Goal: Use online tool/utility: Use online tool/utility

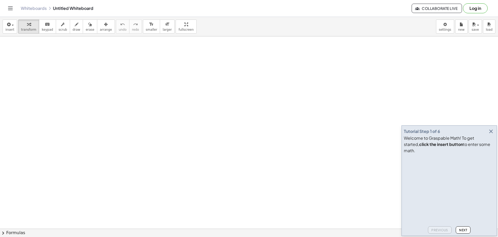
click at [490, 134] on icon "button" at bounding box center [491, 131] width 6 height 6
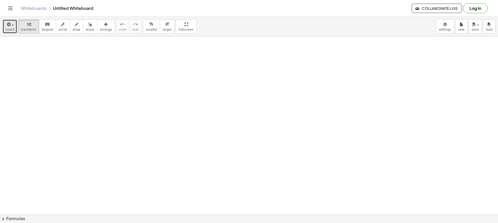
click at [8, 24] on icon "button" at bounding box center [8, 24] width 5 height 6
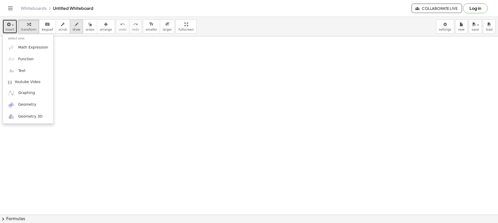
click at [73, 28] on span "draw" at bounding box center [77, 30] width 8 height 4
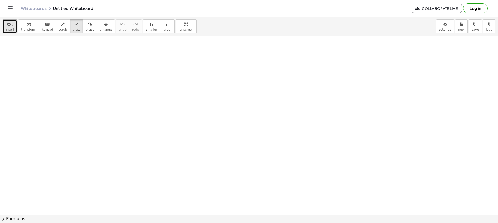
click at [10, 31] on span "insert" at bounding box center [9, 30] width 9 height 4
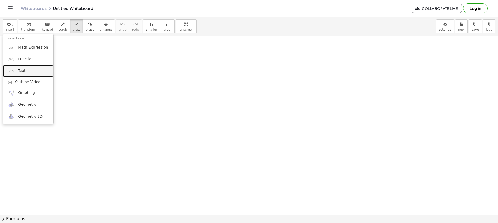
click at [23, 67] on link "Text" at bounding box center [28, 71] width 51 height 12
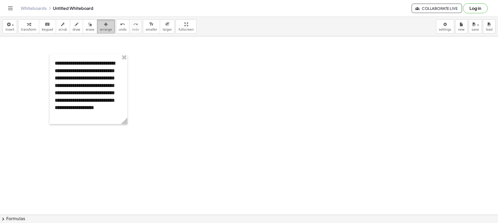
click at [97, 30] on button "arrange" at bounding box center [106, 26] width 18 height 14
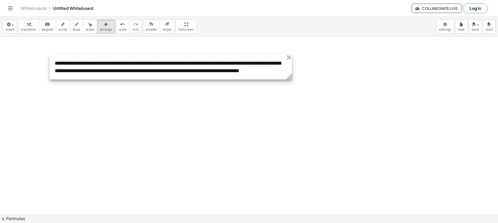
drag, startPoint x: 126, startPoint y: 123, endPoint x: 292, endPoint y: 95, distance: 167.9
drag, startPoint x: 201, startPoint y: 78, endPoint x: 193, endPoint y: 74, distance: 9.3
click at [193, 74] on div at bounding box center [173, 66] width 247 height 25
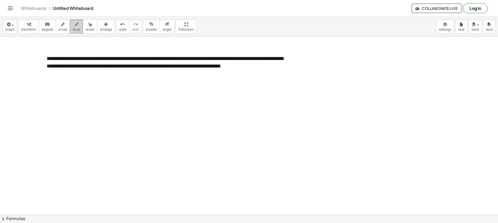
click at [73, 29] on span "draw" at bounding box center [77, 30] width 8 height 4
drag, startPoint x: 189, startPoint y: 48, endPoint x: 191, endPoint y: 54, distance: 6.1
drag, startPoint x: 261, startPoint y: 46, endPoint x: 262, endPoint y: 52, distance: 5.5
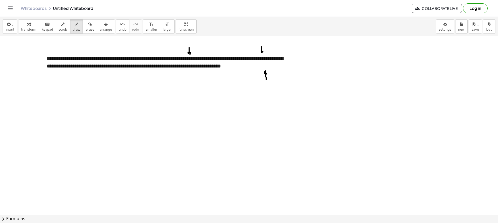
drag, startPoint x: 266, startPoint y: 78, endPoint x: 267, endPoint y: 74, distance: 3.7
click at [88, 26] on icon "button" at bounding box center [90, 24] width 4 height 6
drag, startPoint x: 172, startPoint y: 41, endPoint x: 201, endPoint y: 51, distance: 30.8
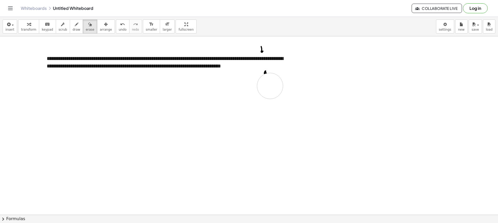
drag, startPoint x: 270, startPoint y: 86, endPoint x: 269, endPoint y: 76, distance: 9.9
click at [74, 28] on button "draw" at bounding box center [77, 26] width 14 height 14
click at [73, 28] on button "draw" at bounding box center [77, 26] width 14 height 14
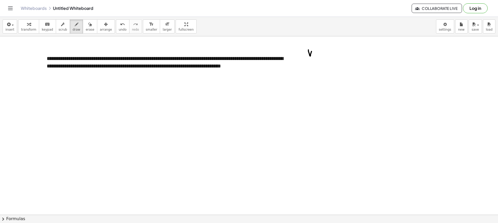
drag, startPoint x: 309, startPoint y: 50, endPoint x: 312, endPoint y: 49, distance: 3.8
drag, startPoint x: 307, startPoint y: 59, endPoint x: 323, endPoint y: 59, distance: 15.3
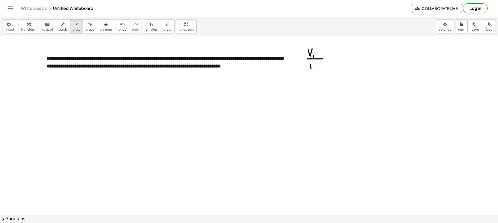
drag, startPoint x: 311, startPoint y: 68, endPoint x: 314, endPoint y: 63, distance: 5.8
drag, startPoint x: 315, startPoint y: 66, endPoint x: 321, endPoint y: 70, distance: 6.9
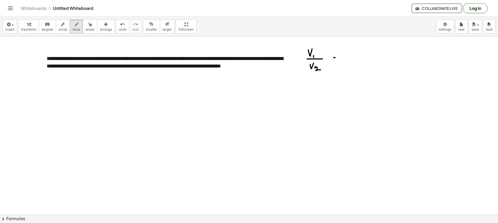
drag, startPoint x: 334, startPoint y: 60, endPoint x: 338, endPoint y: 61, distance: 4.6
drag, startPoint x: 345, startPoint y: 50, endPoint x: 349, endPoint y: 53, distance: 5.6
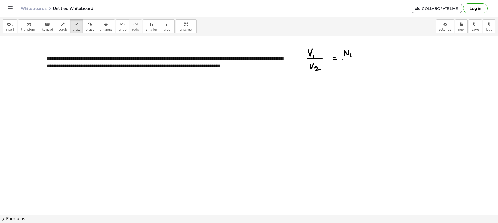
drag, startPoint x: 343, startPoint y: 59, endPoint x: 356, endPoint y: 60, distance: 13.0
drag, startPoint x: 346, startPoint y: 67, endPoint x: 351, endPoint y: 67, distance: 5.2
drag, startPoint x: 352, startPoint y: 69, endPoint x: 358, endPoint y: 73, distance: 7.3
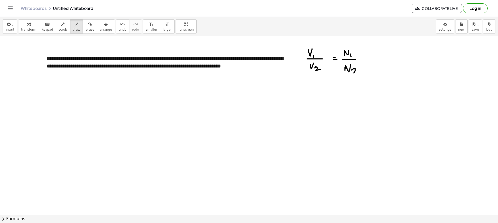
drag, startPoint x: 31, startPoint y: 107, endPoint x: 34, endPoint y: 102, distance: 6.5
click at [8, 27] on icon "button" at bounding box center [8, 24] width 5 height 6
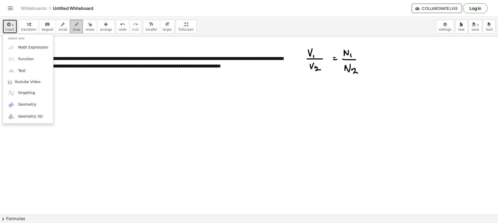
click at [70, 27] on button "draw" at bounding box center [77, 26] width 14 height 14
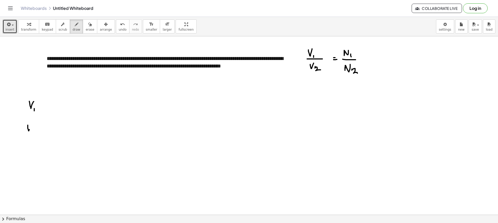
drag, startPoint x: 28, startPoint y: 125, endPoint x: 31, endPoint y: 129, distance: 5.2
drag, startPoint x: 31, startPoint y: 130, endPoint x: 34, endPoint y: 132, distance: 3.7
drag, startPoint x: 26, startPoint y: 154, endPoint x: 30, endPoint y: 153, distance: 4.2
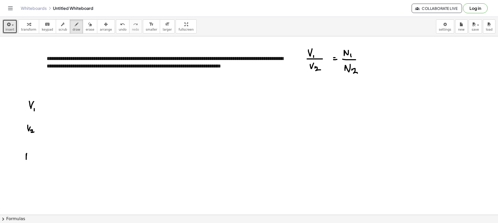
drag, startPoint x: 37, startPoint y: 158, endPoint x: 40, endPoint y: 158, distance: 2.9
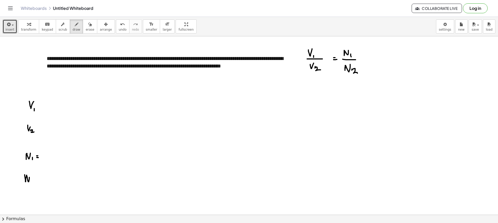
drag, startPoint x: 25, startPoint y: 177, endPoint x: 30, endPoint y: 174, distance: 5.2
drag, startPoint x: 31, startPoint y: 181, endPoint x: 38, endPoint y: 180, distance: 7.1
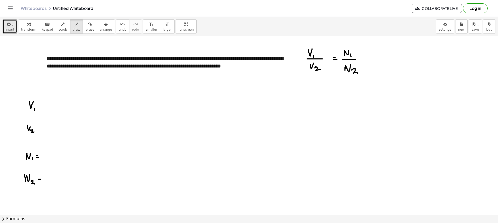
drag, startPoint x: 38, startPoint y: 181, endPoint x: 43, endPoint y: 181, distance: 4.2
click at [73, 31] on span "draw" at bounding box center [77, 30] width 8 height 4
drag, startPoint x: 122, startPoint y: 105, endPoint x: 124, endPoint y: 101, distance: 4.1
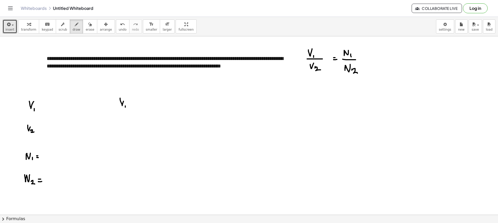
click at [76, 27] on button "draw" at bounding box center [77, 26] width 14 height 14
click at [86, 29] on span "erase" at bounding box center [90, 30] width 9 height 4
drag, startPoint x: 110, startPoint y: 96, endPoint x: 126, endPoint y: 103, distance: 18.2
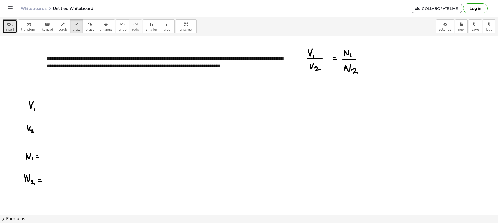
drag, startPoint x: 64, startPoint y: 25, endPoint x: 83, endPoint y: 56, distance: 36.2
click at [70, 26] on button "draw" at bounding box center [77, 26] width 14 height 14
click at [59, 31] on span "scrub" at bounding box center [63, 30] width 9 height 4
click at [70, 28] on button "draw" at bounding box center [77, 26] width 14 height 14
drag, startPoint x: 183, startPoint y: 56, endPoint x: 197, endPoint y: 61, distance: 15.2
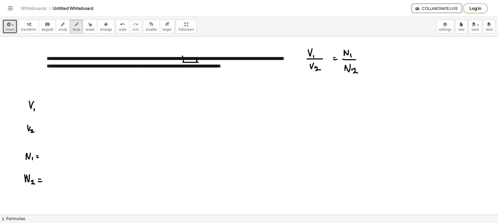
drag, startPoint x: 189, startPoint y: 45, endPoint x: 190, endPoint y: 50, distance: 5.3
drag, startPoint x: 205, startPoint y: 67, endPoint x: 246, endPoint y: 72, distance: 40.8
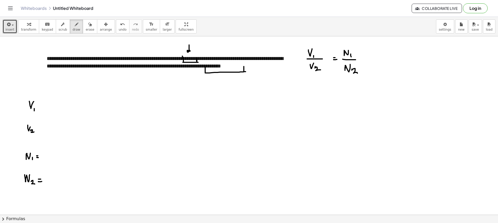
drag, startPoint x: 244, startPoint y: 66, endPoint x: 228, endPoint y: 73, distance: 17.1
drag, startPoint x: 226, startPoint y: 88, endPoint x: 226, endPoint y: 78, distance: 10.1
drag, startPoint x: 297, startPoint y: 78, endPoint x: 306, endPoint y: 77, distance: 8.7
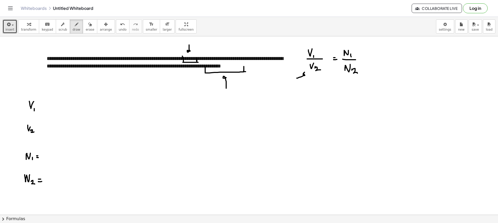
drag, startPoint x: 39, startPoint y: 104, endPoint x: 42, endPoint y: 104, distance: 3.4
drag, startPoint x: 51, startPoint y: 101, endPoint x: 57, endPoint y: 100, distance: 6.3
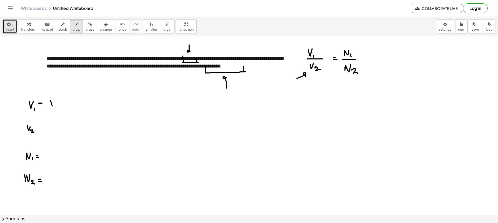
drag, startPoint x: 41, startPoint y: 129, endPoint x: 47, endPoint y: 129, distance: 6.2
drag, startPoint x: 48, startPoint y: 127, endPoint x: 54, endPoint y: 126, distance: 6.1
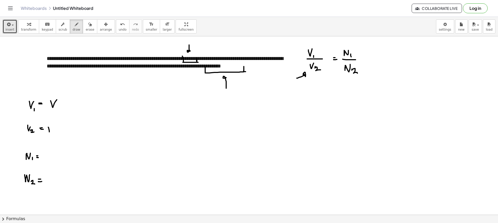
drag, startPoint x: 15, startPoint y: 129, endPoint x: 21, endPoint y: 128, distance: 5.7
drag, startPoint x: 7, startPoint y: 103, endPoint x: 20, endPoint y: 105, distance: 13.6
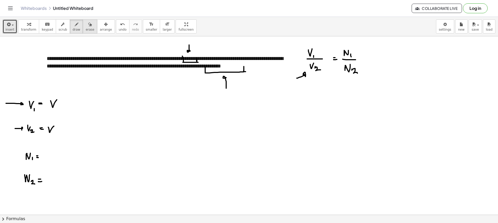
click at [86, 29] on span "erase" at bounding box center [90, 30] width 9 height 4
drag, startPoint x: 199, startPoint y: 81, endPoint x: 219, endPoint y: 80, distance: 20.3
click at [83, 32] on button "erase" at bounding box center [90, 26] width 14 height 14
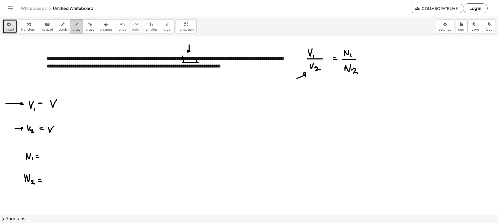
click at [72, 30] on button "draw" at bounding box center [77, 26] width 14 height 14
drag, startPoint x: 195, startPoint y: 47, endPoint x: 197, endPoint y: 56, distance: 9.1
click at [74, 25] on button "draw" at bounding box center [77, 26] width 14 height 14
drag, startPoint x: 83, startPoint y: 26, endPoint x: 90, endPoint y: 32, distance: 8.6
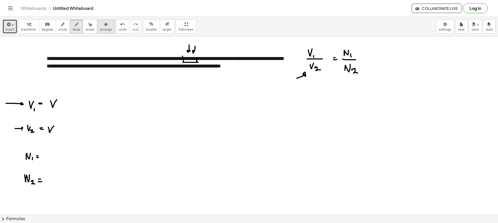
click at [88, 26] on icon "button" at bounding box center [90, 24] width 4 height 6
drag, startPoint x: 173, startPoint y: 46, endPoint x: 186, endPoint y: 56, distance: 15.9
click at [73, 28] on span "draw" at bounding box center [77, 30] width 8 height 4
drag, startPoint x: 275, startPoint y: 59, endPoint x: 274, endPoint y: 62, distance: 3.0
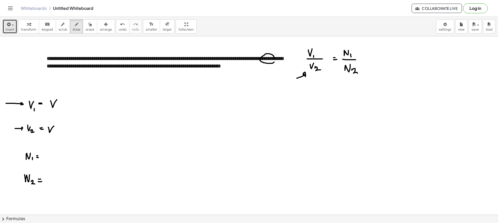
drag, startPoint x: 261, startPoint y: 40, endPoint x: 265, endPoint y: 48, distance: 8.7
click at [87, 27] on button "erase" at bounding box center [90, 26] width 14 height 14
drag, startPoint x: 244, startPoint y: 46, endPoint x: 268, endPoint y: 62, distance: 28.6
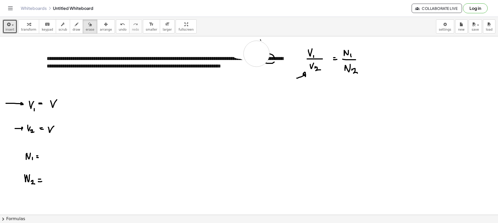
drag, startPoint x: 265, startPoint y: 49, endPoint x: 251, endPoint y: 55, distance: 14.8
click at [73, 30] on span "draw" at bounding box center [77, 30] width 8 height 4
drag, startPoint x: 144, startPoint y: 93, endPoint x: 147, endPoint y: 91, distance: 4.3
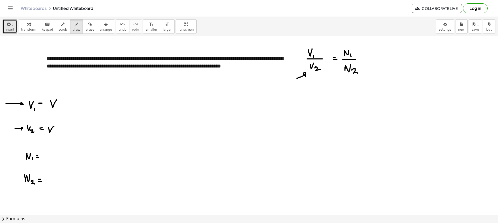
drag, startPoint x: 150, startPoint y: 88, endPoint x: 149, endPoint y: 94, distance: 6.6
drag, startPoint x: 137, startPoint y: 97, endPoint x: 158, endPoint y: 97, distance: 21.3
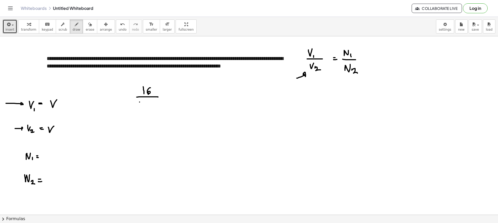
drag, startPoint x: 140, startPoint y: 102, endPoint x: 142, endPoint y: 106, distance: 4.5
drag, startPoint x: 147, startPoint y: 102, endPoint x: 153, endPoint y: 103, distance: 6.1
drag, startPoint x: 152, startPoint y: 108, endPoint x: 150, endPoint y: 103, distance: 4.7
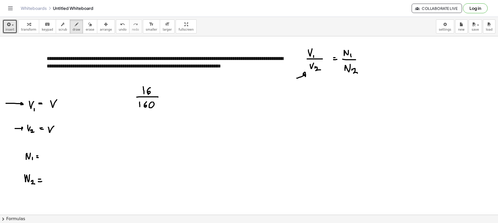
drag, startPoint x: 165, startPoint y: 98, endPoint x: 171, endPoint y: 98, distance: 5.5
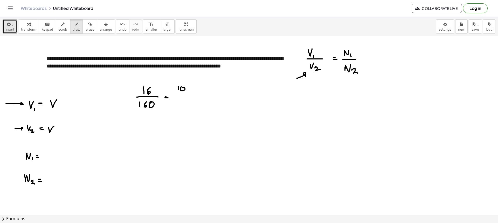
drag, startPoint x: 181, startPoint y: 87, endPoint x: 187, endPoint y: 89, distance: 5.6
drag, startPoint x: 177, startPoint y: 95, endPoint x: 206, endPoint y: 94, distance: 29.1
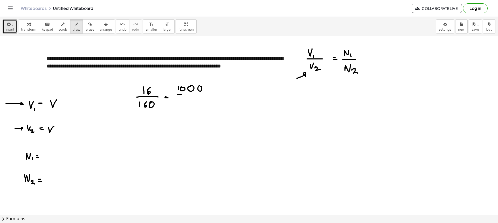
drag, startPoint x: 184, startPoint y: 101, endPoint x: 192, endPoint y: 104, distance: 8.5
drag, startPoint x: 192, startPoint y: 105, endPoint x: 197, endPoint y: 109, distance: 7.2
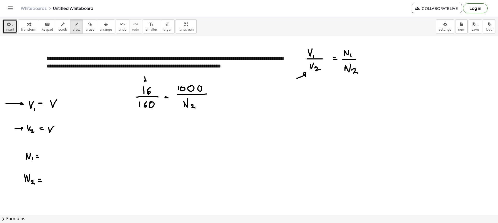
drag, startPoint x: 145, startPoint y: 77, endPoint x: 147, endPoint y: 81, distance: 4.8
drag, startPoint x: 136, startPoint y: 125, endPoint x: 143, endPoint y: 119, distance: 9.0
click at [86, 30] on span "erase" at bounding box center [90, 30] width 9 height 4
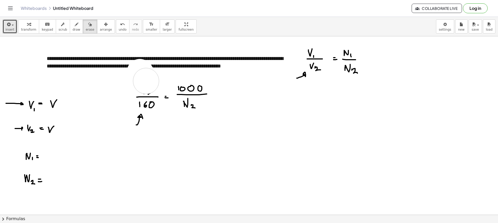
drag, startPoint x: 140, startPoint y: 72, endPoint x: 147, endPoint y: 82, distance: 12.5
drag, startPoint x: 69, startPoint y: 29, endPoint x: 191, endPoint y: 46, distance: 124.1
click at [73, 29] on span "draw" at bounding box center [77, 30] width 8 height 4
drag, startPoint x: 191, startPoint y: 46, endPoint x: 193, endPoint y: 51, distance: 5.5
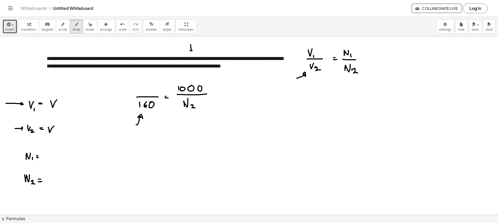
click at [60, 26] on div "button" at bounding box center [63, 24] width 9 height 6
drag, startPoint x: 71, startPoint y: 30, endPoint x: 119, endPoint y: 91, distance: 77.4
click at [73, 30] on span "draw" at bounding box center [77, 30] width 8 height 4
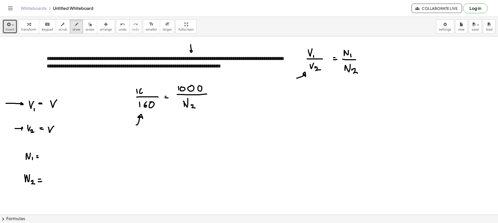
drag, startPoint x: 141, startPoint y: 89, endPoint x: 140, endPoint y: 93, distance: 4.5
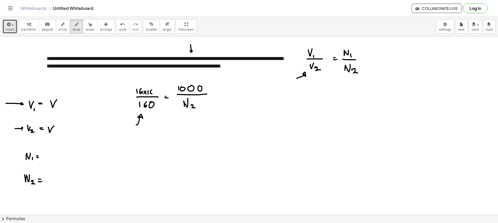
drag, startPoint x: 152, startPoint y: 84, endPoint x: 160, endPoint y: 93, distance: 11.6
drag, startPoint x: 83, startPoint y: 30, endPoint x: 100, endPoint y: 46, distance: 23.2
click at [86, 30] on span "erase" at bounding box center [90, 30] width 9 height 4
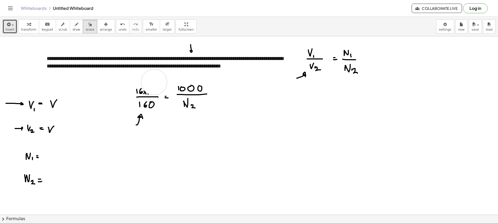
click at [73, 29] on span "draw" at bounding box center [77, 30] width 8 height 4
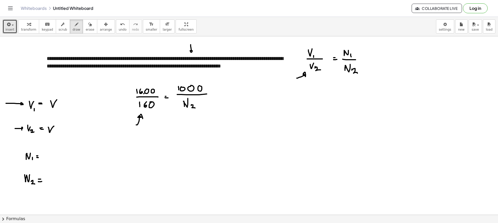
drag, startPoint x: 152, startPoint y: 89, endPoint x: 157, endPoint y: 91, distance: 5.2
drag, startPoint x: 145, startPoint y: 73, endPoint x: 149, endPoint y: 81, distance: 9.4
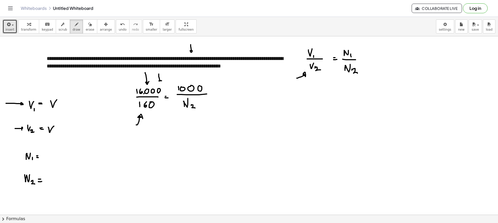
drag, startPoint x: 159, startPoint y: 74, endPoint x: 163, endPoint y: 80, distance: 7.6
drag, startPoint x: 136, startPoint y: 74, endPoint x: 139, endPoint y: 80, distance: 7.2
drag, startPoint x: 140, startPoint y: 142, endPoint x: 142, endPoint y: 144, distance: 3.0
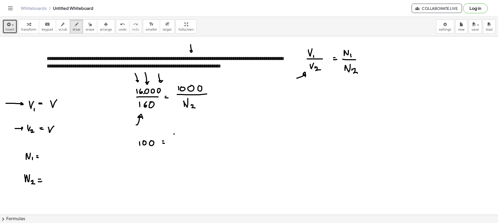
drag, startPoint x: 174, startPoint y: 134, endPoint x: 178, endPoint y: 136, distance: 4.2
drag, startPoint x: 179, startPoint y: 135, endPoint x: 181, endPoint y: 137, distance: 3.0
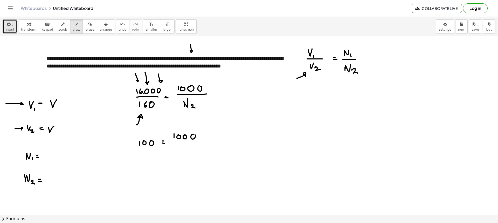
drag, startPoint x: 192, startPoint y: 139, endPoint x: 193, endPoint y: 134, distance: 5.1
drag, startPoint x: 194, startPoint y: 142, endPoint x: 211, endPoint y: 141, distance: 17.2
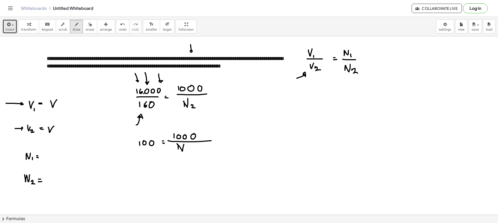
drag, startPoint x: 178, startPoint y: 144, endPoint x: 184, endPoint y: 144, distance: 6.5
drag, startPoint x: 186, startPoint y: 150, endPoint x: 191, endPoint y: 152, distance: 5.3
drag, startPoint x: 173, startPoint y: 155, endPoint x: 125, endPoint y: 154, distance: 47.5
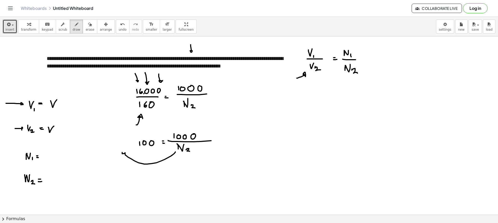
drag, startPoint x: 152, startPoint y: 172, endPoint x: 148, endPoint y: 176, distance: 5.1
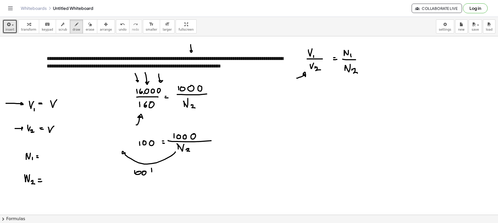
drag, startPoint x: 133, startPoint y: 165, endPoint x: 134, endPoint y: 177, distance: 12.0
drag, startPoint x: 157, startPoint y: 174, endPoint x: 160, endPoint y: 172, distance: 4.1
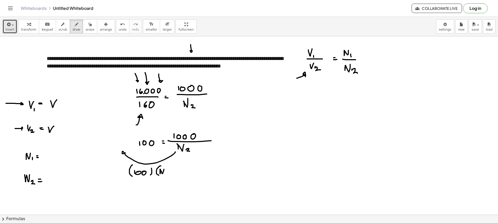
drag, startPoint x: 160, startPoint y: 169, endPoint x: 164, endPoint y: 168, distance: 4.0
drag, startPoint x: 165, startPoint y: 173, endPoint x: 167, endPoint y: 175, distance: 3.5
drag, startPoint x: 169, startPoint y: 168, endPoint x: 169, endPoint y: 174, distance: 5.5
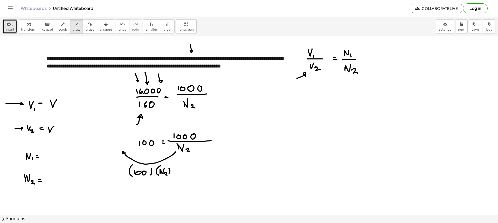
drag, startPoint x: 176, startPoint y: 171, endPoint x: 178, endPoint y: 171, distance: 2.6
drag, startPoint x: 188, startPoint y: 165, endPoint x: 187, endPoint y: 169, distance: 3.7
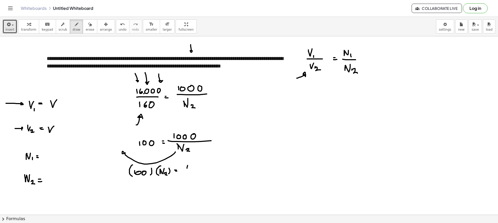
drag, startPoint x: 190, startPoint y: 168, endPoint x: 195, endPoint y: 169, distance: 5.5
drag, startPoint x: 200, startPoint y: 167, endPoint x: 200, endPoint y: 171, distance: 3.5
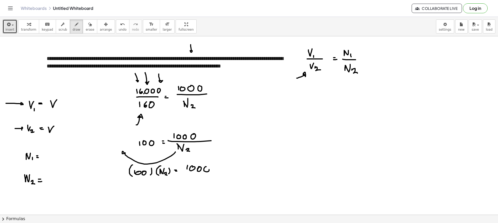
drag, startPoint x: 209, startPoint y: 171, endPoint x: 207, endPoint y: 168, distance: 3.5
drag, startPoint x: 146, startPoint y: 177, endPoint x: 183, endPoint y: 181, distance: 37.6
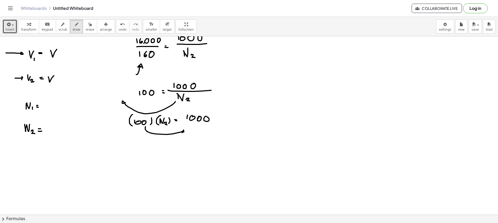
scroll to position [52, 0]
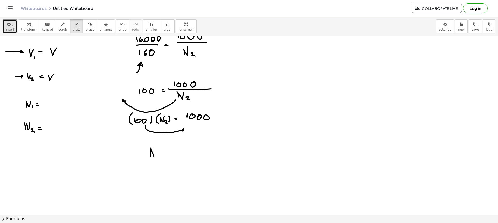
drag, startPoint x: 151, startPoint y: 157, endPoint x: 155, endPoint y: 149, distance: 8.1
click at [154, 146] on div at bounding box center [249, 192] width 498 height 417
drag, startPoint x: 156, startPoint y: 153, endPoint x: 159, endPoint y: 156, distance: 4.3
click at [159, 156] on div at bounding box center [249, 192] width 498 height 417
click at [167, 151] on div at bounding box center [249, 192] width 498 height 417
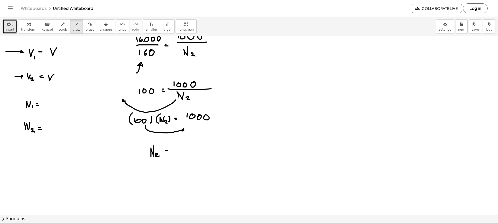
click at [169, 152] on div at bounding box center [249, 192] width 498 height 417
click at [175, 147] on div at bounding box center [249, 192] width 498 height 417
click at [180, 144] on div at bounding box center [249, 192] width 498 height 417
drag, startPoint x: 186, startPoint y: 144, endPoint x: 191, endPoint y: 146, distance: 5.6
click at [186, 143] on div at bounding box center [249, 192] width 498 height 417
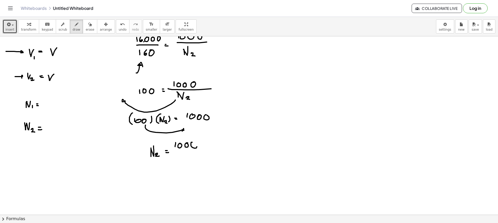
drag, startPoint x: 192, startPoint y: 147, endPoint x: 194, endPoint y: 144, distance: 3.5
click at [194, 143] on div at bounding box center [249, 192] width 498 height 417
drag, startPoint x: 183, startPoint y: 151, endPoint x: 210, endPoint y: 149, distance: 26.8
click at [210, 149] on div at bounding box center [249, 192] width 498 height 417
drag, startPoint x: 177, startPoint y: 156, endPoint x: 179, endPoint y: 159, distance: 3.6
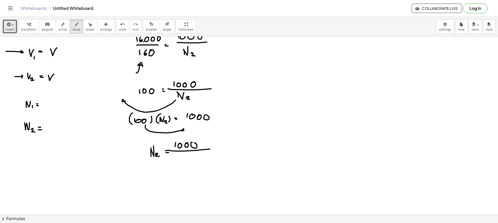
click at [178, 159] on div at bounding box center [249, 192] width 498 height 417
drag, startPoint x: 181, startPoint y: 158, endPoint x: 195, endPoint y: 157, distance: 13.8
click at [182, 157] on div at bounding box center [249, 192] width 498 height 417
click at [191, 155] on div at bounding box center [249, 192] width 498 height 417
drag, startPoint x: 198, startPoint y: 140, endPoint x: 190, endPoint y: 152, distance: 14.9
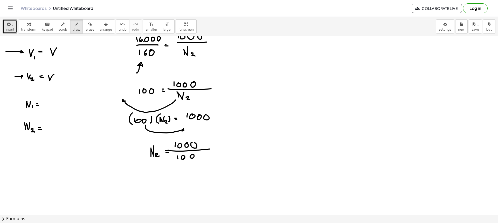
click at [190, 151] on div at bounding box center [249, 192] width 498 height 417
drag, startPoint x: 194, startPoint y: 154, endPoint x: 187, endPoint y: 163, distance: 11.4
click at [187, 163] on div at bounding box center [249, 192] width 498 height 417
drag, startPoint x: 190, startPoint y: 141, endPoint x: 184, endPoint y: 150, distance: 10.4
click at [185, 150] on div at bounding box center [249, 192] width 498 height 417
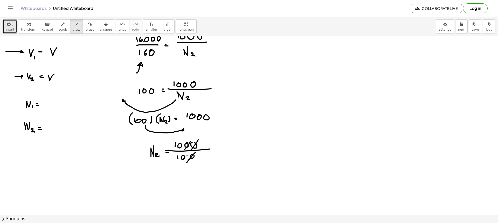
drag, startPoint x: 187, startPoint y: 155, endPoint x: 179, endPoint y: 163, distance: 11.2
click at [181, 161] on div at bounding box center [249, 192] width 498 height 417
click at [216, 146] on div at bounding box center [249, 192] width 498 height 417
click at [216, 149] on div at bounding box center [249, 192] width 498 height 417
drag, startPoint x: 225, startPoint y: 144, endPoint x: 227, endPoint y: 149, distance: 5.2
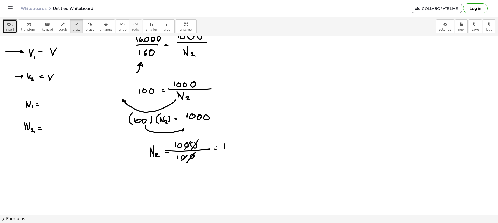
click at [224, 150] on div at bounding box center [249, 192] width 498 height 417
drag, startPoint x: 231, startPoint y: 144, endPoint x: 227, endPoint y: 145, distance: 3.9
click at [230, 144] on div at bounding box center [249, 192] width 498 height 417
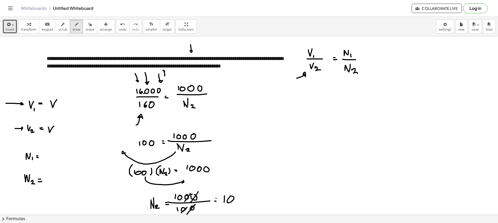
drag, startPoint x: 231, startPoint y: 173, endPoint x: 232, endPoint y: 178, distance: 5.5
click at [86, 30] on span "erase" at bounding box center [90, 30] width 9 height 4
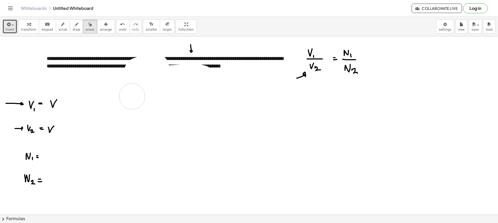
drag, startPoint x: 156, startPoint y: 68, endPoint x: 221, endPoint y: 94, distance: 70.3
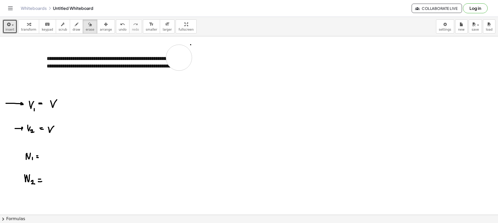
drag, startPoint x: 304, startPoint y: 70, endPoint x: 154, endPoint y: 59, distance: 149.7
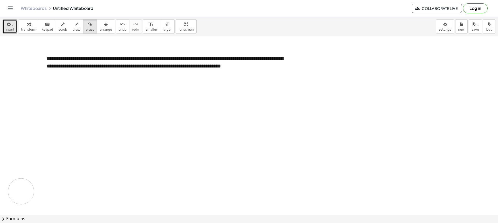
drag, startPoint x: 12, startPoint y: 108, endPoint x: 35, endPoint y: 176, distance: 71.8
drag, startPoint x: 55, startPoint y: 28, endPoint x: 62, endPoint y: 30, distance: 7.3
click at [59, 28] on span "scrub" at bounding box center [63, 30] width 9 height 4
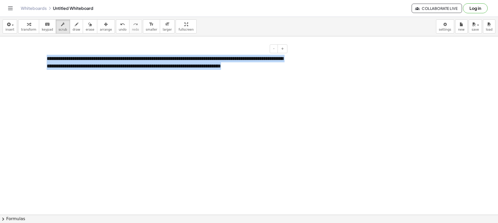
drag, startPoint x: 277, startPoint y: 66, endPoint x: 45, endPoint y: 53, distance: 233.0
click at [45, 53] on div "**********" at bounding box center [165, 62] width 247 height 25
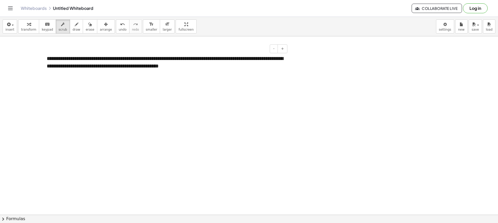
click at [13, 30] on span "insert" at bounding box center [9, 30] width 9 height 4
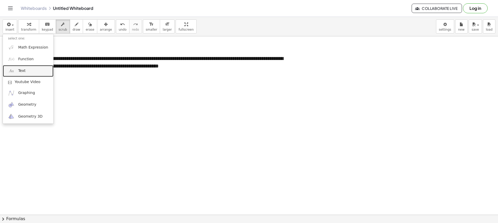
click at [25, 68] on link "Text" at bounding box center [28, 71] width 51 height 12
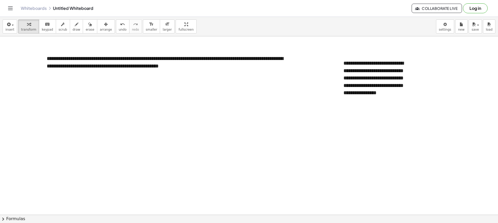
drag, startPoint x: 97, startPoint y: 26, endPoint x: 154, endPoint y: 44, distance: 59.6
click at [104, 26] on icon "button" at bounding box center [106, 24] width 4 height 6
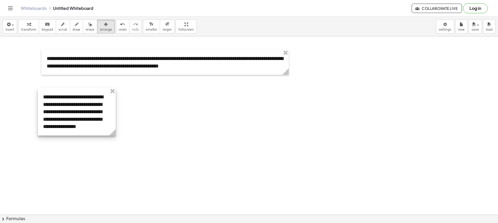
drag, startPoint x: 365, startPoint y: 72, endPoint x: 59, endPoint y: 106, distance: 307.7
click at [59, 106] on div at bounding box center [77, 112] width 78 height 48
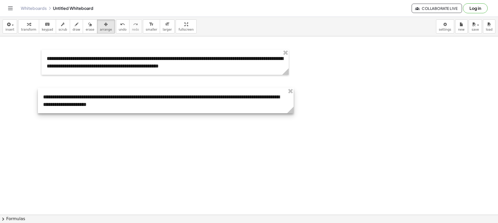
drag, startPoint x: 116, startPoint y: 134, endPoint x: 289, endPoint y: 117, distance: 174.6
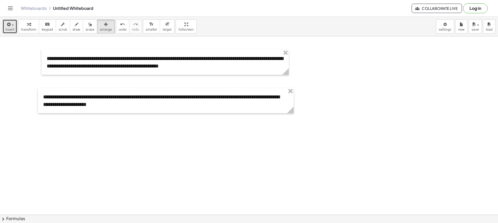
click at [10, 31] on span "insert" at bounding box center [9, 30] width 9 height 4
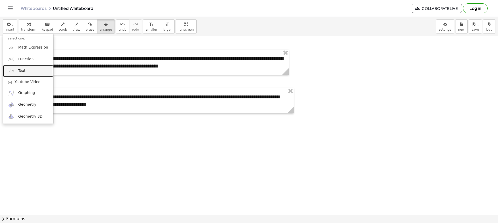
click at [28, 73] on link "Text" at bounding box center [28, 71] width 51 height 12
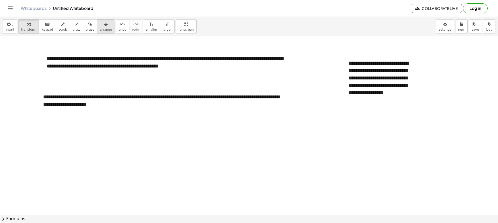
drag, startPoint x: 87, startPoint y: 24, endPoint x: 93, endPoint y: 24, distance: 5.7
click at [88, 24] on button "erase" at bounding box center [90, 26] width 14 height 14
drag, startPoint x: 96, startPoint y: 24, endPoint x: 219, endPoint y: 57, distance: 127.6
click at [104, 24] on icon "button" at bounding box center [106, 24] width 4 height 6
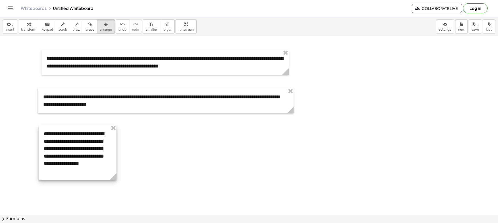
drag, startPoint x: 404, startPoint y: 93, endPoint x: 100, endPoint y: 164, distance: 312.3
click at [100, 164] on div at bounding box center [78, 152] width 78 height 55
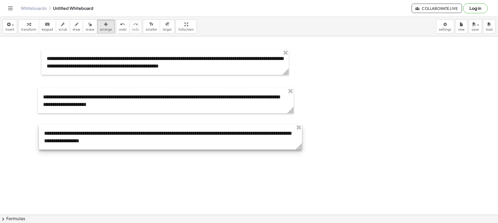
drag, startPoint x: 144, startPoint y: 179, endPoint x: 299, endPoint y: 172, distance: 154.3
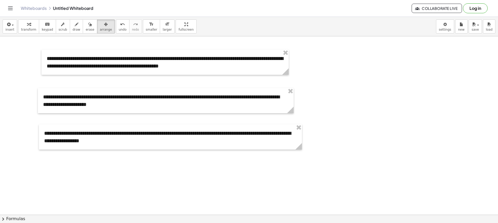
drag, startPoint x: 100, startPoint y: 114, endPoint x: 108, endPoint y: 113, distance: 7.6
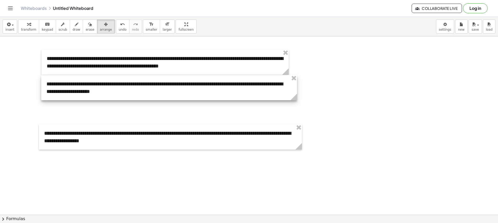
drag, startPoint x: 102, startPoint y: 106, endPoint x: 105, endPoint y: 93, distance: 13.4
click at [105, 93] on div at bounding box center [169, 87] width 256 height 25
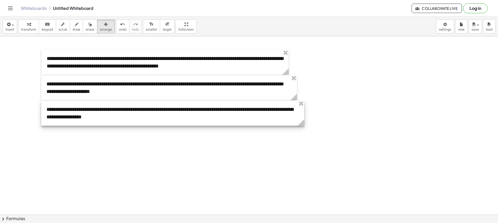
drag, startPoint x: 106, startPoint y: 136, endPoint x: 109, endPoint y: 112, distance: 24.0
click at [109, 112] on div at bounding box center [172, 112] width 263 height 25
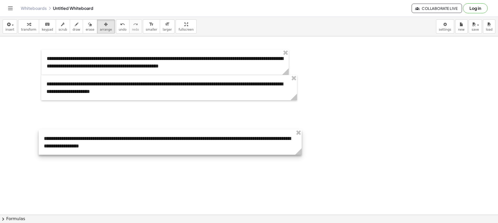
drag, startPoint x: 130, startPoint y: 119, endPoint x: 127, endPoint y: 145, distance: 26.1
click at [127, 145] on div at bounding box center [170, 142] width 263 height 25
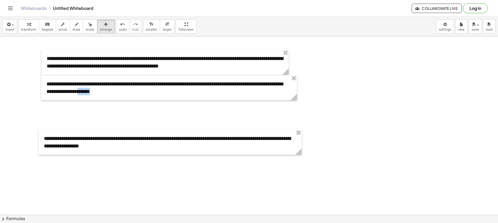
drag, startPoint x: 106, startPoint y: 100, endPoint x: 107, endPoint y: 116, distance: 15.8
click at [90, 92] on div at bounding box center [169, 87] width 256 height 25
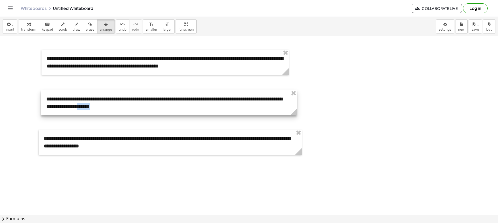
drag, startPoint x: 90, startPoint y: 88, endPoint x: 87, endPoint y: 103, distance: 14.8
click at [87, 103] on div at bounding box center [169, 102] width 256 height 25
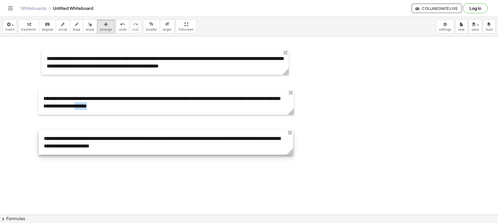
drag, startPoint x: 300, startPoint y: 154, endPoint x: 291, endPoint y: 149, distance: 10.2
click at [291, 154] on icon at bounding box center [290, 151] width 6 height 6
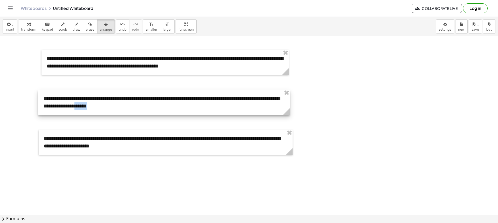
drag, startPoint x: 293, startPoint y: 114, endPoint x: 288, endPoint y: 114, distance: 4.2
click at [288, 114] on icon at bounding box center [287, 111] width 6 height 6
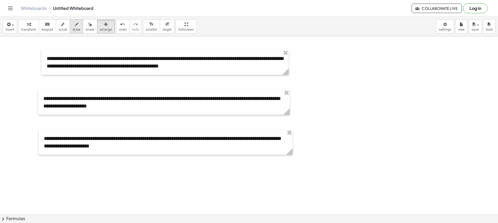
click at [74, 26] on button "draw" at bounding box center [77, 26] width 14 height 14
click at [73, 28] on span "draw" at bounding box center [77, 30] width 8 height 4
drag, startPoint x: 291, startPoint y: 55, endPoint x: 291, endPoint y: 59, distance: 4.9
drag, startPoint x: 294, startPoint y: 55, endPoint x: 298, endPoint y: 59, distance: 5.3
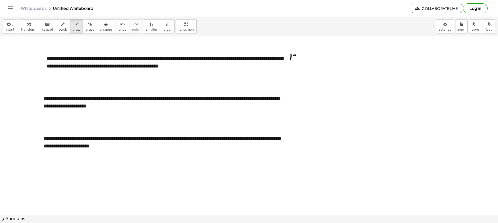
drag, startPoint x: 304, startPoint y: 57, endPoint x: 311, endPoint y: 56, distance: 7.1
drag, startPoint x: 313, startPoint y: 55, endPoint x: 313, endPoint y: 57, distance: 2.6
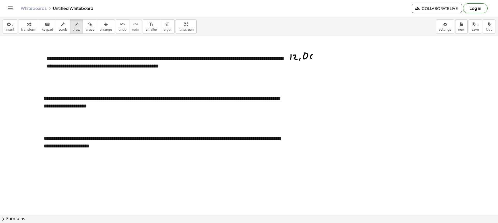
drag, startPoint x: 320, startPoint y: 54, endPoint x: 315, endPoint y: 60, distance: 8.1
drag, startPoint x: 294, startPoint y: 62, endPoint x: 329, endPoint y: 59, distance: 35.4
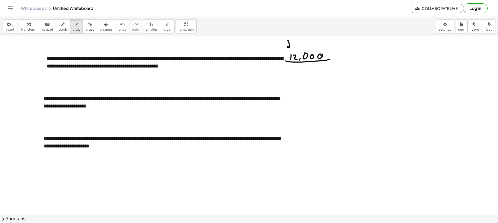
drag, startPoint x: 288, startPoint y: 40, endPoint x: 305, endPoint y: 49, distance: 19.6
drag, startPoint x: 321, startPoint y: 39, endPoint x: 320, endPoint y: 46, distance: 7.1
click at [86, 29] on button "erase" at bounding box center [90, 26] width 14 height 14
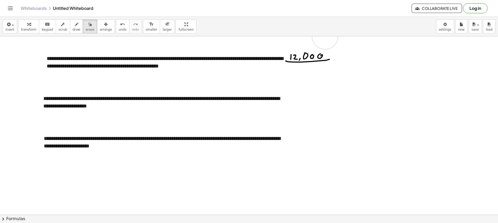
drag, startPoint x: 267, startPoint y: 43, endPoint x: 325, endPoint y: 36, distance: 58.3
click at [73, 25] on div "button" at bounding box center [77, 24] width 8 height 6
drag, startPoint x: 176, startPoint y: 77, endPoint x: 176, endPoint y: 75, distance: 2.9
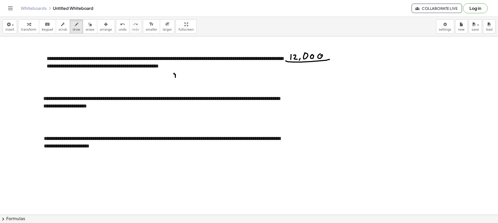
drag, startPoint x: 298, startPoint y: 67, endPoint x: 303, endPoint y: 68, distance: 5.3
drag, startPoint x: 303, startPoint y: 67, endPoint x: 307, endPoint y: 72, distance: 6.4
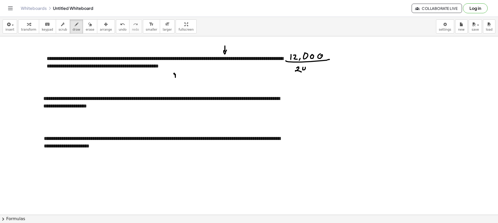
drag, startPoint x: 309, startPoint y: 71, endPoint x: 311, endPoint y: 68, distance: 4.3
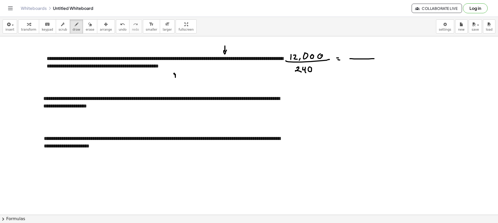
drag, startPoint x: 350, startPoint y: 59, endPoint x: 374, endPoint y: 59, distance: 23.9
drag, startPoint x: 355, startPoint y: 50, endPoint x: 353, endPoint y: 56, distance: 6.3
drag, startPoint x: 353, startPoint y: 56, endPoint x: 356, endPoint y: 55, distance: 4.0
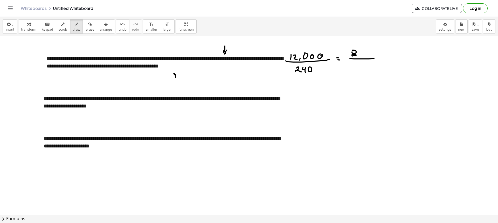
drag, startPoint x: 361, startPoint y: 52, endPoint x: 360, endPoint y: 55, distance: 2.6
drag, startPoint x: 367, startPoint y: 53, endPoint x: 364, endPoint y: 62, distance: 9.7
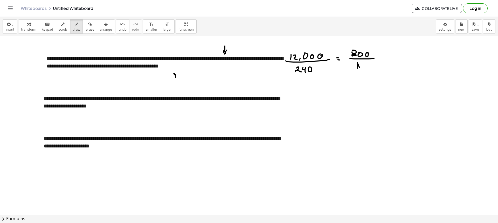
drag, startPoint x: 358, startPoint y: 63, endPoint x: 363, endPoint y: 65, distance: 5.7
drag, startPoint x: 364, startPoint y: 66, endPoint x: 368, endPoint y: 69, distance: 5.2
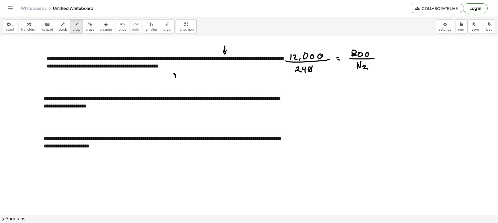
click at [86, 28] on span "erase" at bounding box center [90, 30] width 9 height 4
drag, startPoint x: 322, startPoint y: 80, endPoint x: 319, endPoint y: 75, distance: 5.8
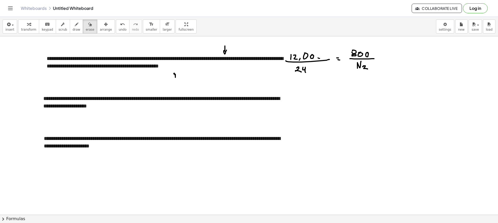
drag, startPoint x: 69, startPoint y: 23, endPoint x: 161, endPoint y: 49, distance: 95.1
click at [75, 24] on icon "button" at bounding box center [77, 24] width 4 height 6
drag, startPoint x: 293, startPoint y: 44, endPoint x: 299, endPoint y: 47, distance: 6.6
drag, startPoint x: 294, startPoint y: 88, endPoint x: 297, endPoint y: 88, distance: 2.9
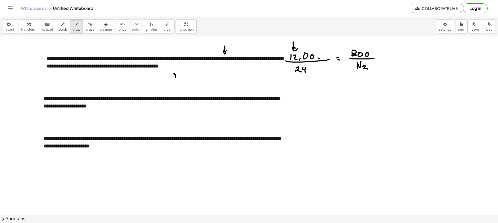
drag, startPoint x: 294, startPoint y: 90, endPoint x: 303, endPoint y: 90, distance: 9.1
drag, startPoint x: 300, startPoint y: 92, endPoint x: 301, endPoint y: 89, distance: 3.5
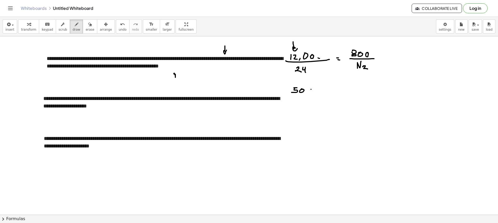
drag, startPoint x: 328, startPoint y: 82, endPoint x: 326, endPoint y: 83, distance: 2.6
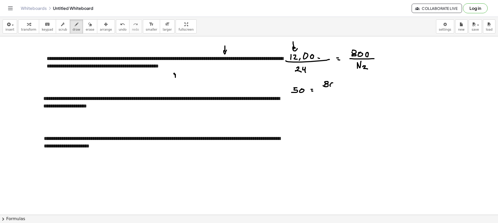
drag, startPoint x: 331, startPoint y: 84, endPoint x: 338, endPoint y: 84, distance: 7.3
drag, startPoint x: 322, startPoint y: 88, endPoint x: 333, endPoint y: 94, distance: 11.8
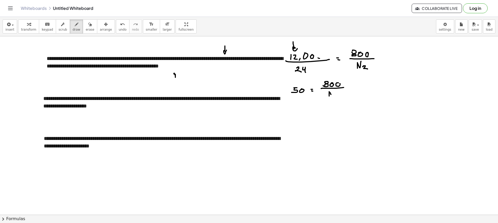
drag, startPoint x: 329, startPoint y: 92, endPoint x: 333, endPoint y: 91, distance: 3.7
drag, startPoint x: 335, startPoint y: 95, endPoint x: 342, endPoint y: 97, distance: 7.6
drag, startPoint x: 324, startPoint y: 95, endPoint x: 283, endPoint y: 95, distance: 41.0
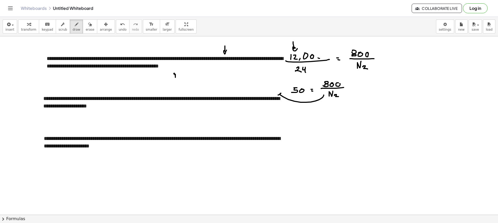
drag, startPoint x: 285, startPoint y: 111, endPoint x: 290, endPoint y: 109, distance: 4.7
drag, startPoint x: 292, startPoint y: 113, endPoint x: 295, endPoint y: 114, distance: 3.9
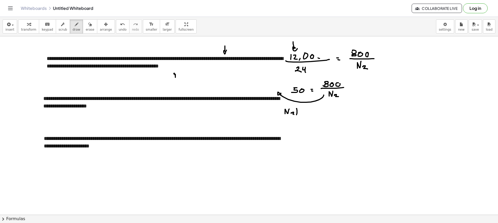
drag, startPoint x: 297, startPoint y: 109, endPoint x: 297, endPoint y: 115, distance: 6.0
drag, startPoint x: 281, startPoint y: 107, endPoint x: 291, endPoint y: 115, distance: 12.5
drag, startPoint x: 300, startPoint y: 109, endPoint x: 304, endPoint y: 113, distance: 5.5
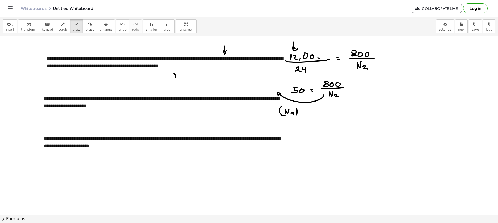
drag, startPoint x: 304, startPoint y: 110, endPoint x: 304, endPoint y: 114, distance: 3.9
drag, startPoint x: 314, startPoint y: 109, endPoint x: 314, endPoint y: 113, distance: 3.9
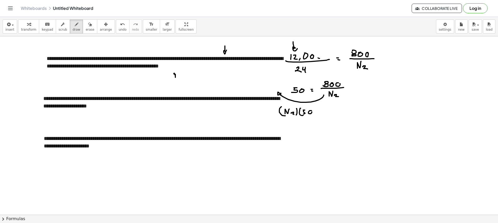
drag, startPoint x: 323, startPoint y: 111, endPoint x: 328, endPoint y: 111, distance: 4.7
drag
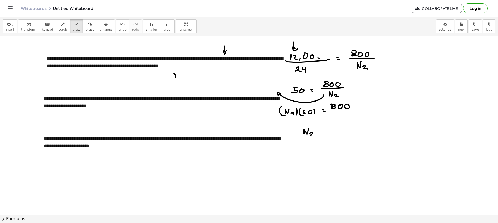
drag, startPoint x: 328, startPoint y: 126, endPoint x: 328, endPoint y: 132, distance: 6.0
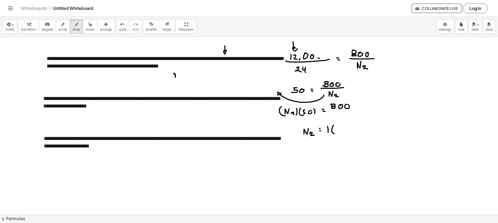
drag, startPoint x: 334, startPoint y: 125, endPoint x: 333, endPoint y: 133, distance: 8.3
drag, startPoint x: 310, startPoint y: 124, endPoint x: 310, endPoint y: 119, distance: 5.2
click at [83, 33] on button "erase" at bounding box center [90, 26] width 14 height 14
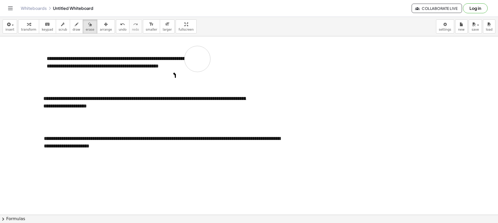
drag, startPoint x: 300, startPoint y: 117, endPoint x: 187, endPoint y: 73, distance: 120.4
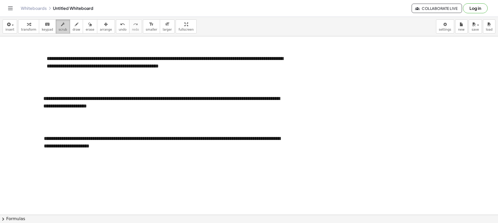
drag, startPoint x: 59, startPoint y: 28, endPoint x: 64, endPoint y: 31, distance: 6.4
click at [59, 28] on span "scrub" at bounding box center [63, 30] width 9 height 4
click at [97, 33] on button "arrange" at bounding box center [106, 26] width 18 height 14
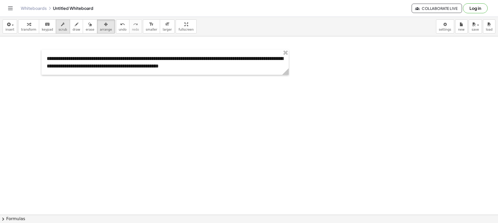
click at [59, 30] on span "scrub" at bounding box center [63, 30] width 9 height 4
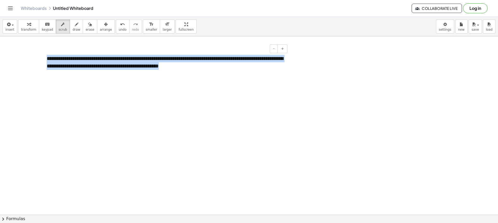
drag, startPoint x: 214, startPoint y: 71, endPoint x: 44, endPoint y: 56, distance: 171.3
click at [44, 56] on div "**********" at bounding box center [165, 62] width 247 height 25
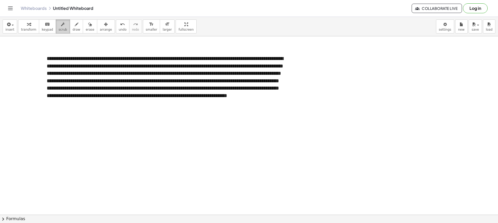
click at [64, 27] on button "scrub" at bounding box center [63, 26] width 14 height 14
click at [74, 31] on button "draw" at bounding box center [77, 26] width 14 height 14
click at [86, 31] on span "erase" at bounding box center [90, 30] width 9 height 4
click at [61, 28] on span "scrub" at bounding box center [63, 30] width 9 height 4
click at [86, 65] on div "**********" at bounding box center [165, 81] width 247 height 62
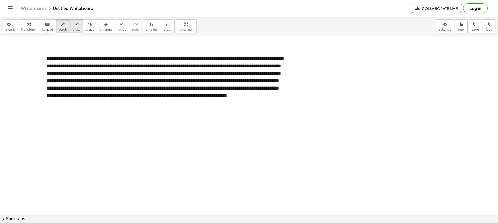
click at [73, 29] on span "draw" at bounding box center [77, 30] width 8 height 4
click at [61, 28] on span "scrub" at bounding box center [63, 30] width 9 height 4
click at [83, 65] on div "**********" at bounding box center [165, 81] width 247 height 62
drag, startPoint x: 74, startPoint y: 25, endPoint x: 73, endPoint y: 29, distance: 4.0
click at [74, 25] on button "draw" at bounding box center [77, 26] width 14 height 14
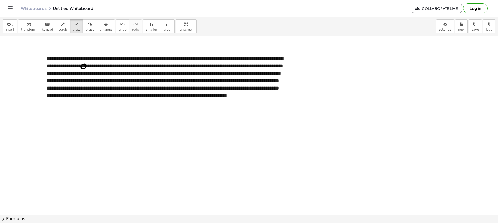
drag, startPoint x: 81, startPoint y: 64, endPoint x: 85, endPoint y: 64, distance: 4.2
click at [73, 28] on span "draw" at bounding box center [77, 30] width 8 height 4
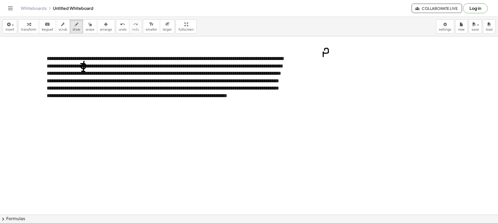
drag, startPoint x: 325, startPoint y: 50, endPoint x: 325, endPoint y: 57, distance: 6.8
drag, startPoint x: 336, startPoint y: 56, endPoint x: 343, endPoint y: 56, distance: 6.2
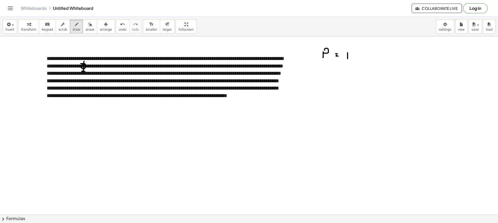
drag, startPoint x: 348, startPoint y: 53, endPoint x: 348, endPoint y: 59, distance: 6.0
drag, startPoint x: 350, startPoint y: 54, endPoint x: 349, endPoint y: 56, distance: 2.6
drag, startPoint x: 349, startPoint y: 59, endPoint x: 352, endPoint y: 59, distance: 3.1
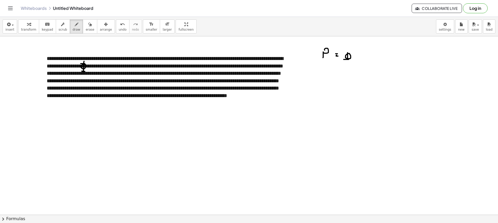
drag, startPoint x: 343, startPoint y: 51, endPoint x: 355, endPoint y: 52, distance: 12.0
drag, startPoint x: 355, startPoint y: 58, endPoint x: 360, endPoint y: 60, distance: 4.4
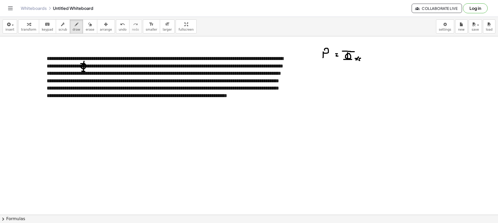
drag, startPoint x: 381, startPoint y: 53, endPoint x: 383, endPoint y: 58, distance: 5.5
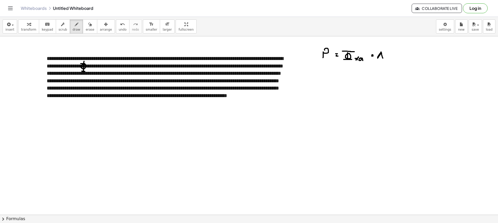
drag, startPoint x: 398, startPoint y: 55, endPoint x: 402, endPoint y: 59, distance: 5.4
drag, startPoint x: 292, startPoint y: 74, endPoint x: 291, endPoint y: 79, distance: 4.9
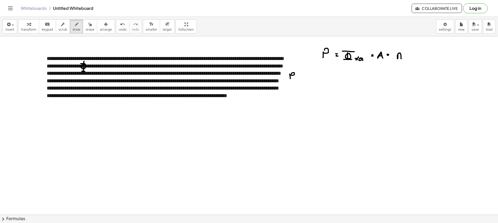
drag, startPoint x: 303, startPoint y: 77, endPoint x: 304, endPoint y: 82, distance: 4.4
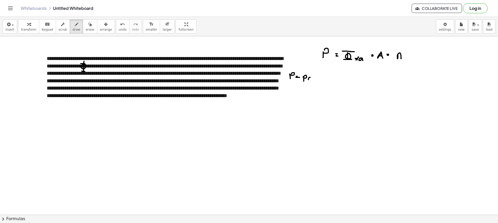
drag, startPoint x: 317, startPoint y: 76, endPoint x: 315, endPoint y: 78, distance: 3.0
drag, startPoint x: 317, startPoint y: 77, endPoint x: 321, endPoint y: 78, distance: 3.9
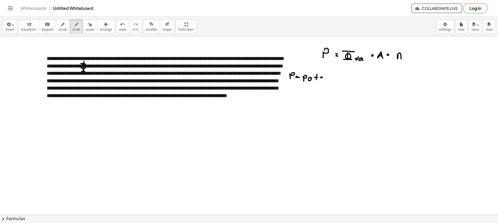
drag, startPoint x: 321, startPoint y: 78, endPoint x: 326, endPoint y: 78, distance: 5.5
drag, startPoint x: 326, startPoint y: 78, endPoint x: 334, endPoint y: 78, distance: 8.1
drag, startPoint x: 333, startPoint y: 78, endPoint x: 335, endPoint y: 80, distance: 3.5
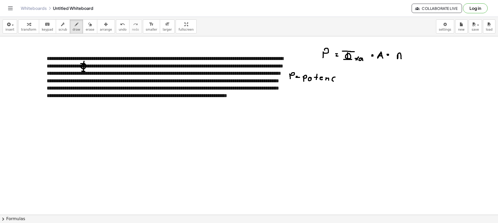
drag, startPoint x: 339, startPoint y: 78, endPoint x: 342, endPoint y: 80, distance: 3.7
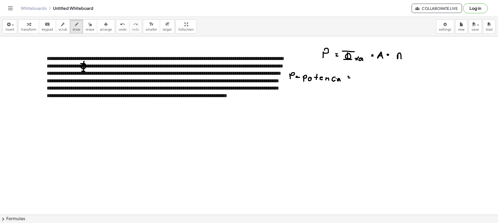
drag, startPoint x: 349, startPoint y: 78, endPoint x: 354, endPoint y: 78, distance: 5.2
drag, startPoint x: 357, startPoint y: 77, endPoint x: 362, endPoint y: 76, distance: 5.5
drag, startPoint x: 292, startPoint y: 93, endPoint x: 291, endPoint y: 98, distance: 4.7
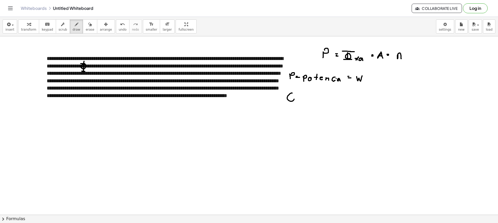
drag, startPoint x: 291, startPoint y: 91, endPoint x: 291, endPoint y: 105, distance: 14.3
drag, startPoint x: 287, startPoint y: 104, endPoint x: 298, endPoint y: 106, distance: 10.5
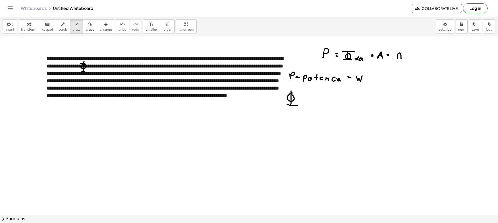
drag, startPoint x: 290, startPoint y: 91, endPoint x: 298, endPoint y: 91, distance: 7.8
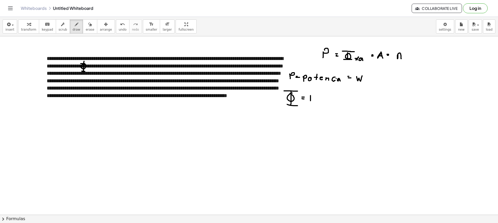
drag, startPoint x: 324, startPoint y: 99, endPoint x: 328, endPoint y: 103, distance: 5.4
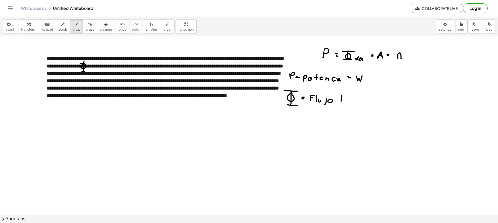
drag, startPoint x: 344, startPoint y: 99, endPoint x: 349, endPoint y: 100, distance: 4.9
drag, startPoint x: 349, startPoint y: 100, endPoint x: 352, endPoint y: 104, distance: 5.5
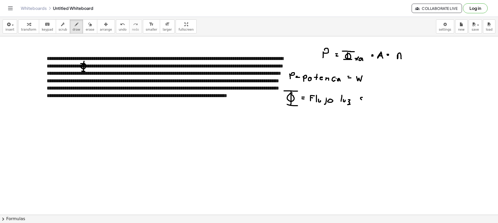
drag, startPoint x: 363, startPoint y: 97, endPoint x: 359, endPoint y: 102, distance: 6.1
drag, startPoint x: 374, startPoint y: 94, endPoint x: 375, endPoint y: 104, distance: 10.0
drag, startPoint x: 376, startPoint y: 97, endPoint x: 383, endPoint y: 96, distance: 6.4
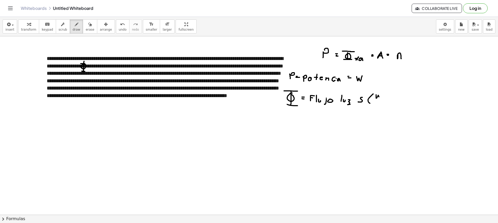
drag, startPoint x: 386, startPoint y: 94, endPoint x: 377, endPoint y: 104, distance: 12.7
drag, startPoint x: 383, startPoint y: 105, endPoint x: 388, endPoint y: 103, distance: 4.4
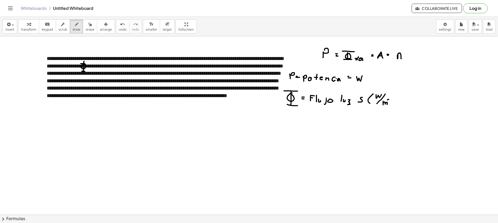
drag, startPoint x: 392, startPoint y: 95, endPoint x: 393, endPoint y: 106, distance: 10.7
drag, startPoint x: 289, startPoint y: 124, endPoint x: 292, endPoint y: 125, distance: 3.0
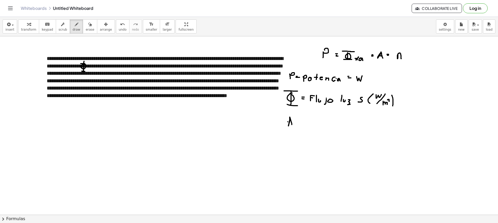
drag, startPoint x: 288, startPoint y: 122, endPoint x: 292, endPoint y: 122, distance: 3.9
drag, startPoint x: 297, startPoint y: 122, endPoint x: 302, endPoint y: 122, distance: 4.9
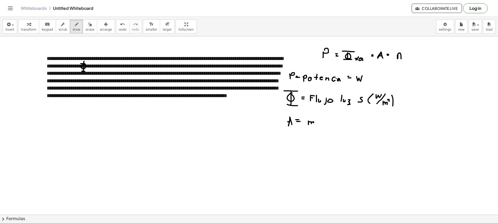
drag, startPoint x: 309, startPoint y: 121, endPoint x: 316, endPoint y: 120, distance: 7.3
drag, startPoint x: 315, startPoint y: 118, endPoint x: 318, endPoint y: 120, distance: 3.9
drag, startPoint x: 289, startPoint y: 137, endPoint x: 296, endPoint y: 137, distance: 7.0
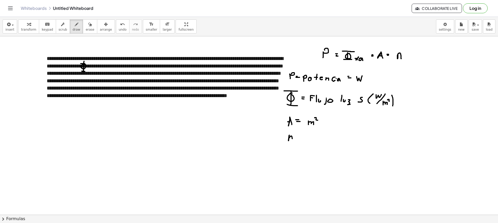
drag, startPoint x: 296, startPoint y: 138, endPoint x: 302, endPoint y: 138, distance: 5.5
click at [73, 27] on div "button" at bounding box center [77, 24] width 8 height 6
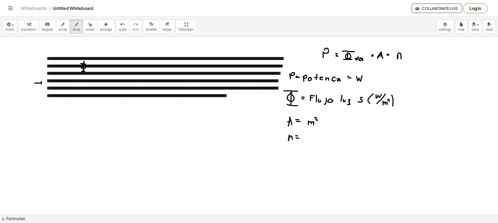
drag, startPoint x: 35, startPoint y: 83, endPoint x: 41, endPoint y: 84, distance: 6.0
drag, startPoint x: 86, startPoint y: 30, endPoint x: 148, endPoint y: 83, distance: 81.2
click at [86, 30] on span "erase" at bounding box center [90, 30] width 9 height 4
drag, startPoint x: 322, startPoint y: 154, endPoint x: 307, endPoint y: 139, distance: 21.1
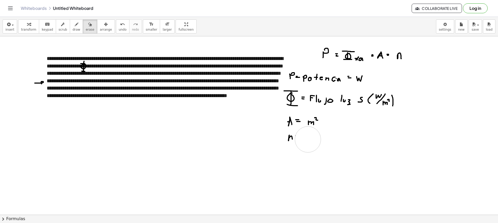
click at [73, 31] on span "draw" at bounding box center [77, 30] width 8 height 4
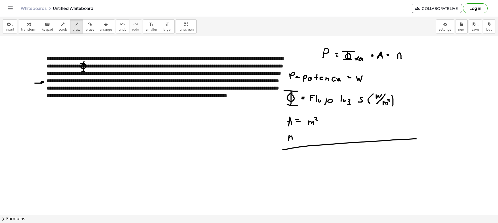
drag, startPoint x: 283, startPoint y: 150, endPoint x: 419, endPoint y: 139, distance: 136.5
drag, startPoint x: 448, startPoint y: 141, endPoint x: 496, endPoint y: 138, distance: 48.4
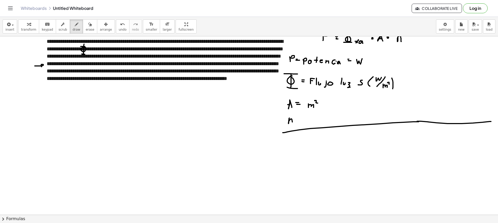
scroll to position [52, 0]
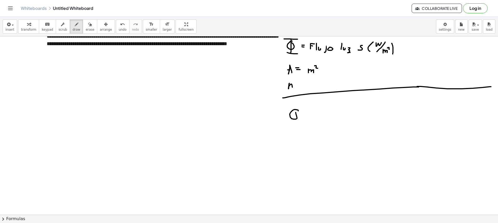
drag, startPoint x: 297, startPoint y: 110, endPoint x: 294, endPoint y: 111, distance: 3.5
click at [294, 110] on div at bounding box center [249, 192] width 498 height 417
drag, startPoint x: 292, startPoint y: 106, endPoint x: 293, endPoint y: 112, distance: 5.7
click at [296, 125] on div at bounding box center [249, 192] width 498 height 417
drag, startPoint x: 284, startPoint y: 107, endPoint x: 303, endPoint y: 107, distance: 18.7
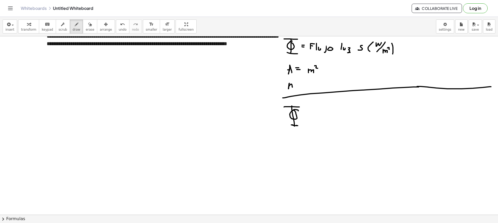
click at [303, 107] on div at bounding box center [249, 192] width 498 height 417
drag, startPoint x: 309, startPoint y: 113, endPoint x: 312, endPoint y: 113, distance: 3.4
click at [312, 113] on div at bounding box center [249, 192] width 498 height 417
click at [313, 116] on div at bounding box center [249, 192] width 498 height 417
drag, startPoint x: 327, startPoint y: 104, endPoint x: 330, endPoint y: 104, distance: 3.1
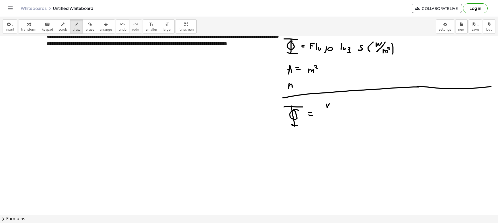
click at [330, 104] on div at bounding box center [249, 192] width 498 height 417
drag, startPoint x: 328, startPoint y: 106, endPoint x: 330, endPoint y: 109, distance: 4.2
click at [330, 108] on div at bounding box center [249, 192] width 498 height 417
drag, startPoint x: 320, startPoint y: 111, endPoint x: 337, endPoint y: 111, distance: 17.7
click at [337, 111] on div at bounding box center [249, 192] width 498 height 417
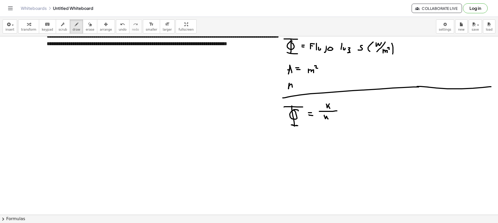
drag, startPoint x: 325, startPoint y: 115, endPoint x: 330, endPoint y: 115, distance: 5.5
click at [330, 115] on div at bounding box center [249, 192] width 498 height 417
drag, startPoint x: 332, startPoint y: 113, endPoint x: 336, endPoint y: 116, distance: 5.2
click at [336, 116] on div at bounding box center [249, 192] width 498 height 417
drag, startPoint x: 336, startPoint y: 123, endPoint x: 337, endPoint y: 119, distance: 4.2
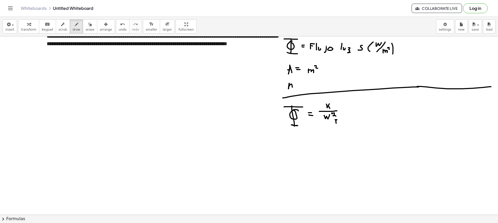
click at [337, 119] on div at bounding box center [249, 192] width 498 height 417
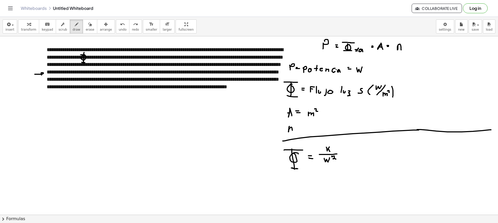
scroll to position [0, 0]
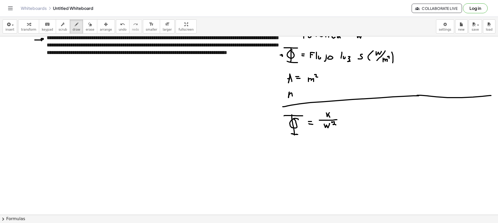
scroll to position [52, 0]
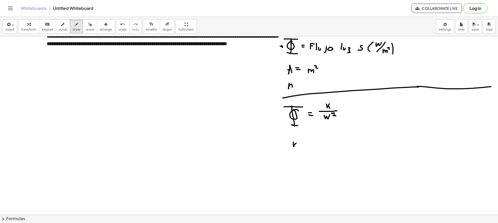
drag, startPoint x: 294, startPoint y: 142, endPoint x: 297, endPoint y: 143, distance: 3.4
click at [297, 143] on div at bounding box center [249, 192] width 498 height 417
drag, startPoint x: 295, startPoint y: 144, endPoint x: 299, endPoint y: 147, distance: 5.0
click at [297, 147] on div at bounding box center [249, 192] width 498 height 417
click at [303, 144] on div at bounding box center [249, 192] width 498 height 417
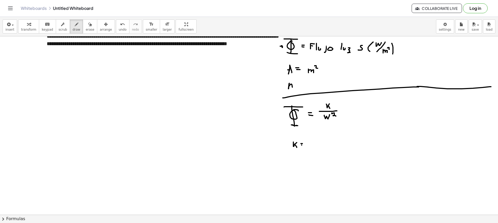
click at [303, 145] on div at bounding box center [249, 192] width 498 height 417
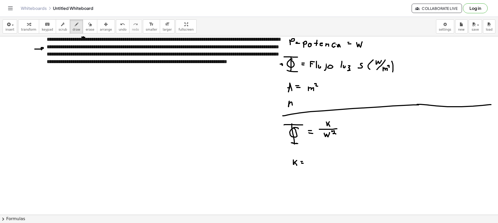
scroll to position [26, 0]
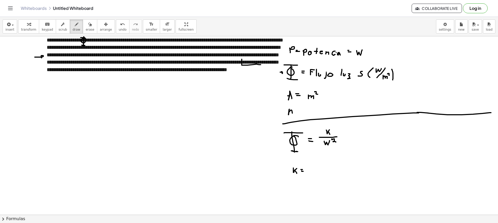
drag, startPoint x: 242, startPoint y: 64, endPoint x: 261, endPoint y: 65, distance: 19.0
click at [261, 65] on div at bounding box center [249, 218] width 498 height 417
drag, startPoint x: 262, startPoint y: 59, endPoint x: 262, endPoint y: 67, distance: 8.6
click at [262, 68] on div at bounding box center [249, 218] width 498 height 417
drag, startPoint x: 241, startPoint y: 59, endPoint x: 262, endPoint y: 60, distance: 21.3
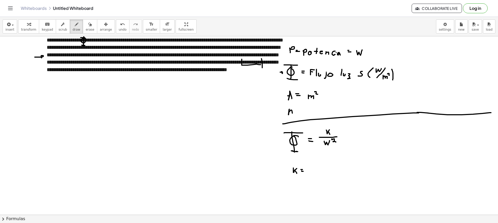
click at [262, 60] on div at bounding box center [249, 218] width 498 height 417
click at [310, 172] on div at bounding box center [249, 218] width 498 height 417
drag, startPoint x: 313, startPoint y: 168, endPoint x: 314, endPoint y: 172, distance: 4.0
click at [314, 172] on div at bounding box center [249, 218] width 498 height 417
click at [320, 172] on div at bounding box center [249, 218] width 498 height 417
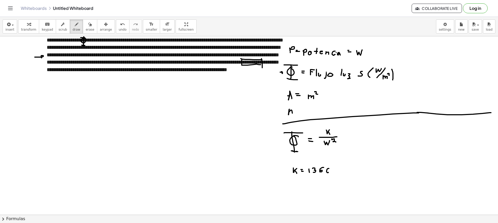
drag, startPoint x: 329, startPoint y: 168, endPoint x: 328, endPoint y: 173, distance: 4.7
click at [327, 173] on div at bounding box center [249, 218] width 498 height 417
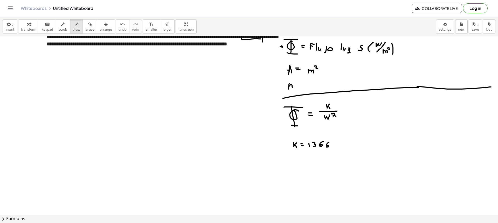
scroll to position [52, 0]
drag, startPoint x: 292, startPoint y: 159, endPoint x: 299, endPoint y: 159, distance: 6.5
click at [297, 158] on div at bounding box center [249, 192] width 498 height 417
click at [303, 160] on div at bounding box center [249, 192] width 498 height 417
click at [304, 162] on div at bounding box center [249, 192] width 498 height 417
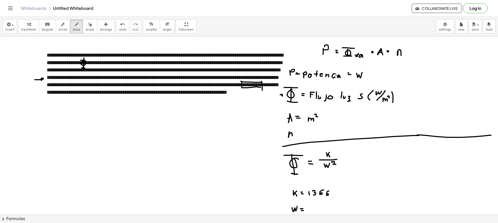
scroll to position [0, 0]
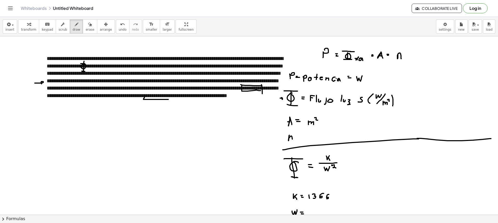
drag, startPoint x: 145, startPoint y: 96, endPoint x: 156, endPoint y: 91, distance: 11.6
click at [63, 28] on button "scrub" at bounding box center [63, 26] width 14 height 14
click at [172, 96] on div "**********" at bounding box center [165, 81] width 247 height 62
drag, startPoint x: 73, startPoint y: 26, endPoint x: 137, endPoint y: 89, distance: 90.0
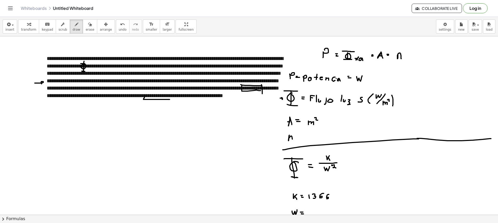
click at [73, 27] on div "button" at bounding box center [77, 24] width 8 height 6
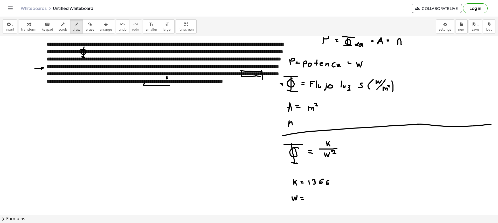
scroll to position [26, 0]
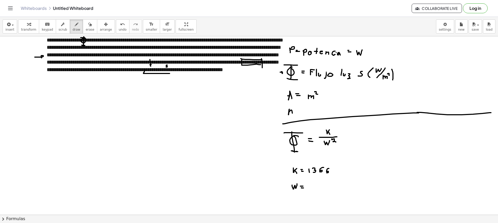
drag, startPoint x: 150, startPoint y: 59, endPoint x: 153, endPoint y: 65, distance: 6.6
click at [152, 65] on div at bounding box center [249, 218] width 498 height 417
drag, startPoint x: 171, startPoint y: 65, endPoint x: 181, endPoint y: 77, distance: 16.2
click at [172, 68] on div at bounding box center [249, 218] width 498 height 417
drag, startPoint x: 272, startPoint y: 98, endPoint x: 281, endPoint y: 98, distance: 9.3
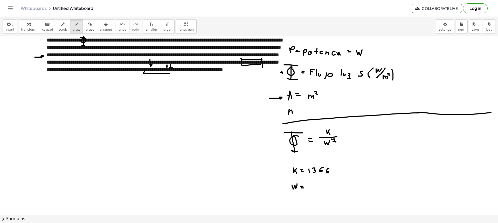
click at [281, 98] on div at bounding box center [249, 218] width 498 height 417
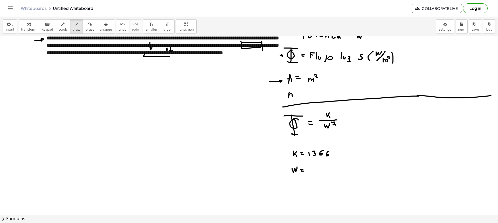
scroll to position [52, 0]
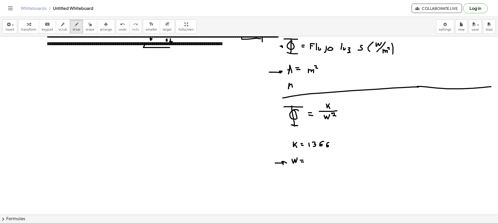
drag, startPoint x: 276, startPoint y: 163, endPoint x: 283, endPoint y: 163, distance: 6.5
click at [284, 164] on div at bounding box center [249, 192] width 498 height 417
drag, startPoint x: 312, startPoint y: 158, endPoint x: 316, endPoint y: 159, distance: 4.9
click at [316, 159] on div at bounding box center [249, 192] width 498 height 417
drag, startPoint x: 320, startPoint y: 161, endPoint x: 323, endPoint y: 162, distance: 3.2
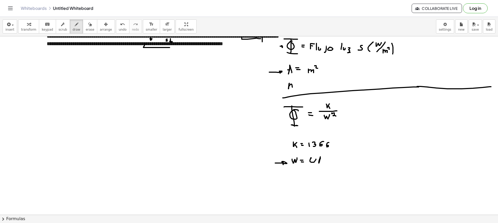
click at [323, 162] on div at bounding box center [249, 192] width 498 height 417
drag, startPoint x: 320, startPoint y: 160, endPoint x: 323, endPoint y: 161, distance: 3.5
click at [323, 161] on div at bounding box center [249, 192] width 498 height 417
drag, startPoint x: 335, startPoint y: 160, endPoint x: 339, endPoint y: 160, distance: 3.7
click at [339, 160] on div at bounding box center [249, 192] width 498 height 417
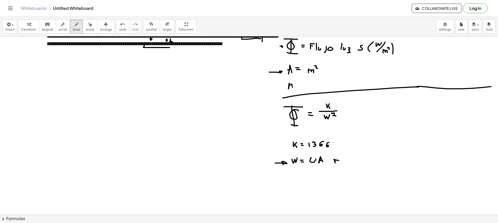
drag, startPoint x: 335, startPoint y: 160, endPoint x: 335, endPoint y: 163, distance: 3.6
click at [335, 163] on div at bounding box center [249, 192] width 498 height 417
click at [83, 26] on button "erase" at bounding box center [90, 26] width 14 height 14
drag, startPoint x: 266, startPoint y: 158, endPoint x: 275, endPoint y: 164, distance: 10.2
click at [275, 164] on div at bounding box center [249, 192] width 498 height 417
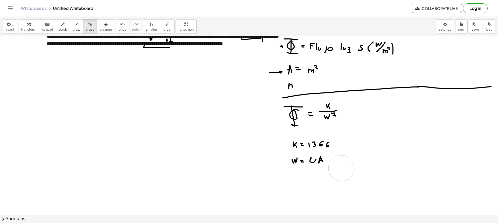
drag, startPoint x: 347, startPoint y: 179, endPoint x: 342, endPoint y: 164, distance: 15.4
click at [342, 164] on div at bounding box center [249, 192] width 498 height 417
click at [83, 28] on button "erase" at bounding box center [90, 26] width 14 height 14
click at [73, 27] on div "button" at bounding box center [77, 24] width 8 height 6
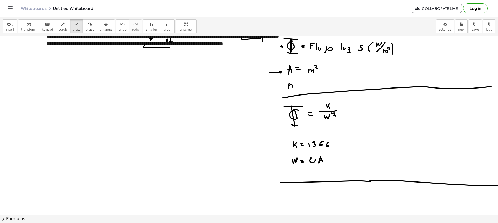
drag, startPoint x: 280, startPoint y: 183, endPoint x: 498, endPoint y: 186, distance: 217.8
click at [498, 186] on div "**********" at bounding box center [249, 125] width 498 height 178
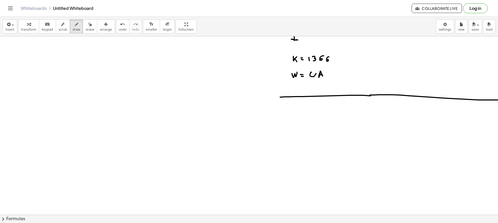
scroll to position [130, 0]
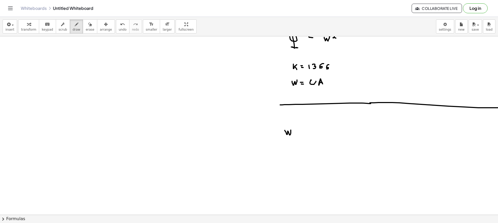
drag, startPoint x: 287, startPoint y: 134, endPoint x: 291, endPoint y: 130, distance: 6.1
click at [291, 130] on div at bounding box center [250, 115] width 500 height 417
click at [299, 131] on div at bounding box center [250, 115] width 500 height 417
click at [299, 132] on div at bounding box center [250, 115] width 500 height 417
drag, startPoint x: 312, startPoint y: 123, endPoint x: 315, endPoint y: 122, distance: 2.9
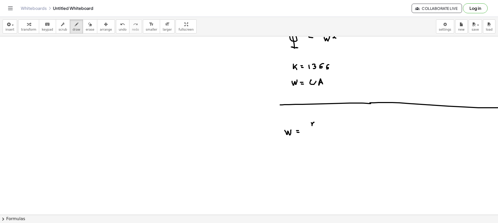
click at [315, 122] on div at bounding box center [250, 115] width 500 height 417
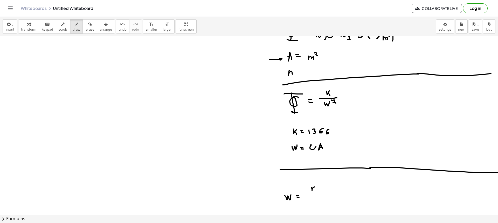
scroll to position [104, 0]
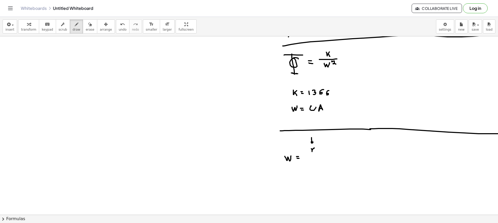
drag, startPoint x: 312, startPoint y: 139, endPoint x: 315, endPoint y: 145, distance: 6.2
click at [314, 141] on div at bounding box center [250, 140] width 500 height 417
drag, startPoint x: 304, startPoint y: 155, endPoint x: 325, endPoint y: 153, distance: 20.3
click at [325, 153] on div at bounding box center [250, 140] width 500 height 417
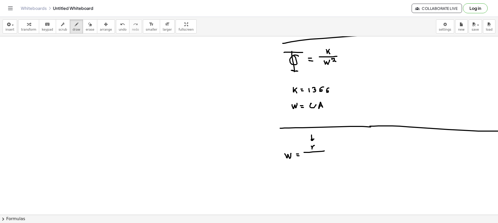
scroll to position [130, 0]
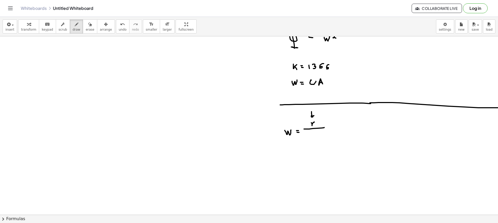
drag, startPoint x: 311, startPoint y: 133, endPoint x: 312, endPoint y: 138, distance: 5.2
click at [312, 138] on div at bounding box center [250, 115] width 500 height 417
click at [317, 135] on div at bounding box center [250, 115] width 500 height 417
drag, startPoint x: 321, startPoint y: 135, endPoint x: 323, endPoint y: 138, distance: 3.7
click at [322, 138] on div at bounding box center [250, 115] width 500 height 417
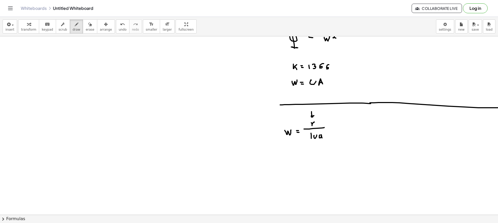
click at [86, 30] on span "erase" at bounding box center [90, 30] width 9 height 4
click at [69, 31] on div "insert select one: Math Expression Function Text Youtube Video Graphing Geometr…" at bounding box center [249, 26] width 498 height 19
drag, startPoint x: 69, startPoint y: 30, endPoint x: 77, endPoint y: 39, distance: 12.9
click at [73, 31] on span "draw" at bounding box center [77, 30] width 8 height 4
drag, startPoint x: 362, startPoint y: 115, endPoint x: 363, endPoint y: 121, distance: 6.1
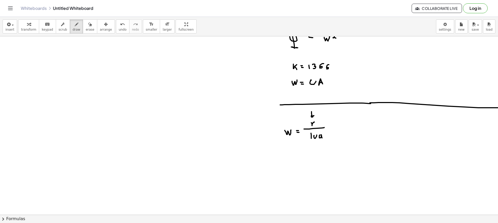
click at [363, 121] on div at bounding box center [250, 115] width 500 height 417
drag, startPoint x: 366, startPoint y: 117, endPoint x: 369, endPoint y: 117, distance: 3.1
click at [369, 117] on div at bounding box center [250, 115] width 500 height 417
drag, startPoint x: 375, startPoint y: 117, endPoint x: 376, endPoint y: 121, distance: 4.4
click at [376, 121] on div at bounding box center [250, 115] width 500 height 417
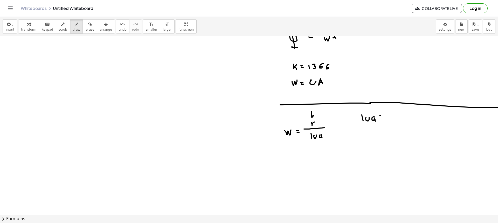
click at [382, 115] on div at bounding box center [250, 115] width 500 height 417
click at [383, 117] on div at bounding box center [250, 115] width 500 height 417
drag, startPoint x: 392, startPoint y: 117, endPoint x: 392, endPoint y: 119, distance: 2.9
click at [392, 119] on div at bounding box center [250, 115] width 500 height 417
click at [395, 118] on div at bounding box center [250, 115] width 500 height 417
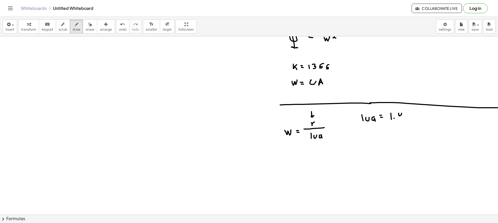
drag, startPoint x: 399, startPoint y: 115, endPoint x: 402, endPoint y: 118, distance: 4.3
click at [402, 118] on div at bounding box center [250, 115] width 500 height 417
drag, startPoint x: 406, startPoint y: 113, endPoint x: 410, endPoint y: 116, distance: 5.0
click at [407, 117] on div at bounding box center [250, 115] width 500 height 417
drag, startPoint x: 412, startPoint y: 112, endPoint x: 414, endPoint y: 117, distance: 5.5
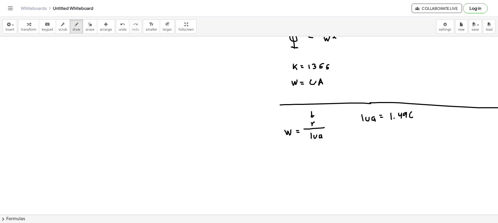
click at [410, 117] on div at bounding box center [250, 115] width 500 height 417
drag, startPoint x: 418, startPoint y: 114, endPoint x: 416, endPoint y: 115, distance: 2.8
click at [416, 117] on div at bounding box center [250, 115] width 500 height 417
click at [419, 118] on div at bounding box center [250, 115] width 500 height 417
drag, startPoint x: 423, startPoint y: 114, endPoint x: 424, endPoint y: 117, distance: 3.7
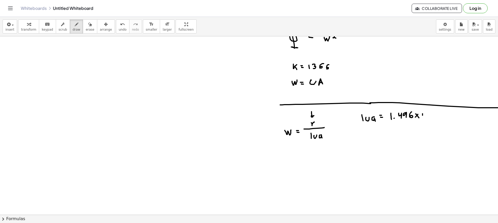
click at [423, 118] on div at bounding box center [250, 115] width 500 height 417
click at [427, 115] on div at bounding box center [250, 115] width 500 height 417
click at [429, 111] on div at bounding box center [250, 115] width 500 height 417
drag, startPoint x: 430, startPoint y: 110, endPoint x: 431, endPoint y: 113, distance: 3.0
click at [431, 111] on div at bounding box center [250, 115] width 500 height 417
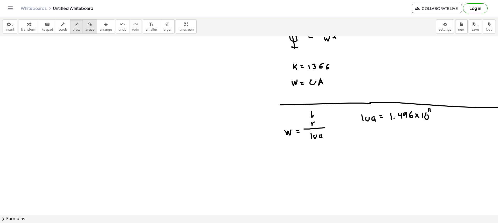
click at [88, 31] on button "erase" at bounding box center [90, 26] width 14 height 14
drag, startPoint x: 311, startPoint y: 155, endPoint x: 316, endPoint y: 145, distance: 11.4
click at [316, 145] on div at bounding box center [250, 115] width 500 height 417
click at [75, 26] on icon "button" at bounding box center [77, 24] width 4 height 6
drag, startPoint x: 304, startPoint y: 133, endPoint x: 305, endPoint y: 138, distance: 4.5
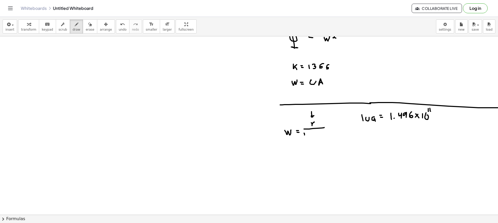
click at [305, 138] on div at bounding box center [250, 115] width 500 height 417
click at [308, 137] on div at bounding box center [250, 115] width 500 height 417
drag, startPoint x: 311, startPoint y: 133, endPoint x: 313, endPoint y: 138, distance: 5.6
click at [313, 138] on div at bounding box center [250, 115] width 500 height 417
drag, startPoint x: 318, startPoint y: 133, endPoint x: 320, endPoint y: 137, distance: 3.8
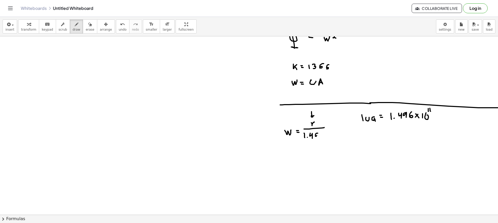
click at [319, 139] on div at bounding box center [250, 115] width 500 height 417
drag, startPoint x: 323, startPoint y: 133, endPoint x: 321, endPoint y: 139, distance: 6.4
click at [321, 138] on div at bounding box center [250, 115] width 500 height 417
click at [324, 139] on div at bounding box center [250, 115] width 500 height 417
drag, startPoint x: 325, startPoint y: 136, endPoint x: 330, endPoint y: 140, distance: 5.9
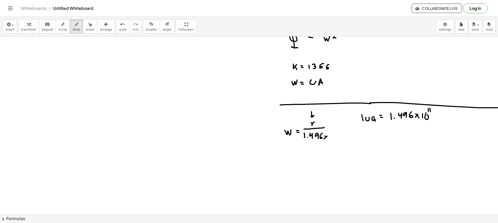
click at [329, 140] on div at bounding box center [250, 115] width 500 height 417
drag, startPoint x: 332, startPoint y: 135, endPoint x: 335, endPoint y: 137, distance: 3.6
click at [332, 140] on div at bounding box center [250, 115] width 500 height 417
click at [334, 136] on div at bounding box center [250, 115] width 500 height 417
click at [336, 134] on div at bounding box center [250, 115] width 500 height 417
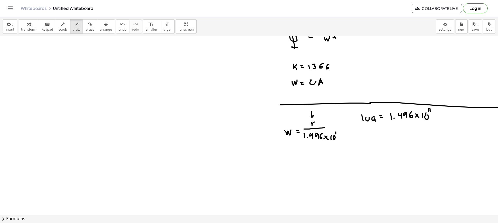
drag, startPoint x: 339, startPoint y: 134, endPoint x: 338, endPoint y: 136, distance: 2.6
click at [339, 134] on div at bounding box center [250, 115] width 500 height 417
drag, startPoint x: 324, startPoint y: 128, endPoint x: 339, endPoint y: 129, distance: 14.5
click at [339, 129] on div at bounding box center [250, 115] width 500 height 417
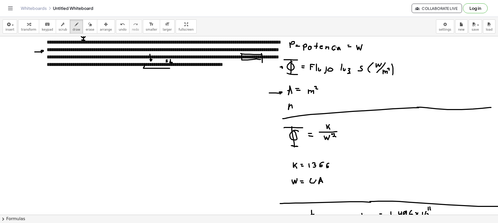
scroll to position [0, 0]
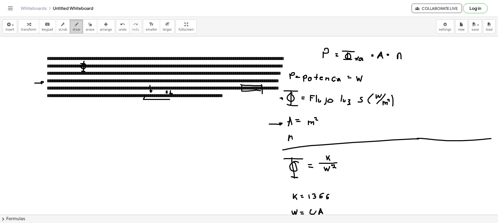
click at [73, 28] on span "draw" at bounding box center [77, 30] width 8 height 4
click at [83, 27] on button "erase" at bounding box center [90, 26] width 14 height 14
drag, startPoint x: 34, startPoint y: 78, endPoint x: 37, endPoint y: 81, distance: 4.2
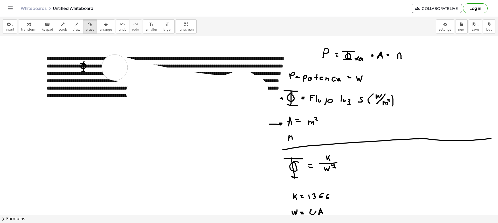
drag, startPoint x: 155, startPoint y: 93, endPoint x: 79, endPoint y: 69, distance: 80.1
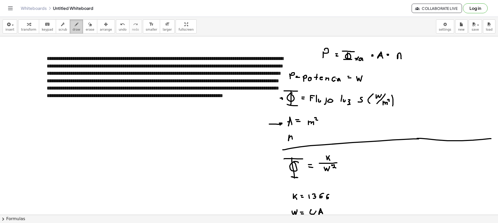
click at [75, 26] on icon "button" at bounding box center [77, 24] width 4 height 6
click at [62, 27] on button "scrub" at bounding box center [63, 26] width 14 height 14
click at [75, 27] on icon "button" at bounding box center [77, 24] width 4 height 6
drag, startPoint x: 96, startPoint y: 114, endPoint x: 96, endPoint y: 110, distance: 4.7
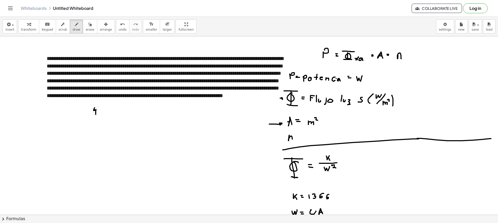
drag, startPoint x: 121, startPoint y: 113, endPoint x: 121, endPoint y: 110, distance: 2.9
drag, startPoint x: 381, startPoint y: 39, endPoint x: 382, endPoint y: 44, distance: 4.9
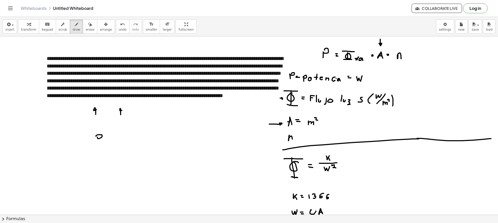
drag, startPoint x: 96, startPoint y: 136, endPoint x: 97, endPoint y: 142, distance: 6.1
drag, startPoint x: 107, startPoint y: 141, endPoint x: 111, endPoint y: 140, distance: 3.7
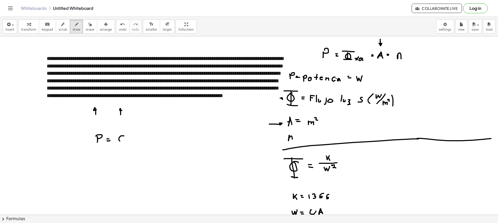
drag, startPoint x: 123, startPoint y: 133, endPoint x: 125, endPoint y: 144, distance: 11.3
drag, startPoint x: 120, startPoint y: 133, endPoint x: 128, endPoint y: 133, distance: 7.3
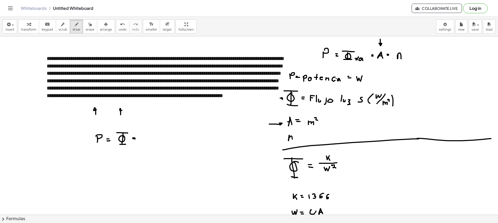
drag, startPoint x: 144, startPoint y: 136, endPoint x: 143, endPoint y: 140, distance: 4.0
drag, startPoint x: 143, startPoint y: 140, endPoint x: 145, endPoint y: 140, distance: 2.6
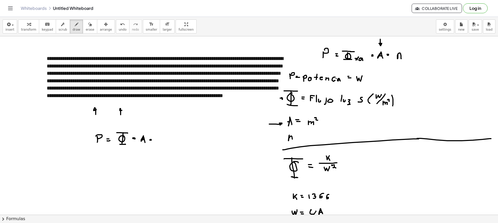
drag, startPoint x: 150, startPoint y: 140, endPoint x: 154, endPoint y: 140, distance: 3.6
drag, startPoint x: 157, startPoint y: 143, endPoint x: 161, endPoint y: 143, distance: 4.4
click at [83, 30] on button "erase" at bounding box center [90, 26] width 14 height 14
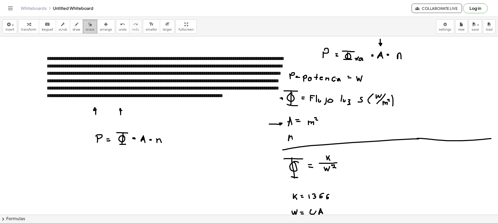
click at [83, 29] on button "erase" at bounding box center [90, 26] width 14 height 14
click at [73, 29] on span "draw" at bounding box center [77, 30] width 8 height 4
drag, startPoint x: 99, startPoint y: 123, endPoint x: 106, endPoint y: 129, distance: 8.9
click at [88, 30] on button "erase" at bounding box center [90, 26] width 14 height 14
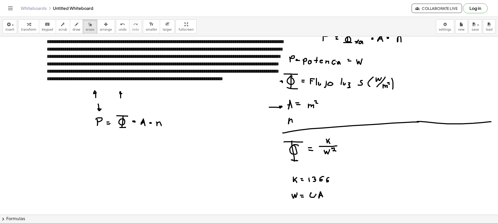
scroll to position [26, 0]
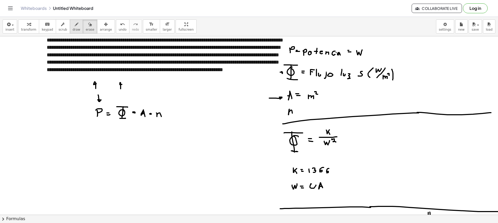
click at [75, 26] on icon "button" at bounding box center [77, 24] width 4 height 6
drag, startPoint x: 91, startPoint y: 140, endPoint x: 98, endPoint y: 143, distance: 7.9
click at [93, 145] on div at bounding box center [250, 218] width 500 height 417
drag, startPoint x: 97, startPoint y: 141, endPoint x: 100, endPoint y: 141, distance: 2.9
click at [100, 141] on div at bounding box center [250, 218] width 500 height 417
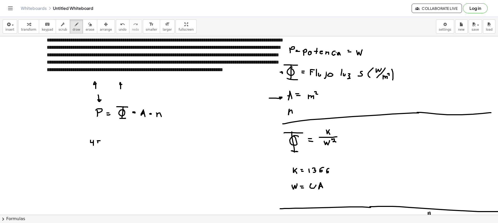
click at [98, 144] on div at bounding box center [250, 218] width 500 height 417
drag, startPoint x: 107, startPoint y: 139, endPoint x: 105, endPoint y: 146, distance: 6.6
click at [105, 146] on div at bounding box center [250, 218] width 500 height 417
click at [116, 142] on div at bounding box center [250, 218] width 500 height 417
drag, startPoint x: 113, startPoint y: 144, endPoint x: 117, endPoint y: 143, distance: 4.0
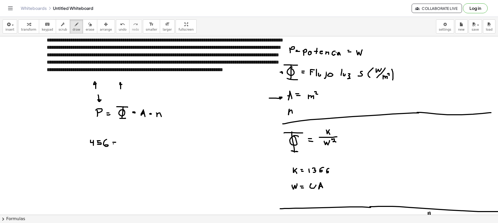
click at [115, 144] on div at bounding box center [250, 218] width 500 height 417
drag, startPoint x: 123, startPoint y: 129, endPoint x: 126, endPoint y: 125, distance: 4.8
click at [125, 125] on div at bounding box center [250, 218] width 500 height 417
click at [86, 30] on span "erase" at bounding box center [90, 30] width 9 height 4
drag, startPoint x: 137, startPoint y: 150, endPoint x: 128, endPoint y: 133, distance: 18.6
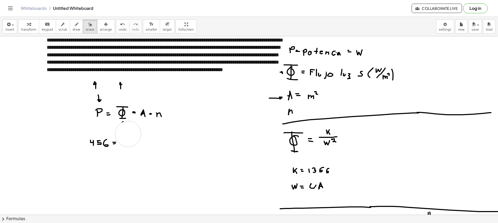
click at [128, 133] on div at bounding box center [250, 218] width 500 height 417
click at [73, 26] on div "button" at bounding box center [77, 24] width 8 height 6
drag, startPoint x: 124, startPoint y: 138, endPoint x: 129, endPoint y: 138, distance: 4.7
click at [129, 138] on div at bounding box center [250, 218] width 500 height 417
drag, startPoint x: 126, startPoint y: 138, endPoint x: 128, endPoint y: 145, distance: 7.1
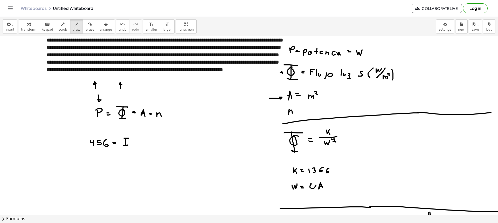
click at [128, 145] on div at bounding box center [250, 218] width 500 height 417
click at [126, 140] on div at bounding box center [250, 218] width 500 height 417
drag, startPoint x: 134, startPoint y: 142, endPoint x: 138, endPoint y: 142, distance: 4.2
click at [133, 142] on div at bounding box center [250, 218] width 500 height 417
drag, startPoint x: 141, startPoint y: 140, endPoint x: 144, endPoint y: 145, distance: 5.1
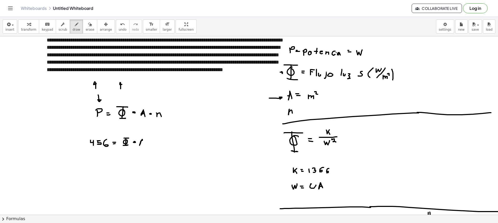
click at [144, 145] on div at bounding box center [250, 218] width 500 height 417
drag, startPoint x: 140, startPoint y: 142, endPoint x: 144, endPoint y: 143, distance: 4.5
click at [142, 143] on div at bounding box center [250, 218] width 500 height 417
drag, startPoint x: 142, startPoint y: 130, endPoint x: 145, endPoint y: 134, distance: 5.5
click at [145, 134] on div at bounding box center [250, 218] width 500 height 417
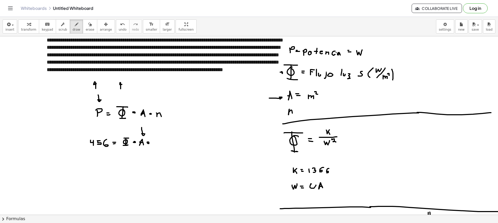
click at [147, 142] on div at bounding box center [250, 218] width 500 height 417
drag, startPoint x: 60, startPoint y: 28, endPoint x: 72, endPoint y: 31, distance: 12.1
click at [60, 28] on span "scrub" at bounding box center [63, 30] width 9 height 4
click at [75, 27] on icon "button" at bounding box center [77, 24] width 4 height 6
drag, startPoint x: 45, startPoint y: 58, endPoint x: 57, endPoint y: 56, distance: 12.3
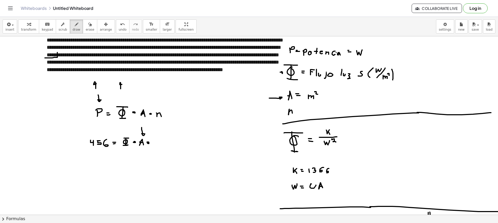
click at [57, 57] on div at bounding box center [250, 218] width 500 height 417
drag, startPoint x: 161, startPoint y: 90, endPoint x: 167, endPoint y: 106, distance: 17.1
click at [162, 103] on div at bounding box center [250, 218] width 500 height 417
click at [157, 139] on div at bounding box center [250, 218] width 500 height 417
click at [161, 143] on div at bounding box center [250, 218] width 500 height 417
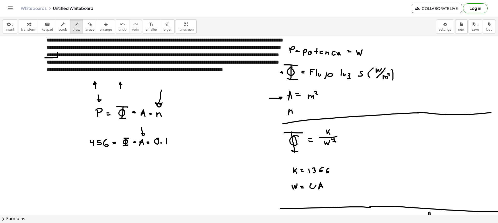
drag, startPoint x: 167, startPoint y: 141, endPoint x: 171, endPoint y: 140, distance: 4.0
click at [167, 144] on div at bounding box center [250, 218] width 500 height 417
click at [174, 140] on div at bounding box center [250, 218] width 500 height 417
drag, startPoint x: 172, startPoint y: 140, endPoint x: 171, endPoint y: 144, distance: 3.4
click at [171, 144] on div at bounding box center [250, 218] width 500 height 417
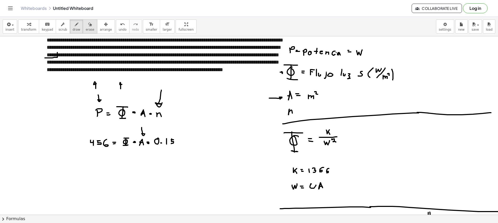
click at [86, 31] on span "erase" at bounding box center [90, 30] width 9 height 4
drag, startPoint x: 174, startPoint y: 86, endPoint x: 98, endPoint y: 90, distance: 76.4
click at [98, 90] on div at bounding box center [250, 218] width 500 height 417
click at [68, 34] on div "insert select one: Math Expression Function Text Youtube Video Graphing Geometr…" at bounding box center [249, 26] width 498 height 19
drag, startPoint x: 72, startPoint y: 29, endPoint x: 73, endPoint y: 33, distance: 3.9
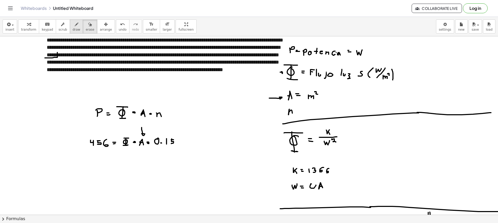
click at [73, 29] on span "draw" at bounding box center [77, 30] width 8 height 4
drag, startPoint x: 122, startPoint y: 89, endPoint x: 130, endPoint y: 102, distance: 15.5
click at [126, 97] on div at bounding box center [250, 218] width 500 height 417
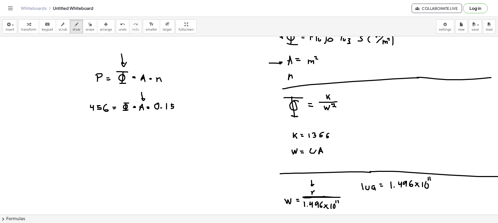
scroll to position [52, 0]
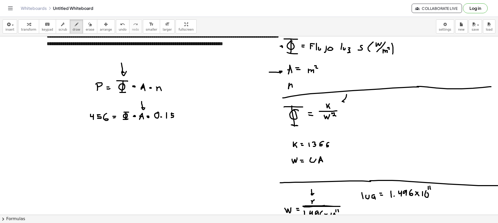
drag, startPoint x: 347, startPoint y: 95, endPoint x: 343, endPoint y: 104, distance: 9.9
click at [343, 104] on div at bounding box center [250, 192] width 500 height 417
drag, startPoint x: 90, startPoint y: 147, endPoint x: 92, endPoint y: 152, distance: 5.1
click at [92, 152] on div at bounding box center [250, 192] width 500 height 417
click at [96, 147] on div at bounding box center [250, 192] width 500 height 417
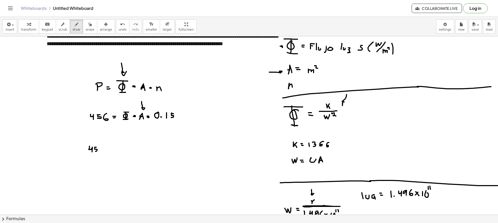
drag, startPoint x: 95, startPoint y: 148, endPoint x: 95, endPoint y: 151, distance: 3.4
click at [95, 151] on div at bounding box center [250, 192] width 500 height 417
drag, startPoint x: 101, startPoint y: 147, endPoint x: 102, endPoint y: 152, distance: 5.8
click at [101, 152] on div at bounding box center [250, 192] width 500 height 417
click at [108, 148] on div at bounding box center [250, 192] width 500 height 417
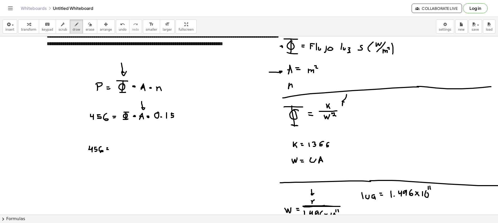
click at [109, 150] on div at bounding box center [250, 192] width 500 height 417
click at [126, 126] on div at bounding box center [250, 192] width 500 height 417
drag, startPoint x: 120, startPoint y: 143, endPoint x: 124, endPoint y: 142, distance: 3.6
click at [124, 142] on div at bounding box center [250, 192] width 500 height 417
drag, startPoint x: 123, startPoint y: 143, endPoint x: 124, endPoint y: 146, distance: 3.6
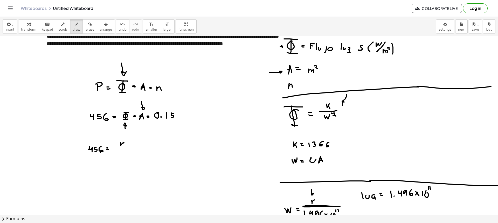
click at [124, 146] on div at bounding box center [250, 192] width 500 height 417
drag, startPoint x: 117, startPoint y: 147, endPoint x: 129, endPoint y: 147, distance: 11.7
click at [129, 147] on div at bounding box center [250, 192] width 500 height 417
drag, startPoint x: 119, startPoint y: 150, endPoint x: 125, endPoint y: 150, distance: 6.0
click at [124, 150] on div at bounding box center [250, 192] width 500 height 417
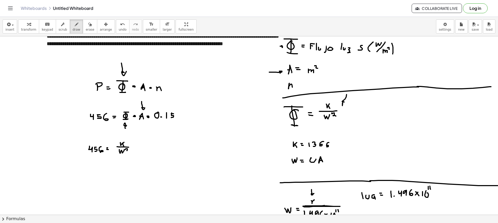
drag, startPoint x: 126, startPoint y: 149, endPoint x: 129, endPoint y: 151, distance: 3.9
click at [129, 151] on div at bounding box center [250, 192] width 500 height 417
click at [137, 147] on div at bounding box center [250, 192] width 500 height 417
drag, startPoint x: 144, startPoint y: 150, endPoint x: 148, endPoint y: 148, distance: 4.4
click at [148, 148] on div at bounding box center [250, 192] width 500 height 417
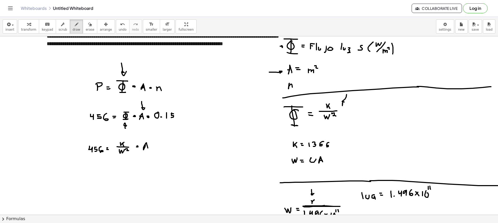
drag, startPoint x: 146, startPoint y: 147, endPoint x: 149, endPoint y: 147, distance: 2.9
click at [148, 147] on div at bounding box center [250, 192] width 500 height 417
click at [154, 146] on div at bounding box center [250, 192] width 500 height 417
click at [160, 144] on div at bounding box center [250, 192] width 500 height 417
click at [167, 147] on div at bounding box center [250, 192] width 500 height 417
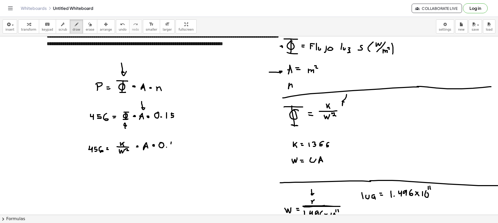
drag, startPoint x: 171, startPoint y: 144, endPoint x: 171, endPoint y: 148, distance: 3.9
click at [171, 148] on div at bounding box center [250, 192] width 500 height 417
click at [176, 143] on div at bounding box center [250, 192] width 500 height 417
drag, startPoint x: 175, startPoint y: 144, endPoint x: 175, endPoint y: 147, distance: 3.6
click at [172, 147] on div at bounding box center [250, 192] width 500 height 417
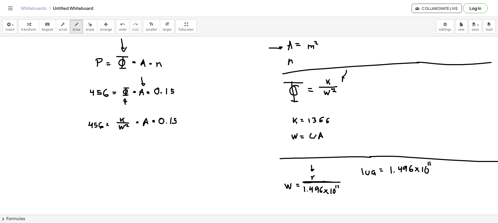
scroll to position [78, 0]
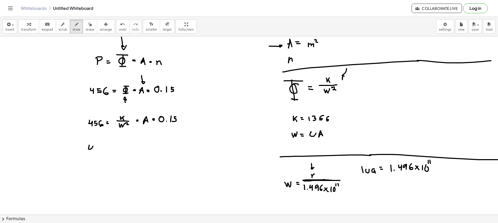
drag, startPoint x: 89, startPoint y: 147, endPoint x: 93, endPoint y: 152, distance: 6.4
click at [93, 152] on div at bounding box center [250, 166] width 500 height 417
click at [98, 146] on div at bounding box center [250, 166] width 500 height 417
drag, startPoint x: 96, startPoint y: 149, endPoint x: 102, endPoint y: 149, distance: 6.0
click at [95, 151] on div at bounding box center [250, 166] width 500 height 417
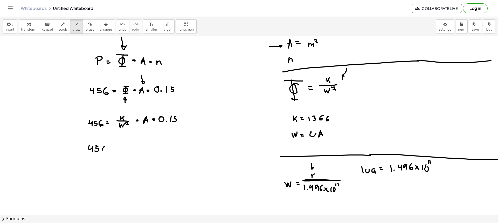
drag, startPoint x: 105, startPoint y: 147, endPoint x: 104, endPoint y: 151, distance: 4.7
click at [103, 151] on div at bounding box center [250, 166] width 500 height 417
click at [112, 149] on div at bounding box center [250, 166] width 500 height 417
drag, startPoint x: 113, startPoint y: 150, endPoint x: 118, endPoint y: 150, distance: 5.2
click at [114, 150] on div at bounding box center [250, 166] width 500 height 417
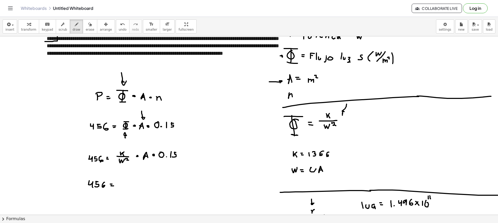
scroll to position [52, 0]
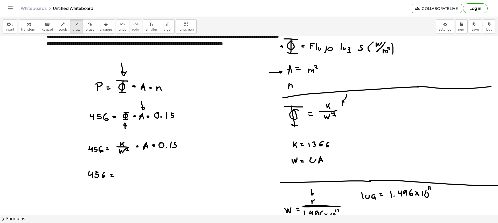
click at [123, 172] on div at bounding box center [250, 192] width 500 height 417
drag, startPoint x: 127, startPoint y: 168, endPoint x: 133, endPoint y: 169, distance: 5.8
click at [127, 171] on div at bounding box center [250, 192] width 500 height 417
drag, startPoint x: 136, startPoint y: 167, endPoint x: 140, endPoint y: 169, distance: 4.3
click at [134, 170] on div at bounding box center [250, 192] width 500 height 417
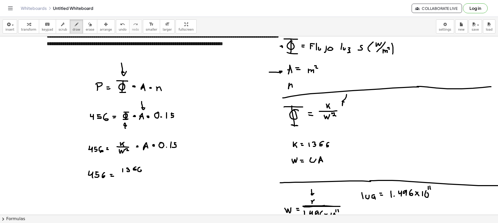
drag, startPoint x: 140, startPoint y: 167, endPoint x: 144, endPoint y: 169, distance: 4.2
click at [139, 172] on div at bounding box center [250, 192] width 500 height 417
drag, startPoint x: 150, startPoint y: 171, endPoint x: 141, endPoint y: 181, distance: 13.1
click at [148, 181] on div at bounding box center [250, 192] width 500 height 417
drag, startPoint x: 120, startPoint y: 165, endPoint x: 119, endPoint y: 183, distance: 17.7
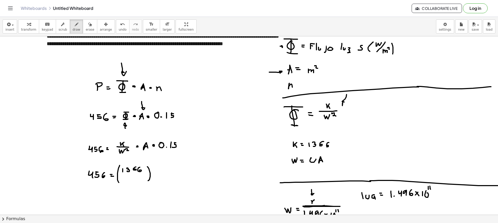
click at [119, 183] on div at bounding box center [250, 192] width 500 height 417
drag, startPoint x: 119, startPoint y: 174, endPoint x: 142, endPoint y: 176, distance: 23.4
click at [142, 176] on div at bounding box center [250, 192] width 500 height 417
drag, startPoint x: 127, startPoint y: 184, endPoint x: 137, endPoint y: 180, distance: 10.1
click at [134, 180] on div at bounding box center [250, 192] width 500 height 417
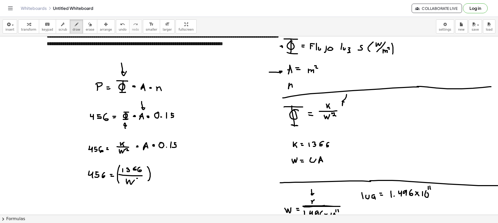
click at [141, 181] on div at bounding box center [250, 192] width 500 height 417
click at [159, 180] on div at bounding box center [250, 192] width 500 height 417
click at [169, 177] on div at bounding box center [250, 192] width 500 height 417
click at [169, 174] on div at bounding box center [250, 192] width 500 height 417
click at [174, 180] on div at bounding box center [250, 192] width 500 height 417
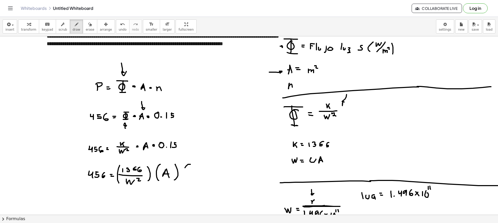
click at [187, 180] on div at bounding box center [250, 192] width 500 height 417
click at [193, 172] on div at bounding box center [250, 192] width 500 height 417
click at [198, 177] on div at bounding box center [250, 192] width 500 height 417
click at [203, 178] on div at bounding box center [250, 192] width 500 height 417
click at [210, 172] on div at bounding box center [250, 192] width 500 height 417
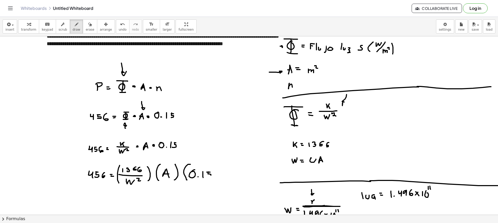
click at [208, 177] on div at bounding box center [250, 192] width 500 height 417
click at [215, 180] on div at bounding box center [250, 192] width 500 height 417
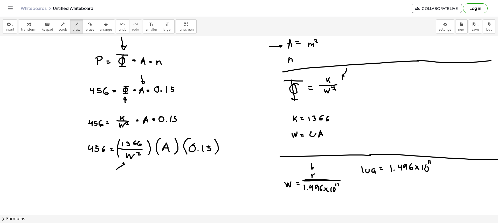
click at [125, 166] on div at bounding box center [250, 166] width 500 height 417
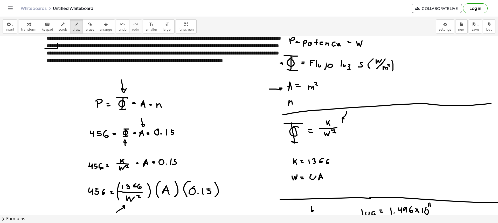
scroll to position [26, 0]
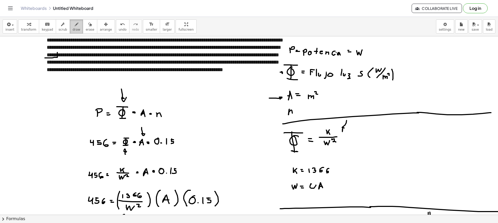
click at [73, 30] on span "draw" at bounding box center [77, 30] width 8 height 4
drag, startPoint x: 67, startPoint y: 32, endPoint x: 91, endPoint y: 44, distance: 26.7
click at [70, 32] on button "draw" at bounding box center [77, 26] width 14 height 14
drag, startPoint x: 166, startPoint y: 80, endPoint x: 167, endPoint y: 77, distance: 4.0
click at [165, 76] on div at bounding box center [250, 218] width 500 height 417
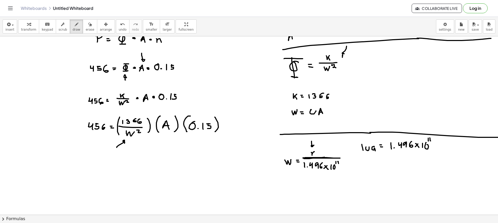
scroll to position [156, 0]
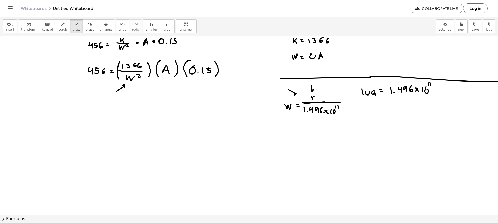
drag, startPoint x: 288, startPoint y: 90, endPoint x: 292, endPoint y: 95, distance: 6.5
click at [292, 96] on div at bounding box center [250, 89] width 500 height 417
drag, startPoint x: 151, startPoint y: 105, endPoint x: 154, endPoint y: 108, distance: 5.0
click at [154, 108] on div at bounding box center [250, 89] width 500 height 417
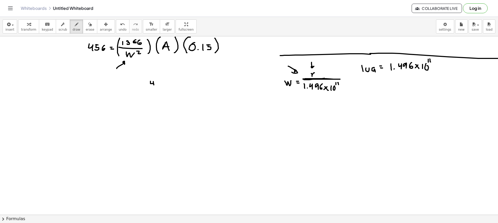
scroll to position [182, 0]
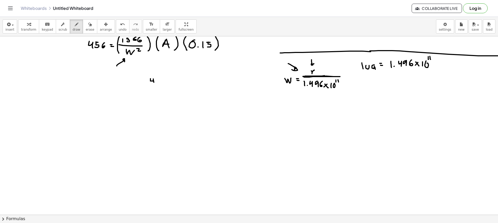
click at [158, 82] on div at bounding box center [250, 63] width 500 height 417
drag, startPoint x: 162, startPoint y: 79, endPoint x: 164, endPoint y: 81, distance: 2.8
click at [164, 81] on div at bounding box center [250, 63] width 500 height 417
drag, startPoint x: 167, startPoint y: 77, endPoint x: 169, endPoint y: 81, distance: 4.1
click at [169, 81] on div at bounding box center [250, 63] width 500 height 417
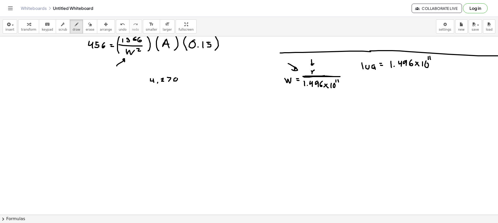
drag, startPoint x: 176, startPoint y: 78, endPoint x: 177, endPoint y: 84, distance: 5.8
click at [178, 83] on div at bounding box center [250, 63] width 500 height 417
click at [182, 83] on div at bounding box center [250, 63] width 500 height 417
drag, startPoint x: 183, startPoint y: 82, endPoint x: 187, endPoint y: 79, distance: 4.5
click at [184, 83] on div at bounding box center [250, 63] width 500 height 417
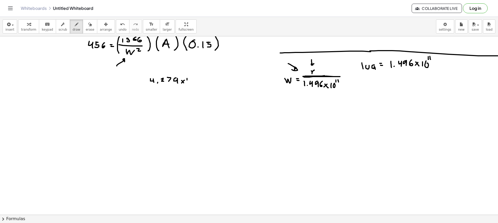
drag, startPoint x: 187, startPoint y: 80, endPoint x: 192, endPoint y: 79, distance: 5.2
click at [188, 83] on div at bounding box center [250, 63] width 500 height 417
drag, startPoint x: 192, startPoint y: 79, endPoint x: 195, endPoint y: 78, distance: 2.6
click at [192, 79] on div at bounding box center [250, 63] width 500 height 417
click at [195, 75] on div at bounding box center [250, 63] width 500 height 417
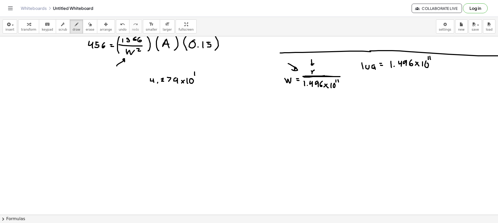
drag, startPoint x: 198, startPoint y: 76, endPoint x: 199, endPoint y: 80, distance: 4.0
click at [198, 77] on div at bounding box center [250, 63] width 500 height 417
drag, startPoint x: 160, startPoint y: 88, endPoint x: 198, endPoint y: 85, distance: 38.2
click at [198, 85] on div at bounding box center [250, 63] width 500 height 417
drag, startPoint x: 153, startPoint y: 93, endPoint x: 155, endPoint y: 97, distance: 4.2
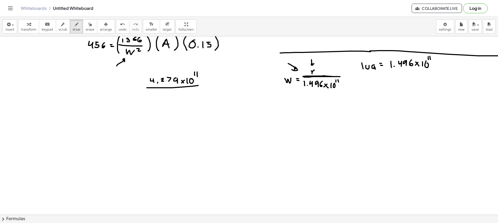
click at [153, 97] on div at bounding box center [250, 63] width 500 height 417
click at [157, 97] on div at bounding box center [250, 63] width 500 height 417
drag, startPoint x: 161, startPoint y: 95, endPoint x: 163, endPoint y: 97, distance: 2.9
click at [163, 97] on div at bounding box center [250, 63] width 500 height 417
drag, startPoint x: 170, startPoint y: 92, endPoint x: 176, endPoint y: 93, distance: 6.1
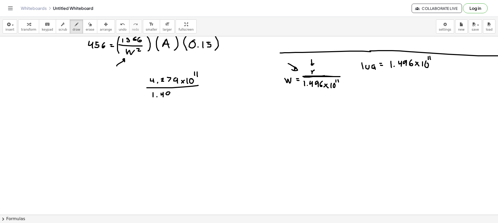
click at [170, 97] on div at bounding box center [250, 63] width 500 height 417
drag, startPoint x: 176, startPoint y: 92, endPoint x: 176, endPoint y: 98, distance: 6.0
click at [175, 98] on div at bounding box center [250, 63] width 500 height 417
click at [181, 96] on div at bounding box center [250, 63] width 500 height 417
drag, startPoint x: 183, startPoint y: 97, endPoint x: 187, endPoint y: 93, distance: 6.3
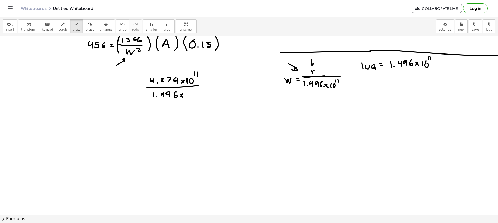
click at [184, 97] on div at bounding box center [250, 63] width 500 height 417
drag, startPoint x: 187, startPoint y: 93, endPoint x: 189, endPoint y: 97, distance: 4.6
click at [187, 97] on div at bounding box center [250, 63] width 500 height 417
click at [191, 94] on div at bounding box center [250, 63] width 500 height 417
click at [194, 92] on div at bounding box center [250, 63] width 500 height 417
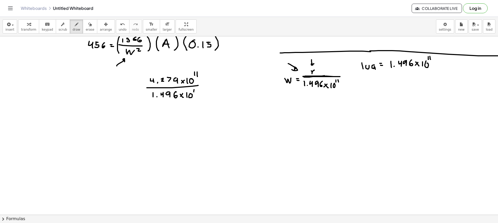
drag, startPoint x: 195, startPoint y: 90, endPoint x: 195, endPoint y: 94, distance: 3.6
click at [195, 92] on div at bounding box center [250, 63] width 500 height 417
click at [204, 84] on div at bounding box center [250, 63] width 500 height 417
click at [205, 86] on div at bounding box center [250, 63] width 500 height 417
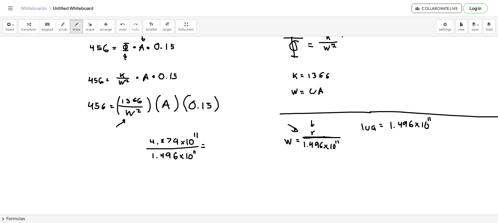
scroll to position [130, 0]
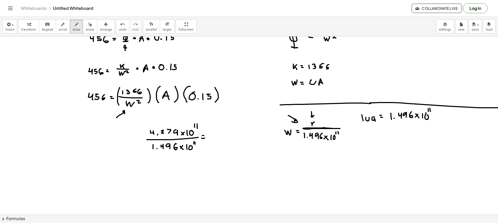
drag, startPoint x: 71, startPoint y: 27, endPoint x: 110, endPoint y: 79, distance: 65.4
click at [75, 27] on icon "button" at bounding box center [77, 24] width 4 height 6
click at [73, 27] on div "button" at bounding box center [77, 24] width 8 height 6
drag, startPoint x: 214, startPoint y: 136, endPoint x: 218, endPoint y: 138, distance: 4.5
click at [218, 138] on div at bounding box center [250, 115] width 500 height 417
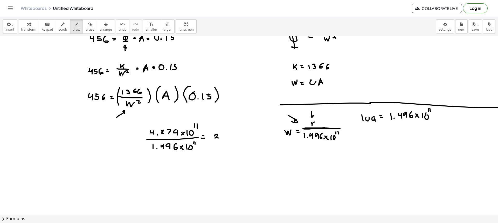
click at [222, 137] on div at bounding box center [250, 115] width 500 height 417
click at [228, 133] on div at bounding box center [250, 115] width 500 height 417
drag, startPoint x: 228, startPoint y: 136, endPoint x: 231, endPoint y: 135, distance: 3.7
click at [227, 136] on div at bounding box center [250, 115] width 500 height 417
drag, startPoint x: 237, startPoint y: 132, endPoint x: 237, endPoint y: 136, distance: 3.7
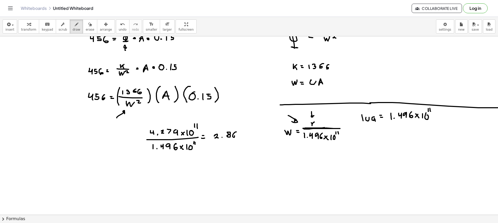
click at [234, 137] on div at bounding box center [250, 115] width 500 height 417
click at [241, 132] on div at bounding box center [250, 115] width 500 height 417
click at [88, 26] on icon "button" at bounding box center [90, 24] width 4 height 6
click at [73, 28] on span "draw" at bounding box center [77, 30] width 8 height 4
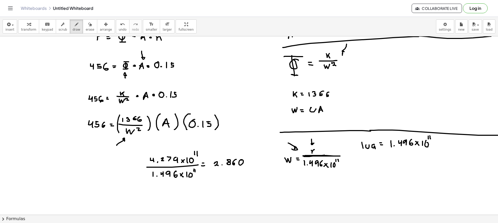
scroll to position [78, 0]
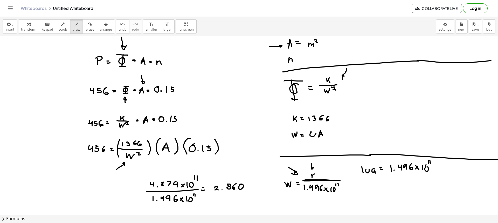
drag, startPoint x: 210, startPoint y: 69, endPoint x: 206, endPoint y: 68, distance: 3.5
click at [206, 73] on div at bounding box center [250, 166] width 500 height 417
drag, startPoint x: 206, startPoint y: 68, endPoint x: 212, endPoint y: 75, distance: 8.1
click at [212, 75] on div at bounding box center [250, 166] width 500 height 417
drag, startPoint x: 211, startPoint y: 63, endPoint x: 211, endPoint y: 68, distance: 5.2
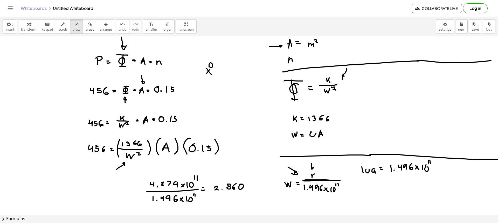
click at [211, 63] on div at bounding box center [250, 166] width 500 height 417
click at [217, 69] on div at bounding box center [250, 166] width 500 height 417
click at [217, 71] on div at bounding box center [250, 166] width 500 height 417
click at [73, 29] on span "draw" at bounding box center [77, 30] width 8 height 4
click at [227, 74] on div at bounding box center [250, 166] width 500 height 417
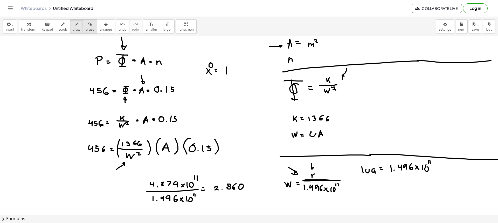
drag, startPoint x: 80, startPoint y: 26, endPoint x: 86, endPoint y: 30, distance: 7.1
click at [86, 26] on div "button" at bounding box center [90, 24] width 9 height 6
drag, startPoint x: 212, startPoint y: 51, endPoint x: 213, endPoint y: 54, distance: 2.9
click at [213, 54] on div at bounding box center [250, 166] width 500 height 417
click at [73, 31] on span "draw" at bounding box center [77, 30] width 8 height 4
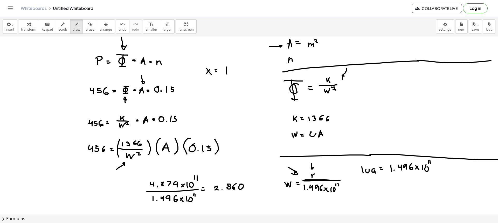
drag, startPoint x: 211, startPoint y: 64, endPoint x: 211, endPoint y: 68, distance: 3.1
click at [211, 68] on div at bounding box center [250, 166] width 500 height 417
click at [212, 69] on div at bounding box center [250, 166] width 500 height 417
click at [220, 81] on div at bounding box center [250, 166] width 500 height 417
drag, startPoint x: 210, startPoint y: 88, endPoint x: 207, endPoint y: 87, distance: 2.8
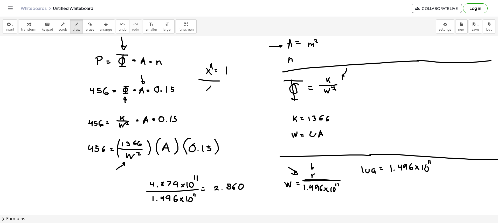
click at [207, 90] on div at bounding box center [250, 166] width 500 height 417
click at [213, 91] on div at bounding box center [250, 166] width 500 height 417
click at [213, 87] on div at bounding box center [250, 166] width 500 height 417
click at [214, 87] on div at bounding box center [250, 166] width 500 height 417
click at [87, 23] on button "erase" at bounding box center [90, 26] width 14 height 14
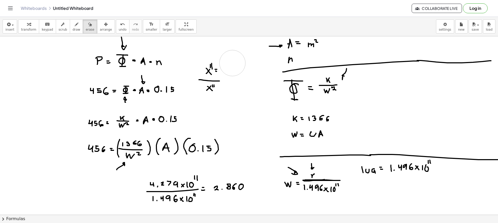
drag, startPoint x: 233, startPoint y: 63, endPoint x: 232, endPoint y: 70, distance: 7.3
click at [232, 70] on div at bounding box center [250, 166] width 500 height 417
drag, startPoint x: 70, startPoint y: 26, endPoint x: 140, endPoint y: 69, distance: 81.8
click at [75, 26] on icon "button" at bounding box center [77, 24] width 4 height 6
drag, startPoint x: 227, startPoint y: 72, endPoint x: 222, endPoint y: 73, distance: 5.4
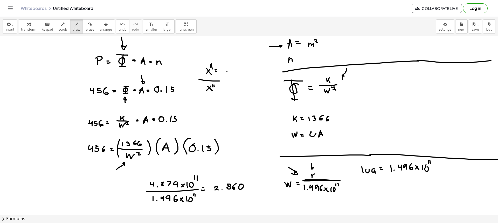
click at [222, 75] on div at bounding box center [250, 166] width 500 height 417
click at [228, 77] on div at bounding box center [250, 166] width 500 height 417
click at [228, 70] on div at bounding box center [250, 166] width 500 height 417
drag, startPoint x: 229, startPoint y: 66, endPoint x: 231, endPoint y: 70, distance: 3.7
click at [230, 70] on div at bounding box center [250, 166] width 500 height 417
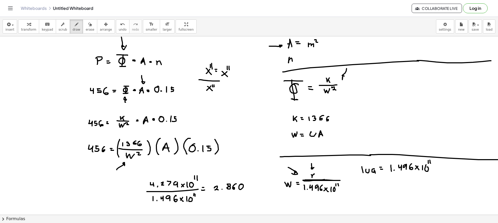
click at [232, 68] on div at bounding box center [250, 166] width 500 height 417
click at [236, 68] on div at bounding box center [250, 166] width 500 height 417
click at [238, 69] on div at bounding box center [250, 166] width 500 height 417
click at [242, 73] on div at bounding box center [250, 166] width 500 height 417
drag, startPoint x: 242, startPoint y: 76, endPoint x: 246, endPoint y: 76, distance: 3.6
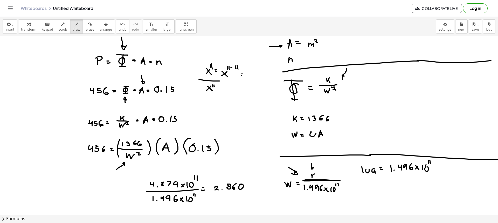
click at [242, 76] on div at bounding box center [250, 166] width 500 height 417
drag, startPoint x: 252, startPoint y: 74, endPoint x: 248, endPoint y: 78, distance: 5.0
click at [248, 78] on div at bounding box center [250, 166] width 500 height 417
drag, startPoint x: 248, startPoint y: 74, endPoint x: 254, endPoint y: 72, distance: 6.0
click at [252, 79] on div at bounding box center [250, 166] width 500 height 417
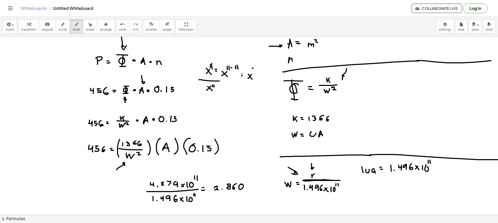
click at [253, 68] on div at bounding box center [250, 166] width 500 height 417
click at [261, 74] on div at bounding box center [250, 166] width 500 height 417
click at [262, 76] on div at bounding box center [250, 166] width 500 height 417
drag, startPoint x: 268, startPoint y: 73, endPoint x: 268, endPoint y: 83, distance: 9.6
click at [268, 82] on div at bounding box center [250, 166] width 500 height 417
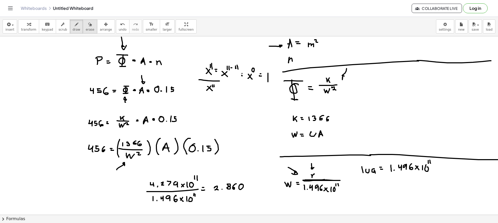
drag, startPoint x: 78, startPoint y: 30, endPoint x: 194, endPoint y: 70, distance: 123.6
click at [83, 30] on button "erase" at bounding box center [90, 26] width 14 height 14
drag, startPoint x: 213, startPoint y: 86, endPoint x: 256, endPoint y: 84, distance: 43.1
click at [255, 84] on div at bounding box center [250, 166] width 500 height 417
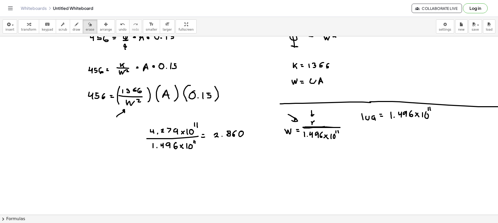
scroll to position [156, 0]
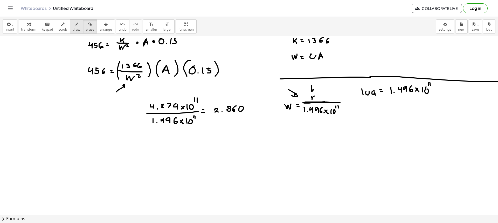
click at [75, 24] on icon "button" at bounding box center [77, 24] width 4 height 6
drag, startPoint x: 186, startPoint y: 99, endPoint x: 187, endPoint y: 95, distance: 4.2
click at [188, 98] on div at bounding box center [250, 89] width 500 height 417
drag, startPoint x: 186, startPoint y: 92, endPoint x: 163, endPoint y: 96, distance: 23.2
click at [163, 96] on div at bounding box center [250, 89] width 500 height 417
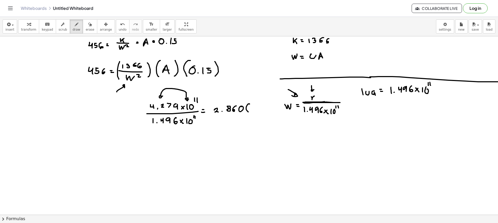
drag, startPoint x: 250, startPoint y: 104, endPoint x: 248, endPoint y: 112, distance: 8.2
click at [248, 112] on div at bounding box center [250, 89] width 500 height 417
drag, startPoint x: 253, startPoint y: 107, endPoint x: 250, endPoint y: 110, distance: 4.3
click at [250, 110] on div at bounding box center [250, 89] width 500 height 417
click at [254, 111] on div at bounding box center [250, 89] width 500 height 417
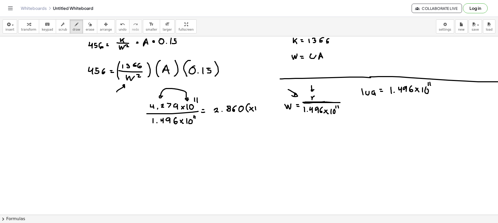
drag, startPoint x: 256, startPoint y: 110, endPoint x: 259, endPoint y: 108, distance: 3.2
click at [256, 111] on div at bounding box center [250, 89] width 500 height 417
click at [259, 106] on div at bounding box center [250, 89] width 500 height 417
click at [261, 102] on div at bounding box center [250, 89] width 500 height 417
drag, startPoint x: 266, startPoint y: 102, endPoint x: 265, endPoint y: 110, distance: 8.8
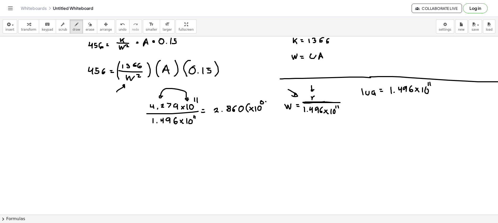
click at [265, 110] on div at bounding box center [250, 89] width 500 height 417
click at [86, 28] on span "erase" at bounding box center [90, 30] width 9 height 4
drag, startPoint x: 264, startPoint y: 103, endPoint x: 261, endPoint y: 108, distance: 5.2
click at [261, 108] on div at bounding box center [250, 89] width 500 height 417
drag, startPoint x: 72, startPoint y: 29, endPoint x: 74, endPoint y: 33, distance: 4.1
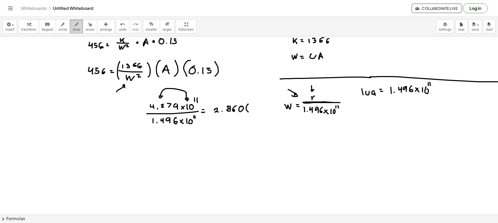
click at [73, 29] on span "draw" at bounding box center [77, 30] width 8 height 4
click at [86, 31] on span "erase" at bounding box center [90, 30] width 9 height 4
click at [253, 107] on div at bounding box center [250, 89] width 500 height 417
drag, startPoint x: 254, startPoint y: 118, endPoint x: 251, endPoint y: 112, distance: 6.4
click at [251, 112] on div at bounding box center [250, 89] width 500 height 417
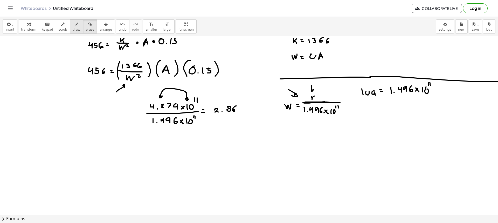
click at [70, 31] on button "draw" at bounding box center [77, 26] width 14 height 14
click at [238, 109] on div at bounding box center [250, 89] width 500 height 417
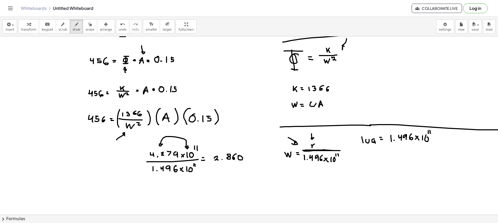
scroll to position [104, 0]
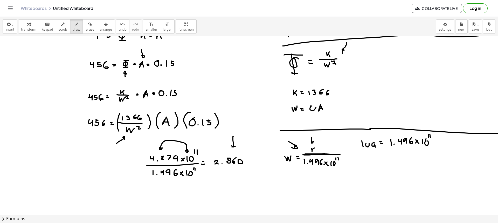
drag, startPoint x: 233, startPoint y: 137, endPoint x: 235, endPoint y: 147, distance: 10.3
click at [235, 148] on div at bounding box center [250, 140] width 500 height 417
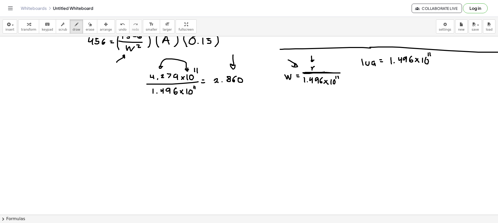
scroll to position [156, 0]
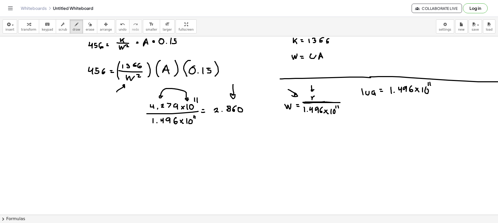
drag, startPoint x: 138, startPoint y: 86, endPoint x: 144, endPoint y: 91, distance: 8.4
click at [144, 90] on div at bounding box center [250, 89] width 500 height 417
drag, startPoint x: 140, startPoint y: 86, endPoint x: 143, endPoint y: 87, distance: 3.5
click at [142, 87] on div at bounding box center [250, 89] width 500 height 417
drag, startPoint x: 242, startPoint y: 96, endPoint x: 246, endPoint y: 107, distance: 11.7
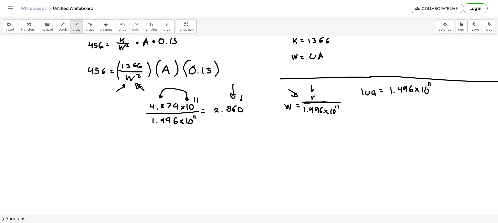
click at [242, 100] on div at bounding box center [250, 89] width 500 height 417
drag, startPoint x: 247, startPoint y: 109, endPoint x: 251, endPoint y: 109, distance: 3.4
click at [251, 109] on div at bounding box center [250, 89] width 500 height 417
drag, startPoint x: 254, startPoint y: 109, endPoint x: 257, endPoint y: 113, distance: 4.6
click at [257, 113] on div at bounding box center [250, 89] width 500 height 417
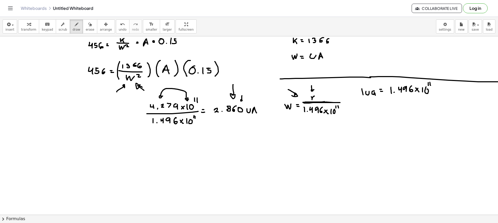
drag, startPoint x: 254, startPoint y: 111, endPoint x: 261, endPoint y: 114, distance: 8.1
click at [255, 111] on div at bounding box center [250, 89] width 500 height 417
drag, startPoint x: 139, startPoint y: 81, endPoint x: 142, endPoint y: 83, distance: 3.7
click at [142, 83] on div at bounding box center [250, 89] width 500 height 417
click at [139, 81] on div at bounding box center [250, 89] width 500 height 417
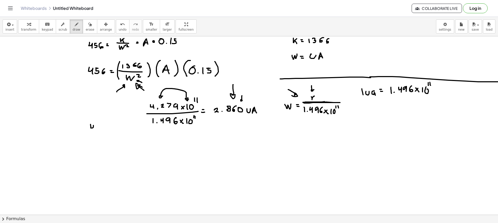
drag, startPoint x: 91, startPoint y: 128, endPoint x: 93, endPoint y: 130, distance: 3.2
click at [93, 130] on div at bounding box center [250, 89] width 500 height 417
click at [101, 125] on div at bounding box center [250, 89] width 500 height 417
drag, startPoint x: 100, startPoint y: 124, endPoint x: 99, endPoint y: 128, distance: 3.8
click at [99, 129] on div at bounding box center [250, 89] width 500 height 417
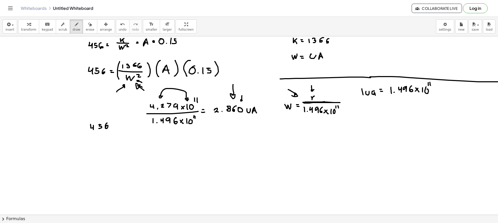
drag, startPoint x: 107, startPoint y: 123, endPoint x: 106, endPoint y: 129, distance: 6.0
click at [106, 129] on div at bounding box center [250, 89] width 500 height 417
click at [115, 126] on div at bounding box center [250, 89] width 500 height 417
click at [117, 128] on div at bounding box center [250, 89] width 500 height 417
drag, startPoint x: 77, startPoint y: 23, endPoint x: 86, endPoint y: 101, distance: 78.4
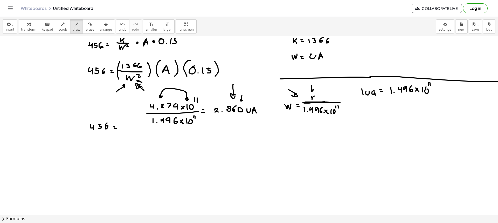
click at [83, 25] on button "erase" at bounding box center [90, 26] width 14 height 14
drag, startPoint x: 89, startPoint y: 128, endPoint x: 119, endPoint y: 132, distance: 29.9
click at [123, 131] on div at bounding box center [250, 89] width 500 height 417
click at [73, 29] on span "draw" at bounding box center [77, 30] width 8 height 4
drag, startPoint x: 78, startPoint y: 29, endPoint x: 107, endPoint y: 64, distance: 45.7
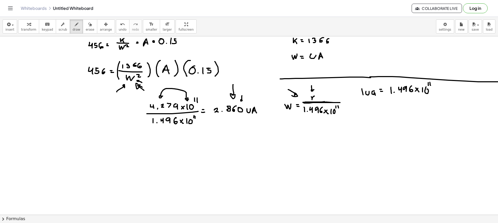
click at [83, 29] on button "erase" at bounding box center [90, 26] width 14 height 14
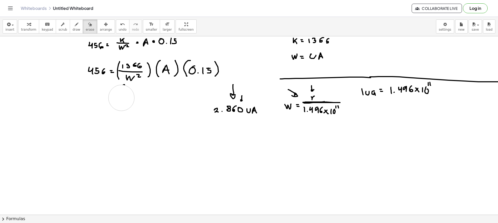
drag, startPoint x: 157, startPoint y: 120, endPoint x: 123, endPoint y: 97, distance: 41.5
click at [123, 97] on div at bounding box center [250, 89] width 500 height 417
drag, startPoint x: 132, startPoint y: 95, endPoint x: 132, endPoint y: 87, distance: 7.3
click at [132, 87] on div at bounding box center [250, 89] width 500 height 417
click at [73, 30] on span "draw" at bounding box center [77, 30] width 8 height 4
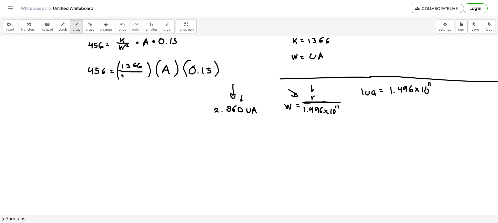
drag, startPoint x: 122, startPoint y: 75, endPoint x: 123, endPoint y: 80, distance: 4.9
click at [123, 79] on div at bounding box center [250, 89] width 500 height 417
click at [126, 79] on div at bounding box center [250, 89] width 500 height 417
click at [131, 76] on div at bounding box center [250, 89] width 500 height 417
drag, startPoint x: 133, startPoint y: 77, endPoint x: 139, endPoint y: 76, distance: 7.0
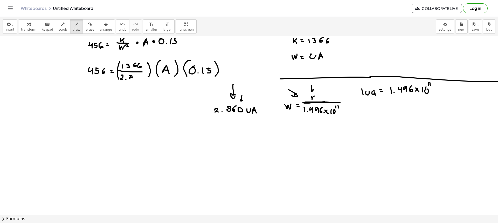
click at [130, 78] on div at bounding box center [250, 89] width 500 height 417
drag, startPoint x: 136, startPoint y: 78, endPoint x: 141, endPoint y: 77, distance: 5.3
click at [136, 79] on div at bounding box center [250, 89] width 500 height 417
click at [141, 76] on div at bounding box center [250, 89] width 500 height 417
drag, startPoint x: 144, startPoint y: 81, endPoint x: 137, endPoint y: 83, distance: 6.7
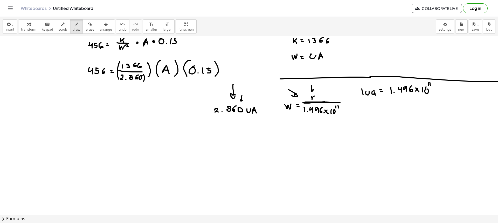
click at [143, 83] on div at bounding box center [250, 89] width 500 height 417
drag, startPoint x: 121, startPoint y: 72, endPoint x: 119, endPoint y: 82, distance: 10.0
click at [119, 82] on div at bounding box center [250, 89] width 500 height 417
drag, startPoint x: 144, startPoint y: 72, endPoint x: 146, endPoint y: 75, distance: 3.0
click at [146, 75] on div at bounding box center [250, 89] width 500 height 417
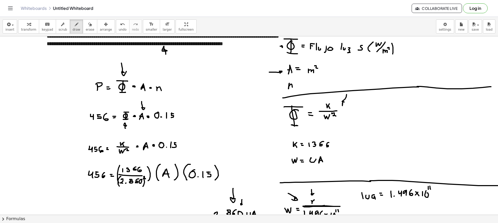
scroll to position [78, 0]
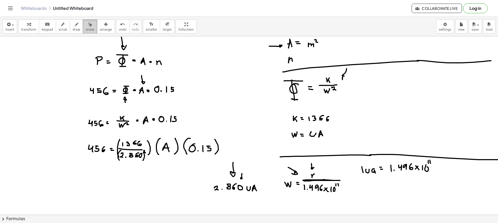
click at [86, 28] on span "erase" at bounding box center [90, 30] width 9 height 4
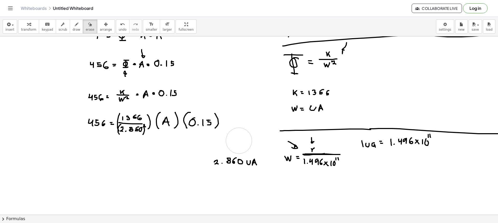
drag, startPoint x: 236, startPoint y: 135, endPoint x: 241, endPoint y: 142, distance: 9.0
click at [240, 142] on div at bounding box center [250, 140] width 500 height 417
drag, startPoint x: 273, startPoint y: 134, endPoint x: 293, endPoint y: 139, distance: 20.6
click at [292, 140] on div at bounding box center [250, 140] width 500 height 417
drag, startPoint x: 68, startPoint y: 26, endPoint x: 98, endPoint y: 90, distance: 71.2
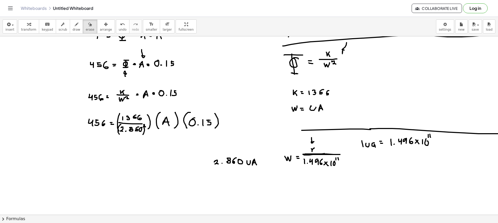
click at [73, 26] on div "button" at bounding box center [77, 24] width 8 height 6
drag, startPoint x: 131, startPoint y: 103, endPoint x: 136, endPoint y: 108, distance: 7.2
click at [134, 109] on div at bounding box center [250, 140] width 500 height 417
click at [73, 30] on span "draw" at bounding box center [77, 30] width 8 height 4
drag, startPoint x: 132, startPoint y: 144, endPoint x: 133, endPoint y: 140, distance: 3.7
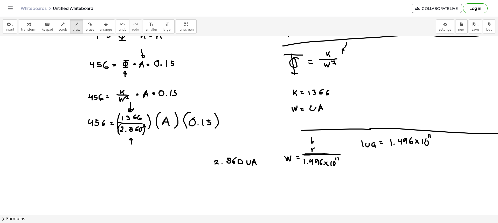
click at [133, 140] on div at bounding box center [250, 140] width 500 height 417
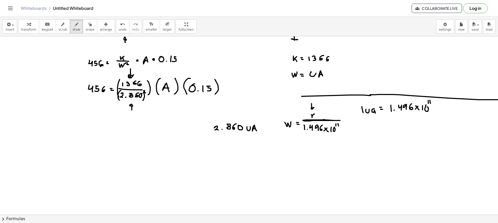
scroll to position [130, 0]
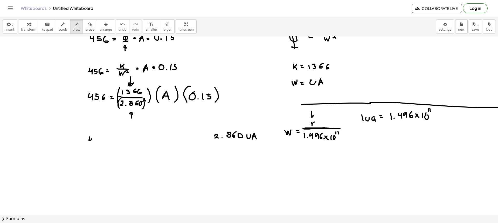
drag, startPoint x: 89, startPoint y: 140, endPoint x: 92, endPoint y: 142, distance: 4.1
click at [92, 142] on div at bounding box center [250, 115] width 500 height 417
click at [100, 138] on div at bounding box center [250, 115] width 500 height 417
drag, startPoint x: 99, startPoint y: 138, endPoint x: 100, endPoint y: 141, distance: 3.2
click at [98, 142] on div at bounding box center [250, 115] width 500 height 417
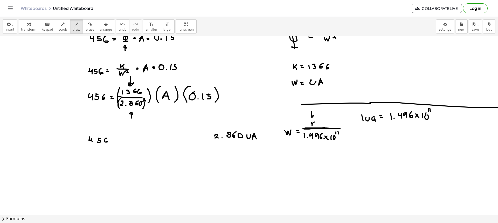
drag, startPoint x: 107, startPoint y: 138, endPoint x: 106, endPoint y: 142, distance: 3.7
click at [106, 142] on div at bounding box center [250, 115] width 500 height 417
click at [116, 139] on div at bounding box center [250, 115] width 500 height 417
drag, startPoint x: 117, startPoint y: 141, endPoint x: 120, endPoint y: 141, distance: 2.9
click at [119, 141] on div at bounding box center [250, 115] width 500 height 417
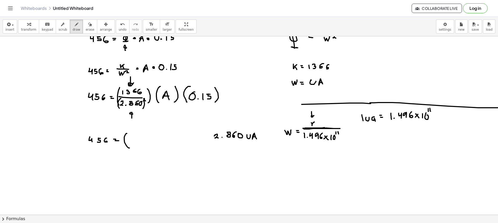
drag, startPoint x: 124, startPoint y: 139, endPoint x: 130, endPoint y: 148, distance: 10.0
click at [130, 148] on div at bounding box center [250, 115] width 500 height 417
drag, startPoint x: 158, startPoint y: 135, endPoint x: 159, endPoint y: 149, distance: 13.8
click at [159, 149] on div at bounding box center [250, 115] width 500 height 417
drag, startPoint x: 133, startPoint y: 133, endPoint x: 136, endPoint y: 137, distance: 4.4
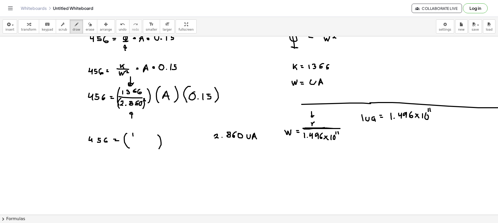
click at [133, 138] on div at bounding box center [250, 115] width 500 height 417
drag, startPoint x: 137, startPoint y: 133, endPoint x: 142, endPoint y: 135, distance: 5.3
click at [137, 137] on div at bounding box center [250, 115] width 500 height 417
drag, startPoint x: 146, startPoint y: 133, endPoint x: 152, endPoint y: 135, distance: 5.9
click at [145, 136] on div at bounding box center [250, 115] width 500 height 417
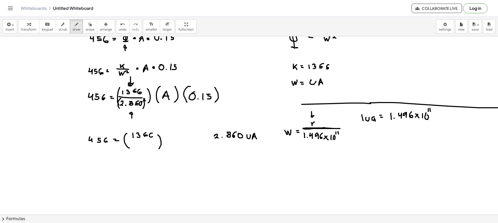
drag, startPoint x: 152, startPoint y: 133, endPoint x: 151, endPoint y: 137, distance: 4.5
click at [151, 137] on div at bounding box center [250, 115] width 500 height 417
click at [163, 141] on div at bounding box center [250, 115] width 500 height 417
drag, startPoint x: 132, startPoint y: 143, endPoint x: 132, endPoint y: 145, distance: 2.9
click at [131, 143] on div at bounding box center [250, 115] width 500 height 417
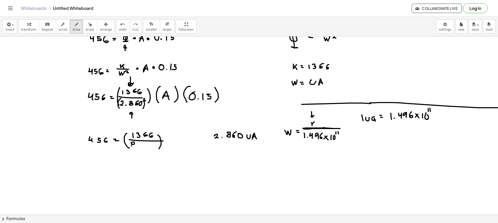
click at [131, 145] on div at bounding box center [250, 115] width 500 height 417
click at [139, 145] on div at bounding box center [250, 115] width 500 height 417
click at [141, 146] on div at bounding box center [250, 115] width 500 height 417
drag, startPoint x: 143, startPoint y: 143, endPoint x: 145, endPoint y: 146, distance: 3.4
click at [144, 146] on div at bounding box center [250, 115] width 500 height 417
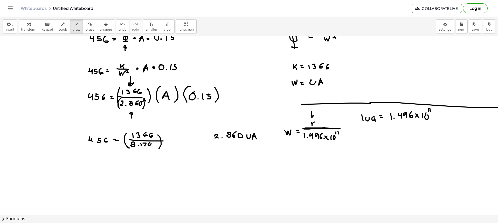
drag, startPoint x: 150, startPoint y: 143, endPoint x: 154, endPoint y: 145, distance: 4.8
click at [151, 147] on div at bounding box center [250, 115] width 500 height 417
drag, startPoint x: 157, startPoint y: 143, endPoint x: 155, endPoint y: 148, distance: 4.7
click at [155, 148] on div at bounding box center [250, 115] width 500 height 417
click at [87, 23] on button "erase" at bounding box center [90, 26] width 14 height 14
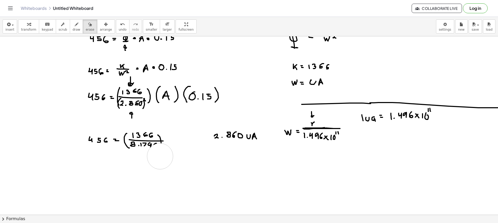
drag, startPoint x: 174, startPoint y: 168, endPoint x: 160, endPoint y: 156, distance: 18.0
click at [160, 156] on div at bounding box center [250, 115] width 500 height 417
drag, startPoint x: 164, startPoint y: 159, endPoint x: 160, endPoint y: 154, distance: 6.3
click at [160, 154] on div at bounding box center [250, 115] width 500 height 417
drag, startPoint x: 67, startPoint y: 30, endPoint x: 75, endPoint y: 44, distance: 16.3
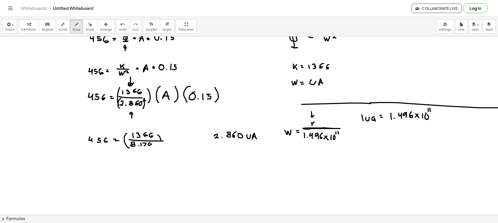
click at [73, 30] on span "draw" at bounding box center [77, 30] width 8 height 4
click at [152, 147] on div at bounding box center [250, 115] width 500 height 417
drag, startPoint x: 161, startPoint y: 143, endPoint x: 160, endPoint y: 147, distance: 4.8
click at [160, 147] on div at bounding box center [250, 115] width 500 height 417
click at [73, 28] on span "draw" at bounding box center [77, 30] width 8 height 4
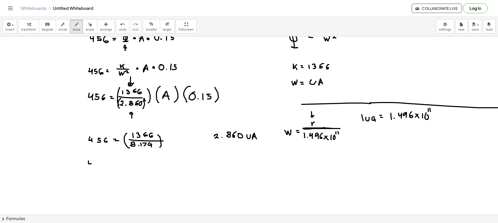
drag, startPoint x: 89, startPoint y: 161, endPoint x: 93, endPoint y: 166, distance: 6.3
click at [92, 166] on div at bounding box center [250, 115] width 500 height 417
click at [99, 162] on div at bounding box center [250, 115] width 500 height 417
drag, startPoint x: 97, startPoint y: 162, endPoint x: 98, endPoint y: 164, distance: 2.7
click at [95, 166] on div at bounding box center [250, 115] width 500 height 417
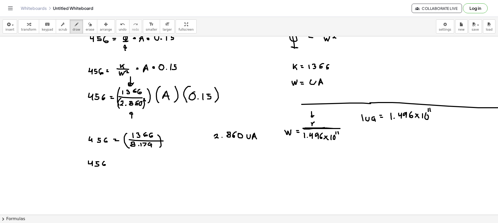
drag, startPoint x: 103, startPoint y: 162, endPoint x: 105, endPoint y: 165, distance: 3.4
click at [104, 165] on div at bounding box center [250, 115] width 500 height 417
click at [114, 163] on div at bounding box center [250, 115] width 500 height 417
drag, startPoint x: 114, startPoint y: 165, endPoint x: 119, endPoint y: 165, distance: 5.2
click at [116, 165] on div at bounding box center [250, 115] width 500 height 417
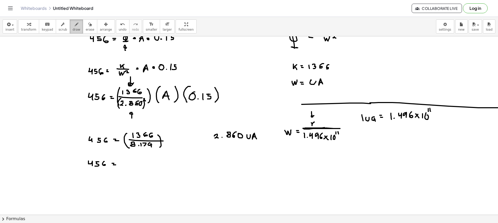
click at [73, 30] on span "draw" at bounding box center [77, 30] width 8 height 4
drag, startPoint x: 122, startPoint y: 161, endPoint x: 125, endPoint y: 170, distance: 9.1
click at [124, 170] on div at bounding box center [250, 115] width 500 height 417
drag, startPoint x: 124, startPoint y: 163, endPoint x: 124, endPoint y: 167, distance: 3.6
click at [124, 167] on div at bounding box center [250, 115] width 500 height 417
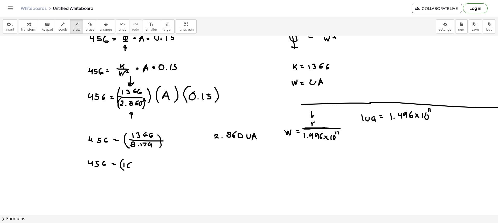
drag, startPoint x: 132, startPoint y: 163, endPoint x: 128, endPoint y: 167, distance: 5.9
click at [128, 167] on div at bounding box center [250, 115] width 500 height 417
drag, startPoint x: 134, startPoint y: 164, endPoint x: 135, endPoint y: 168, distance: 5.0
click at [133, 168] on div at bounding box center [250, 115] width 500 height 417
drag, startPoint x: 141, startPoint y: 162, endPoint x: 140, endPoint y: 169, distance: 6.8
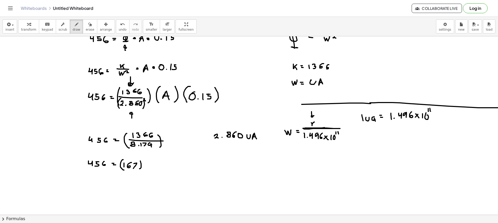
click at [140, 169] on div at bounding box center [250, 115] width 500 height 417
drag, startPoint x: 148, startPoint y: 161, endPoint x: 149, endPoint y: 171, distance: 9.9
click at [149, 171] on div at bounding box center [250, 115] width 500 height 417
drag, startPoint x: 153, startPoint y: 170, endPoint x: 158, endPoint y: 169, distance: 4.7
click at [158, 169] on div at bounding box center [250, 115] width 500 height 417
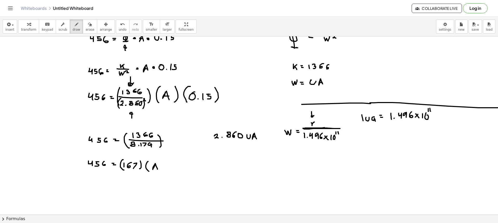
click at [157, 168] on div at bounding box center [250, 115] width 500 height 417
drag, startPoint x: 161, startPoint y: 163, endPoint x: 161, endPoint y: 171, distance: 8.1
click at [161, 171] on div at bounding box center [250, 115] width 500 height 417
drag, startPoint x: 169, startPoint y: 162, endPoint x: 170, endPoint y: 171, distance: 9.3
click at [169, 171] on div at bounding box center [250, 115] width 500 height 417
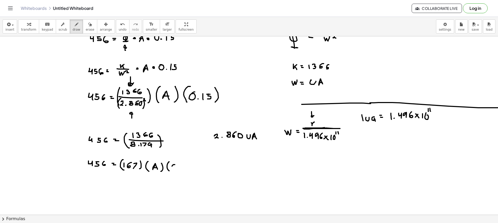
drag, startPoint x: 173, startPoint y: 165, endPoint x: 174, endPoint y: 168, distance: 3.4
click at [174, 166] on div at bounding box center [250, 115] width 500 height 417
click at [180, 170] on div at bounding box center [250, 115] width 500 height 417
drag, startPoint x: 185, startPoint y: 166, endPoint x: 189, endPoint y: 169, distance: 5.0
click at [185, 170] on div at bounding box center [250, 115] width 500 height 417
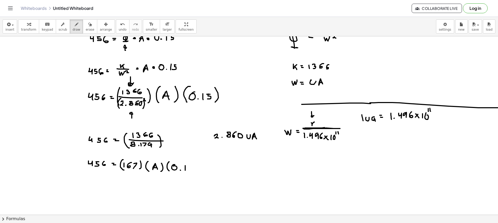
click at [192, 166] on div at bounding box center [250, 115] width 500 height 417
click at [191, 171] on div at bounding box center [250, 115] width 500 height 417
click at [88, 24] on icon "button" at bounding box center [90, 24] width 4 height 6
drag, startPoint x: 190, startPoint y: 167, endPoint x: 151, endPoint y: 168, distance: 39.0
click at [151, 168] on div at bounding box center [250, 115] width 500 height 417
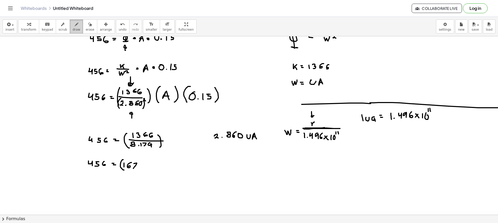
click at [73, 30] on span "draw" at bounding box center [77, 30] width 8 height 4
click at [138, 168] on div at bounding box center [250, 115] width 500 height 417
click at [146, 163] on div at bounding box center [250, 115] width 500 height 417
click at [152, 167] on div at bounding box center [250, 115] width 500 height 417
drag, startPoint x: 159, startPoint y: 166, endPoint x: 156, endPoint y: 169, distance: 4.6
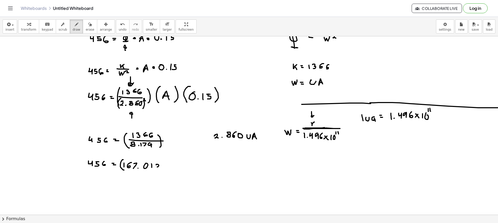
click at [156, 169] on div at bounding box center [250, 115] width 500 height 417
click at [164, 165] on div at bounding box center [250, 115] width 500 height 417
drag, startPoint x: 171, startPoint y: 170, endPoint x: 168, endPoint y: 175, distance: 5.4
click at [168, 175] on div at bounding box center [250, 115] width 500 height 417
click at [83, 32] on button "erase" at bounding box center [90, 26] width 14 height 14
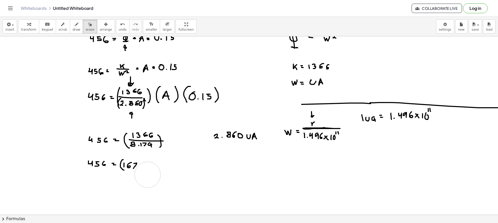
drag, startPoint x: 185, startPoint y: 170, endPoint x: 148, endPoint y: 175, distance: 37.2
click at [148, 175] on div at bounding box center [250, 115] width 500 height 417
click at [72, 33] on button "draw" at bounding box center [77, 26] width 14 height 14
drag, startPoint x: 141, startPoint y: 162, endPoint x: 140, endPoint y: 171, distance: 9.1
click at [140, 171] on div at bounding box center [250, 115] width 500 height 417
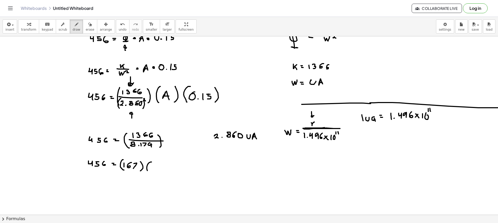
drag, startPoint x: 147, startPoint y: 165, endPoint x: 151, endPoint y: 172, distance: 7.8
click at [150, 172] on div at bounding box center [250, 115] width 500 height 417
drag, startPoint x: 155, startPoint y: 165, endPoint x: 157, endPoint y: 169, distance: 4.6
click at [159, 171] on div at bounding box center [250, 115] width 500 height 417
click at [158, 168] on div at bounding box center [250, 115] width 500 height 417
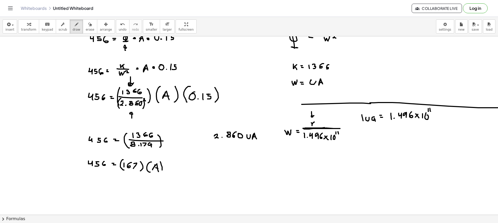
click at [161, 171] on div at bounding box center [250, 115] width 500 height 417
drag, startPoint x: 168, startPoint y: 166, endPoint x: 173, endPoint y: 173, distance: 8.3
click at [171, 173] on div at bounding box center [250, 115] width 500 height 417
drag, startPoint x: 173, startPoint y: 171, endPoint x: 174, endPoint y: 166, distance: 5.2
click at [174, 165] on div at bounding box center [250, 115] width 500 height 417
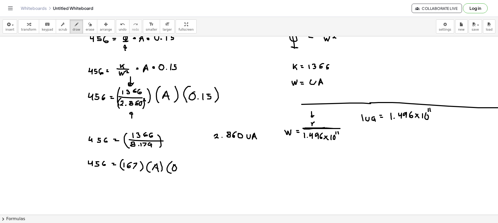
click at [179, 169] on div at bounding box center [250, 115] width 500 height 417
click at [183, 171] on div at bounding box center [250, 115] width 500 height 417
drag, startPoint x: 186, startPoint y: 166, endPoint x: 189, endPoint y: 166, distance: 3.6
click at [189, 166] on div at bounding box center [250, 115] width 500 height 417
drag, startPoint x: 186, startPoint y: 166, endPoint x: 186, endPoint y: 171, distance: 5.0
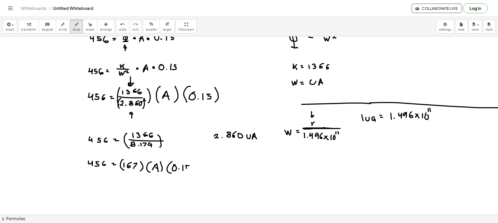
click at [186, 171] on div at bounding box center [250, 115] width 500 height 417
drag, startPoint x: 195, startPoint y: 162, endPoint x: 193, endPoint y: 175, distance: 12.8
click at [193, 175] on div at bounding box center [250, 115] width 500 height 417
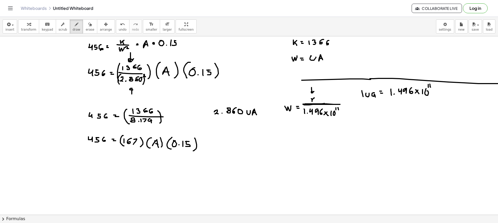
scroll to position [156, 0]
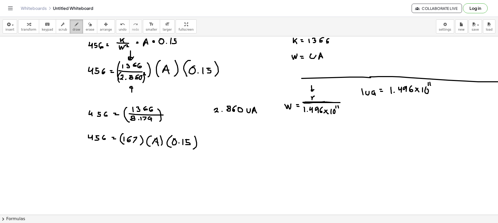
click at [73, 24] on div "button" at bounding box center [77, 24] width 8 height 6
drag, startPoint x: 131, startPoint y: 133, endPoint x: 186, endPoint y: 132, distance: 54.8
click at [186, 133] on div at bounding box center [250, 89] width 500 height 417
click at [70, 27] on button "draw" at bounding box center [77, 26] width 14 height 14
drag, startPoint x: 87, startPoint y: 161, endPoint x: 92, endPoint y: 167, distance: 7.3
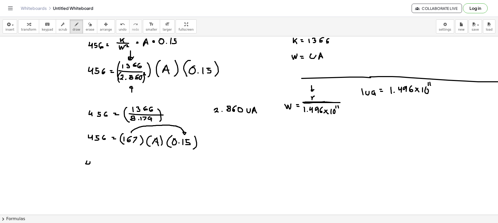
click at [91, 167] on div at bounding box center [250, 89] width 500 height 417
click at [97, 163] on div at bounding box center [250, 89] width 500 height 417
drag, startPoint x: 95, startPoint y: 165, endPoint x: 100, endPoint y: 165, distance: 5.2
click at [93, 166] on div at bounding box center [250, 89] width 500 height 417
drag, startPoint x: 104, startPoint y: 162, endPoint x: 107, endPoint y: 168, distance: 6.9
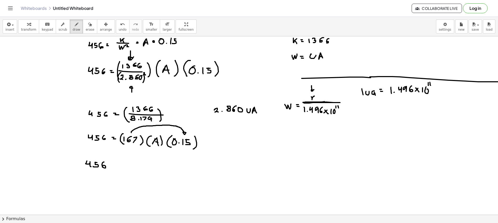
click at [104, 168] on div at bounding box center [250, 89] width 500 height 417
click at [112, 164] on div at bounding box center [250, 89] width 500 height 417
drag, startPoint x: 111, startPoint y: 165, endPoint x: 116, endPoint y: 165, distance: 4.4
click at [113, 165] on div at bounding box center [250, 89] width 500 height 417
drag, startPoint x: 120, startPoint y: 162, endPoint x: 124, endPoint y: 166, distance: 5.5
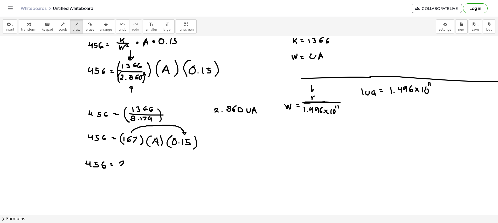
click at [123, 166] on div at bounding box center [250, 89] width 500 height 417
drag, startPoint x: 129, startPoint y: 162, endPoint x: 127, endPoint y: 166, distance: 5.0
click at [127, 166] on div at bounding box center [250, 89] width 500 height 417
click at [133, 167] on div at bounding box center [250, 89] width 500 height 417
click at [139, 163] on div at bounding box center [250, 89] width 500 height 417
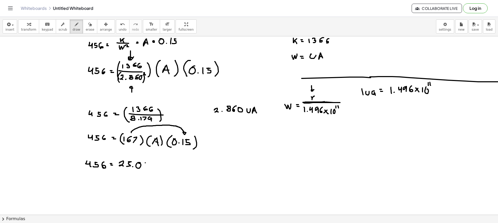
drag, startPoint x: 145, startPoint y: 163, endPoint x: 148, endPoint y: 163, distance: 2.6
click at [148, 163] on div at bounding box center [250, 89] width 500 height 417
drag, startPoint x: 145, startPoint y: 165, endPoint x: 144, endPoint y: 167, distance: 2.7
click at [144, 167] on div at bounding box center [250, 89] width 500 height 417
drag, startPoint x: 151, startPoint y: 163, endPoint x: 150, endPoint y: 170, distance: 7.2
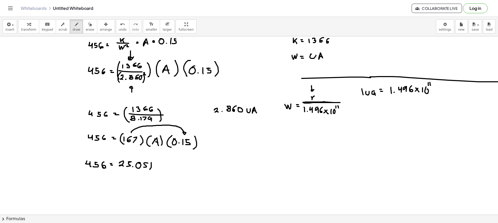
click at [150, 170] on div at bounding box center [250, 89] width 500 height 417
drag, startPoint x: 120, startPoint y: 158, endPoint x: 122, endPoint y: 168, distance: 10.2
click at [119, 167] on div at bounding box center [250, 89] width 500 height 417
drag, startPoint x: 156, startPoint y: 161, endPoint x: 157, endPoint y: 170, distance: 8.9
click at [157, 170] on div at bounding box center [250, 89] width 500 height 417
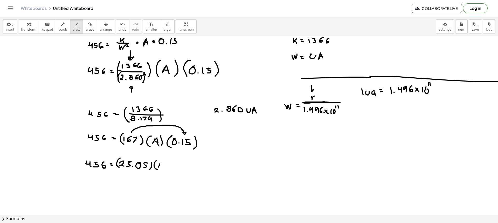
drag, startPoint x: 160, startPoint y: 164, endPoint x: 161, endPoint y: 168, distance: 4.2
click at [161, 168] on div at bounding box center [250, 89] width 500 height 417
click at [162, 166] on div at bounding box center [250, 89] width 500 height 417
drag, startPoint x: 165, startPoint y: 168, endPoint x: 164, endPoint y: 170, distance: 2.8
click at [164, 170] on div at bounding box center [250, 89] width 500 height 417
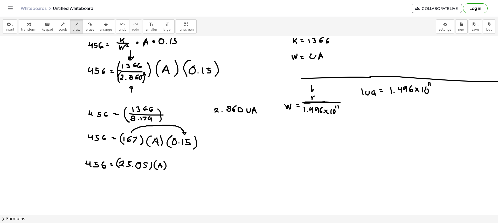
scroll to position [182, 0]
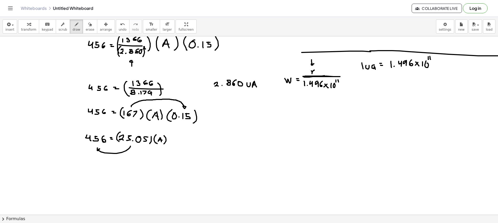
drag, startPoint x: 131, startPoint y: 146, endPoint x: 100, endPoint y: 151, distance: 31.2
click at [100, 150] on div at bounding box center [250, 63] width 500 height 417
drag, startPoint x: 86, startPoint y: 161, endPoint x: 92, endPoint y: 164, distance: 6.9
click at [89, 165] on div at bounding box center [250, 63] width 500 height 417
drag, startPoint x: 92, startPoint y: 161, endPoint x: 91, endPoint y: 165, distance: 4.3
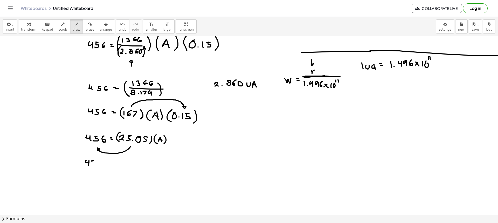
click at [91, 165] on div at bounding box center [250, 63] width 500 height 417
drag, startPoint x: 98, startPoint y: 160, endPoint x: 98, endPoint y: 166, distance: 6.8
click at [97, 166] on div at bounding box center [250, 63] width 500 height 417
click at [109, 168] on div at bounding box center [250, 63] width 500 height 417
drag, startPoint x: 84, startPoint y: 172, endPoint x: 89, endPoint y: 175, distance: 5.9
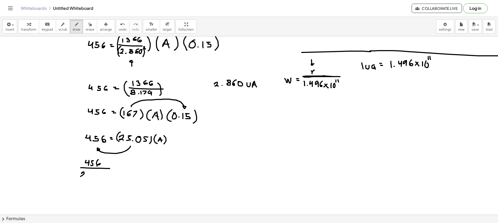
click at [86, 177] on div at bounding box center [250, 63] width 500 height 417
drag, startPoint x: 88, startPoint y: 172, endPoint x: 87, endPoint y: 177, distance: 4.6
click at [87, 177] on div at bounding box center [250, 63] width 500 height 417
click at [93, 177] on div at bounding box center [250, 63] width 500 height 417
drag, startPoint x: 98, startPoint y: 173, endPoint x: 101, endPoint y: 174, distance: 3.4
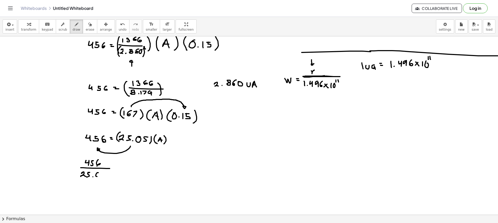
click at [97, 173] on div at bounding box center [250, 63] width 500 height 417
drag, startPoint x: 104, startPoint y: 173, endPoint x: 102, endPoint y: 177, distance: 3.7
click at [102, 177] on div at bounding box center [250, 63] width 500 height 417
click at [116, 167] on div at bounding box center [250, 63] width 500 height 417
click at [118, 170] on div at bounding box center [250, 63] width 500 height 417
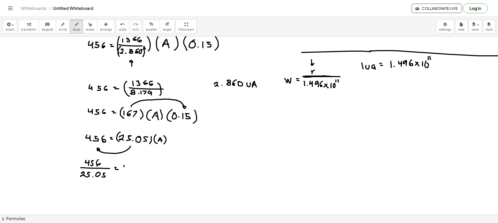
drag, startPoint x: 124, startPoint y: 165, endPoint x: 127, endPoint y: 170, distance: 5.2
click at [124, 170] on div at bounding box center [250, 63] width 500 height 417
click at [130, 165] on div at bounding box center [250, 63] width 500 height 417
click at [129, 168] on div at bounding box center [250, 63] width 500 height 417
click at [136, 170] on div at bounding box center [250, 63] width 500 height 417
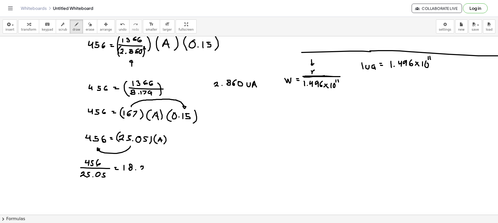
drag, startPoint x: 141, startPoint y: 166, endPoint x: 144, endPoint y: 171, distance: 5.0
click at [144, 171] on div at bounding box center [250, 63] width 500 height 417
click at [149, 167] on div at bounding box center [250, 63] width 500 height 417
drag, startPoint x: 82, startPoint y: 29, endPoint x: 104, endPoint y: 50, distance: 30.3
click at [86, 29] on span "erase" at bounding box center [90, 30] width 9 height 4
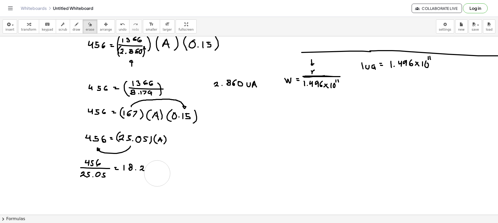
drag, startPoint x: 170, startPoint y: 184, endPoint x: 157, endPoint y: 173, distance: 15.9
click at [157, 173] on div at bounding box center [250, 63] width 500 height 417
click at [73, 28] on span "draw" at bounding box center [77, 30] width 8 height 4
drag, startPoint x: 149, startPoint y: 168, endPoint x: 152, endPoint y: 171, distance: 4.6
click at [153, 172] on div at bounding box center [250, 63] width 500 height 417
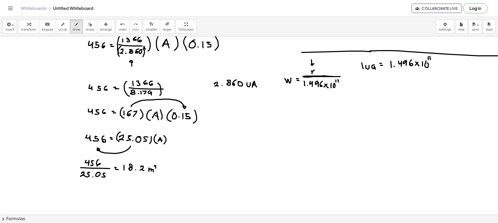
drag, startPoint x: 155, startPoint y: 166, endPoint x: 158, endPoint y: 168, distance: 3.9
click at [158, 168] on div at bounding box center [250, 63] width 500 height 417
click at [73, 25] on div "button" at bounding box center [77, 24] width 8 height 6
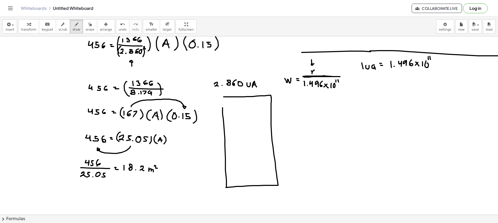
drag, startPoint x: 225, startPoint y: 132, endPoint x: 223, endPoint y: 113, distance: 18.7
click at [223, 113] on div at bounding box center [250, 63] width 500 height 417
drag, startPoint x: 212, startPoint y: 96, endPoint x: 216, endPoint y: 103, distance: 7.8
click at [214, 97] on div at bounding box center [250, 63] width 500 height 417
drag, startPoint x: 207, startPoint y: 96, endPoint x: 213, endPoint y: 192, distance: 96.5
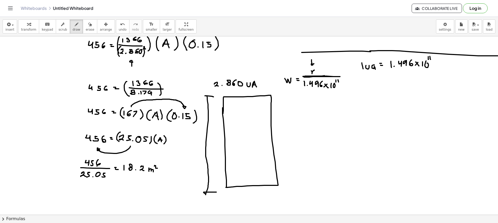
click at [213, 192] on div at bounding box center [250, 63] width 500 height 417
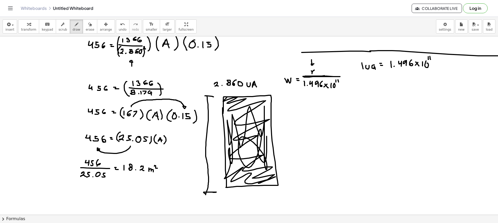
drag, startPoint x: 223, startPoint y: 101, endPoint x: 269, endPoint y: 160, distance: 74.4
click at [269, 160] on div at bounding box center [250, 63] width 500 height 417
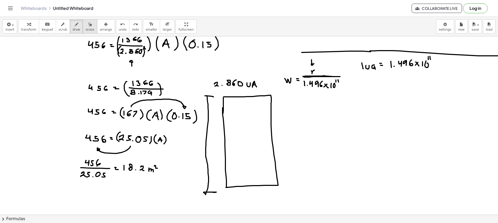
click at [88, 25] on icon "button" at bounding box center [90, 24] width 4 height 6
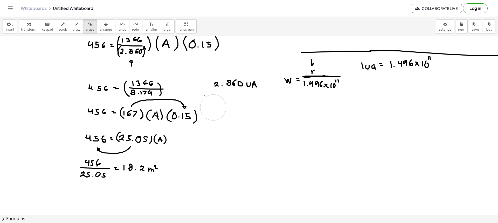
drag, startPoint x: 204, startPoint y: 191, endPoint x: 212, endPoint y: 103, distance: 88.4
click at [212, 103] on div at bounding box center [250, 63] width 500 height 417
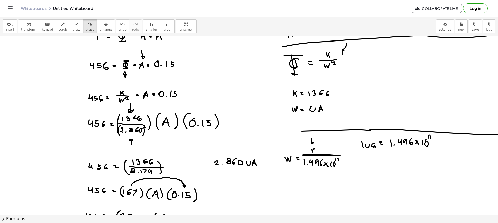
scroll to position [26, 0]
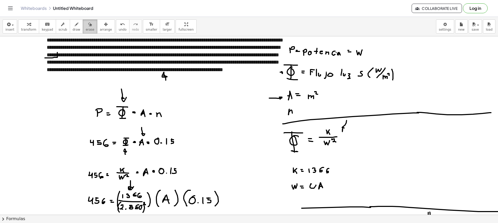
click at [86, 29] on span "erase" at bounding box center [90, 30] width 9 height 4
drag, startPoint x: 123, startPoint y: 86, endPoint x: 163, endPoint y: 82, distance: 40.7
click at [163, 82] on div at bounding box center [250, 218] width 500 height 417
drag, startPoint x: 56, startPoint y: 62, endPoint x: 79, endPoint y: 59, distance: 22.7
click at [48, 57] on div at bounding box center [250, 218] width 500 height 417
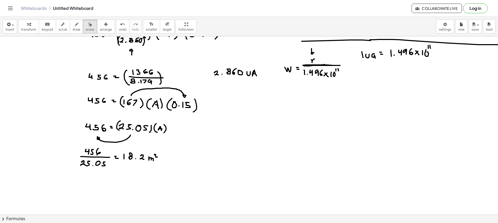
scroll to position [130, 0]
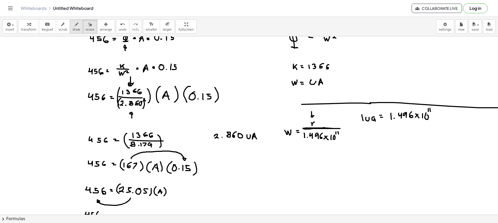
click at [73, 28] on span "draw" at bounding box center [77, 30] width 8 height 4
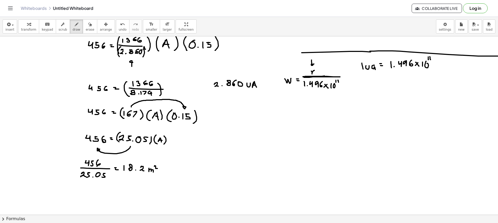
scroll to position [182, 0]
drag, startPoint x: 132, startPoint y: 157, endPoint x: 135, endPoint y: 158, distance: 2.8
click at [135, 158] on div at bounding box center [250, 63] width 500 height 417
drag, startPoint x: 236, startPoint y: 109, endPoint x: 232, endPoint y: 135, distance: 26.8
click at [233, 169] on div at bounding box center [250, 63] width 500 height 417
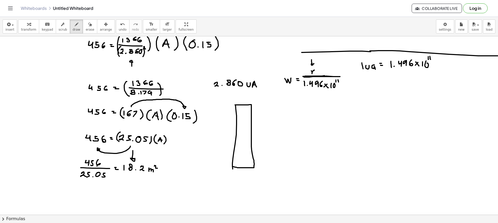
drag, startPoint x: 235, startPoint y: 105, endPoint x: 233, endPoint y: 166, distance: 61.6
click at [233, 166] on div at bounding box center [250, 63] width 500 height 417
drag, startPoint x: 224, startPoint y: 168, endPoint x: 220, endPoint y: 166, distance: 4.4
click at [220, 167] on div at bounding box center [250, 63] width 500 height 417
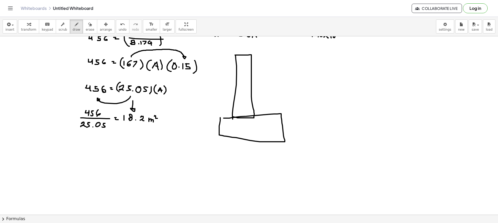
scroll to position [234, 0]
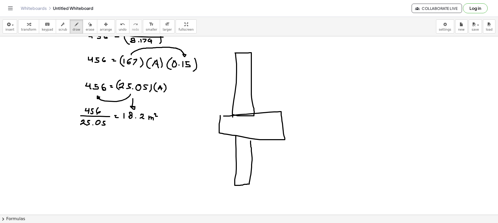
drag, startPoint x: 236, startPoint y: 143, endPoint x: 251, endPoint y: 141, distance: 14.9
click at [251, 141] on div at bounding box center [250, 11] width 500 height 417
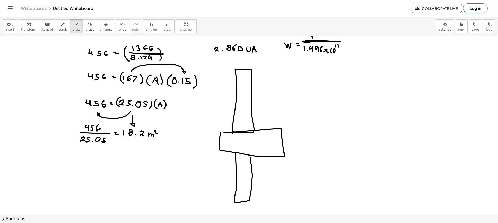
scroll to position [208, 0]
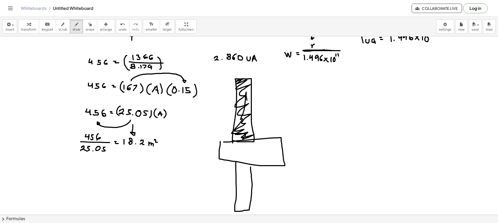
drag, startPoint x: 239, startPoint y: 80, endPoint x: 250, endPoint y: 132, distance: 53.0
click at [250, 132] on div at bounding box center [250, 37] width 500 height 417
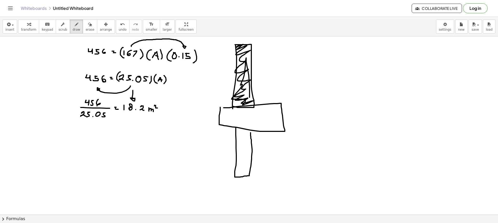
scroll to position [243, 0]
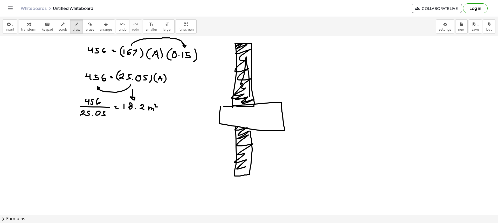
drag, startPoint x: 237, startPoint y: 128, endPoint x: 247, endPoint y: 171, distance: 44.7
click at [247, 171] on div at bounding box center [250, 60] width 500 height 535
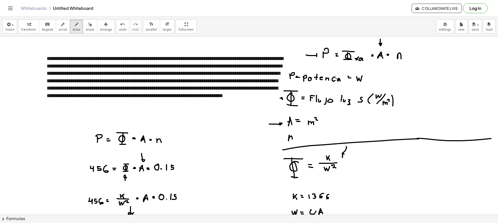
drag, startPoint x: 307, startPoint y: 55, endPoint x: 317, endPoint y: 56, distance: 9.7
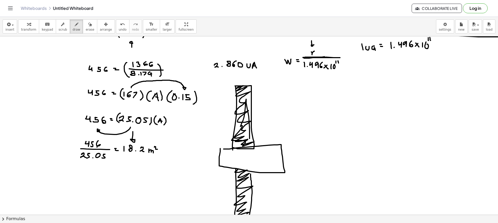
scroll to position [234, 0]
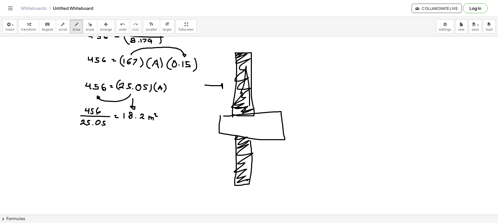
drag, startPoint x: 218, startPoint y: 86, endPoint x: 222, endPoint y: 87, distance: 4.5
click at [222, 86] on div at bounding box center [250, 70] width 500 height 535
drag, startPoint x: 205, startPoint y: 160, endPoint x: 224, endPoint y: 161, distance: 19.0
click at [224, 161] on div at bounding box center [250, 70] width 500 height 535
click at [86, 28] on span "erase" at bounding box center [90, 30] width 9 height 4
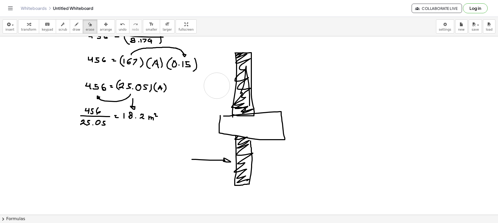
click at [217, 86] on div at bounding box center [250, 70] width 500 height 535
drag, startPoint x: 199, startPoint y: 159, endPoint x: 218, endPoint y: 159, distance: 18.7
click at [218, 159] on div at bounding box center [250, 70] width 500 height 535
click at [219, 160] on div at bounding box center [250, 70] width 500 height 535
click at [73, 22] on div "button" at bounding box center [77, 24] width 8 height 6
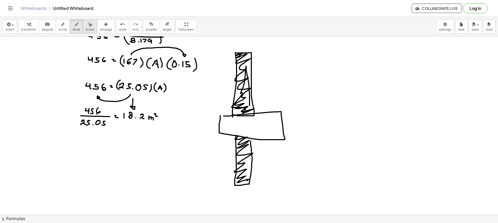
click at [86, 32] on button "erase" at bounding box center [90, 26] width 14 height 14
drag, startPoint x: 241, startPoint y: 186, endPoint x: 246, endPoint y: 149, distance: 37.7
click at [246, 149] on div at bounding box center [250, 70] width 500 height 535
click at [70, 19] on div "insert select one: Math Expression Function Text Youtube Video Graphing Geometr…" at bounding box center [249, 26] width 498 height 19
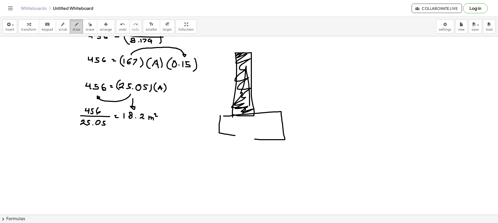
click at [70, 28] on button "draw" at bounding box center [77, 26] width 14 height 14
drag, startPoint x: 128, startPoint y: 121, endPoint x: 159, endPoint y: 122, distance: 30.9
click at [159, 122] on div at bounding box center [250, 70] width 500 height 535
drag, startPoint x: 138, startPoint y: 125, endPoint x: 145, endPoint y: 132, distance: 9.7
click at [145, 132] on div at bounding box center [250, 70] width 500 height 535
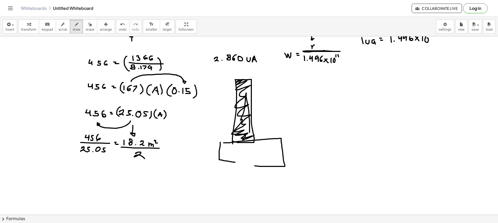
scroll to position [208, 0]
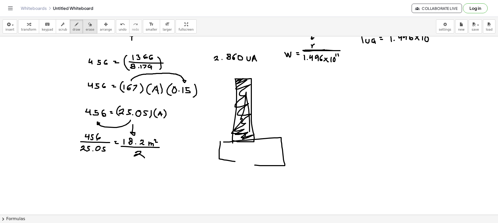
click at [84, 32] on button "erase" at bounding box center [90, 26] width 14 height 14
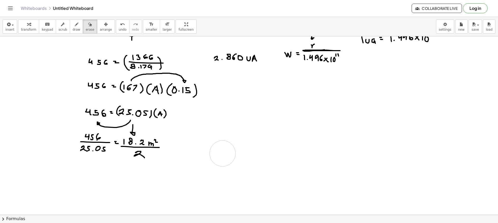
drag, startPoint x: 235, startPoint y: 85, endPoint x: 220, endPoint y: 151, distance: 67.1
click at [222, 153] on div at bounding box center [250, 96] width 500 height 535
click at [74, 33] on button "draw" at bounding box center [77, 26] width 14 height 14
click at [73, 31] on span "draw" at bounding box center [77, 30] width 8 height 4
click at [75, 26] on icon "button" at bounding box center [77, 24] width 4 height 6
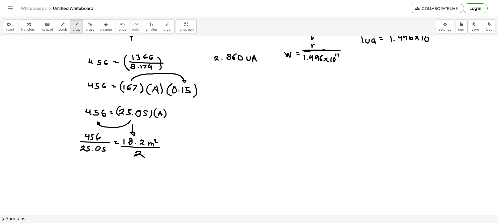
click at [169, 146] on div at bounding box center [250, 96] width 500 height 535
drag, startPoint x: 167, startPoint y: 148, endPoint x: 170, endPoint y: 148, distance: 3.1
click at [169, 149] on div at bounding box center [250, 96] width 500 height 535
drag, startPoint x: 186, startPoint y: 142, endPoint x: 187, endPoint y: 148, distance: 5.9
click at [187, 148] on div at bounding box center [250, 96] width 500 height 535
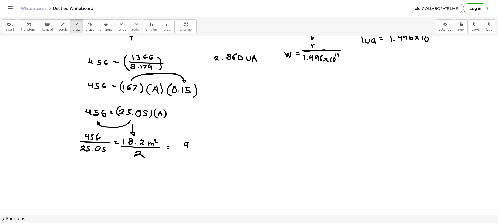
click at [191, 148] on div at bounding box center [250, 96] width 500 height 535
drag, startPoint x: 196, startPoint y: 144, endPoint x: 197, endPoint y: 149, distance: 5.2
click at [196, 149] on div at bounding box center [250, 96] width 500 height 535
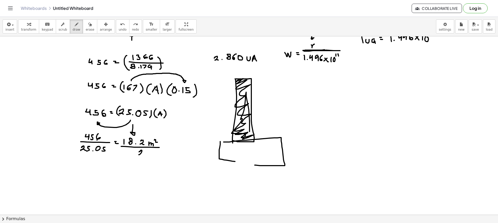
drag, startPoint x: 139, startPoint y: 152, endPoint x: 152, endPoint y: 153, distance: 12.6
click at [144, 155] on div at bounding box center [250, 96] width 500 height 535
click at [164, 146] on div at bounding box center [250, 96] width 500 height 535
click at [165, 149] on div at bounding box center [250, 96] width 500 height 535
drag, startPoint x: 171, startPoint y: 145, endPoint x: 174, endPoint y: 149, distance: 5.2
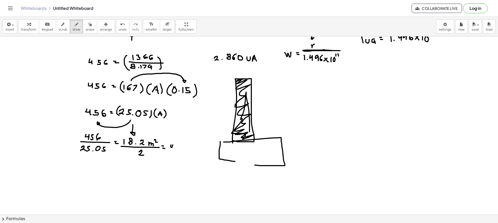
click at [173, 148] on div at bounding box center [250, 96] width 500 height 535
click at [175, 148] on div at bounding box center [250, 96] width 500 height 535
drag, startPoint x: 178, startPoint y: 145, endPoint x: 179, endPoint y: 148, distance: 3.1
click at [179, 148] on div at bounding box center [250, 96] width 500 height 535
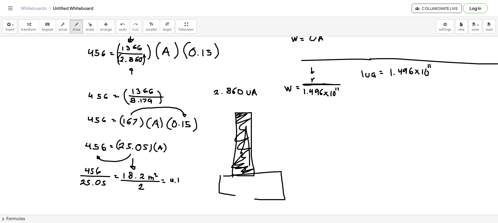
scroll to position [182, 0]
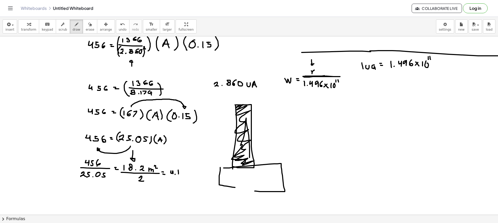
click at [262, 133] on div at bounding box center [250, 122] width 500 height 535
drag, startPoint x: 261, startPoint y: 135, endPoint x: 266, endPoint y: 136, distance: 4.8
click at [263, 136] on div at bounding box center [250, 122] width 500 height 535
drag, startPoint x: 271, startPoint y: 131, endPoint x: 273, endPoint y: 137, distance: 5.7
click at [271, 136] on div at bounding box center [250, 122] width 500 height 535
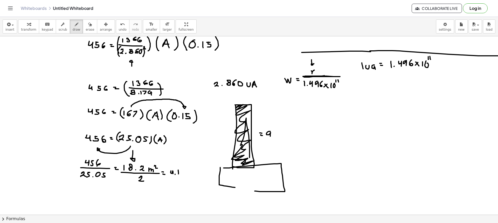
click at [273, 136] on div at bounding box center [250, 122] width 500 height 535
click at [276, 136] on div at bounding box center [250, 122] width 500 height 535
drag, startPoint x: 281, startPoint y: 135, endPoint x: 285, endPoint y: 136, distance: 3.8
click at [285, 136] on div at bounding box center [250, 122] width 500 height 535
drag, startPoint x: 286, startPoint y: 130, endPoint x: 288, endPoint y: 132, distance: 3.3
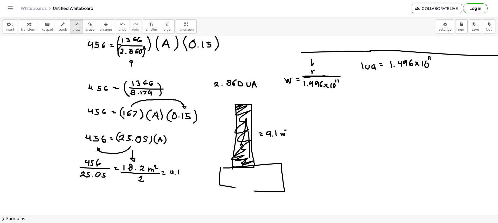
click at [288, 132] on div at bounding box center [250, 122] width 500 height 535
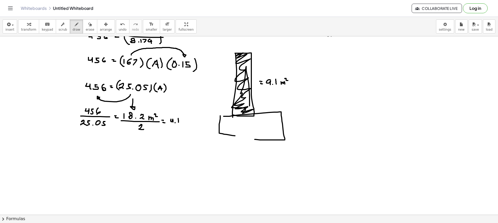
scroll to position [234, 0]
drag, startPoint x: 83, startPoint y: 27, endPoint x: 104, endPoint y: 46, distance: 28.3
click at [86, 28] on span "erase" at bounding box center [90, 30] width 9 height 4
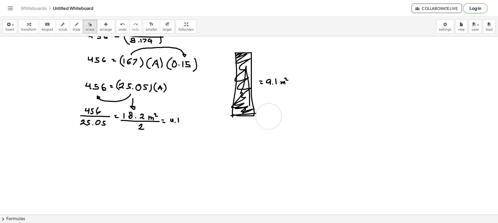
drag, startPoint x: 220, startPoint y: 143, endPoint x: 269, endPoint y: 116, distance: 56.0
click at [269, 116] on div at bounding box center [250, 70] width 500 height 535
click at [73, 28] on span "draw" at bounding box center [77, 30] width 8 height 4
click at [235, 52] on div at bounding box center [250, 70] width 500 height 535
drag, startPoint x: 228, startPoint y: 57, endPoint x: 229, endPoint y: 114, distance: 57.6
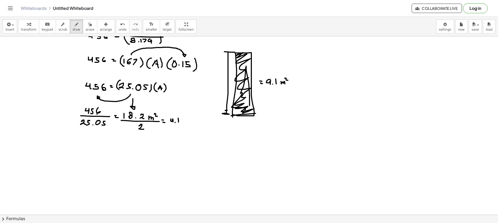
click at [223, 113] on div at bounding box center [250, 70] width 500 height 535
drag, startPoint x: 234, startPoint y: 120, endPoint x: 233, endPoint y: 125, distance: 4.6
click at [233, 126] on div at bounding box center [250, 70] width 500 height 535
drag, startPoint x: 235, startPoint y: 123, endPoint x: 252, endPoint y: 124, distance: 16.9
click at [250, 125] on div at bounding box center [250, 70] width 500 height 535
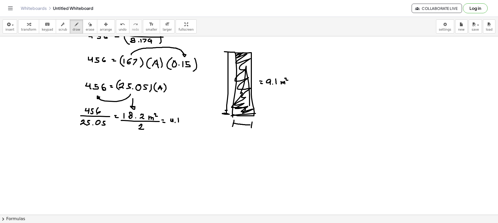
click at [252, 128] on div at bounding box center [250, 70] width 500 height 535
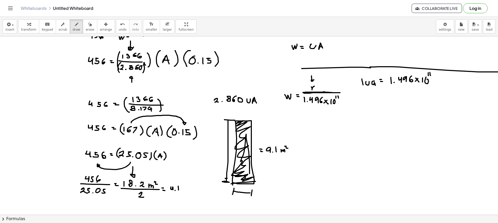
scroll to position [182, 0]
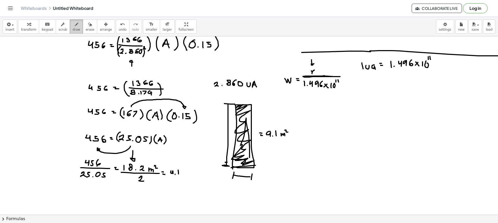
click at [75, 29] on button "draw" at bounding box center [77, 26] width 14 height 14
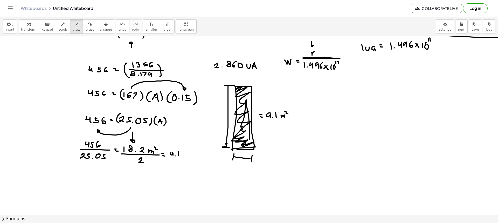
scroll to position [208, 0]
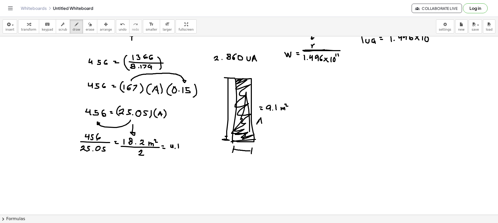
drag, startPoint x: 257, startPoint y: 124, endPoint x: 262, endPoint y: 124, distance: 4.9
click at [262, 124] on div at bounding box center [250, 96] width 500 height 535
drag, startPoint x: 260, startPoint y: 121, endPoint x: 263, endPoint y: 121, distance: 2.9
click at [261, 121] on div at bounding box center [250, 96] width 500 height 535
click at [269, 120] on div at bounding box center [250, 96] width 500 height 535
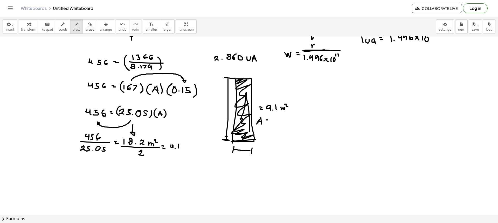
click at [270, 122] on div at bounding box center [250, 96] width 500 height 535
drag, startPoint x: 275, startPoint y: 120, endPoint x: 278, endPoint y: 124, distance: 4.1
click at [278, 124] on div at bounding box center [250, 96] width 500 height 535
click at [284, 120] on div at bounding box center [250, 96] width 500 height 535
drag, startPoint x: 292, startPoint y: 118, endPoint x: 292, endPoint y: 123, distance: 4.9
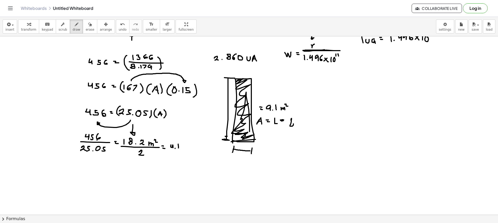
click at [292, 123] on div at bounding box center [250, 96] width 500 height 535
drag, startPoint x: 302, startPoint y: 118, endPoint x: 301, endPoint y: 126, distance: 7.6
click at [301, 126] on div at bounding box center [250, 96] width 500 height 535
drag, startPoint x: 305, startPoint y: 121, endPoint x: 307, endPoint y: 124, distance: 3.7
click at [307, 124] on div at bounding box center [250, 96] width 500 height 535
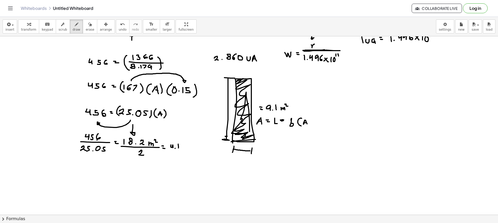
click at [306, 123] on div at bounding box center [250, 96] width 500 height 535
drag, startPoint x: 310, startPoint y: 123, endPoint x: 314, endPoint y: 125, distance: 4.0
click at [314, 125] on div at bounding box center [250, 96] width 500 height 535
drag, startPoint x: 318, startPoint y: 122, endPoint x: 322, endPoint y: 124, distance: 4.1
click at [318, 125] on div at bounding box center [250, 96] width 500 height 535
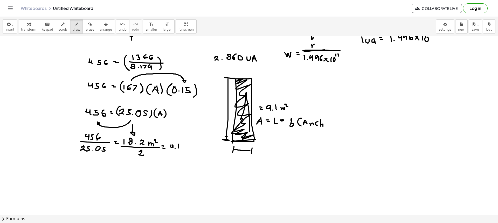
drag, startPoint x: 321, startPoint y: 122, endPoint x: 323, endPoint y: 126, distance: 5.2
click at [323, 126] on div at bounding box center [250, 96] width 500 height 535
click at [328, 123] on div at bounding box center [250, 96] width 500 height 535
drag, startPoint x: 334, startPoint y: 123, endPoint x: 335, endPoint y: 131, distance: 8.8
click at [335, 131] on div at bounding box center [250, 96] width 500 height 535
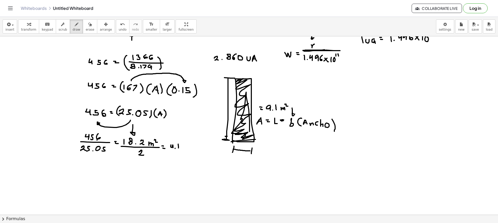
drag, startPoint x: 293, startPoint y: 114, endPoint x: 295, endPoint y: 113, distance: 2.9
click at [295, 113] on div at bounding box center [250, 96] width 500 height 535
click at [74, 27] on button "draw" at bounding box center [77, 26] width 14 height 14
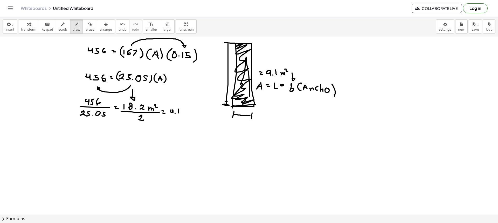
scroll to position [234, 0]
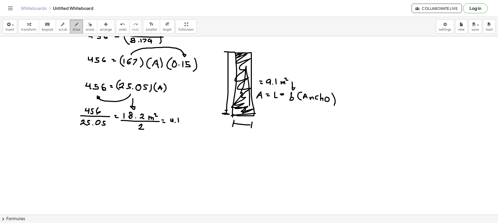
click at [73, 28] on span "draw" at bounding box center [77, 30] width 8 height 4
drag, startPoint x: 266, startPoint y: 109, endPoint x: 267, endPoint y: 115, distance: 6.2
click at [267, 115] on div at bounding box center [250, 70] width 500 height 535
click at [271, 115] on div at bounding box center [250, 70] width 500 height 535
click at [274, 115] on div at bounding box center [250, 70] width 500 height 535
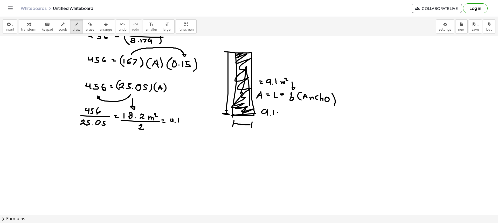
click at [279, 112] on div at bounding box center [250, 70] width 500 height 535
drag, startPoint x: 278, startPoint y: 115, endPoint x: 282, endPoint y: 115, distance: 3.9
click at [281, 115] on div at bounding box center [250, 70] width 500 height 535
drag, startPoint x: 288, startPoint y: 116, endPoint x: 293, endPoint y: 117, distance: 5.6
click at [293, 117] on div at bounding box center [250, 70] width 500 height 535
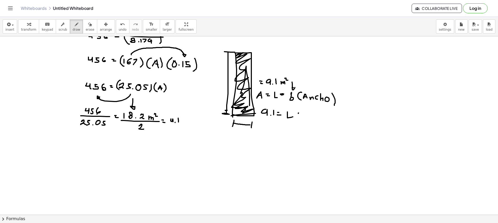
click at [299, 113] on div at bounding box center [250, 70] width 500 height 535
drag, startPoint x: 307, startPoint y: 111, endPoint x: 311, endPoint y: 116, distance: 6.4
click at [310, 116] on div at bounding box center [250, 70] width 500 height 535
click at [314, 115] on div at bounding box center [250, 70] width 500 height 535
drag, startPoint x: 317, startPoint y: 111, endPoint x: 320, endPoint y: 112, distance: 2.6
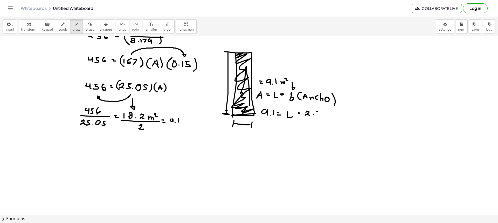
click at [320, 112] on div at bounding box center [250, 70] width 500 height 535
drag, startPoint x: 318, startPoint y: 113, endPoint x: 317, endPoint y: 117, distance: 3.9
click at [317, 116] on div at bounding box center [250, 70] width 500 height 535
drag, startPoint x: 308, startPoint y: 118, endPoint x: 267, endPoint y: 122, distance: 41.5
click at [267, 122] on div at bounding box center [250, 70] width 500 height 535
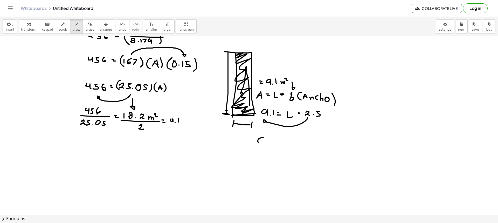
drag, startPoint x: 264, startPoint y: 138, endPoint x: 264, endPoint y: 145, distance: 7.0
click at [263, 144] on div at bounding box center [250, 70] width 500 height 535
click at [265, 144] on div at bounding box center [250, 70] width 500 height 535
drag, startPoint x: 268, startPoint y: 139, endPoint x: 269, endPoint y: 144, distance: 5.2
click at [269, 144] on div at bounding box center [250, 70] width 500 height 535
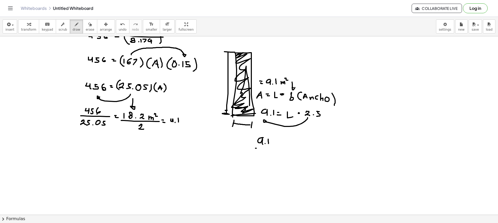
drag, startPoint x: 257, startPoint y: 148, endPoint x: 277, endPoint y: 147, distance: 20.8
click at [275, 147] on div at bounding box center [250, 70] width 500 height 535
drag, startPoint x: 260, startPoint y: 152, endPoint x: 265, endPoint y: 154, distance: 6.2
click at [264, 155] on div at bounding box center [250, 70] width 500 height 535
click at [266, 154] on div at bounding box center [250, 70] width 500 height 535
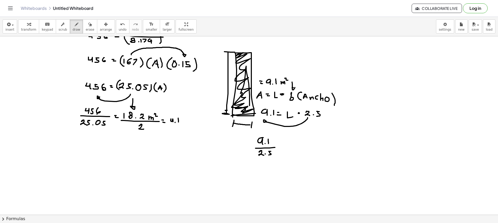
drag, startPoint x: 269, startPoint y: 151, endPoint x: 269, endPoint y: 155, distance: 3.6
click at [269, 155] on div at bounding box center [250, 70] width 500 height 535
click at [282, 147] on div at bounding box center [250, 70] width 500 height 535
click at [284, 149] on div at bounding box center [250, 70] width 500 height 535
drag, startPoint x: 291, startPoint y: 146, endPoint x: 292, endPoint y: 150, distance: 3.8
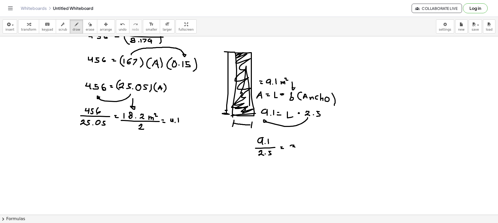
click at [292, 150] on div at bounding box center [250, 70] width 500 height 535
click at [299, 149] on div at bounding box center [250, 70] width 500 height 535
drag, startPoint x: 307, startPoint y: 144, endPoint x: 311, endPoint y: 148, distance: 5.3
click at [306, 148] on div at bounding box center [250, 70] width 500 height 535
drag, startPoint x: 312, startPoint y: 145, endPoint x: 318, endPoint y: 150, distance: 7.6
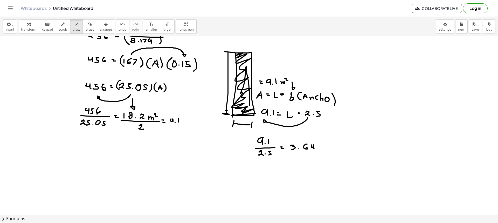
click at [315, 149] on div at bounding box center [250, 70] width 500 height 535
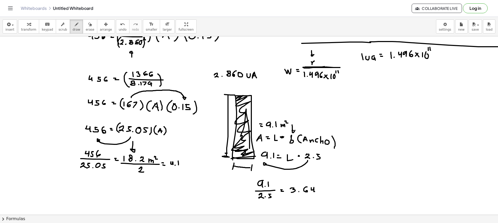
scroll to position [182, 0]
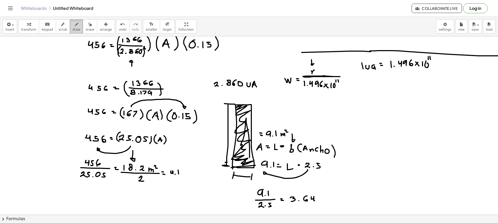
click at [75, 24] on icon "button" at bounding box center [77, 24] width 4 height 6
drag, startPoint x: 130, startPoint y: 126, endPoint x: 134, endPoint y: 123, distance: 5.2
click at [133, 123] on div at bounding box center [250, 122] width 500 height 535
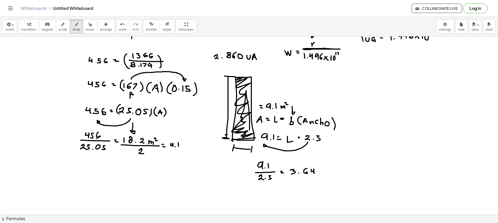
scroll to position [234, 0]
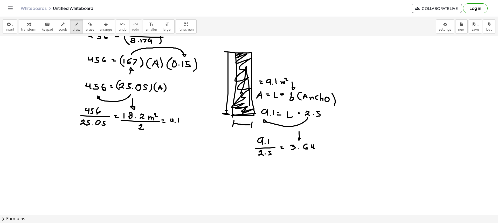
drag, startPoint x: 299, startPoint y: 132, endPoint x: 303, endPoint y: 138, distance: 7.4
click at [302, 138] on div at bounding box center [250, 70] width 500 height 535
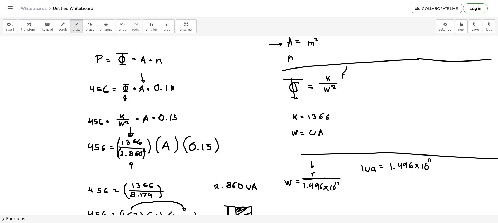
scroll to position [182, 0]
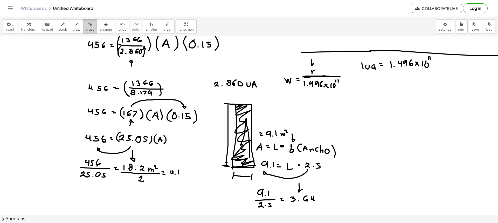
click at [86, 30] on span "erase" at bounding box center [90, 30] width 9 height 4
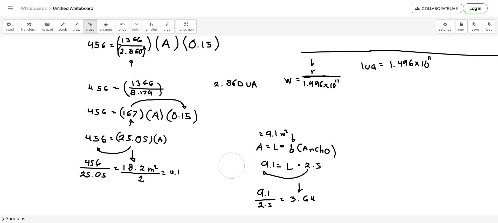
drag, startPoint x: 226, startPoint y: 107, endPoint x: 233, endPoint y: 163, distance: 56.9
click at [233, 163] on div at bounding box center [250, 122] width 500 height 535
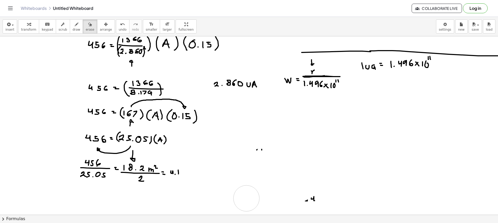
drag, startPoint x: 273, startPoint y: 136, endPoint x: 249, endPoint y: 196, distance: 65.0
click at [248, 197] on div at bounding box center [250, 122] width 500 height 535
drag, startPoint x: 241, startPoint y: 201, endPoint x: 252, endPoint y: 139, distance: 62.1
click at [253, 127] on div at bounding box center [250, 122] width 500 height 535
click at [70, 26] on button "draw" at bounding box center [77, 26] width 14 height 14
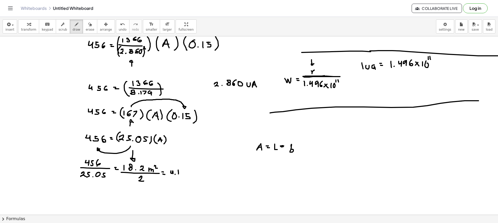
drag, startPoint x: 272, startPoint y: 113, endPoint x: 479, endPoint y: 101, distance: 207.8
click at [479, 101] on div at bounding box center [250, 122] width 500 height 535
drag, startPoint x: 321, startPoint y: 121, endPoint x: 324, endPoint y: 126, distance: 6.5
click at [324, 126] on div at bounding box center [250, 122] width 500 height 535
click at [323, 124] on div at bounding box center [250, 122] width 500 height 535
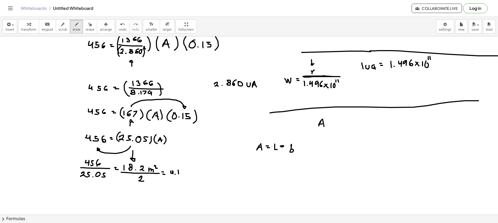
drag, startPoint x: 328, startPoint y: 121, endPoint x: 328, endPoint y: 124, distance: 2.6
click at [330, 121] on div at bounding box center [250, 122] width 500 height 535
drag, startPoint x: 328, startPoint y: 124, endPoint x: 332, endPoint y: 124, distance: 4.2
click at [330, 124] on div at bounding box center [250, 122] width 500 height 535
drag, startPoint x: 334, startPoint y: 118, endPoint x: 338, endPoint y: 124, distance: 7.4
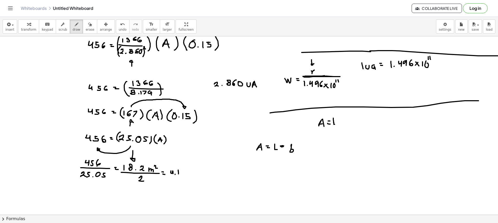
click at [338, 124] on div at bounding box center [250, 122] width 500 height 535
drag, startPoint x: 342, startPoint y: 119, endPoint x: 345, endPoint y: 121, distance: 3.5
click at [341, 119] on div at bounding box center [250, 122] width 500 height 535
drag, startPoint x: 347, startPoint y: 117, endPoint x: 349, endPoint y: 122, distance: 5.5
click at [348, 121] on div at bounding box center [250, 122] width 500 height 535
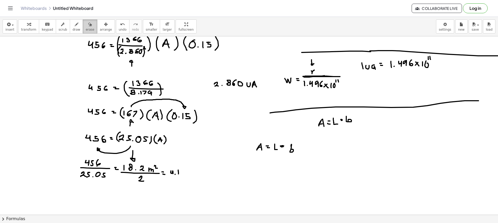
click at [86, 29] on span "erase" at bounding box center [90, 30] width 9 height 4
drag, startPoint x: 315, startPoint y: 154, endPoint x: 319, endPoint y: 157, distance: 4.4
click at [317, 155] on div at bounding box center [250, 122] width 500 height 535
click at [73, 28] on span "draw" at bounding box center [77, 30] width 8 height 4
click at [157, 181] on div at bounding box center [250, 122] width 500 height 535
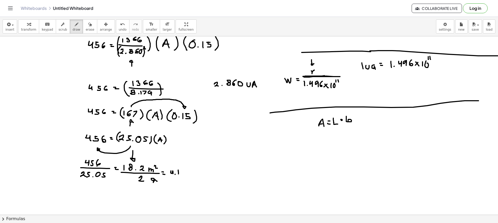
click at [155, 180] on div at bounding box center [250, 122] width 500 height 535
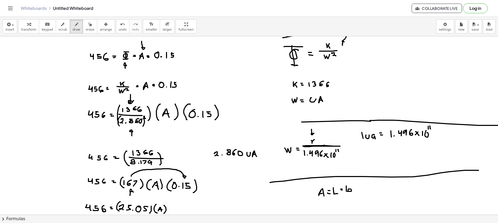
scroll to position [104, 0]
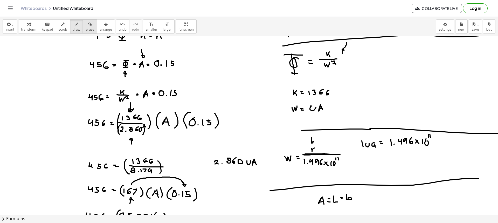
click at [86, 29] on span "erase" at bounding box center [90, 30] width 9 height 4
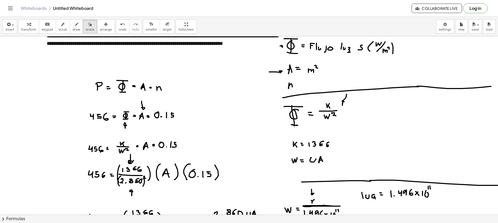
scroll to position [52, 0]
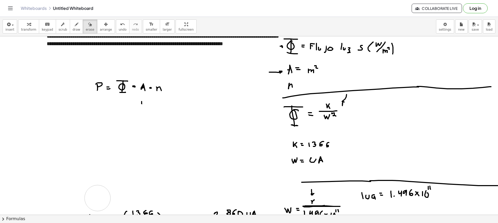
drag, startPoint x: 94, startPoint y: 117, endPoint x: 154, endPoint y: 160, distance: 73.6
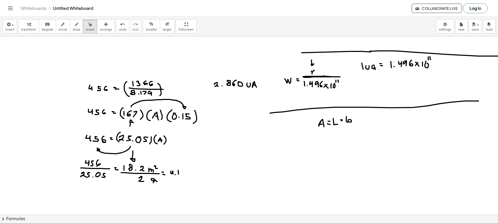
scroll to position [182, 0]
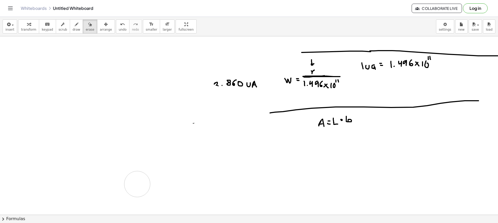
drag, startPoint x: 134, startPoint y: 91, endPoint x: 198, endPoint y: 154, distance: 89.4
click at [149, 173] on div at bounding box center [250, 122] width 500 height 535
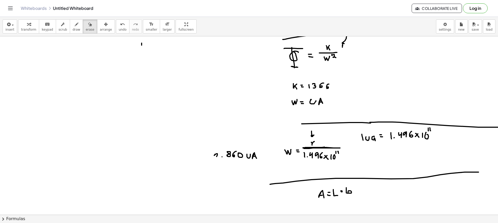
scroll to position [78, 0]
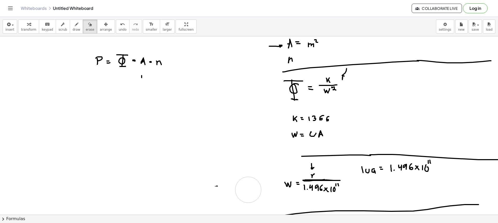
drag, startPoint x: 193, startPoint y: 189, endPoint x: 200, endPoint y: 171, distance: 19.2
click at [198, 180] on div at bounding box center [250, 225] width 500 height 535
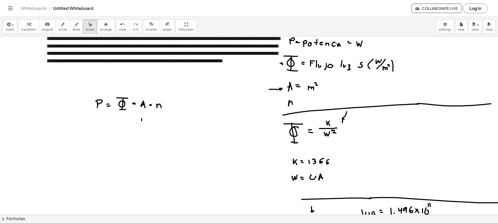
scroll to position [0, 0]
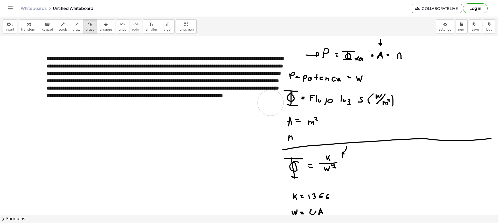
drag, startPoint x: 143, startPoint y: 163, endPoint x: 266, endPoint y: 105, distance: 136.5
click at [70, 30] on button "draw" at bounding box center [77, 26] width 14 height 14
drag, startPoint x: 40, startPoint y: 81, endPoint x: 43, endPoint y: 82, distance: 2.9
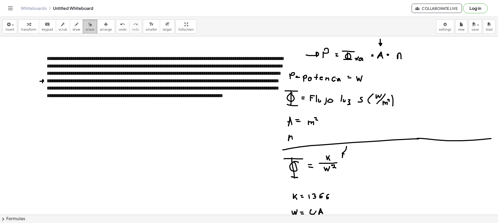
click at [86, 28] on span "erase" at bounding box center [90, 30] width 9 height 4
drag, startPoint x: 59, startPoint y: 29, endPoint x: 96, endPoint y: 63, distance: 50.7
click at [59, 29] on span "scrub" at bounding box center [63, 30] width 9 height 4
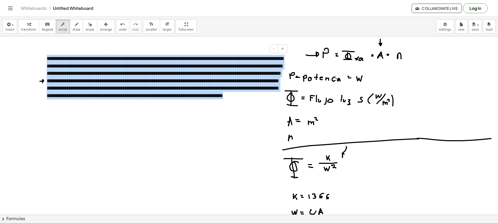
drag, startPoint x: 166, startPoint y: 104, endPoint x: 44, endPoint y: 55, distance: 131.5
click at [44, 55] on div "**********" at bounding box center [165, 81] width 247 height 62
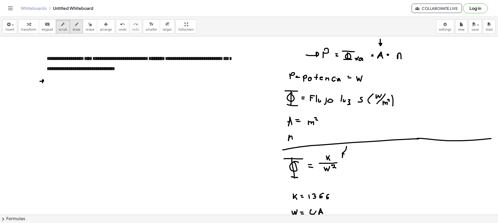
click at [75, 26] on icon "button" at bounding box center [77, 24] width 4 height 6
drag, startPoint x: 245, startPoint y: 49, endPoint x: 249, endPoint y: 55, distance: 7.3
drag, startPoint x: 244, startPoint y: 63, endPoint x: 247, endPoint y: 67, distance: 5.0
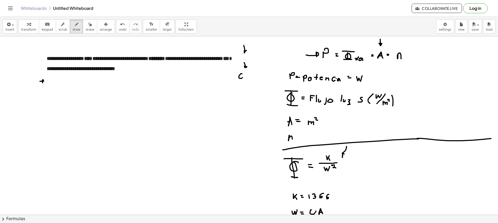
drag, startPoint x: 248, startPoint y: 74, endPoint x: 249, endPoint y: 78, distance: 4.2
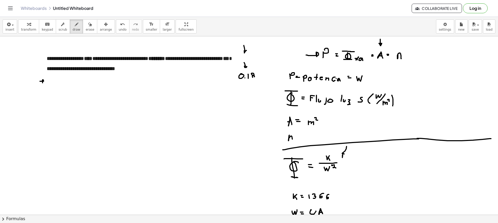
click at [62, 24] on button "scrub" at bounding box center [63, 26] width 14 height 14
click at [229, 59] on strong "***" at bounding box center [226, 58] width 6 height 5
click at [74, 30] on button "draw" at bounding box center [77, 26] width 14 height 14
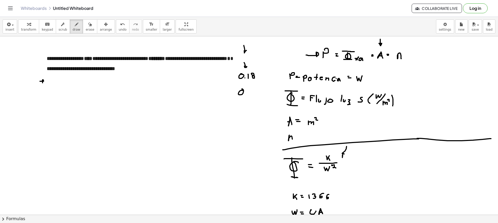
drag, startPoint x: 251, startPoint y: 90, endPoint x: 254, endPoint y: 94, distance: 4.4
click at [61, 25] on div "button" at bounding box center [63, 24] width 9 height 6
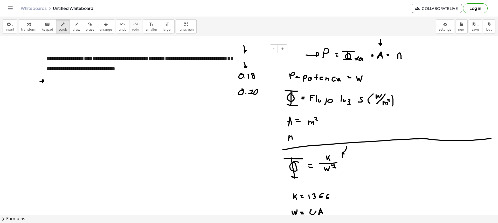
click at [231, 58] on strong "*" at bounding box center [228, 58] width 3 height 5
click at [231, 59] on strong "*" at bounding box center [228, 58] width 3 height 5
click at [73, 26] on div "button" at bounding box center [77, 24] width 8 height 6
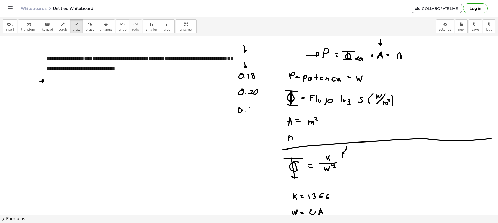
drag, startPoint x: 250, startPoint y: 108, endPoint x: 255, endPoint y: 109, distance: 5.3
drag, startPoint x: 256, startPoint y: 108, endPoint x: 253, endPoint y: 112, distance: 5.0
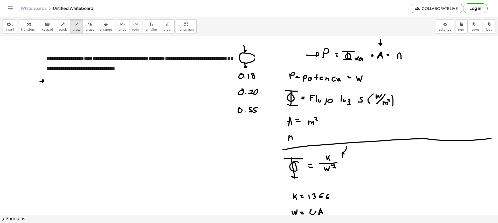
drag, startPoint x: 255, startPoint y: 56, endPoint x: 251, endPoint y: 53, distance: 5.4
drag, startPoint x: 252, startPoint y: 54, endPoint x: 260, endPoint y: 48, distance: 9.7
drag, startPoint x: 263, startPoint y: 42, endPoint x: 268, endPoint y: 39, distance: 5.3
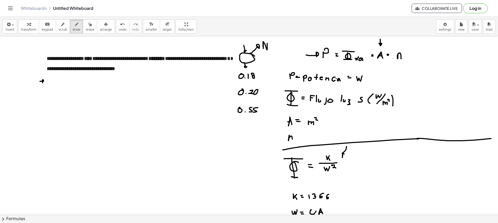
click at [97, 25] on button "arrange" at bounding box center [106, 26] width 18 height 14
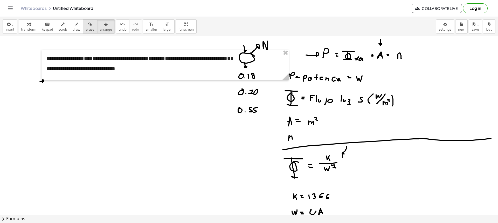
click at [86, 25] on button "erase" at bounding box center [90, 26] width 14 height 14
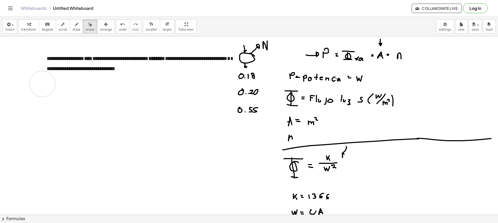
drag, startPoint x: 42, startPoint y: 84, endPoint x: 38, endPoint y: 85, distance: 4.1
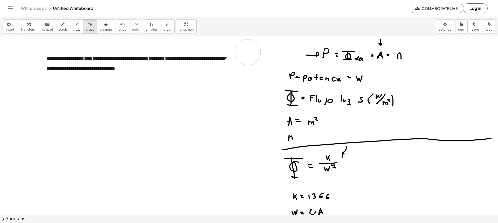
drag, startPoint x: 240, startPoint y: 117, endPoint x: 239, endPoint y: 52, distance: 65.4
click at [73, 29] on span "draw" at bounding box center [77, 30] width 8 height 4
click at [59, 28] on span "scrub" at bounding box center [63, 30] width 9 height 4
click at [231, 59] on strong "*" at bounding box center [228, 58] width 3 height 5
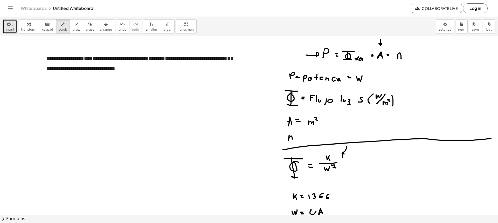
click at [14, 26] on button "insert" at bounding box center [10, 26] width 15 height 14
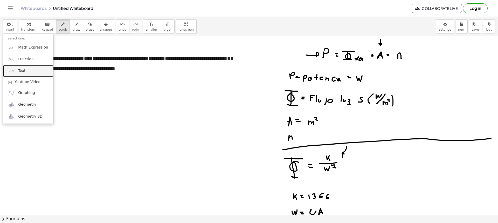
click at [33, 74] on link "Text" at bounding box center [28, 71] width 51 height 12
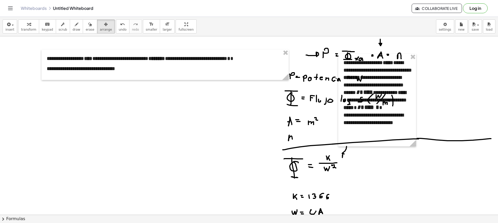
drag, startPoint x: 98, startPoint y: 27, endPoint x: 156, endPoint y: 67, distance: 70.1
click at [98, 28] on button "arrange" at bounding box center [106, 26] width 18 height 14
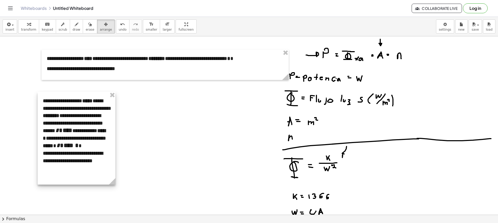
drag, startPoint x: 357, startPoint y: 90, endPoint x: 83, endPoint y: 143, distance: 279.1
click at [63, 124] on div at bounding box center [77, 138] width 78 height 93
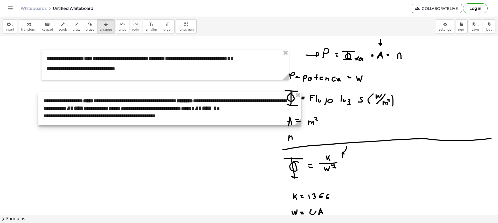
drag, startPoint x: 114, startPoint y: 180, endPoint x: 263, endPoint y: 147, distance: 152.4
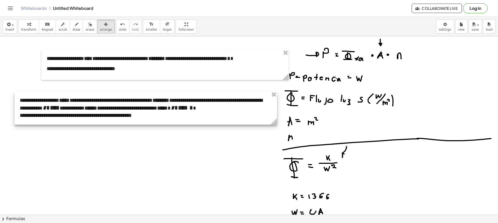
drag, startPoint x: 199, startPoint y: 120, endPoint x: 180, endPoint y: 119, distance: 18.2
click at [180, 119] on div at bounding box center [146, 107] width 263 height 33
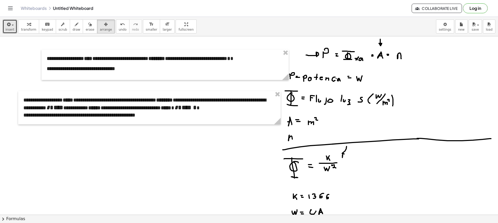
drag, startPoint x: 10, startPoint y: 25, endPoint x: 19, endPoint y: 40, distance: 17.7
click at [10, 25] on div "button" at bounding box center [9, 24] width 9 height 6
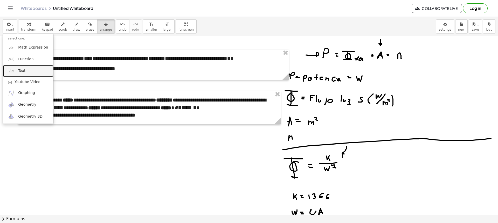
click at [24, 72] on span "Text" at bounding box center [21, 70] width 7 height 5
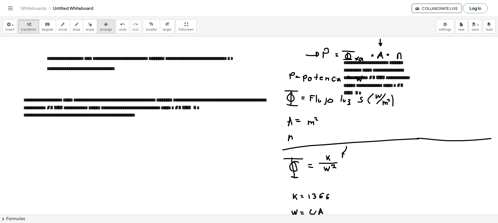
click at [104, 27] on icon "button" at bounding box center [106, 24] width 4 height 6
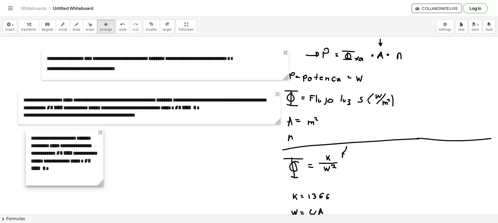
drag, startPoint x: 347, startPoint y: 88, endPoint x: 48, endPoint y: 154, distance: 306.1
click at [48, 154] on div at bounding box center [65, 157] width 78 height 56
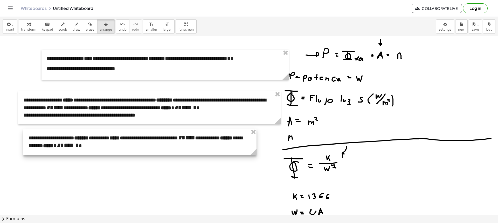
drag, startPoint x: 104, startPoint y: 182, endPoint x: 275, endPoint y: 147, distance: 174.7
click at [257, 147] on div "**********" at bounding box center [139, 142] width 233 height 26
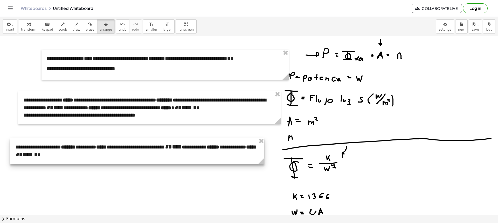
drag, startPoint x: 222, startPoint y: 145, endPoint x: 216, endPoint y: 154, distance: 10.2
click at [216, 154] on div at bounding box center [137, 151] width 254 height 26
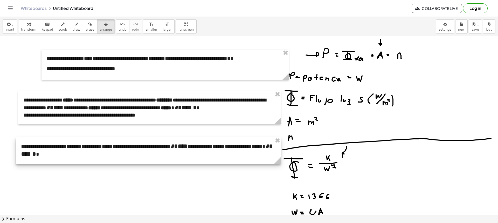
drag, startPoint x: 269, startPoint y: 164, endPoint x: 278, endPoint y: 166, distance: 9.1
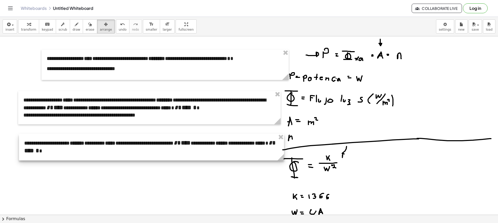
drag, startPoint x: 217, startPoint y: 155, endPoint x: 220, endPoint y: 151, distance: 4.8
click at [220, 151] on div at bounding box center [151, 147] width 265 height 26
click at [73, 24] on div "button" at bounding box center [77, 24] width 8 height 6
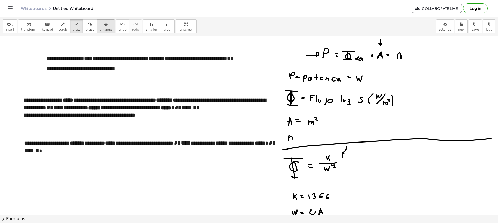
click at [100, 28] on span "arrange" at bounding box center [106, 30] width 12 height 4
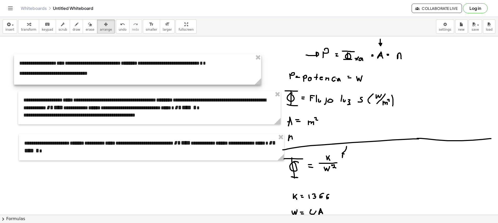
drag, startPoint x: 100, startPoint y: 56, endPoint x: 79, endPoint y: 57, distance: 21.8
click at [79, 57] on div at bounding box center [137, 69] width 247 height 30
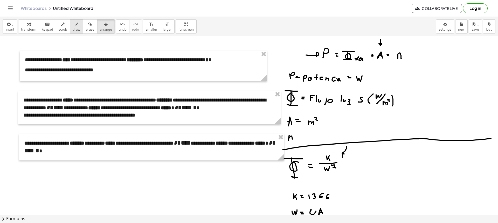
click at [73, 30] on span "draw" at bounding box center [77, 30] width 8 height 4
drag, startPoint x: 68, startPoint y: 31, endPoint x: 89, endPoint y: 70, distance: 44.6
click at [73, 30] on span "draw" at bounding box center [77, 30] width 8 height 4
drag, startPoint x: 113, startPoint y: 69, endPoint x: 114, endPoint y: 73, distance: 4.7
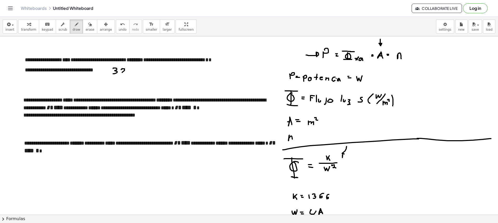
drag, startPoint x: 122, startPoint y: 69, endPoint x: 126, endPoint y: 72, distance: 5.2
drag, startPoint x: 128, startPoint y: 68, endPoint x: 132, endPoint y: 72, distance: 5.7
click at [86, 31] on span "erase" at bounding box center [90, 30] width 9 height 4
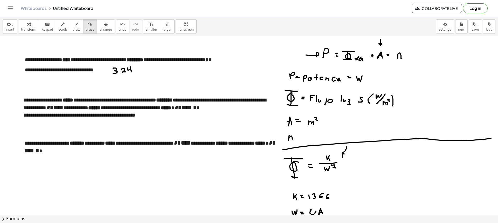
drag, startPoint x: 84, startPoint y: 28, endPoint x: 112, endPoint y: 57, distance: 39.8
click at [86, 29] on span "erase" at bounding box center [90, 30] width 9 height 4
drag, startPoint x: 129, startPoint y: 74, endPoint x: 106, endPoint y: 68, distance: 23.8
drag, startPoint x: 61, startPoint y: 30, endPoint x: 77, endPoint y: 58, distance: 32.0
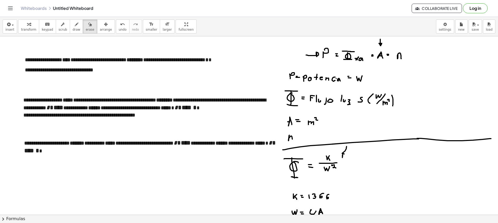
click at [60, 30] on button "scrub" at bounding box center [63, 26] width 14 height 14
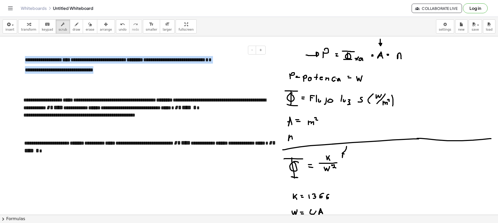
drag, startPoint x: 109, startPoint y: 73, endPoint x: 23, endPoint y: 60, distance: 87.6
click at [23, 60] on div "**********" at bounding box center [143, 66] width 247 height 30
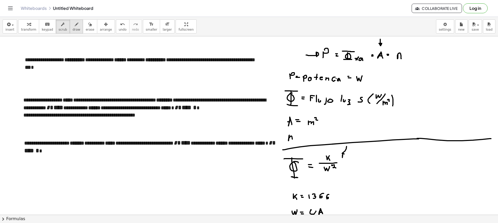
click at [70, 22] on button "draw" at bounding box center [77, 26] width 14 height 14
drag, startPoint x: 80, startPoint y: 43, endPoint x: 83, endPoint y: 51, distance: 9.5
click at [83, 29] on button "erase" at bounding box center [90, 26] width 14 height 14
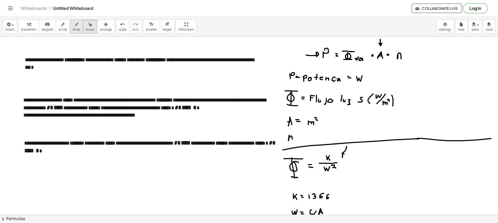
click at [73, 29] on span "draw" at bounding box center [77, 30] width 8 height 4
click at [59, 29] on span "scrub" at bounding box center [63, 30] width 9 height 4
click at [73, 68] on p "**********" at bounding box center [143, 63] width 237 height 15
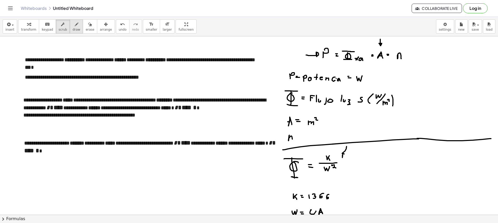
click at [73, 31] on span "draw" at bounding box center [77, 30] width 8 height 4
drag, startPoint x: 53, startPoint y: 31, endPoint x: 70, endPoint y: 38, distance: 18.3
click at [56, 31] on button "scrub" at bounding box center [63, 26] width 14 height 14
drag, startPoint x: 162, startPoint y: 80, endPoint x: 81, endPoint y: 81, distance: 81.0
click at [81, 81] on div "**********" at bounding box center [143, 70] width 247 height 38
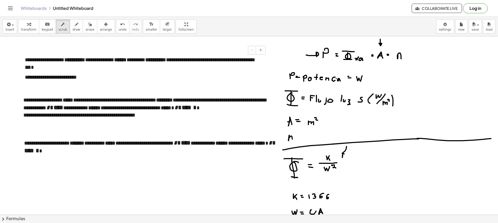
click at [94, 78] on p "**********" at bounding box center [143, 77] width 237 height 8
click at [76, 24] on div "transform keyboard keypad scrub draw erase arrange" at bounding box center [66, 26] width 97 height 14
click at [74, 25] on button "draw" at bounding box center [77, 26] width 14 height 14
drag, startPoint x: 68, startPoint y: 24, endPoint x: 87, endPoint y: 35, distance: 21.8
click at [75, 24] on icon "button" at bounding box center [77, 24] width 4 height 6
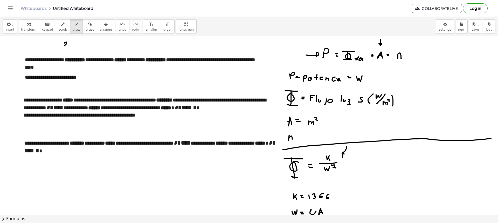
drag, startPoint x: 65, startPoint y: 42, endPoint x: 68, endPoint y: 45, distance: 3.7
drag, startPoint x: 70, startPoint y: 42, endPoint x: 71, endPoint y: 45, distance: 3.6
click at [75, 25] on icon "button" at bounding box center [77, 24] width 4 height 6
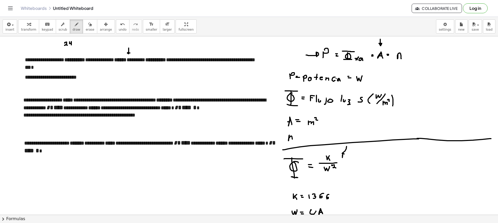
drag, startPoint x: 129, startPoint y: 48, endPoint x: 130, endPoint y: 53, distance: 5.2
click at [87, 30] on button "erase" at bounding box center [90, 26] width 14 height 14
drag, startPoint x: 69, startPoint y: 43, endPoint x: 75, endPoint y: 42, distance: 5.3
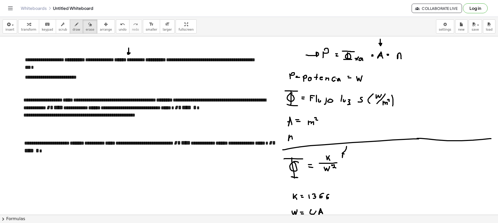
drag, startPoint x: 67, startPoint y: 25, endPoint x: 111, endPoint y: 70, distance: 62.8
click at [73, 25] on div "button" at bounding box center [77, 24] width 8 height 6
drag, startPoint x: 135, startPoint y: 69, endPoint x: 135, endPoint y: 66, distance: 3.6
drag, startPoint x: 143, startPoint y: 56, endPoint x: 140, endPoint y: 53, distance: 3.7
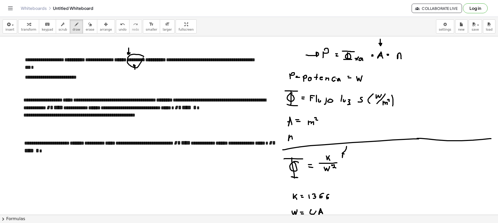
drag, startPoint x: 79, startPoint y: 39, endPoint x: 83, endPoint y: 51, distance: 12.3
click at [86, 23] on div "button" at bounding box center [90, 24] width 9 height 6
drag, startPoint x: 137, startPoint y: 66, endPoint x: 137, endPoint y: 71, distance: 4.7
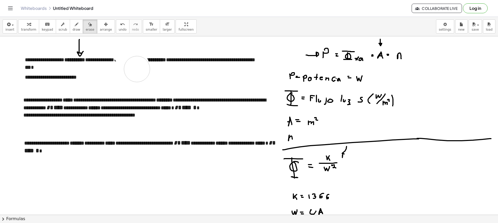
drag, startPoint x: 77, startPoint y: 42, endPoint x: 76, endPoint y: 49, distance: 7.0
drag, startPoint x: 71, startPoint y: 21, endPoint x: 137, endPoint y: 58, distance: 75.0
click at [75, 22] on icon "button" at bounding box center [77, 24] width 4 height 6
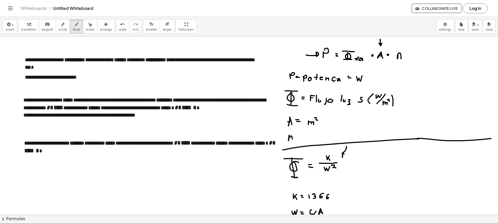
drag, startPoint x: 88, startPoint y: 44, endPoint x: 91, endPoint y: 44, distance: 2.9
drag, startPoint x: 97, startPoint y: 41, endPoint x: 97, endPoint y: 44, distance: 3.1
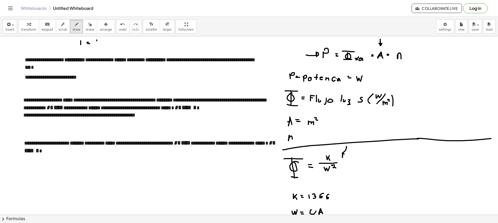
drag, startPoint x: 105, startPoint y: 41, endPoint x: 104, endPoint y: 44, distance: 4.0
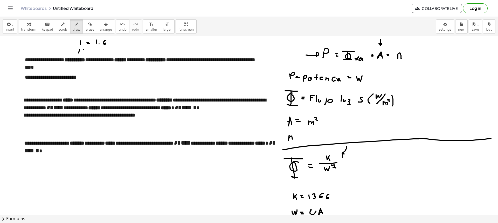
drag, startPoint x: 91, startPoint y: 52, endPoint x: 94, endPoint y: 53, distance: 3.5
drag, startPoint x: 129, startPoint y: 46, endPoint x: 131, endPoint y: 53, distance: 7.0
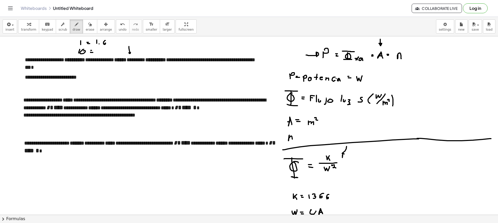
drag, startPoint x: 107, startPoint y: 73, endPoint x: 110, endPoint y: 75, distance: 2.9
drag, startPoint x: 112, startPoint y: 71, endPoint x: 112, endPoint y: 76, distance: 5.2
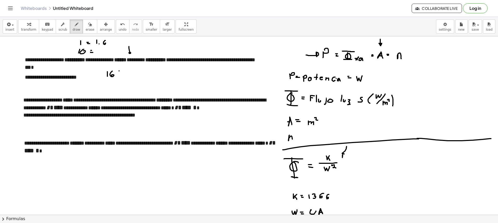
drag, startPoint x: 119, startPoint y: 71, endPoint x: 117, endPoint y: 77, distance: 6.1
drag, startPoint x: 105, startPoint y: 70, endPoint x: 101, endPoint y: 77, distance: 8.3
drag, startPoint x: 125, startPoint y: 71, endPoint x: 125, endPoint y: 75, distance: 3.2
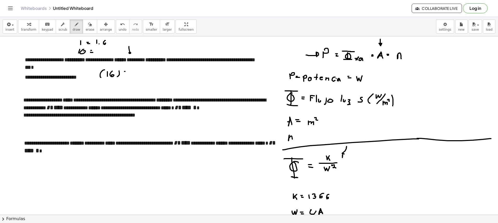
drag, startPoint x: 126, startPoint y: 73, endPoint x: 131, endPoint y: 73, distance: 4.7
drag, startPoint x: 129, startPoint y: 77, endPoint x: 135, endPoint y: 73, distance: 7.0
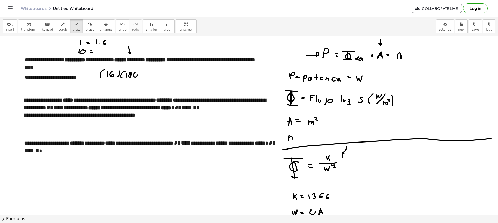
drag, startPoint x: 134, startPoint y: 75, endPoint x: 143, endPoint y: 74, distance: 9.4
drag, startPoint x: 140, startPoint y: 75, endPoint x: 149, endPoint y: 73, distance: 9.5
drag, startPoint x: 149, startPoint y: 73, endPoint x: 148, endPoint y: 78, distance: 5.8
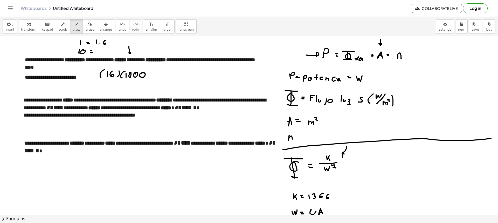
drag, startPoint x: 152, startPoint y: 76, endPoint x: 157, endPoint y: 75, distance: 5.6
drag, startPoint x: 159, startPoint y: 71, endPoint x: 160, endPoint y: 75, distance: 3.1
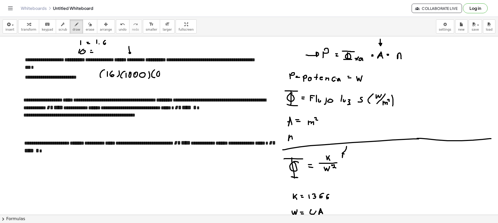
drag, startPoint x: 165, startPoint y: 71, endPoint x: 165, endPoint y: 75, distance: 4.4
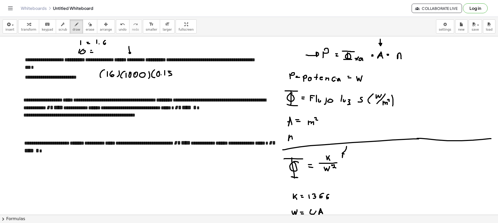
click at [83, 32] on button "erase" at bounding box center [90, 26] width 14 height 14
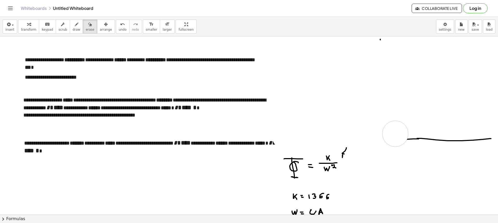
click at [73, 26] on div "button" at bounding box center [77, 24] width 8 height 6
click at [61, 27] on icon "button" at bounding box center [63, 24] width 4 height 6
click at [83, 80] on p "**********" at bounding box center [143, 77] width 237 height 8
click at [119, 28] on span "undo" at bounding box center [123, 30] width 8 height 4
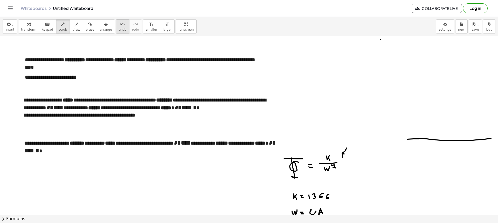
click at [119, 28] on span "undo" at bounding box center [123, 30] width 8 height 4
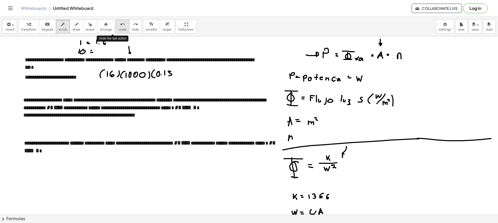
click at [119, 28] on span "undo" at bounding box center [123, 30] width 8 height 4
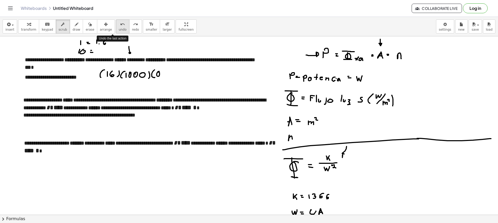
click at [119, 28] on span "undo" at bounding box center [123, 30] width 8 height 4
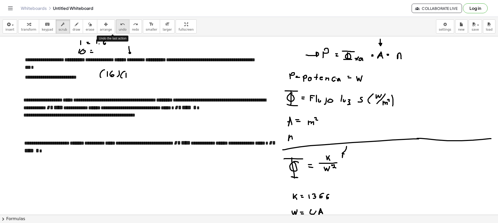
click at [119, 28] on span "undo" at bounding box center [123, 30] width 8 height 4
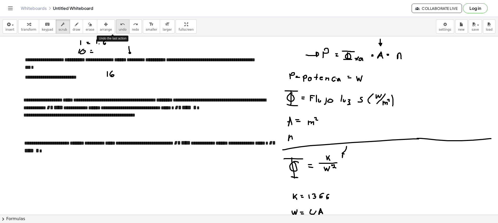
click at [119, 28] on span "undo" at bounding box center [123, 30] width 8 height 4
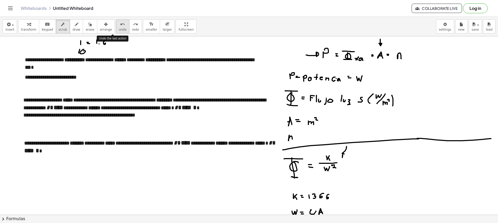
click at [119, 28] on span "undo" at bounding box center [123, 30] width 8 height 4
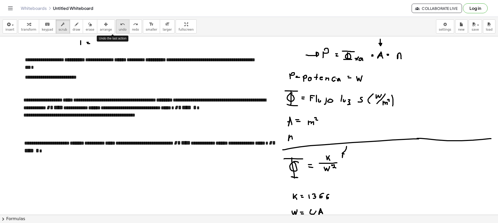
click at [119, 28] on span "undo" at bounding box center [123, 30] width 8 height 4
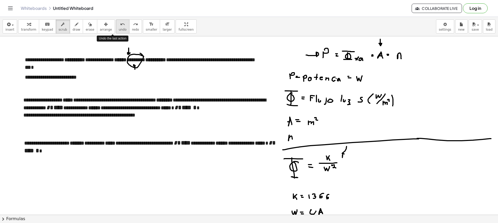
click at [119, 28] on span "undo" at bounding box center [123, 30] width 8 height 4
click at [119, 29] on span "undo" at bounding box center [123, 30] width 8 height 4
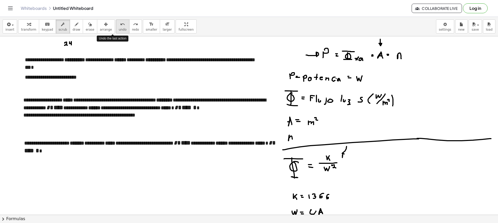
click at [119, 29] on span "undo" at bounding box center [123, 30] width 8 height 4
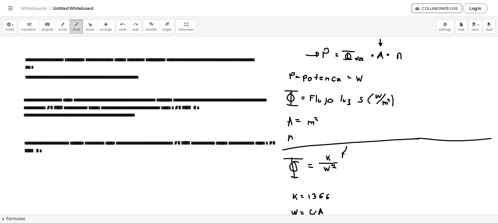
click at [75, 26] on icon "button" at bounding box center [77, 24] width 4 height 6
click at [86, 27] on div "button" at bounding box center [90, 24] width 9 height 6
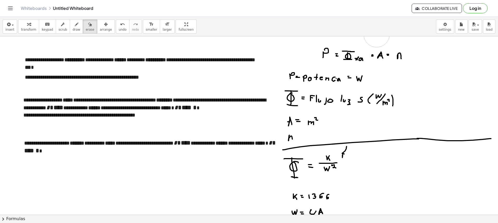
drag, startPoint x: 305, startPoint y: 42, endPoint x: 379, endPoint y: 37, distance: 73.9
click at [380, 36] on div "**********" at bounding box center [249, 120] width 498 height 206
click at [75, 30] on button "draw" at bounding box center [77, 26] width 14 height 14
drag, startPoint x: 168, startPoint y: 46, endPoint x: 171, endPoint y: 51, distance: 5.6
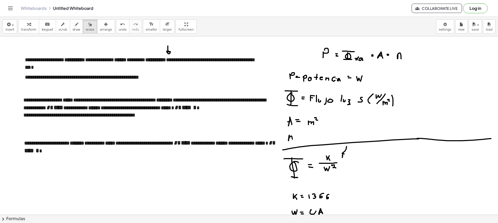
drag, startPoint x: 84, startPoint y: 27, endPoint x: 136, endPoint y: 43, distance: 54.5
click at [85, 28] on button "erase" at bounding box center [90, 26] width 14 height 14
click at [75, 27] on icon "button" at bounding box center [77, 24] width 4 height 6
drag, startPoint x: 169, startPoint y: 49, endPoint x: 172, endPoint y: 50, distance: 3.1
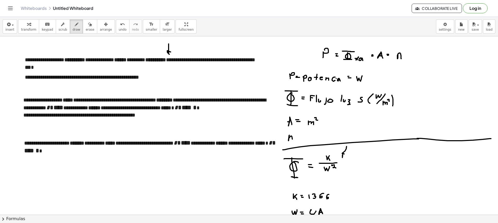
drag, startPoint x: 78, startPoint y: 27, endPoint x: 113, endPoint y: 37, distance: 35.7
click at [83, 28] on button "erase" at bounding box center [90, 26] width 14 height 14
click at [73, 28] on span "draw" at bounding box center [77, 30] width 8 height 4
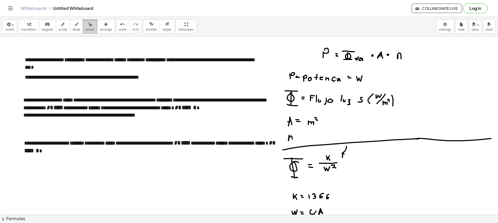
click at [86, 27] on div "button" at bounding box center [90, 24] width 9 height 6
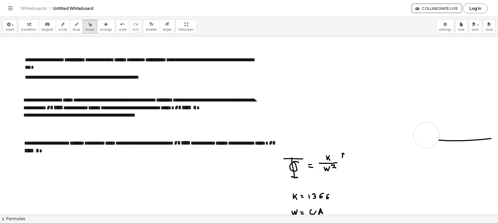
drag, startPoint x: 313, startPoint y: 56, endPoint x: 205, endPoint y: 79, distance: 111.3
click at [73, 29] on span "draw" at bounding box center [77, 30] width 8 height 4
click at [83, 32] on button "erase" at bounding box center [90, 26] width 14 height 14
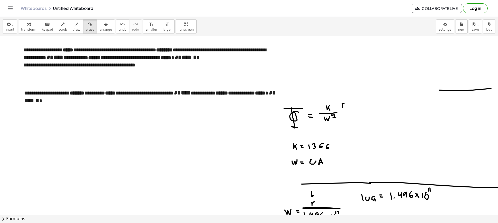
scroll to position [78, 0]
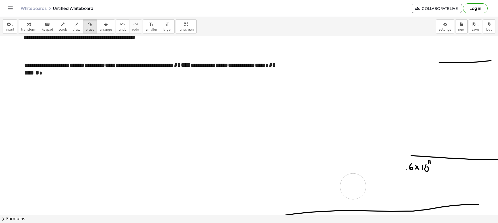
drag, startPoint x: 340, startPoint y: 83, endPoint x: 357, endPoint y: 180, distance: 98.7
click at [353, 186] on div at bounding box center [250, 225] width 500 height 535
drag, startPoint x: 388, startPoint y: 164, endPoint x: 491, endPoint y: 160, distance: 103.7
click at [495, 160] on div "**********" at bounding box center [249, 125] width 498 height 178
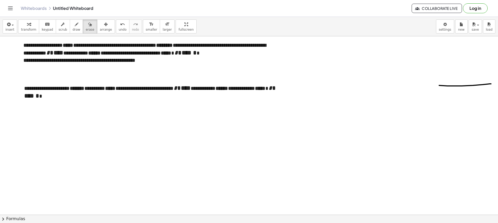
scroll to position [0, 0]
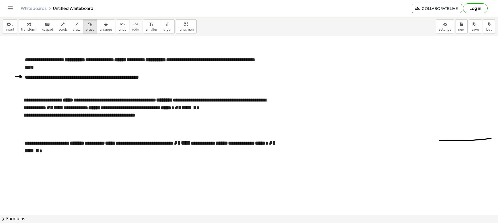
drag, startPoint x: 80, startPoint y: 35, endPoint x: 74, endPoint y: 40, distance: 7.9
click at [80, 35] on div "insert select one: Math Expression Function Text Youtube Video Graphing Geometr…" at bounding box center [249, 26] width 498 height 19
click at [73, 28] on span "draw" at bounding box center [77, 30] width 8 height 4
click at [59, 30] on span "scrub" at bounding box center [63, 30] width 9 height 4
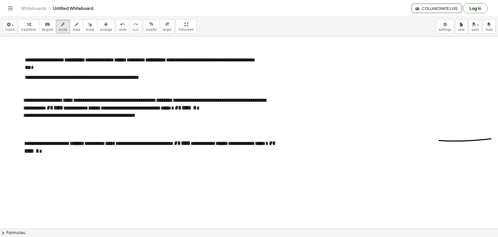
drag, startPoint x: 98, startPoint y: 30, endPoint x: 123, endPoint y: 44, distance: 28.3
click at [100, 30] on span "arrange" at bounding box center [106, 30] width 12 height 4
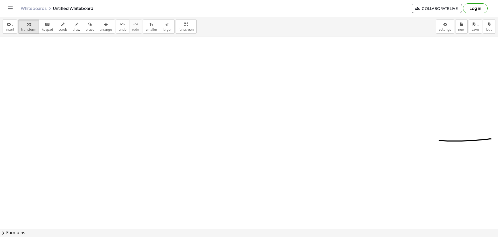
click at [17, 31] on div "insert select one: Math Expression Function Text Youtube Video Graphing Geometr…" at bounding box center [249, 26] width 498 height 19
click at [8, 33] on button "insert" at bounding box center [10, 26] width 15 height 14
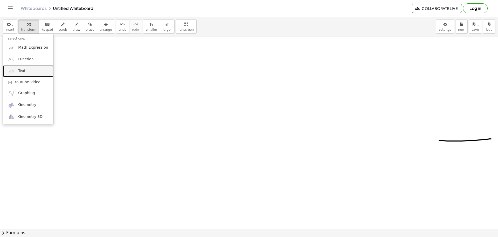
click at [25, 69] on link "Text" at bounding box center [28, 71] width 51 height 12
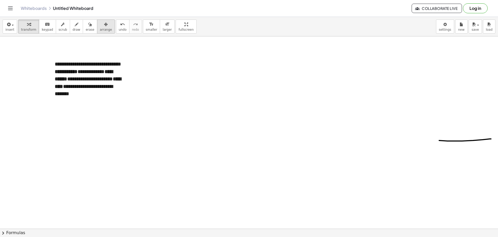
click at [100, 25] on div "button" at bounding box center [106, 24] width 12 height 6
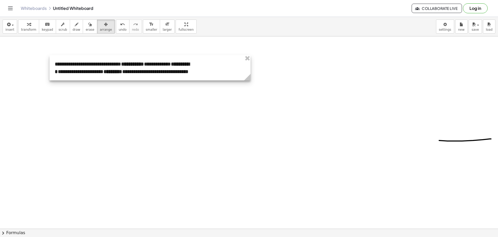
drag, startPoint x: 126, startPoint y: 100, endPoint x: 284, endPoint y: 107, distance: 157.5
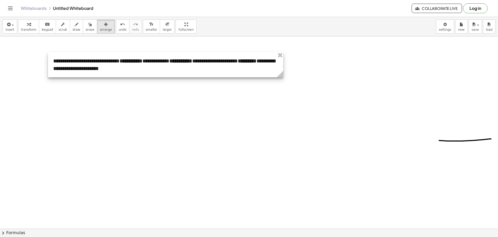
drag, startPoint x: 168, startPoint y: 71, endPoint x: 164, endPoint y: 64, distance: 8.1
click at [166, 66] on div at bounding box center [165, 64] width 235 height 25
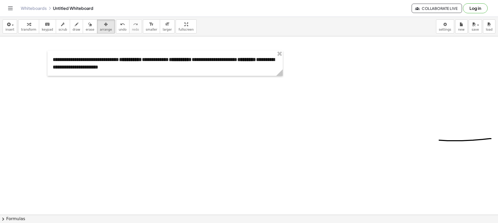
drag, startPoint x: 85, startPoint y: 27, endPoint x: 219, endPoint y: 77, distance: 143.0
click at [93, 31] on div "transform keyboard keypad scrub draw erase arrange" at bounding box center [66, 26] width 97 height 14
drag, startPoint x: 426, startPoint y: 140, endPoint x: 474, endPoint y: 142, distance: 48.1
drag, startPoint x: 453, startPoint y: 131, endPoint x: 472, endPoint y: 134, distance: 19.2
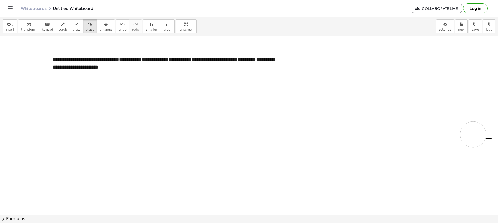
click at [75, 30] on button "draw" at bounding box center [77, 26] width 14 height 14
click at [86, 29] on span "erase" at bounding box center [90, 30] width 9 height 4
drag, startPoint x: 486, startPoint y: 145, endPoint x: 482, endPoint y: 156, distance: 12.0
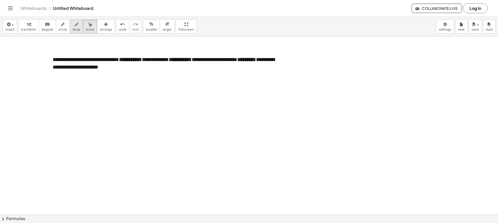
click at [73, 31] on span "draw" at bounding box center [77, 30] width 8 height 4
click at [75, 25] on button "draw" at bounding box center [77, 26] width 14 height 14
drag, startPoint x: 283, startPoint y: 44, endPoint x: 288, endPoint y: 46, distance: 5.3
drag, startPoint x: 289, startPoint y: 44, endPoint x: 292, endPoint y: 49, distance: 4.9
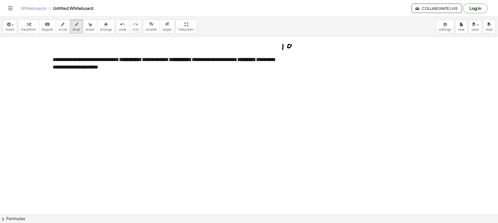
drag, startPoint x: 281, startPoint y: 53, endPoint x: 296, endPoint y: 52, distance: 15.1
drag, startPoint x: 286, startPoint y: 55, endPoint x: 288, endPoint y: 57, distance: 3.3
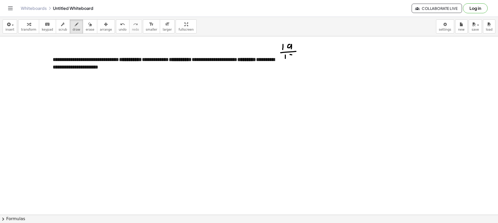
drag, startPoint x: 291, startPoint y: 56, endPoint x: 290, endPoint y: 59, distance: 3.5
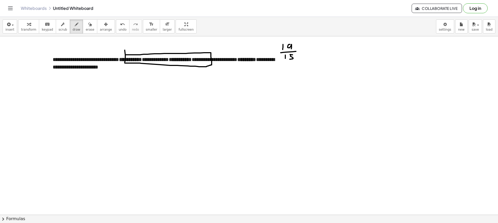
drag, startPoint x: 125, startPoint y: 63, endPoint x: 126, endPoint y: 55, distance: 8.1
drag, startPoint x: 261, startPoint y: 40, endPoint x: 268, endPoint y: 44, distance: 8.5
click at [86, 29] on span "erase" at bounding box center [90, 30] width 9 height 4
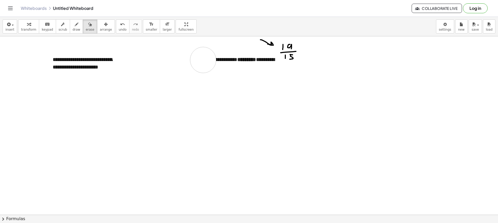
drag, startPoint x: 127, startPoint y: 58, endPoint x: 218, endPoint y: 64, distance: 90.8
click at [97, 23] on button "arrange" at bounding box center [106, 26] width 18 height 14
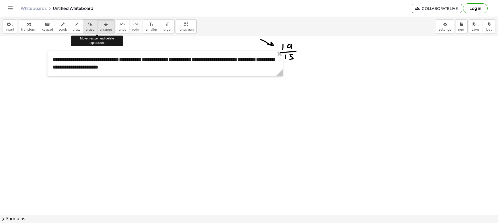
click at [86, 23] on div "button" at bounding box center [90, 24] width 9 height 6
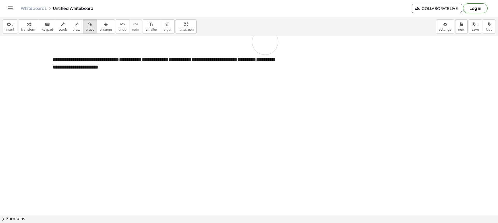
drag, startPoint x: 292, startPoint y: 49, endPoint x: 265, endPoint y: 42, distance: 27.5
click at [75, 27] on icon "button" at bounding box center [77, 24] width 4 height 6
click at [75, 26] on icon "button" at bounding box center [77, 24] width 4 height 6
drag, startPoint x: 171, startPoint y: 72, endPoint x: 177, endPoint y: 72, distance: 5.2
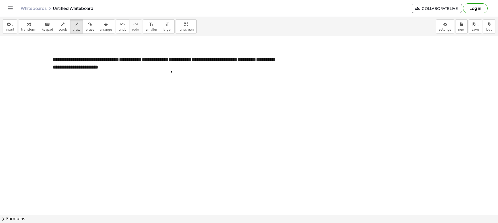
drag, startPoint x: 177, startPoint y: 71, endPoint x: 177, endPoint y: 76, distance: 5.2
drag, startPoint x: 164, startPoint y: 81, endPoint x: 183, endPoint y: 79, distance: 19.0
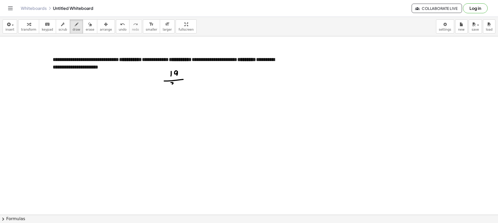
drag, startPoint x: 175, startPoint y: 84, endPoint x: 175, endPoint y: 87, distance: 2.9
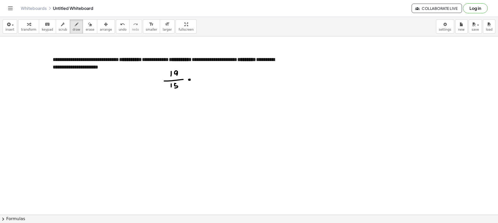
drag, startPoint x: 203, startPoint y: 73, endPoint x: 202, endPoint y: 78, distance: 5.3
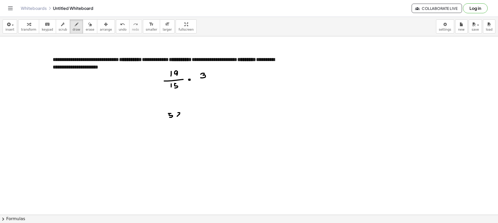
drag, startPoint x: 178, startPoint y: 113, endPoint x: 177, endPoint y: 116, distance: 3.7
drag, startPoint x: 169, startPoint y: 120, endPoint x: 184, endPoint y: 119, distance: 14.5
drag, startPoint x: 172, startPoint y: 122, endPoint x: 174, endPoint y: 125, distance: 4.3
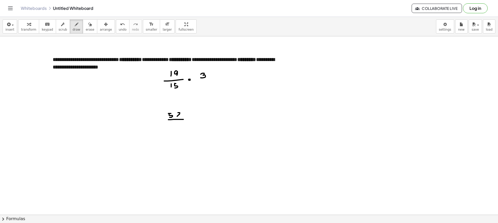
drag, startPoint x: 178, startPoint y: 122, endPoint x: 181, endPoint y: 122, distance: 2.6
drag, startPoint x: 179, startPoint y: 126, endPoint x: 84, endPoint y: 31, distance: 133.8
click at [86, 25] on div "button" at bounding box center [90, 24] width 9 height 6
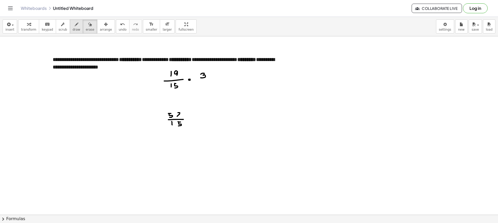
click at [73, 30] on span "draw" at bounding box center [77, 30] width 8 height 4
drag, startPoint x: 195, startPoint y: 82, endPoint x: 211, endPoint y: 80, distance: 15.4
drag, startPoint x: 182, startPoint y: 82, endPoint x: 173, endPoint y: 83, distance: 9.0
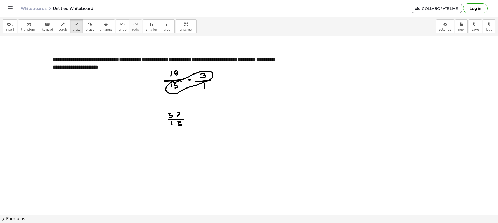
drag, startPoint x: 208, startPoint y: 65, endPoint x: 207, endPoint y: 71, distance: 5.8
drag, startPoint x: 210, startPoint y: 67, endPoint x: 211, endPoint y: 69, distance: 2.8
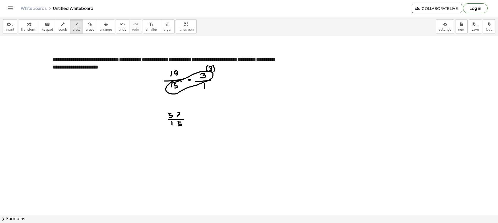
drag, startPoint x: 213, startPoint y: 65, endPoint x: 213, endPoint y: 72, distance: 6.5
drag, startPoint x: 180, startPoint y: 93, endPoint x: 183, endPoint y: 96, distance: 3.5
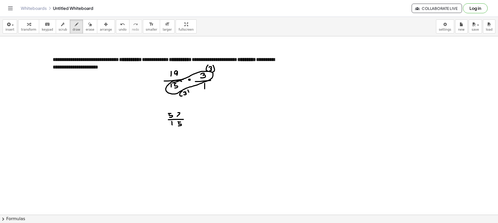
drag, startPoint x: 189, startPoint y: 92, endPoint x: 188, endPoint y: 95, distance: 3.1
drag, startPoint x: 219, startPoint y: 81, endPoint x: 223, endPoint y: 81, distance: 3.9
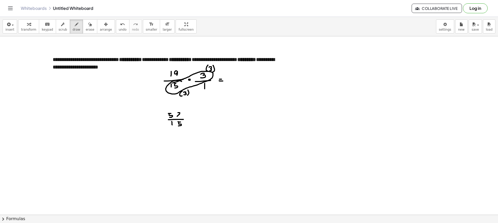
drag, startPoint x: 237, startPoint y: 71, endPoint x: 238, endPoint y: 76, distance: 4.3
drag, startPoint x: 240, startPoint y: 73, endPoint x: 241, endPoint y: 78, distance: 5.5
drag, startPoint x: 234, startPoint y: 80, endPoint x: 246, endPoint y: 80, distance: 11.9
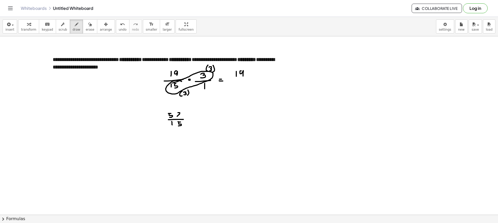
drag, startPoint x: 238, startPoint y: 83, endPoint x: 237, endPoint y: 87, distance: 4.3
drag, startPoint x: 186, startPoint y: 102, endPoint x: 186, endPoint y: 99, distance: 2.9
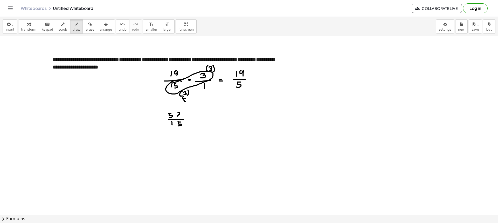
drag, startPoint x: 209, startPoint y: 56, endPoint x: 212, endPoint y: 61, distance: 5.6
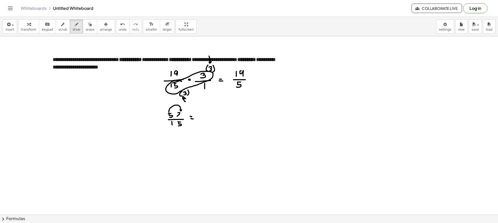
drag, startPoint x: 169, startPoint y: 112, endPoint x: 183, endPoint y: 109, distance: 14.3
drag, startPoint x: 196, startPoint y: 103, endPoint x: 197, endPoint y: 106, distance: 3.4
drag, startPoint x: 199, startPoint y: 103, endPoint x: 205, endPoint y: 105, distance: 6.2
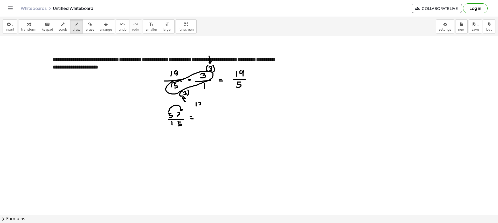
drag, startPoint x: 203, startPoint y: 100, endPoint x: 201, endPoint y: 102, distance: 3.3
drag, startPoint x: 182, startPoint y: 107, endPoint x: 185, endPoint y: 112, distance: 6.2
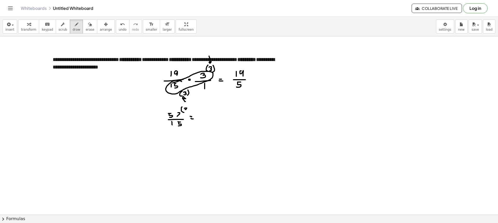
drag, startPoint x: 185, startPoint y: 109, endPoint x: 185, endPoint y: 111, distance: 2.9
drag, startPoint x: 172, startPoint y: 130, endPoint x: 184, endPoint y: 130, distance: 12.5
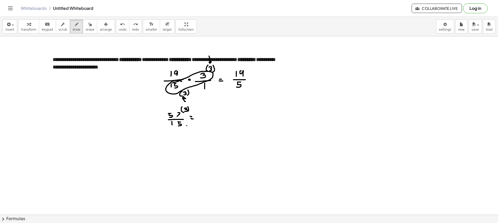
drag, startPoint x: 187, startPoint y: 126, endPoint x: 188, endPoint y: 131, distance: 5.8
drag, startPoint x: 188, startPoint y: 127, endPoint x: 189, endPoint y: 130, distance: 3.0
drag, startPoint x: 191, startPoint y: 126, endPoint x: 192, endPoint y: 132, distance: 6.4
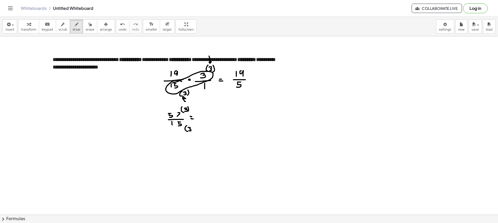
drag, startPoint x: 203, startPoint y: 119, endPoint x: 219, endPoint y: 118, distance: 15.8
drag, startPoint x: 194, startPoint y: 110, endPoint x: 220, endPoint y: 97, distance: 29.3
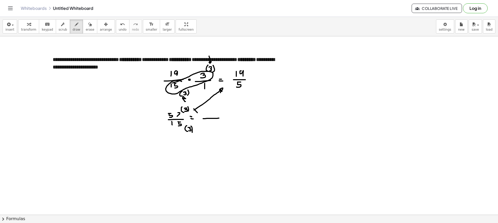
drag, startPoint x: 197, startPoint y: 112, endPoint x: 194, endPoint y: 108, distance: 5.7
drag, startPoint x: 193, startPoint y: 108, endPoint x: 199, endPoint y: 111, distance: 6.6
click at [86, 30] on span "erase" at bounding box center [90, 30] width 9 height 4
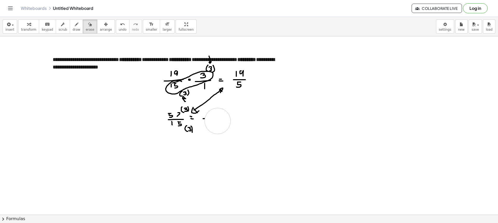
drag, startPoint x: 231, startPoint y: 121, endPoint x: 215, endPoint y: 121, distance: 16.1
click at [70, 31] on button "draw" at bounding box center [77, 26] width 14 height 14
drag, startPoint x: 182, startPoint y: 73, endPoint x: 197, endPoint y: 76, distance: 14.9
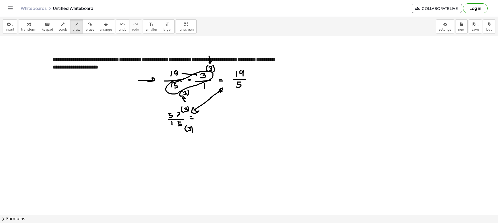
drag, startPoint x: 201, startPoint y: 66, endPoint x: 202, endPoint y: 70, distance: 3.9
drag, startPoint x: 180, startPoint y: 72, endPoint x: 201, endPoint y: 70, distance: 20.7
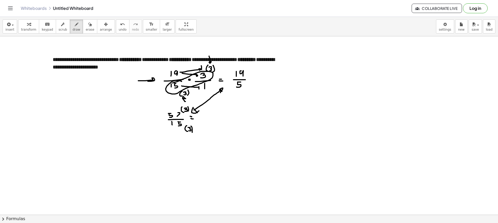
drag, startPoint x: 182, startPoint y: 86, endPoint x: 200, endPoint y: 89, distance: 19.0
click at [83, 32] on button "erase" at bounding box center [90, 26] width 14 height 14
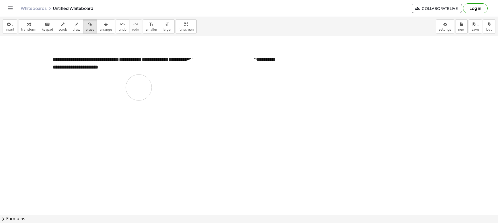
drag, startPoint x: 158, startPoint y: 123, endPoint x: 160, endPoint y: 85, distance: 38.5
click at [60, 29] on span "scrub" at bounding box center [63, 30] width 9 height 4
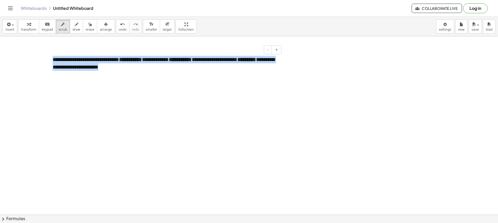
drag, startPoint x: 125, startPoint y: 65, endPoint x: 51, endPoint y: 50, distance: 75.4
click at [51, 51] on div "**********" at bounding box center [165, 63] width 235 height 25
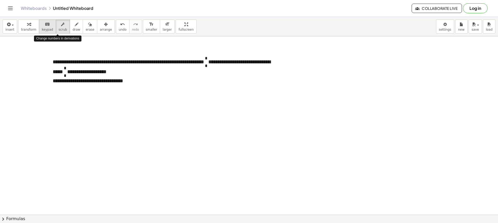
click at [45, 27] on icon "keyboard" at bounding box center [47, 24] width 5 height 6
click at [59, 28] on span "scrub" at bounding box center [63, 30] width 9 height 4
click at [66, 68] on span "*" at bounding box center [65, 68] width 3 height 4
drag, startPoint x: 100, startPoint y: 68, endPoint x: 103, endPoint y: 71, distance: 4.0
click at [66, 68] on span "*" at bounding box center [65, 68] width 3 height 4
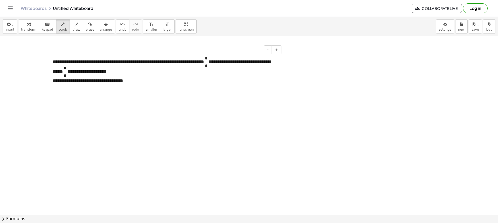
click at [66, 73] on span "*" at bounding box center [65, 75] width 3 height 4
click at [208, 58] on span "*" at bounding box center [206, 58] width 3 height 4
click at [208, 65] on span "* * *" at bounding box center [206, 61] width 4 height 10
click at [208, 65] on span "*" at bounding box center [206, 66] width 3 height 4
drag, startPoint x: 71, startPoint y: 25, endPoint x: 84, endPoint y: 46, distance: 25.1
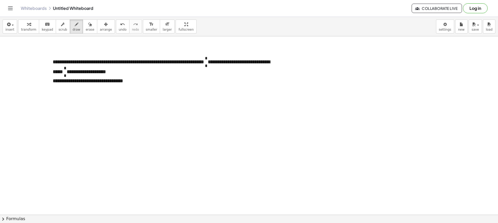
click at [75, 25] on icon "button" at bounding box center [77, 24] width 4 height 6
drag, startPoint x: 98, startPoint y: 71, endPoint x: 102, endPoint y: 72, distance: 3.9
drag, startPoint x: 224, startPoint y: 61, endPoint x: 228, endPoint y: 62, distance: 4.7
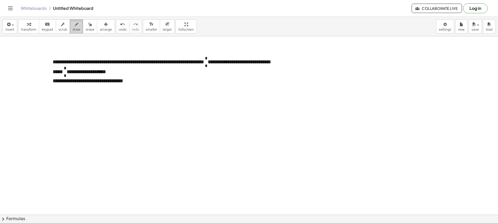
click at [73, 29] on span "draw" at bounding box center [77, 30] width 8 height 4
drag, startPoint x: 144, startPoint y: 96, endPoint x: 145, endPoint y: 98, distance: 3.4
drag, startPoint x: 138, startPoint y: 99, endPoint x: 150, endPoint y: 100, distance: 12.7
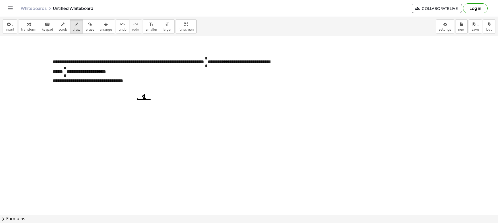
drag, startPoint x: 146, startPoint y: 102, endPoint x: 143, endPoint y: 105, distance: 5.2
drag, startPoint x: 134, startPoint y: 49, endPoint x: 137, endPoint y: 54, distance: 5.6
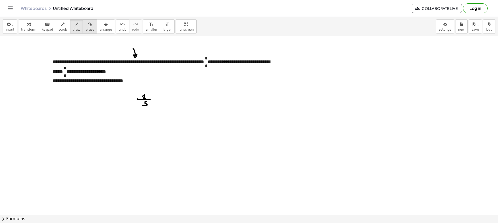
click at [88, 28] on button "erase" at bounding box center [90, 26] width 14 height 14
drag, startPoint x: 131, startPoint y: 47, endPoint x: 132, endPoint y: 49, distance: 2.8
drag, startPoint x: 70, startPoint y: 27, endPoint x: 79, endPoint y: 35, distance: 12.0
click at [71, 28] on button "draw" at bounding box center [77, 26] width 14 height 14
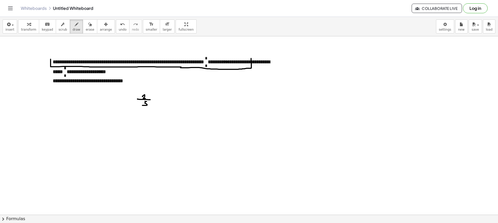
drag, startPoint x: 51, startPoint y: 59, endPoint x: 251, endPoint y: 55, distance: 200.5
click at [73, 28] on span "draw" at bounding box center [77, 30] width 8 height 4
drag, startPoint x: 155, startPoint y: 99, endPoint x: 158, endPoint y: 99, distance: 2.9
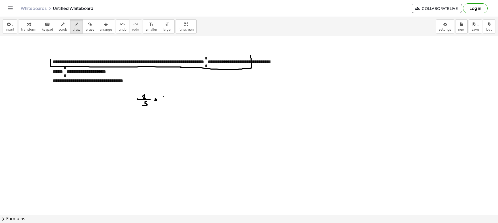
drag, startPoint x: 164, startPoint y: 97, endPoint x: 164, endPoint y: 101, distance: 4.2
drag, startPoint x: 167, startPoint y: 97, endPoint x: 170, endPoint y: 101, distance: 5.0
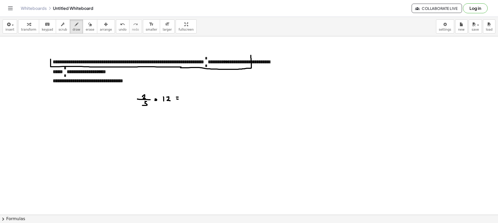
click at [86, 30] on span "erase" at bounding box center [90, 30] width 9 height 4
click at [73, 29] on span "draw" at bounding box center [77, 30] width 8 height 4
drag, startPoint x: 150, startPoint y: 85, endPoint x: 150, endPoint y: 90, distance: 5.5
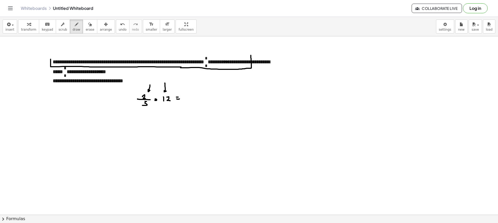
drag, startPoint x: 165, startPoint y: 83, endPoint x: 168, endPoint y: 90, distance: 7.8
click at [87, 26] on button "erase" at bounding box center [90, 26] width 14 height 14
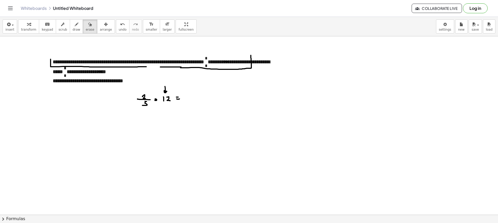
click at [75, 27] on icon "button" at bounding box center [77, 24] width 4 height 6
drag, startPoint x: 146, startPoint y: 67, endPoint x: 163, endPoint y: 68, distance: 16.9
drag, startPoint x: 159, startPoint y: 102, endPoint x: 176, endPoint y: 103, distance: 16.6
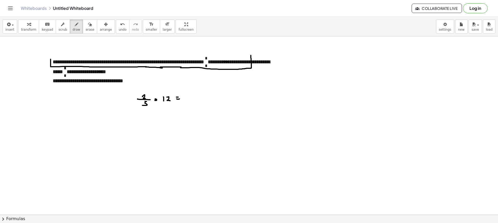
drag, startPoint x: 196, startPoint y: 91, endPoint x: 200, endPoint y: 95, distance: 5.7
drag, startPoint x: 201, startPoint y: 91, endPoint x: 203, endPoint y: 95, distance: 4.4
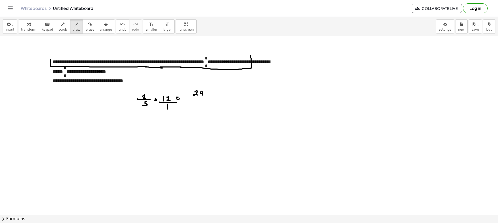
drag, startPoint x: 194, startPoint y: 96, endPoint x: 206, endPoint y: 97, distance: 12.8
drag, startPoint x: 201, startPoint y: 99, endPoint x: 199, endPoint y: 103, distance: 4.6
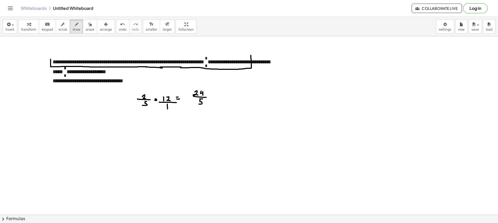
click at [73, 29] on span "draw" at bounding box center [77, 30] width 8 height 4
drag, startPoint x: 227, startPoint y: 95, endPoint x: 231, endPoint y: 99, distance: 6.1
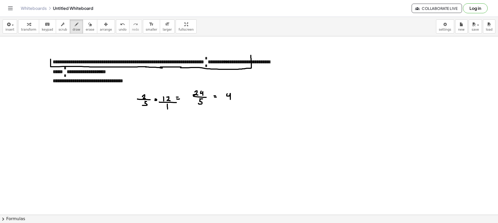
drag, startPoint x: 235, startPoint y: 83, endPoint x: 237, endPoint y: 89, distance: 6.6
drag, startPoint x: 237, startPoint y: 89, endPoint x: 240, endPoint y: 93, distance: 5.0
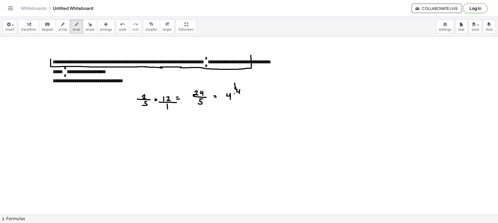
drag, startPoint x: 235, startPoint y: 94, endPoint x: 240, endPoint y: 94, distance: 5.5
click at [86, 30] on span "erase" at bounding box center [90, 30] width 9 height 4
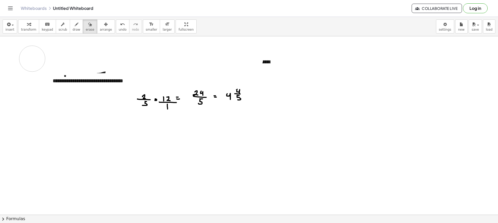
drag, startPoint x: 222, startPoint y: 79, endPoint x: 32, endPoint y: 59, distance: 190.8
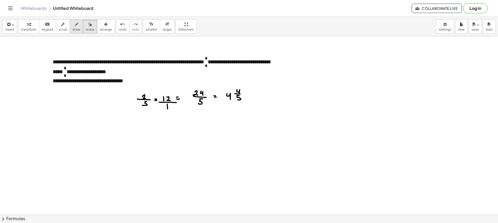
click at [70, 26] on button "draw" at bounding box center [77, 26] width 14 height 14
click at [73, 29] on span "draw" at bounding box center [77, 30] width 8 height 4
drag, startPoint x: 242, startPoint y: 78, endPoint x: 243, endPoint y: 81, distance: 3.8
drag, startPoint x: 85, startPoint y: 28, endPoint x: 87, endPoint y: 29, distance: 2.7
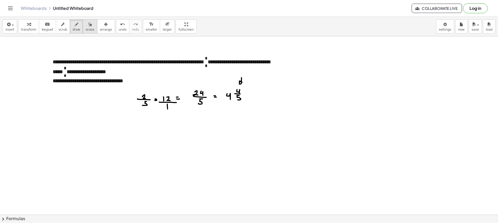
click at [86, 28] on span "erase" at bounding box center [90, 30] width 9 height 4
drag, startPoint x: 73, startPoint y: 32, endPoint x: 72, endPoint y: 36, distance: 4.3
click at [73, 31] on button "draw" at bounding box center [77, 26] width 14 height 14
drag, startPoint x: 99, startPoint y: 71, endPoint x: 104, endPoint y: 72, distance: 5.0
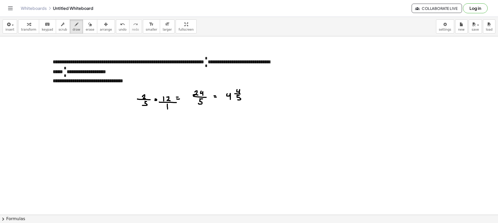
drag, startPoint x: 141, startPoint y: 126, endPoint x: 143, endPoint y: 133, distance: 6.7
click at [88, 29] on button "erase" at bounding box center [90, 26] width 14 height 14
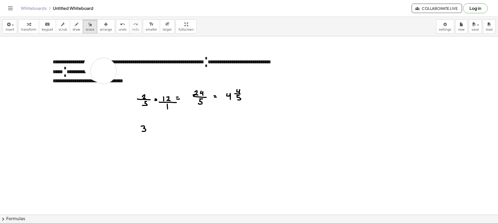
drag, startPoint x: 104, startPoint y: 71, endPoint x: 110, endPoint y: 74, distance: 6.7
click at [73, 22] on div "button" at bounding box center [77, 24] width 8 height 6
click at [86, 29] on span "erase" at bounding box center [90, 30] width 9 height 4
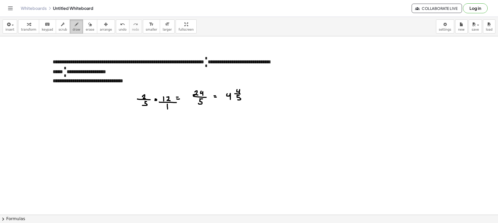
click at [73, 30] on span "draw" at bounding box center [77, 30] width 8 height 4
drag, startPoint x: 240, startPoint y: 87, endPoint x: 245, endPoint y: 90, distance: 5.1
drag, startPoint x: 178, startPoint y: 65, endPoint x: 251, endPoint y: 70, distance: 72.6
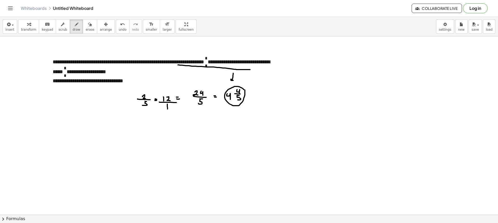
drag, startPoint x: 233, startPoint y: 73, endPoint x: 235, endPoint y: 80, distance: 7.4
drag, startPoint x: 245, startPoint y: 93, endPoint x: 248, endPoint y: 94, distance: 3.6
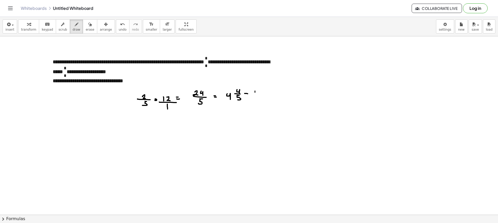
drag, startPoint x: 255, startPoint y: 91, endPoint x: 255, endPoint y: 96, distance: 4.9
drag, startPoint x: 260, startPoint y: 92, endPoint x: 264, endPoint y: 96, distance: 5.9
click at [86, 30] on span "erase" at bounding box center [90, 30] width 9 height 4
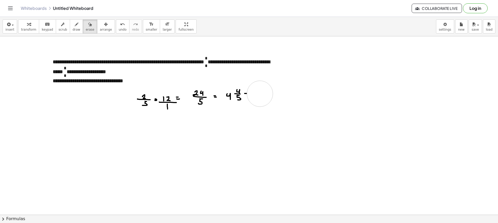
drag, startPoint x: 265, startPoint y: 95, endPoint x: 257, endPoint y: 93, distance: 8.5
drag, startPoint x: 71, startPoint y: 26, endPoint x: 177, endPoint y: 113, distance: 137.2
click at [75, 26] on icon "button" at bounding box center [77, 24] width 4 height 6
drag, startPoint x: 225, startPoint y: 121, endPoint x: 226, endPoint y: 126, distance: 5.0
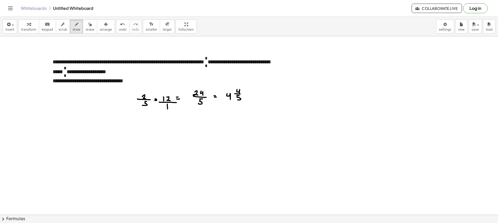
drag, startPoint x: 230, startPoint y: 122, endPoint x: 233, endPoint y: 125, distance: 5.0
drag, startPoint x: 237, startPoint y: 122, endPoint x: 240, endPoint y: 122, distance: 3.1
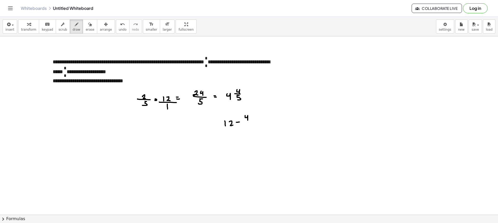
drag, startPoint x: 245, startPoint y: 117, endPoint x: 248, endPoint y: 120, distance: 3.9
drag, startPoint x: 246, startPoint y: 121, endPoint x: 252, endPoint y: 121, distance: 6.0
drag, startPoint x: 253, startPoint y: 113, endPoint x: 256, endPoint y: 116, distance: 4.2
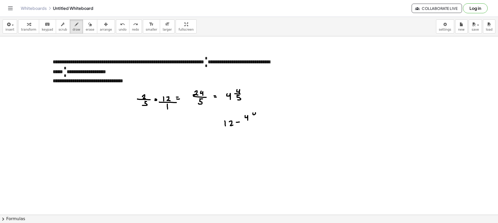
drag, startPoint x: 252, startPoint y: 117, endPoint x: 259, endPoint y: 117, distance: 7.0
drag, startPoint x: 255, startPoint y: 119, endPoint x: 258, endPoint y: 119, distance: 2.9
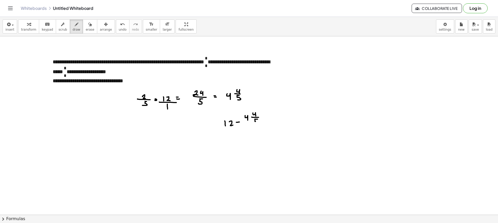
drag, startPoint x: 255, startPoint y: 120, endPoint x: 255, endPoint y: 124, distance: 3.4
click at [61, 25] on icon "button" at bounding box center [63, 24] width 4 height 6
click at [70, 26] on button "draw" at bounding box center [77, 26] width 14 height 14
drag, startPoint x: 233, startPoint y: 141, endPoint x: 236, endPoint y: 140, distance: 2.6
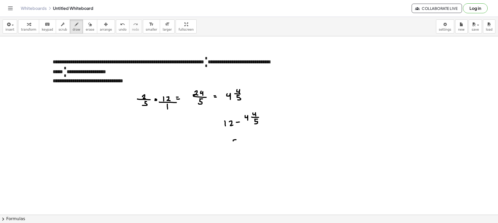
drag, startPoint x: 233, startPoint y: 145, endPoint x: 239, endPoint y: 142, distance: 7.1
drag, startPoint x: 240, startPoint y: 139, endPoint x: 244, endPoint y: 140, distance: 3.3
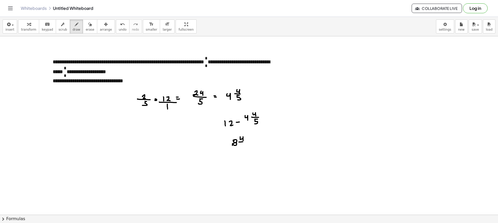
drag, startPoint x: 239, startPoint y: 142, endPoint x: 248, endPoint y: 141, distance: 8.6
drag, startPoint x: 244, startPoint y: 144, endPoint x: 246, endPoint y: 143, distance: 2.6
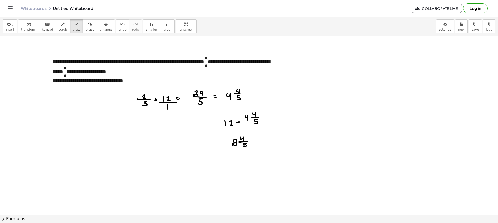
drag, startPoint x: 244, startPoint y: 143, endPoint x: 242, endPoint y: 146, distance: 4.1
drag, startPoint x: 260, startPoint y: 116, endPoint x: 263, endPoint y: 116, distance: 2.6
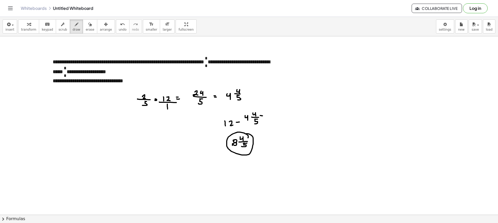
drag, startPoint x: 268, startPoint y: 115, endPoint x: 273, endPoint y: 118, distance: 5.6
drag, startPoint x: 275, startPoint y: 117, endPoint x: 278, endPoint y: 117, distance: 3.2
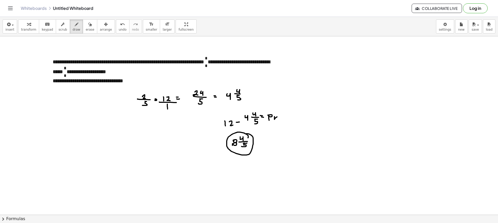
drag, startPoint x: 281, startPoint y: 120, endPoint x: 286, endPoint y: 119, distance: 4.4
drag, startPoint x: 287, startPoint y: 118, endPoint x: 292, endPoint y: 119, distance: 4.7
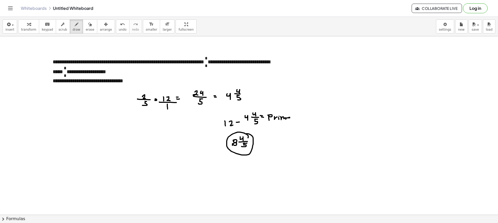
drag, startPoint x: 259, startPoint y: 143, endPoint x: 262, endPoint y: 143, distance: 2.9
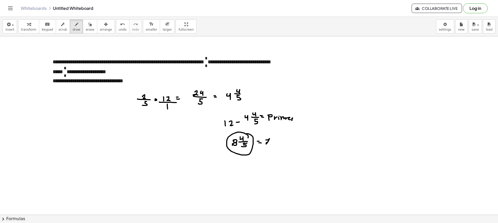
drag, startPoint x: 268, startPoint y: 140, endPoint x: 272, endPoint y: 143, distance: 4.7
drag, startPoint x: 272, startPoint y: 142, endPoint x: 274, endPoint y: 143, distance: 3.0
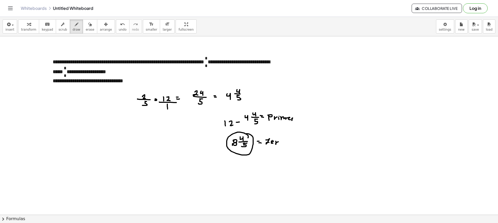
drag, startPoint x: 100, startPoint y: 71, endPoint x: 103, endPoint y: 72, distance: 2.6
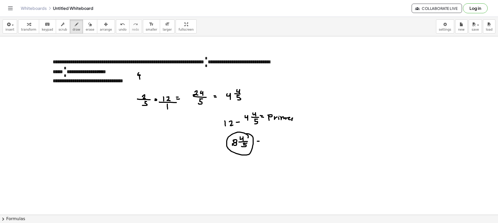
drag, startPoint x: 140, startPoint y: 79, endPoint x: 140, endPoint y: 73, distance: 5.7
drag, startPoint x: 245, startPoint y: 125, endPoint x: 246, endPoint y: 129, distance: 4.4
click at [86, 30] on span "erase" at bounding box center [90, 30] width 9 height 4
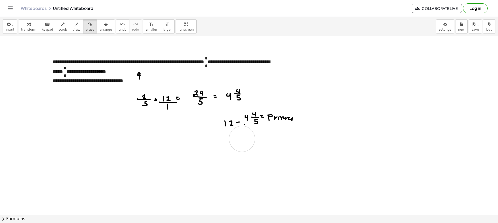
drag, startPoint x: 266, startPoint y: 143, endPoint x: 242, endPoint y: 139, distance: 24.0
click at [75, 27] on icon "button" at bounding box center [77, 24] width 4 height 6
drag, startPoint x: 144, startPoint y: 142, endPoint x: 141, endPoint y: 147, distance: 5.9
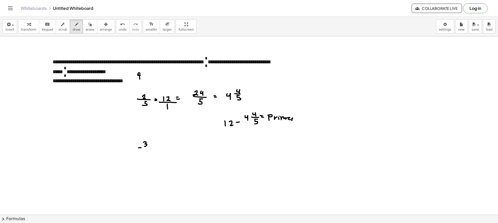
drag, startPoint x: 141, startPoint y: 148, endPoint x: 146, endPoint y: 150, distance: 5.5
drag, startPoint x: 145, startPoint y: 149, endPoint x: 149, endPoint y: 153, distance: 5.5
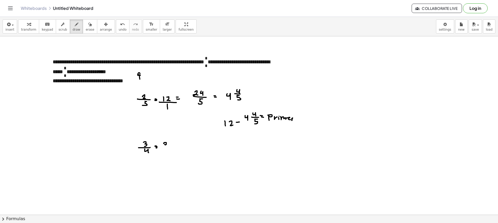
drag, startPoint x: 164, startPoint y: 144, endPoint x: 164, endPoint y: 146, distance: 2.9
drag, startPoint x: 164, startPoint y: 147, endPoint x: 171, endPoint y: 145, distance: 7.3
drag, startPoint x: 171, startPoint y: 140, endPoint x: 174, endPoint y: 144, distance: 4.5
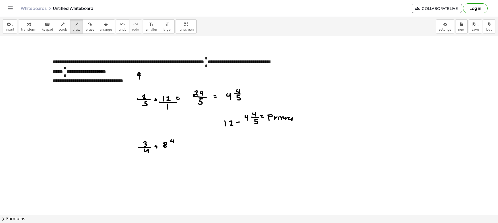
drag, startPoint x: 168, startPoint y: 146, endPoint x: 176, endPoint y: 145, distance: 8.3
drag, startPoint x: 172, startPoint y: 148, endPoint x: 174, endPoint y: 148, distance: 2.9
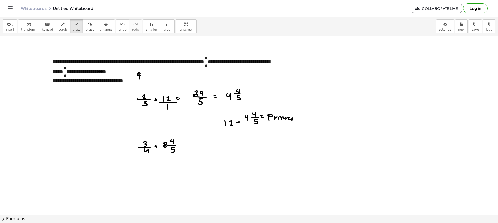
drag, startPoint x: 172, startPoint y: 148, endPoint x: 171, endPoint y: 152, distance: 4.5
drag, startPoint x: 180, startPoint y: 146, endPoint x: 183, endPoint y: 146, distance: 3.4
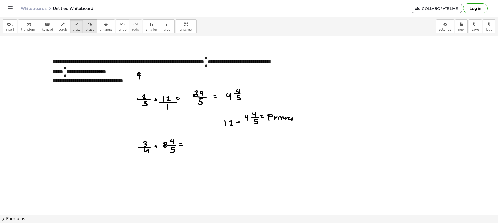
click at [86, 29] on span "erase" at bounding box center [90, 30] width 9 height 4
click at [75, 25] on icon "button" at bounding box center [77, 24] width 4 height 6
drag, startPoint x: 164, startPoint y: 124, endPoint x: 169, endPoint y: 134, distance: 11.8
drag, startPoint x: 83, startPoint y: 29, endPoint x: 91, endPoint y: 47, distance: 19.1
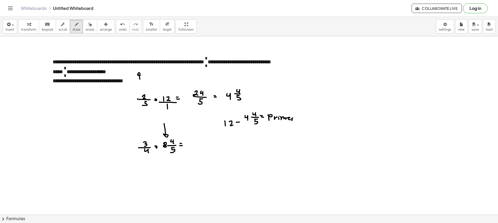
click at [86, 29] on span "erase" at bounding box center [90, 30] width 9 height 4
drag, startPoint x: 182, startPoint y: 155, endPoint x: 171, endPoint y: 132, distance: 25.3
click at [75, 24] on icon "button" at bounding box center [77, 24] width 4 height 6
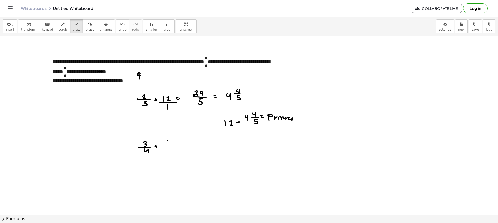
click at [86, 31] on span "erase" at bounding box center [90, 30] width 9 height 4
drag, startPoint x: 136, startPoint y: 153, endPoint x: 164, endPoint y: 120, distance: 43.7
click at [70, 24] on button "draw" at bounding box center [77, 26] width 14 height 14
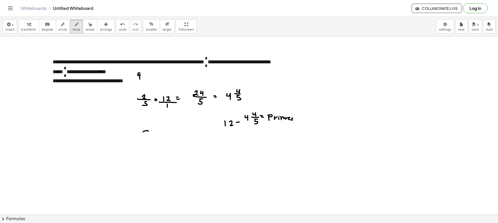
drag, startPoint x: 143, startPoint y: 132, endPoint x: 146, endPoint y: 131, distance: 2.9
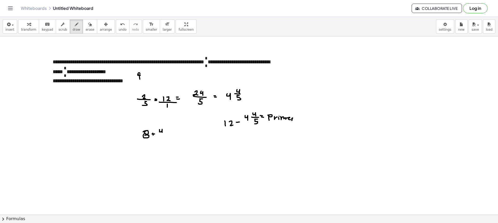
drag, startPoint x: 160, startPoint y: 132, endPoint x: 162, endPoint y: 133, distance: 2.9
drag, startPoint x: 157, startPoint y: 134, endPoint x: 167, endPoint y: 134, distance: 10.1
drag, startPoint x: 161, startPoint y: 137, endPoint x: 164, endPoint y: 137, distance: 3.1
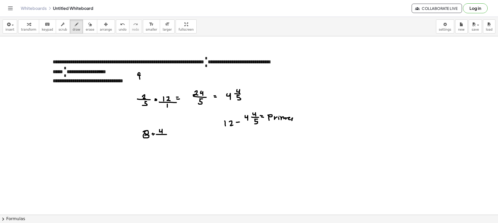
drag, startPoint x: 161, startPoint y: 138, endPoint x: 159, endPoint y: 141, distance: 3.4
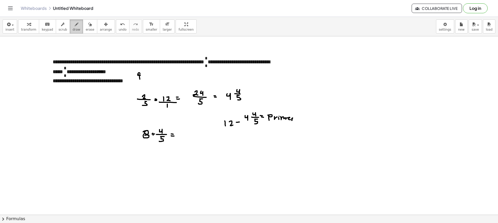
click at [73, 28] on span "draw" at bounding box center [77, 30] width 8 height 4
click at [86, 29] on span "erase" at bounding box center [90, 30] width 9 height 4
drag, startPoint x: 134, startPoint y: 141, endPoint x: 162, endPoint y: 139, distance: 28.1
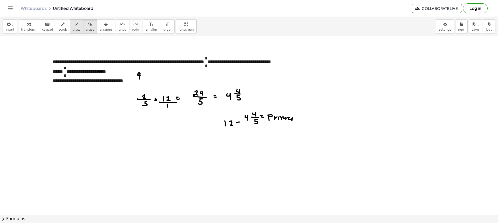
drag, startPoint x: 69, startPoint y: 23, endPoint x: 74, endPoint y: 31, distance: 9.7
click at [75, 23] on icon "button" at bounding box center [77, 24] width 4 height 6
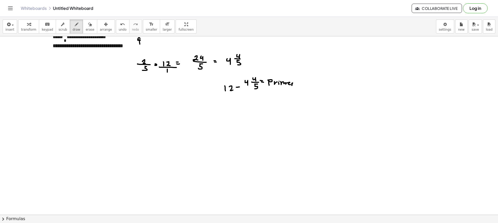
scroll to position [26, 0]
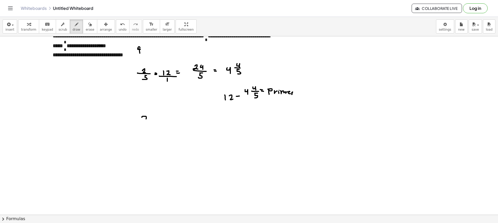
drag, startPoint x: 142, startPoint y: 117, endPoint x: 143, endPoint y: 122, distance: 4.6
drag, startPoint x: 138, startPoint y: 124, endPoint x: 150, endPoint y: 125, distance: 11.5
drag, startPoint x: 144, startPoint y: 126, endPoint x: 147, endPoint y: 131, distance: 6.3
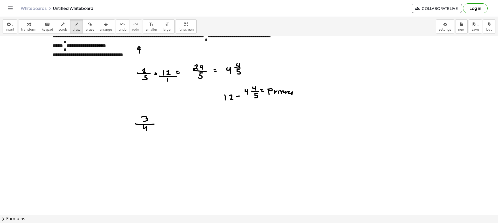
drag, startPoint x: 170, startPoint y: 117, endPoint x: 173, endPoint y: 120, distance: 4.2
drag, startPoint x: 176, startPoint y: 116, endPoint x: 175, endPoint y: 124, distance: 7.9
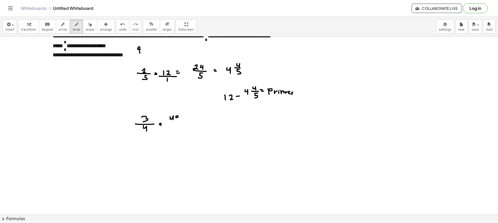
drag, startPoint x: 178, startPoint y: 123, endPoint x: 183, endPoint y: 123, distance: 5.5
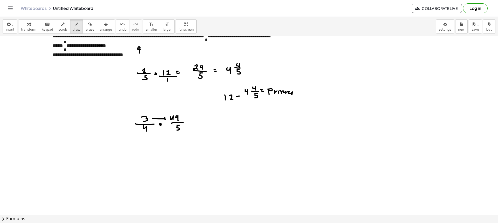
drag, startPoint x: 154, startPoint y: 119, endPoint x: 164, endPoint y: 120, distance: 9.4
drag, startPoint x: 151, startPoint y: 125, endPoint x: 138, endPoint y: 129, distance: 13.5
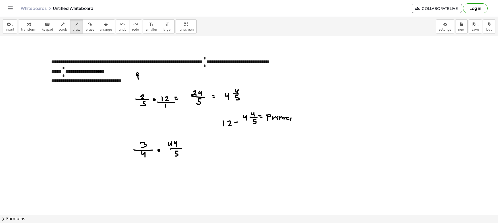
scroll to position [0, 0]
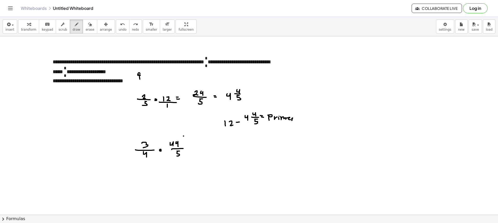
drag, startPoint x: 184, startPoint y: 136, endPoint x: 184, endPoint y: 142, distance: 6.2
drag, startPoint x: 185, startPoint y: 138, endPoint x: 189, endPoint y: 140, distance: 4.2
drag, startPoint x: 190, startPoint y: 138, endPoint x: 187, endPoint y: 142, distance: 5.5
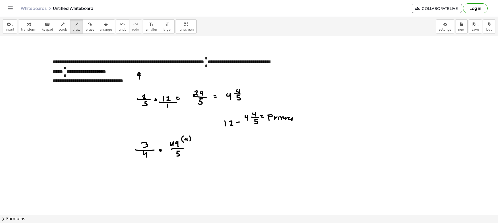
drag, startPoint x: 151, startPoint y: 156, endPoint x: 151, endPoint y: 162, distance: 6.2
drag, startPoint x: 153, startPoint y: 158, endPoint x: 155, endPoint y: 161, distance: 3.5
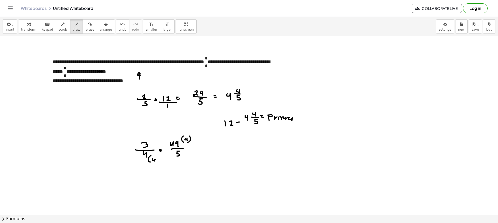
drag, startPoint x: 156, startPoint y: 159, endPoint x: 156, endPoint y: 163, distance: 4.2
drag, startPoint x: 210, startPoint y: 142, endPoint x: 207, endPoint y: 148, distance: 5.9
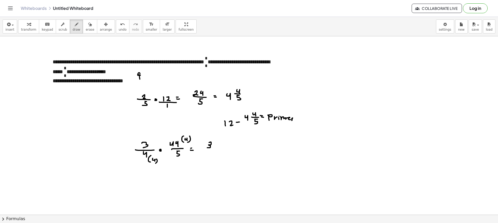
drag, startPoint x: 216, startPoint y: 143, endPoint x: 215, endPoint y: 149, distance: 6.0
drag, startPoint x: 206, startPoint y: 151, endPoint x: 222, endPoint y: 150, distance: 16.1
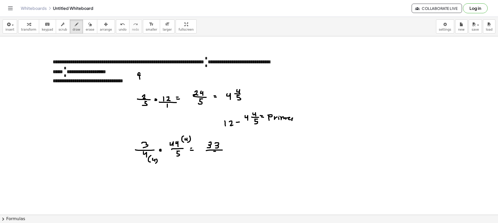
drag, startPoint x: 160, startPoint y: 144, endPoint x: 165, endPoint y: 143, distance: 4.5
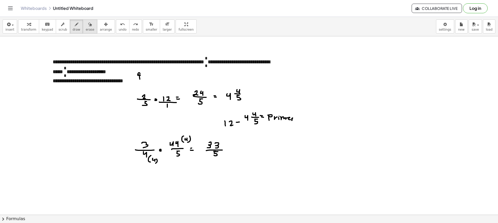
click at [87, 28] on button "erase" at bounding box center [90, 26] width 14 height 14
drag, startPoint x: 228, startPoint y: 123, endPoint x: 270, endPoint y: 115, distance: 42.8
click at [73, 30] on span "draw" at bounding box center [77, 30] width 8 height 4
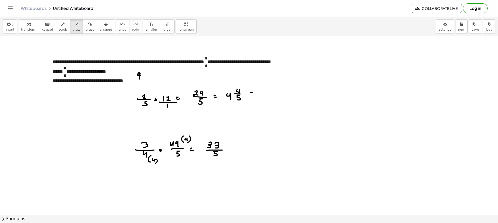
drag, startPoint x: 256, startPoint y: 93, endPoint x: 256, endPoint y: 100, distance: 7.5
drag, startPoint x: 263, startPoint y: 96, endPoint x: 268, endPoint y: 96, distance: 4.9
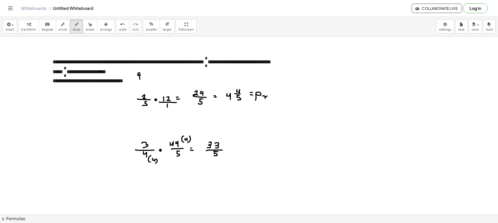
drag, startPoint x: 272, startPoint y: 99, endPoint x: 277, endPoint y: 97, distance: 5.4
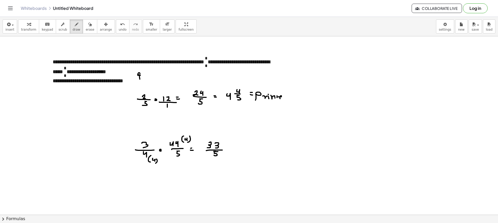
drag, startPoint x: 279, startPoint y: 97, endPoint x: 285, endPoint y: 97, distance: 5.5
drag, startPoint x: 285, startPoint y: 97, endPoint x: 288, endPoint y: 96, distance: 3.5
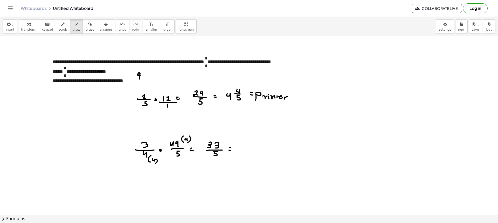
drag, startPoint x: 236, startPoint y: 148, endPoint x: 239, endPoint y: 151, distance: 4.1
drag, startPoint x: 240, startPoint y: 149, endPoint x: 246, endPoint y: 150, distance: 5.9
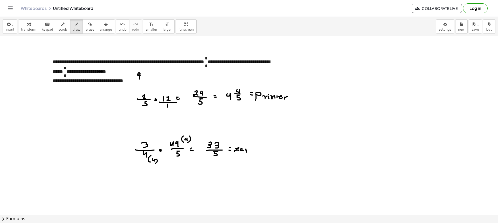
drag, startPoint x: 246, startPoint y: 149, endPoint x: 250, endPoint y: 151, distance: 4.5
drag, startPoint x: 252, startPoint y: 150, endPoint x: 256, endPoint y: 152, distance: 4.1
drag, startPoint x: 248, startPoint y: 150, endPoint x: 251, endPoint y: 151, distance: 3.3
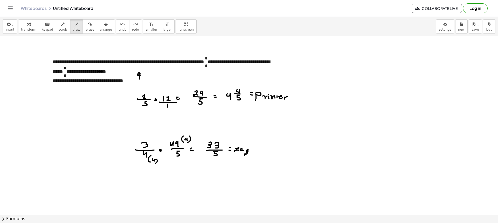
drag, startPoint x: 251, startPoint y: 151, endPoint x: 254, endPoint y: 152, distance: 3.0
drag, startPoint x: 255, startPoint y: 153, endPoint x: 259, endPoint y: 152, distance: 3.5
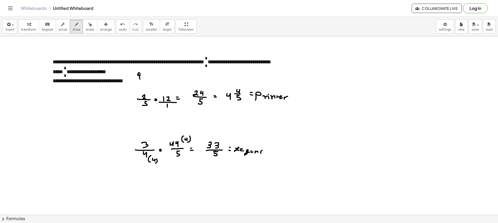
click at [75, 26] on icon "button" at bounding box center [77, 24] width 4 height 6
drag, startPoint x: 228, startPoint y: 79, endPoint x: 230, endPoint y: 87, distance: 7.7
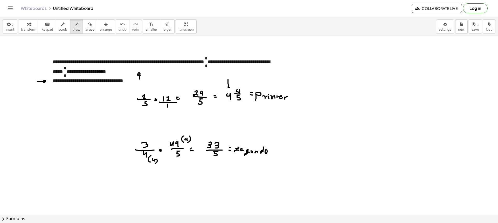
drag, startPoint x: 229, startPoint y: 91, endPoint x: 235, endPoint y: 87, distance: 7.1
drag, startPoint x: 230, startPoint y: 105, endPoint x: 239, endPoint y: 105, distance: 9.1
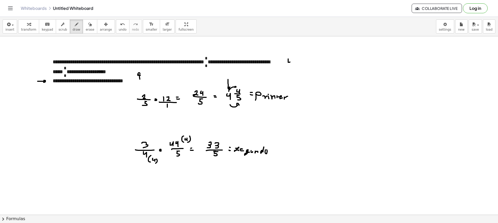
drag, startPoint x: 288, startPoint y: 59, endPoint x: 292, endPoint y: 65, distance: 7.1
drag, startPoint x: 300, startPoint y: 60, endPoint x: 298, endPoint y: 62, distance: 2.8
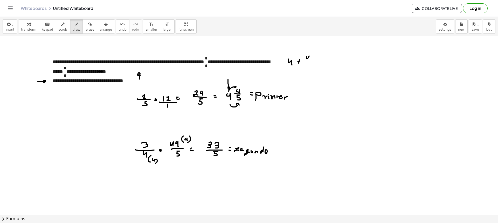
drag, startPoint x: 307, startPoint y: 56, endPoint x: 307, endPoint y: 61, distance: 4.7
drag, startPoint x: 307, startPoint y: 65, endPoint x: 311, endPoint y: 64, distance: 4.2
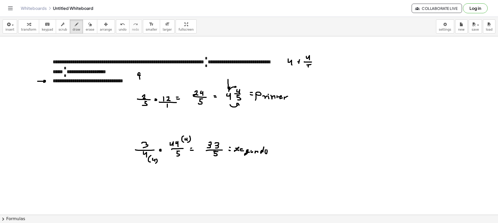
drag, startPoint x: 308, startPoint y: 66, endPoint x: 308, endPoint y: 70, distance: 3.7
drag, startPoint x: 316, startPoint y: 60, endPoint x: 319, endPoint y: 60, distance: 2.9
drag, startPoint x: 318, startPoint y: 62, endPoint x: 325, endPoint y: 62, distance: 7.5
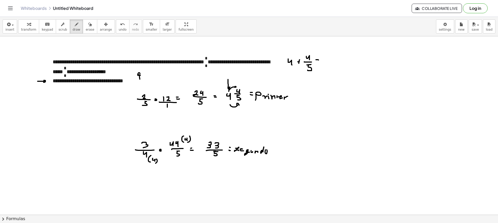
drag, startPoint x: 224, startPoint y: 108, endPoint x: 229, endPoint y: 102, distance: 8.3
drag, startPoint x: 297, startPoint y: 40, endPoint x: 300, endPoint y: 51, distance: 11.3
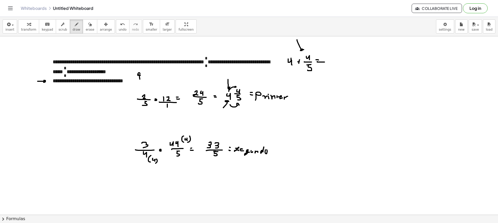
drag, startPoint x: 77, startPoint y: 25, endPoint x: 82, endPoint y: 26, distance: 5.2
click at [83, 25] on button "erase" at bounding box center [90, 26] width 14 height 14
drag, startPoint x: 285, startPoint y: 40, endPoint x: 300, endPoint y: 44, distance: 15.3
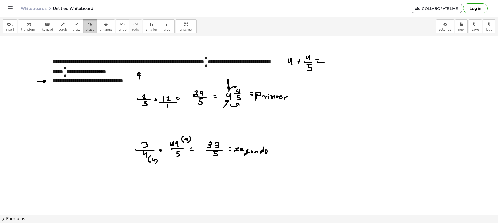
click at [86, 28] on span "erase" at bounding box center [90, 30] width 9 height 4
drag, startPoint x: 43, startPoint y: 77, endPoint x: 42, endPoint y: 83, distance: 6.1
click at [73, 28] on span "draw" at bounding box center [77, 30] width 8 height 4
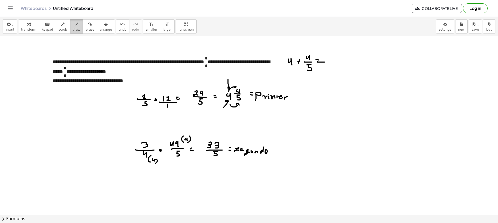
click at [74, 20] on button "draw" at bounding box center [77, 26] width 14 height 14
drag, startPoint x: 339, startPoint y: 94, endPoint x: 337, endPoint y: 99, distance: 5.1
drag, startPoint x: 344, startPoint y: 96, endPoint x: 350, endPoint y: 96, distance: 5.7
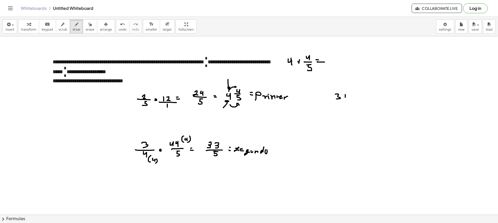
drag, startPoint x: 352, startPoint y: 96, endPoint x: 361, endPoint y: 96, distance: 8.3
drag, startPoint x: 354, startPoint y: 100, endPoint x: 353, endPoint y: 104, distance: 4.4
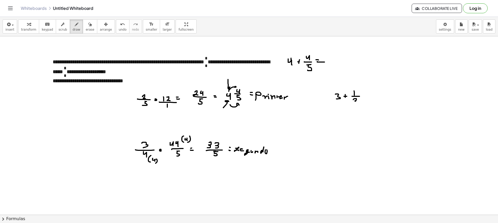
drag, startPoint x: 334, startPoint y: 101, endPoint x: 342, endPoint y: 101, distance: 7.8
drag, startPoint x: 339, startPoint y: 104, endPoint x: 339, endPoint y: 108, distance: 3.9
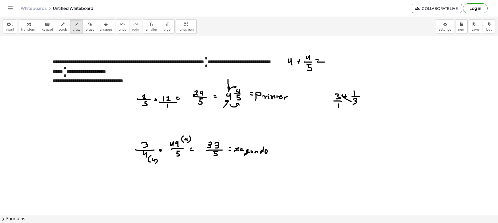
drag, startPoint x: 352, startPoint y: 102, endPoint x: 346, endPoint y: 99, distance: 6.2
drag, startPoint x: 351, startPoint y: 102, endPoint x: 346, endPoint y: 108, distance: 7.7
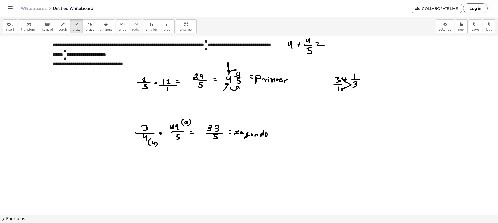
scroll to position [26, 0]
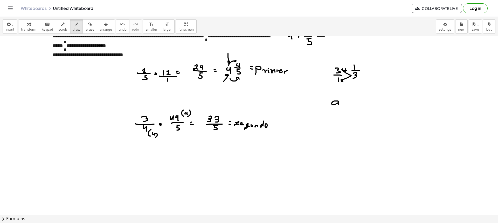
drag, startPoint x: 338, startPoint y: 101, endPoint x: 339, endPoint y: 107, distance: 6.6
drag, startPoint x: 328, startPoint y: 111, endPoint x: 344, endPoint y: 111, distance: 15.9
drag, startPoint x: 335, startPoint y: 116, endPoint x: 336, endPoint y: 120, distance: 3.8
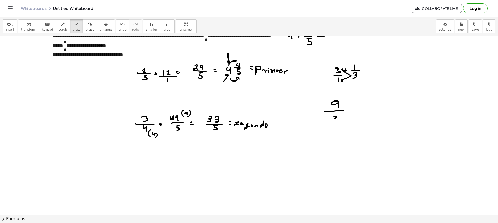
drag, startPoint x: 358, startPoint y: 103, endPoint x: 358, endPoint y: 109, distance: 5.7
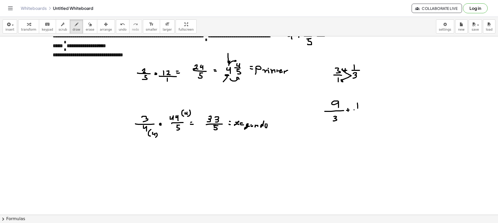
drag, startPoint x: 354, startPoint y: 110, endPoint x: 362, endPoint y: 111, distance: 7.9
drag, startPoint x: 359, startPoint y: 113, endPoint x: 358, endPoint y: 117, distance: 4.9
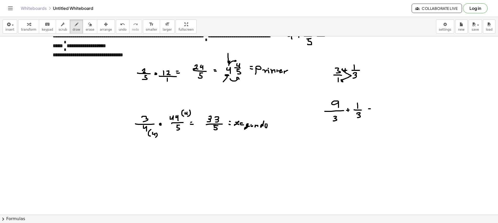
drag, startPoint x: 370, startPoint y: 110, endPoint x: 373, endPoint y: 111, distance: 2.9
drag, startPoint x: 380, startPoint y: 101, endPoint x: 382, endPoint y: 105, distance: 4.9
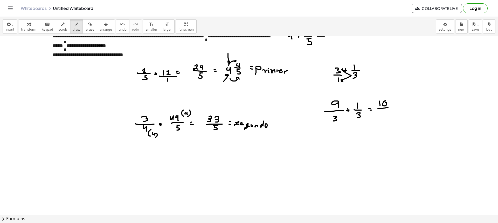
drag, startPoint x: 382, startPoint y: 111, endPoint x: 382, endPoint y: 115, distance: 4.4
drag, startPoint x: 364, startPoint y: 116, endPoint x: 377, endPoint y: 115, distance: 13.8
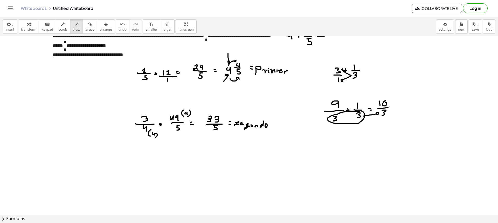
click at [88, 31] on button "erase" at bounding box center [90, 26] width 14 height 14
click at [70, 26] on button "draw" at bounding box center [77, 26] width 14 height 14
drag, startPoint x: 375, startPoint y: 102, endPoint x: 376, endPoint y: 106, distance: 4.5
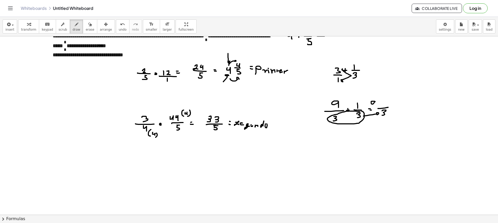
drag, startPoint x: 379, startPoint y: 102, endPoint x: 379, endPoint y: 105, distance: 3.1
drag, startPoint x: 378, startPoint y: 103, endPoint x: 381, endPoint y: 103, distance: 3.4
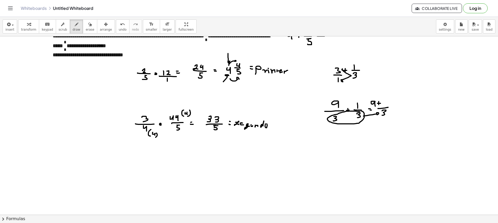
drag, startPoint x: 384, startPoint y: 101, endPoint x: 386, endPoint y: 107, distance: 7.0
drag, startPoint x: 395, startPoint y: 107, endPoint x: 402, endPoint y: 107, distance: 6.5
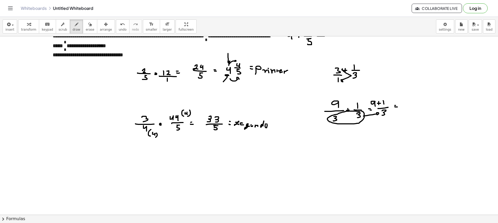
drag, startPoint x: 406, startPoint y: 102, endPoint x: 408, endPoint y: 103, distance: 3.0
drag, startPoint x: 411, startPoint y: 101, endPoint x: 408, endPoint y: 105, distance: 5.1
drag, startPoint x: 402, startPoint y: 108, endPoint x: 413, endPoint y: 107, distance: 10.7
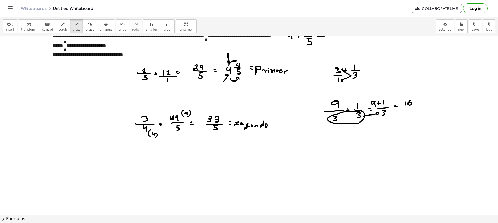
drag, startPoint x: 406, startPoint y: 111, endPoint x: 406, endPoint y: 114, distance: 3.2
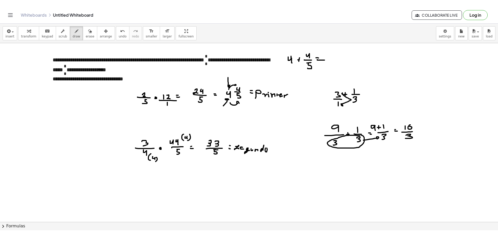
scroll to position [0, 0]
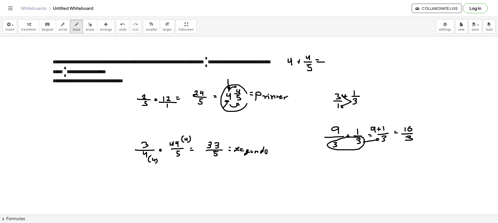
drag, startPoint x: 247, startPoint y: 93, endPoint x: 245, endPoint y: 89, distance: 5.0
drag, startPoint x: 224, startPoint y: 149, endPoint x: 224, endPoint y: 145, distance: 3.7
drag, startPoint x: 79, startPoint y: 29, endPoint x: 85, endPoint y: 32, distance: 6.4
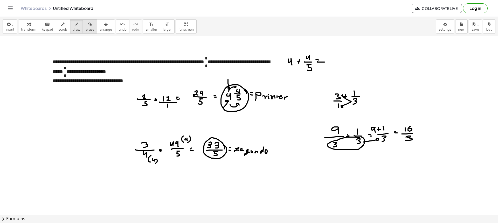
click at [83, 30] on button "erase" at bounding box center [90, 26] width 14 height 14
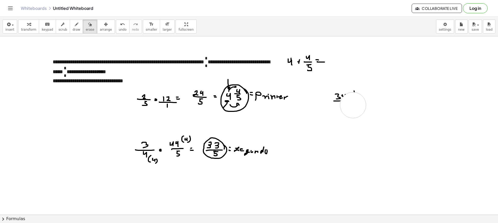
drag, startPoint x: 348, startPoint y: 145, endPoint x: 354, endPoint y: 96, distance: 49.8
click at [75, 34] on div "insert select one: Math Expression Function Text Youtube Video Graphing Geometr…" at bounding box center [249, 26] width 498 height 19
click at [75, 32] on button "draw" at bounding box center [77, 26] width 14 height 14
drag, startPoint x: 342, startPoint y: 99, endPoint x: 342, endPoint y: 103, distance: 3.1
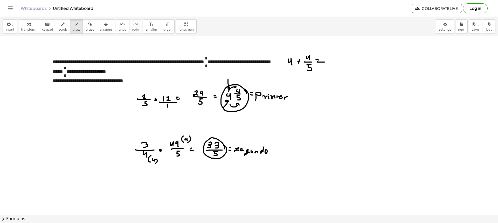
drag, startPoint x: 354, startPoint y: 91, endPoint x: 356, endPoint y: 95, distance: 4.1
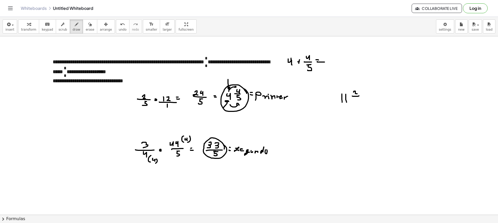
drag, startPoint x: 355, startPoint y: 99, endPoint x: 353, endPoint y: 101, distance: 3.1
click at [73, 30] on span "draw" at bounding box center [77, 30] width 8 height 4
click at [86, 31] on span "erase" at bounding box center [90, 30] width 9 height 4
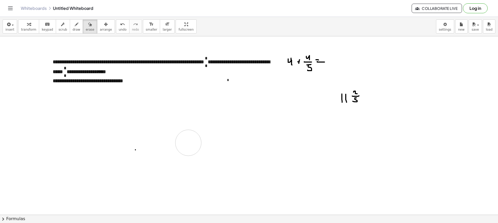
drag, startPoint x: 141, startPoint y: 103, endPoint x: 178, endPoint y: 146, distance: 57.4
drag, startPoint x: 178, startPoint y: 146, endPoint x: 149, endPoint y: 145, distance: 29.1
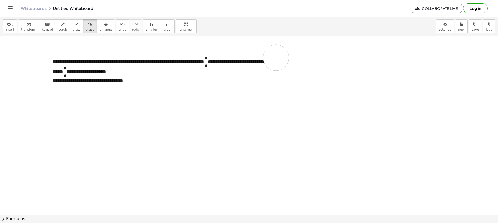
drag, startPoint x: 301, startPoint y: 59, endPoint x: 266, endPoint y: 52, distance: 36.4
drag, startPoint x: 60, startPoint y: 28, endPoint x: 63, endPoint y: 30, distance: 3.2
click at [61, 28] on span "scrub" at bounding box center [63, 30] width 9 height 4
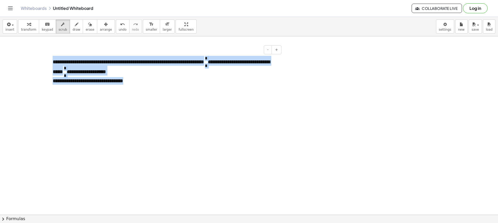
drag, startPoint x: 141, startPoint y: 81, endPoint x: 51, endPoint y: 60, distance: 92.6
click at [51, 60] on div "**********" at bounding box center [165, 72] width 235 height 42
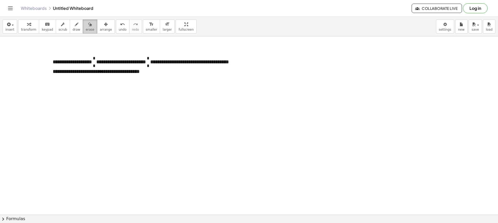
click at [86, 31] on span "erase" at bounding box center [90, 30] width 9 height 4
drag, startPoint x: 106, startPoint y: 69, endPoint x: 95, endPoint y: 60, distance: 13.9
drag, startPoint x: 62, startPoint y: 26, endPoint x: 84, endPoint y: 52, distance: 33.7
click at [62, 27] on button "scrub" at bounding box center [63, 26] width 14 height 14
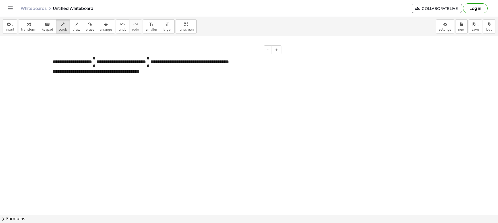
click at [96, 58] on span "*" at bounding box center [94, 58] width 3 height 4
click at [96, 65] on span "*" at bounding box center [94, 66] width 3 height 4
click at [149, 58] on span "*" at bounding box center [147, 58] width 3 height 4
click at [149, 66] on span "*" at bounding box center [147, 66] width 3 height 4
click at [70, 27] on button "draw" at bounding box center [77, 26] width 14 height 14
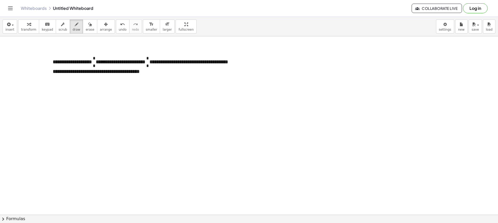
drag, startPoint x: 71, startPoint y: 29, endPoint x: 73, endPoint y: 35, distance: 5.8
click at [73, 29] on span "draw" at bounding box center [77, 30] width 8 height 4
drag, startPoint x: 103, startPoint y: 42, endPoint x: 106, endPoint y: 49, distance: 7.1
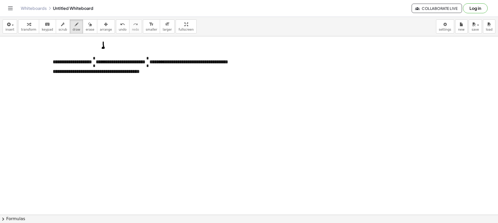
drag, startPoint x: 160, startPoint y: 46, endPoint x: 164, endPoint y: 51, distance: 6.6
click at [83, 24] on button "erase" at bounding box center [90, 26] width 14 height 14
drag, startPoint x: 96, startPoint y: 39, endPoint x: 107, endPoint y: 42, distance: 11.0
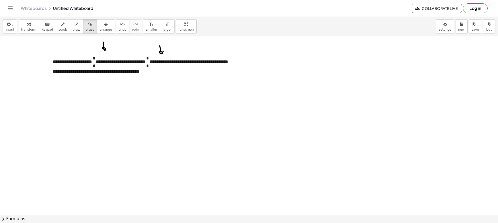
click at [70, 24] on button "draw" at bounding box center [77, 26] width 14 height 14
drag, startPoint x: 83, startPoint y: 65, endPoint x: 129, endPoint y: 63, distance: 46.8
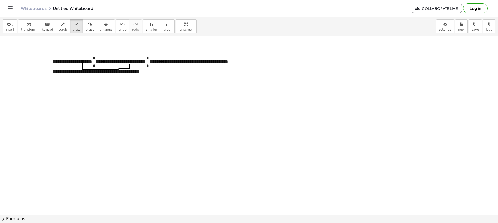
drag, startPoint x: 150, startPoint y: 63, endPoint x: 159, endPoint y: 66, distance: 9.4
drag, startPoint x: 158, startPoint y: 43, endPoint x: 162, endPoint y: 52, distance: 9.1
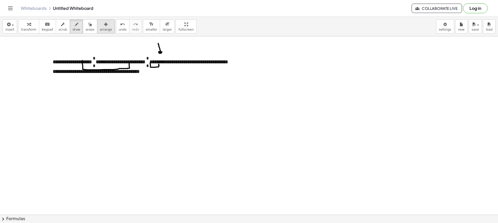
drag, startPoint x: 82, startPoint y: 26, endPoint x: 94, endPoint y: 32, distance: 13.9
click at [88, 26] on icon "button" at bounding box center [90, 24] width 4 height 6
drag, startPoint x: 151, startPoint y: 40, endPoint x: 158, endPoint y: 43, distance: 7.6
click at [73, 28] on span "draw" at bounding box center [77, 30] width 8 height 4
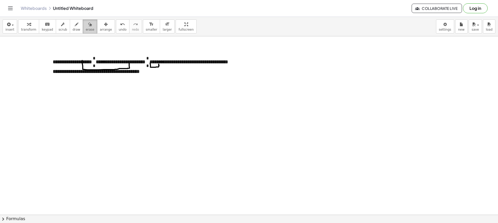
click at [83, 28] on button "erase" at bounding box center [90, 26] width 14 height 14
drag, startPoint x: 81, startPoint y: 73, endPoint x: 129, endPoint y: 77, distance: 47.4
drag, startPoint x: 67, startPoint y: 25, endPoint x: 66, endPoint y: 46, distance: 20.6
click at [70, 25] on button "draw" at bounding box center [77, 26] width 14 height 14
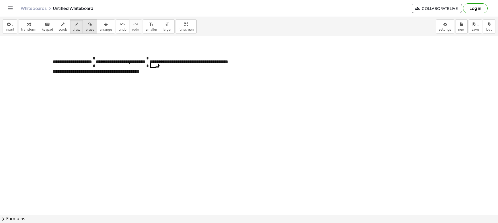
click at [86, 28] on span "erase" at bounding box center [90, 30] width 9 height 4
drag, startPoint x: 130, startPoint y: 72, endPoint x: 148, endPoint y: 69, distance: 17.9
click at [73, 27] on div "button" at bounding box center [77, 24] width 8 height 6
drag, startPoint x: 167, startPoint y: 66, endPoint x: 170, endPoint y: 57, distance: 9.6
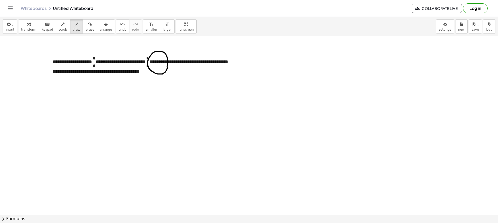
drag, startPoint x: 174, startPoint y: 42, endPoint x: 170, endPoint y: 48, distance: 7.4
click at [71, 31] on button "draw" at bounding box center [77, 26] width 14 height 14
drag, startPoint x: 82, startPoint y: 61, endPoint x: 129, endPoint y: 67, distance: 47.1
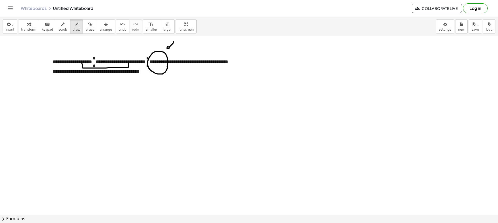
click at [90, 28] on div "transform keyboard keypad scrub draw erase arrange" at bounding box center [66, 26] width 97 height 14
drag, startPoint x: 151, startPoint y: 65, endPoint x: 169, endPoint y: 54, distance: 21.5
drag, startPoint x: 70, startPoint y: 26, endPoint x: 162, endPoint y: 76, distance: 104.6
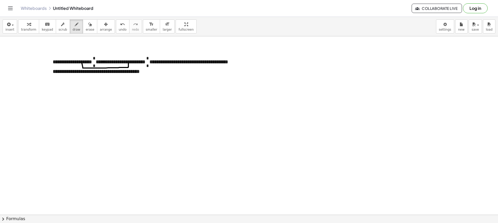
click at [73, 30] on button "draw" at bounding box center [77, 26] width 14 height 14
drag, startPoint x: 160, startPoint y: 62, endPoint x: 164, endPoint y: 62, distance: 4.7
drag, startPoint x: 168, startPoint y: 46, endPoint x: 168, endPoint y: 53, distance: 7.0
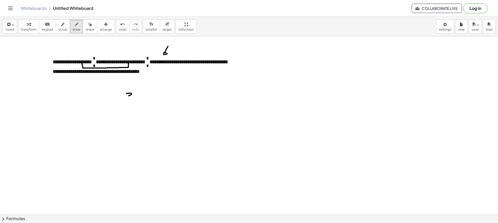
drag, startPoint x: 127, startPoint y: 94, endPoint x: 125, endPoint y: 99, distance: 5.6
drag, startPoint x: 124, startPoint y: 101, endPoint x: 134, endPoint y: 101, distance: 10.6
drag, startPoint x: 127, startPoint y: 105, endPoint x: 139, endPoint y: 105, distance: 12.5
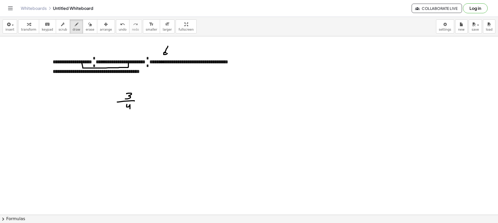
drag, startPoint x: 154, startPoint y: 94, endPoint x: 160, endPoint y: 97, distance: 5.9
drag, startPoint x: 153, startPoint y: 100, endPoint x: 165, endPoint y: 100, distance: 12.0
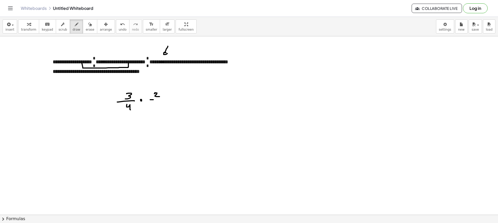
drag, startPoint x: 157, startPoint y: 104, endPoint x: 165, endPoint y: 106, distance: 8.1
drag, startPoint x: 174, startPoint y: 99, endPoint x: 178, endPoint y: 99, distance: 3.4
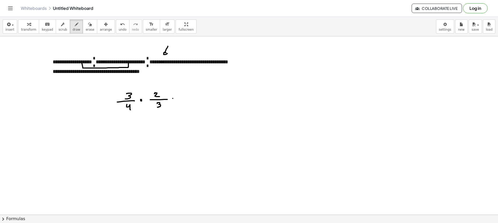
click at [73, 28] on span "draw" at bounding box center [77, 30] width 8 height 4
drag, startPoint x: 187, startPoint y: 87, endPoint x: 188, endPoint y: 93, distance: 5.5
drag, startPoint x: 183, startPoint y: 95, endPoint x: 197, endPoint y: 96, distance: 13.5
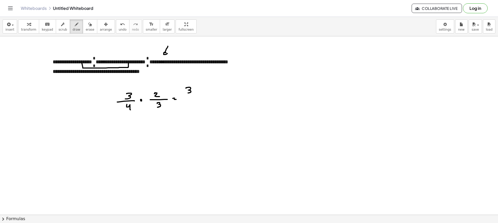
drag, startPoint x: 191, startPoint y: 98, endPoint x: 191, endPoint y: 103, distance: 4.7
drag, startPoint x: 207, startPoint y: 95, endPoint x: 213, endPoint y: 96, distance: 6.0
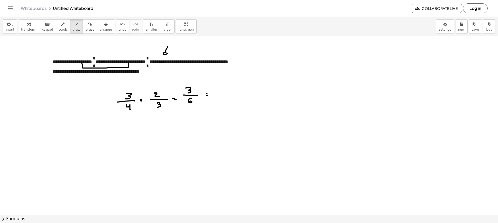
drag, startPoint x: 223, startPoint y: 90, endPoint x: 224, endPoint y: 92, distance: 2.9
drag, startPoint x: 220, startPoint y: 94, endPoint x: 226, endPoint y: 97, distance: 7.0
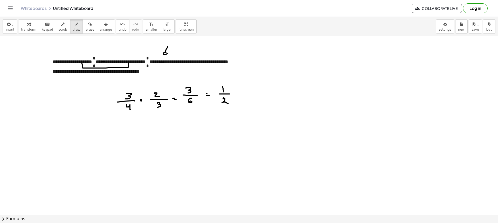
drag, startPoint x: 224, startPoint y: 98, endPoint x: 229, endPoint y: 104, distance: 8.5
drag, startPoint x: 193, startPoint y: 77, endPoint x: 197, endPoint y: 80, distance: 5.3
drag, startPoint x: 204, startPoint y: 99, endPoint x: 203, endPoint y: 95, distance: 4.6
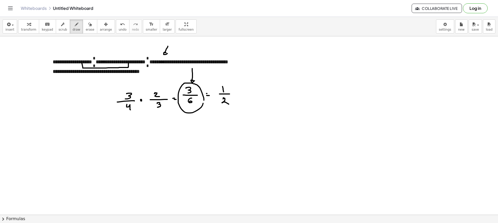
drag, startPoint x: 234, startPoint y: 77, endPoint x: 234, endPoint y: 80, distance: 2.6
click at [86, 31] on span "erase" at bounding box center [90, 30] width 9 height 4
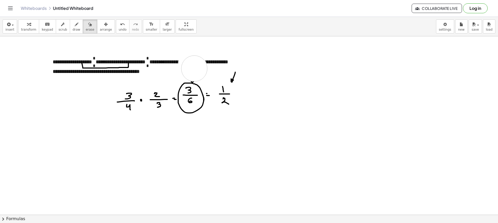
drag, startPoint x: 192, startPoint y: 64, endPoint x: 195, endPoint y: 70, distance: 6.6
drag, startPoint x: 229, startPoint y: 65, endPoint x: 242, endPoint y: 72, distance: 15.0
click at [73, 29] on span "draw" at bounding box center [77, 30] width 8 height 4
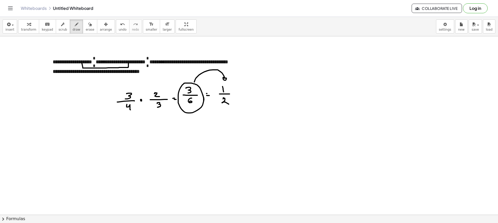
drag, startPoint x: 194, startPoint y: 82, endPoint x: 228, endPoint y: 77, distance: 34.4
click at [87, 28] on button "erase" at bounding box center [90, 26] width 14 height 14
drag, startPoint x: 218, startPoint y: 61, endPoint x: 198, endPoint y: 71, distance: 22.1
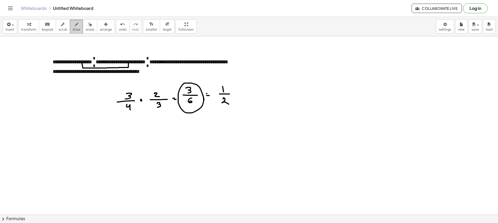
click at [74, 26] on button "draw" at bounding box center [77, 26] width 14 height 14
drag, startPoint x: 231, startPoint y: 68, endPoint x: 234, endPoint y: 74, distance: 6.8
click at [86, 31] on span "erase" at bounding box center [90, 30] width 9 height 4
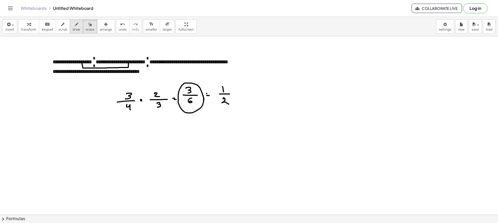
click at [75, 30] on button "draw" at bounding box center [77, 26] width 14 height 14
click at [74, 28] on button "draw" at bounding box center [77, 26] width 14 height 14
drag, startPoint x: 165, startPoint y: 105, endPoint x: 146, endPoint y: 109, distance: 19.3
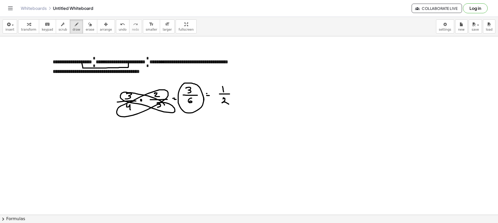
drag, startPoint x: 136, startPoint y: 101, endPoint x: 111, endPoint y: 127, distance: 36.0
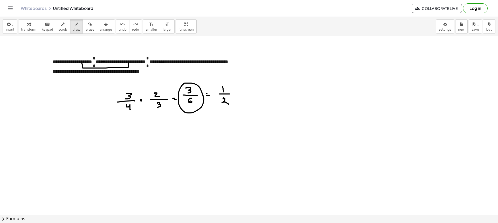
drag, startPoint x: 135, startPoint y: 86, endPoint x: 135, endPoint y: 91, distance: 4.9
drag, startPoint x: 136, startPoint y: 88, endPoint x: 137, endPoint y: 91, distance: 3.2
drag, startPoint x: 138, startPoint y: 86, endPoint x: 137, endPoint y: 93, distance: 6.4
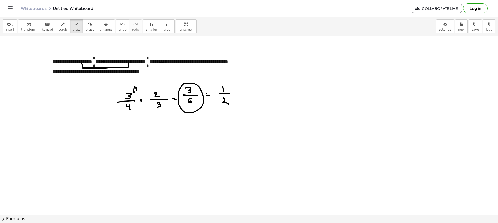
drag, startPoint x: 164, startPoint y: 106, endPoint x: 164, endPoint y: 109, distance: 3.4
drag, startPoint x: 166, startPoint y: 107, endPoint x: 167, endPoint y: 110, distance: 2.6
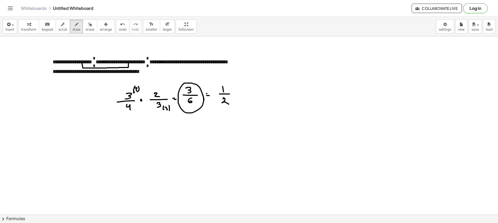
drag, startPoint x: 170, startPoint y: 111, endPoint x: 165, endPoint y: 112, distance: 4.9
drag, startPoint x: 127, startPoint y: 136, endPoint x: 122, endPoint y: 142, distance: 7.7
drag, startPoint x: 122, startPoint y: 142, endPoint x: 133, endPoint y: 143, distance: 11.5
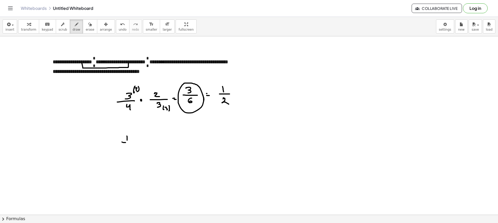
drag, startPoint x: 125, startPoint y: 146, endPoint x: 131, endPoint y: 151, distance: 8.3
drag, startPoint x: 156, startPoint y: 136, endPoint x: 158, endPoint y: 140, distance: 4.8
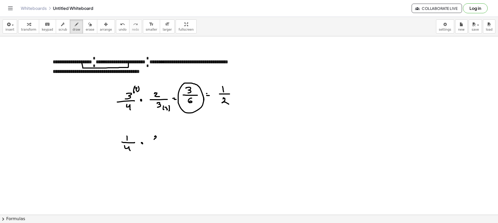
drag, startPoint x: 149, startPoint y: 143, endPoint x: 167, endPoint y: 143, distance: 18.2
drag, startPoint x: 156, startPoint y: 147, endPoint x: 156, endPoint y: 151, distance: 3.1
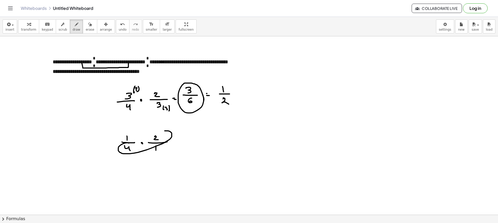
drag, startPoint x: 128, startPoint y: 143, endPoint x: 119, endPoint y: 147, distance: 9.8
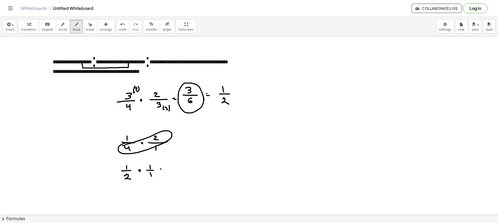
click at [86, 28] on span "erase" at bounding box center [90, 30] width 9 height 4
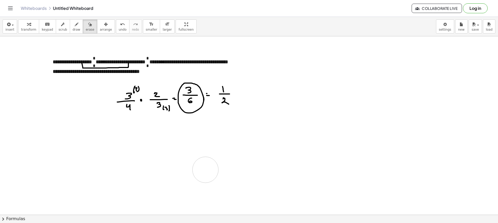
click at [73, 29] on span "draw" at bounding box center [77, 30] width 8 height 4
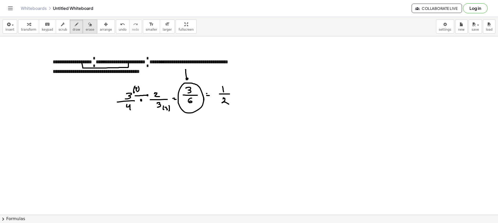
click at [83, 26] on button "erase" at bounding box center [90, 26] width 14 height 14
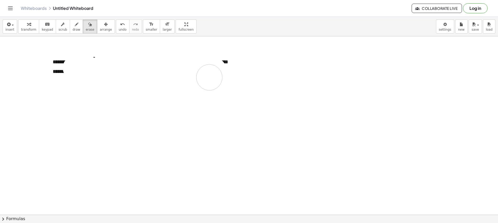
drag, startPoint x: 128, startPoint y: 70, endPoint x: 67, endPoint y: 80, distance: 62.0
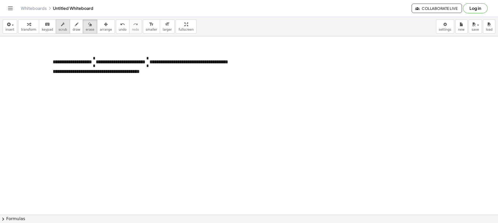
click at [63, 23] on button "scrub" at bounding box center [63, 26] width 14 height 14
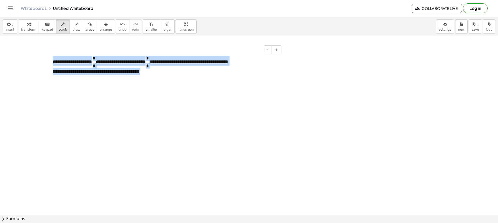
drag, startPoint x: 161, startPoint y: 75, endPoint x: 53, endPoint y: 60, distance: 109.6
click at [53, 60] on div "**********" at bounding box center [165, 67] width 235 height 32
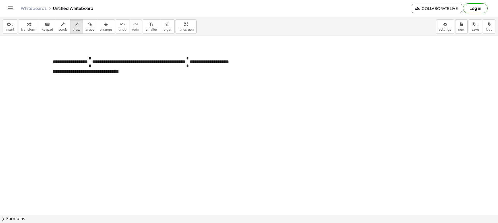
click at [75, 27] on icon "button" at bounding box center [77, 24] width 4 height 6
click at [61, 26] on icon "button" at bounding box center [63, 24] width 4 height 6
click at [93, 55] on div "**********" at bounding box center [165, 67] width 235 height 32
click at [95, 58] on p "**********" at bounding box center [165, 60] width 225 height 9
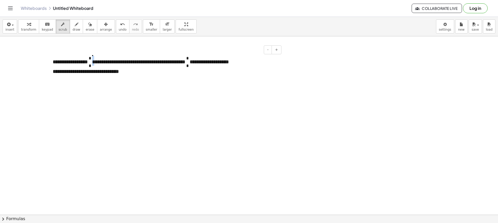
click at [95, 58] on p "**********" at bounding box center [165, 60] width 225 height 9
click at [91, 58] on span "*" at bounding box center [90, 58] width 3 height 4
click at [91, 59] on span "*" at bounding box center [90, 58] width 3 height 4
click at [91, 65] on span "*" at bounding box center [90, 66] width 3 height 4
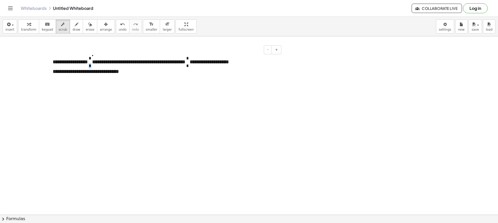
click at [91, 65] on span "*" at bounding box center [90, 66] width 3 height 4
click at [94, 66] on div "**********" at bounding box center [165, 67] width 235 height 32
click at [91, 65] on span "*" at bounding box center [90, 66] width 3 height 4
click at [188, 58] on span "*" at bounding box center [187, 58] width 3 height 4
click at [189, 65] on span "* * *" at bounding box center [187, 61] width 4 height 6
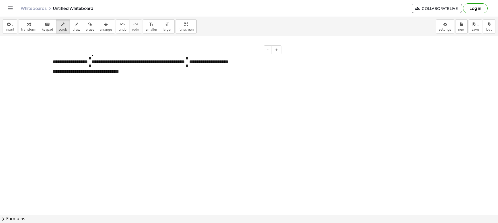
click at [188, 67] on span "*" at bounding box center [187, 66] width 3 height 4
click at [70, 26] on button "draw" at bounding box center [77, 26] width 14 height 14
drag, startPoint x: 91, startPoint y: 62, endPoint x: 96, endPoint y: 62, distance: 5.2
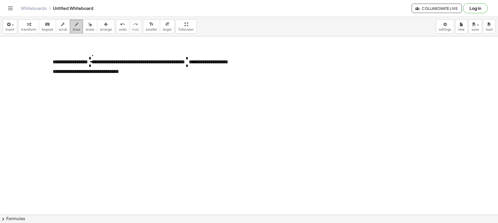
click at [70, 27] on button "draw" at bounding box center [77, 26] width 14 height 14
drag, startPoint x: 98, startPoint y: 93, endPoint x: 97, endPoint y: 96, distance: 3.8
drag, startPoint x: 93, startPoint y: 99, endPoint x: 110, endPoint y: 98, distance: 17.4
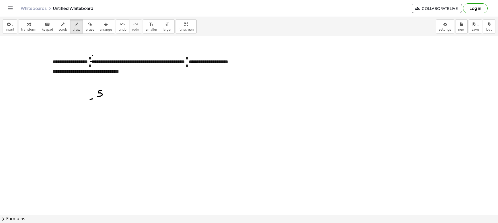
drag, startPoint x: 79, startPoint y: 114, endPoint x: 123, endPoint y: 113, distance: 43.9
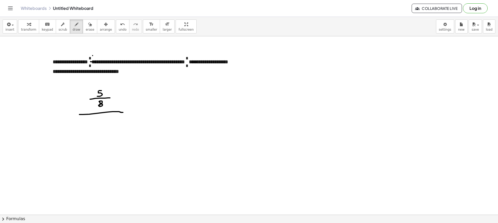
drag, startPoint x: 101, startPoint y: 119, endPoint x: 101, endPoint y: 122, distance: 2.9
drag, startPoint x: 104, startPoint y: 125, endPoint x: 110, endPoint y: 126, distance: 6.2
drag, startPoint x: 100, startPoint y: 131, endPoint x: 104, endPoint y: 136, distance: 5.9
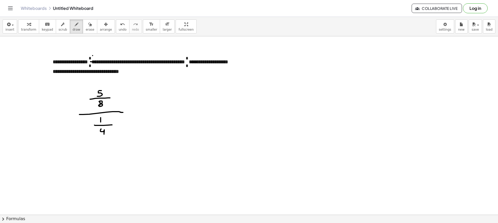
drag, startPoint x: 130, startPoint y: 112, endPoint x: 133, endPoint y: 112, distance: 3.4
drag, startPoint x: 145, startPoint y: 112, endPoint x: 173, endPoint y: 112, distance: 28.8
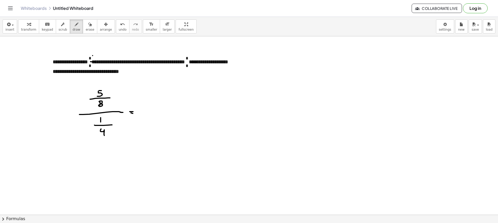
click at [73, 29] on span "draw" at bounding box center [77, 30] width 8 height 4
drag, startPoint x: 151, startPoint y: 99, endPoint x: 155, endPoint y: 100, distance: 3.7
drag, startPoint x: 151, startPoint y: 101, endPoint x: 152, endPoint y: 106, distance: 5.0
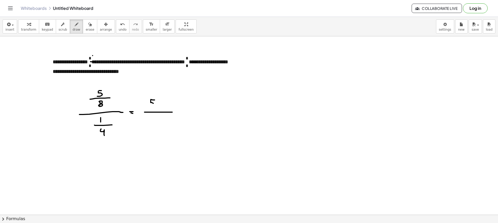
drag, startPoint x: 156, startPoint y: 118, endPoint x: 164, endPoint y: 125, distance: 10.5
drag, startPoint x: 140, startPoint y: 83, endPoint x: 144, endPoint y: 91, distance: 8.5
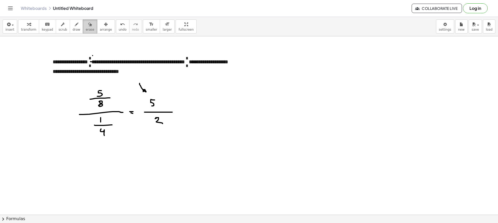
click at [86, 30] on span "erase" at bounding box center [90, 30] width 9 height 4
click at [73, 28] on span "draw" at bounding box center [77, 30] width 8 height 4
drag, startPoint x: 92, startPoint y: 93, endPoint x: 89, endPoint y: 136, distance: 43.4
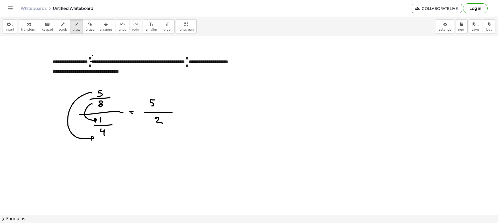
drag, startPoint x: 91, startPoint y: 104, endPoint x: 95, endPoint y: 121, distance: 17.3
drag, startPoint x: 84, startPoint y: 27, endPoint x: 96, endPoint y: 72, distance: 46.5
click at [84, 28] on button "erase" at bounding box center [90, 26] width 14 height 14
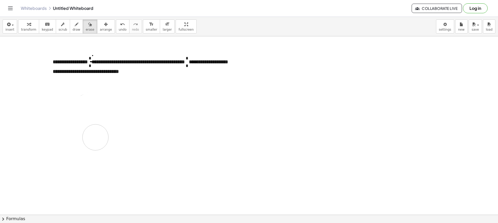
drag, startPoint x: 81, startPoint y: 110, endPoint x: 58, endPoint y: 125, distance: 26.5
click at [61, 31] on span "scrub" at bounding box center [63, 30] width 9 height 4
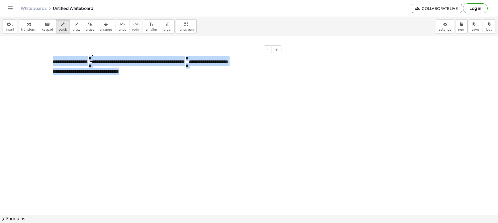
drag, startPoint x: 129, startPoint y: 71, endPoint x: 51, endPoint y: 60, distance: 78.1
click at [51, 60] on div "**********" at bounding box center [165, 67] width 235 height 32
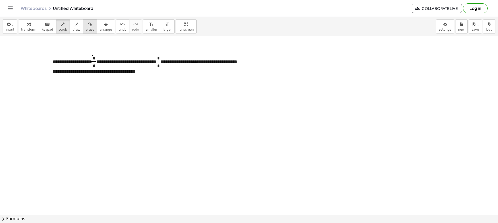
click at [86, 24] on div "button" at bounding box center [90, 24] width 9 height 6
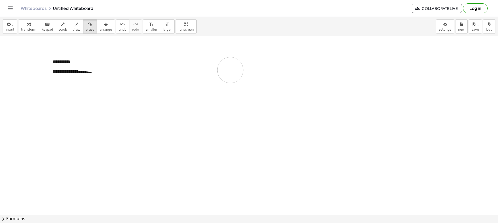
drag, startPoint x: 107, startPoint y: 60, endPoint x: 234, endPoint y: 73, distance: 127.9
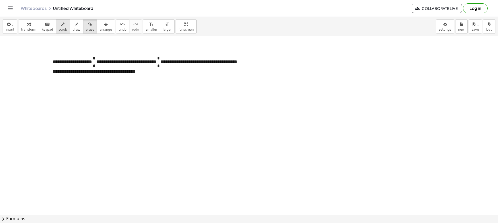
click at [61, 24] on icon "button" at bounding box center [63, 24] width 4 height 6
click at [96, 58] on span "*" at bounding box center [96, 60] width 1 height 8
click at [96, 58] on span "*" at bounding box center [94, 58] width 3 height 4
click at [96, 65] on span "*" at bounding box center [94, 66] width 3 height 4
click at [159, 57] on span "*" at bounding box center [158, 58] width 3 height 4
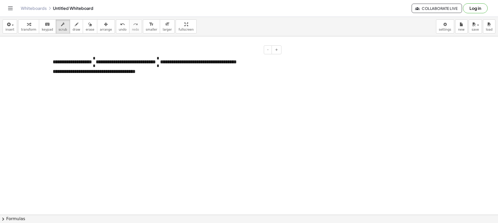
click at [159, 66] on span "*" at bounding box center [158, 66] width 3 height 4
click at [73, 26] on div "button" at bounding box center [77, 24] width 8 height 6
drag, startPoint x: 98, startPoint y: 62, endPoint x: 104, endPoint y: 62, distance: 6.2
drag, startPoint x: 161, startPoint y: 62, endPoint x: 168, endPoint y: 62, distance: 7.0
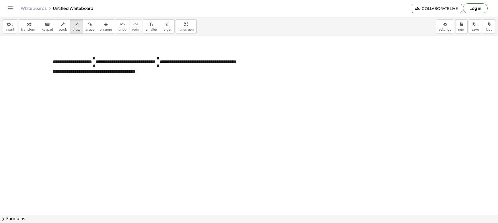
click at [16, 27] on div "insert select one: Math Expression Function Text Youtube Video Graphing Geometr…" at bounding box center [249, 26] width 498 height 19
click at [8, 32] on div "insert select one: Math Expression Function Text Youtube Video Graphing Geometr…" at bounding box center [249, 26] width 498 height 19
click at [10, 26] on icon "button" at bounding box center [8, 24] width 5 height 6
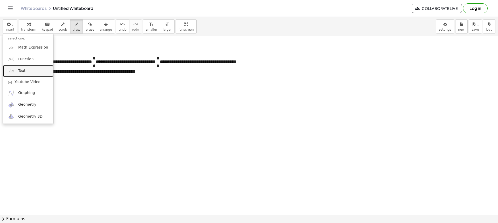
drag, startPoint x: 30, startPoint y: 72, endPoint x: 60, endPoint y: 96, distance: 38.6
click at [30, 72] on link "Text" at bounding box center [28, 71] width 51 height 12
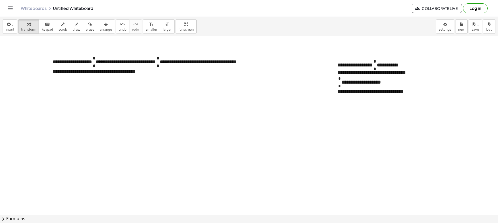
drag, startPoint x: 84, startPoint y: 111, endPoint x: 113, endPoint y: 64, distance: 54.7
click at [104, 25] on icon "button" at bounding box center [106, 24] width 4 height 6
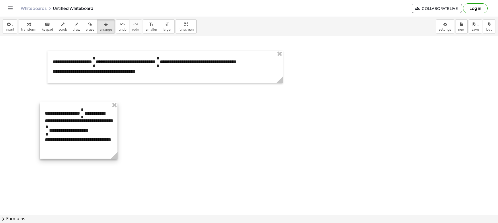
drag, startPoint x: 375, startPoint y: 82, endPoint x: 82, endPoint y: 130, distance: 297.0
click at [82, 130] on div at bounding box center [79, 130] width 78 height 57
drag, startPoint x: 116, startPoint y: 160, endPoint x: 175, endPoint y: 160, distance: 59.2
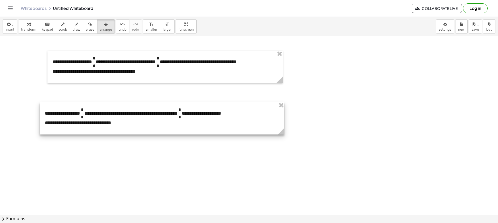
drag, startPoint x: 115, startPoint y: 158, endPoint x: 252, endPoint y: 128, distance: 140.2
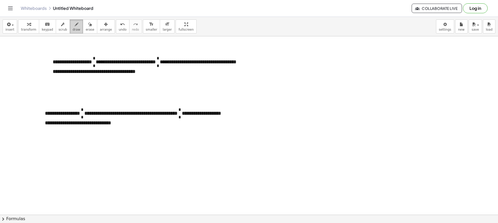
click at [73, 29] on span "draw" at bounding box center [77, 30] width 8 height 4
drag, startPoint x: 125, startPoint y: 107, endPoint x: 192, endPoint y: 119, distance: 68.1
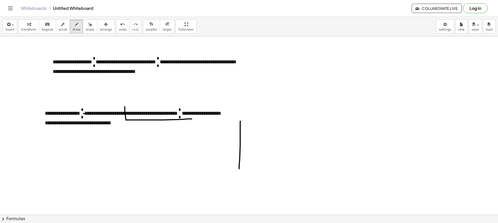
drag, startPoint x: 240, startPoint y: 137, endPoint x: 240, endPoint y: 171, distance: 34.8
drag, startPoint x: 238, startPoint y: 170, endPoint x: 304, endPoint y: 167, distance: 66.5
drag, startPoint x: 240, startPoint y: 119, endPoint x: 291, endPoint y: 171, distance: 72.9
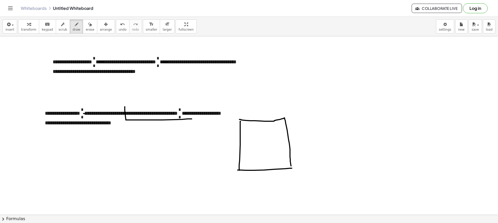
drag, startPoint x: 239, startPoint y: 151, endPoint x: 291, endPoint y: 150, distance: 51.9
drag, startPoint x: 241, startPoint y: 136, endPoint x: 292, endPoint y: 134, distance: 50.7
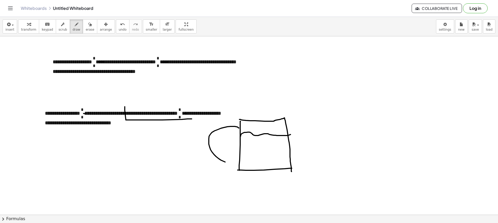
drag, startPoint x: 238, startPoint y: 127, endPoint x: 235, endPoint y: 164, distance: 36.5
drag, startPoint x: 238, startPoint y: 132, endPoint x: 235, endPoint y: 159, distance: 26.6
drag, startPoint x: 285, startPoint y: 117, endPoint x: 302, endPoint y: 126, distance: 19.4
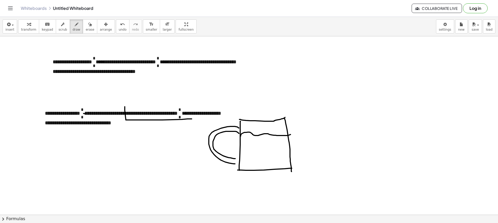
drag, startPoint x: 285, startPoint y: 121, endPoint x: 300, endPoint y: 125, distance: 14.9
drag, startPoint x: 299, startPoint y: 125, endPoint x: 289, endPoint y: 120, distance: 10.0
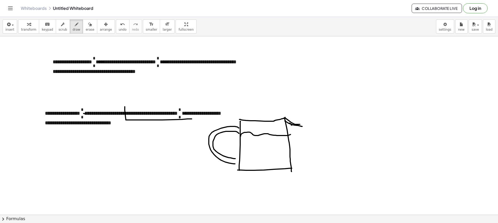
drag, startPoint x: 258, startPoint y: 150, endPoint x: 267, endPoint y: 150, distance: 9.6
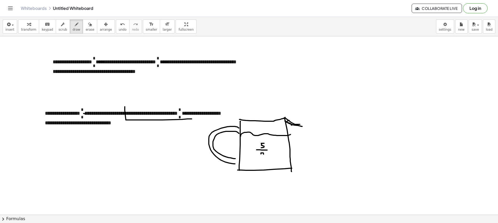
drag, startPoint x: 307, startPoint y: 152, endPoint x: 308, endPoint y: 167, distance: 14.6
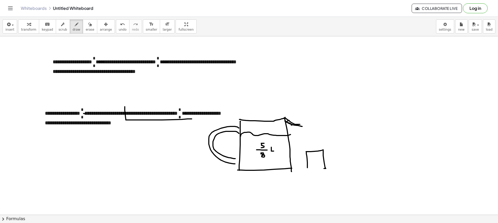
drag, startPoint x: 311, startPoint y: 152, endPoint x: 306, endPoint y: 169, distance: 18.1
drag, startPoint x: 313, startPoint y: 160, endPoint x: 321, endPoint y: 161, distance: 8.3
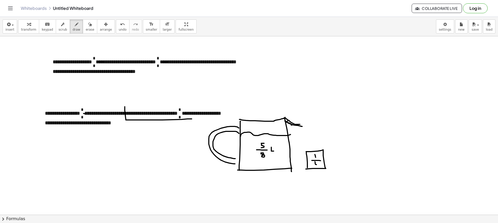
drag, startPoint x: 316, startPoint y: 164, endPoint x: 320, endPoint y: 166, distance: 5.2
drag, startPoint x: 343, startPoint y: 151, endPoint x: 355, endPoint y: 150, distance: 11.7
drag, startPoint x: 343, startPoint y: 151, endPoint x: 343, endPoint y: 168, distance: 17.4
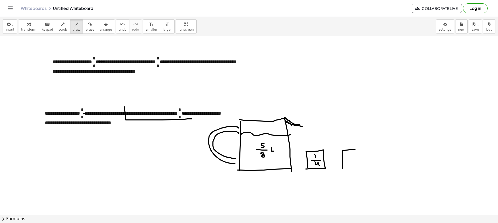
drag, startPoint x: 356, startPoint y: 155, endPoint x: 344, endPoint y: 166, distance: 16.0
drag, startPoint x: 346, startPoint y: 153, endPoint x: 348, endPoint y: 157, distance: 4.2
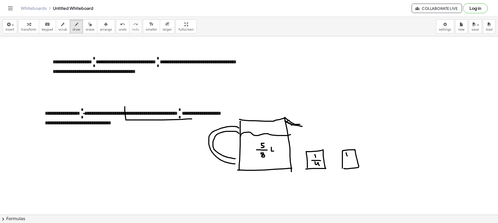
drag, startPoint x: 348, startPoint y: 161, endPoint x: 352, endPoint y: 164, distance: 5.5
click at [73, 25] on div "button" at bounding box center [77, 24] width 8 height 6
drag, startPoint x: 322, startPoint y: 186, endPoint x: 330, endPoint y: 177, distance: 11.9
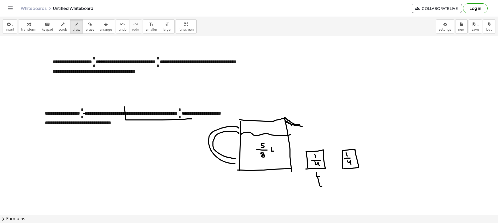
drag, startPoint x: 359, startPoint y: 187, endPoint x: 359, endPoint y: 172, distance: 15.1
drag, startPoint x: 370, startPoint y: 151, endPoint x: 375, endPoint y: 164, distance: 13.9
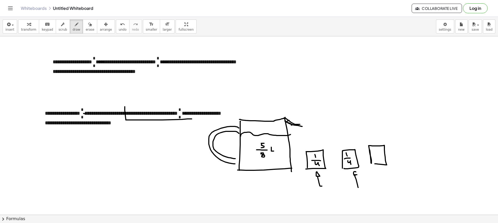
drag, startPoint x: 376, startPoint y: 150, endPoint x: 377, endPoint y: 154, distance: 4.5
drag, startPoint x: 377, startPoint y: 157, endPoint x: 381, endPoint y: 157, distance: 3.1
drag, startPoint x: 377, startPoint y: 159, endPoint x: 382, endPoint y: 163, distance: 6.8
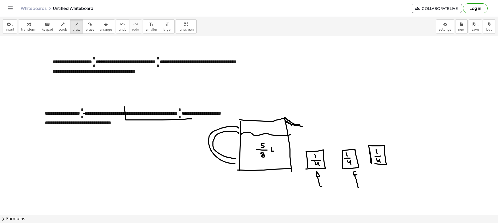
click at [61, 24] on icon "button" at bounding box center [63, 24] width 4 height 6
drag, startPoint x: 85, startPoint y: 62, endPoint x: 63, endPoint y: 63, distance: 21.3
click at [63, 63] on p "**********" at bounding box center [165, 60] width 225 height 9
click at [83, 64] on p "**********" at bounding box center [165, 60] width 225 height 9
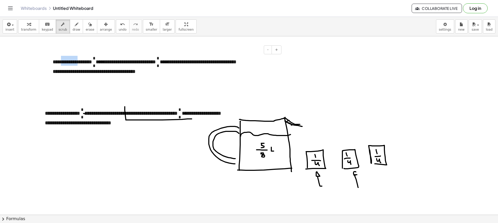
click at [85, 62] on p "**********" at bounding box center [165, 60] width 225 height 9
drag, startPoint x: 85, startPoint y: 62, endPoint x: 72, endPoint y: 62, distance: 12.7
click at [72, 62] on p "**********" at bounding box center [165, 60] width 225 height 9
click at [73, 28] on span "draw" at bounding box center [77, 30] width 8 height 4
drag, startPoint x: 260, startPoint y: 48, endPoint x: 302, endPoint y: 96, distance: 63.6
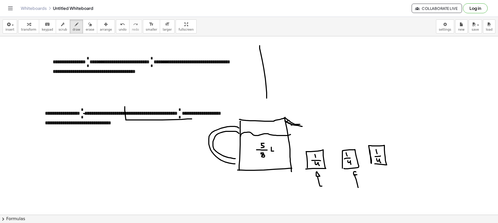
drag, startPoint x: 259, startPoint y: 44, endPoint x: 306, endPoint y: 102, distance: 74.4
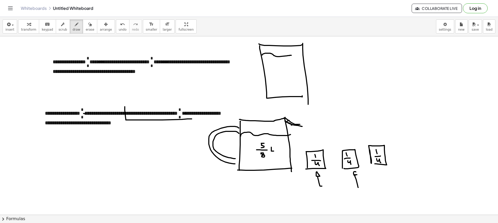
drag, startPoint x: 264, startPoint y: 54, endPoint x: 301, endPoint y: 55, distance: 36.6
drag, startPoint x: 281, startPoint y: 63, endPoint x: 282, endPoint y: 69, distance: 6.7
drag, startPoint x: 280, startPoint y: 71, endPoint x: 289, endPoint y: 71, distance: 9.1
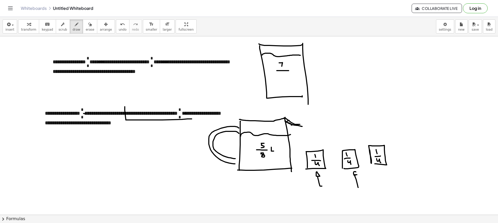
drag, startPoint x: 283, startPoint y: 78, endPoint x: 283, endPoint y: 75, distance: 2.9
drag, startPoint x: 248, startPoint y: 64, endPoint x: 264, endPoint y: 85, distance: 26.3
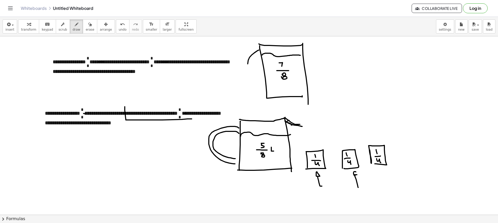
drag, startPoint x: 262, startPoint y: 56, endPoint x: 264, endPoint y: 81, distance: 25.5
drag, startPoint x: 305, startPoint y: 43, endPoint x: 322, endPoint y: 50, distance: 18.6
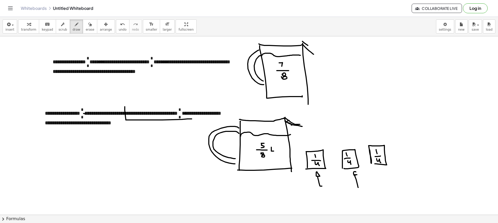
drag, startPoint x: 317, startPoint y: 50, endPoint x: 317, endPoint y: 59, distance: 9.6
drag, startPoint x: 150, startPoint y: 55, endPoint x: 152, endPoint y: 70, distance: 15.7
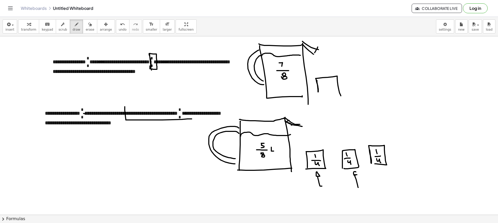
drag, startPoint x: 318, startPoint y: 85, endPoint x: 317, endPoint y: 93, distance: 8.1
drag, startPoint x: 323, startPoint y: 83, endPoint x: 324, endPoint y: 87, distance: 4.4
drag, startPoint x: 321, startPoint y: 89, endPoint x: 330, endPoint y: 89, distance: 9.1
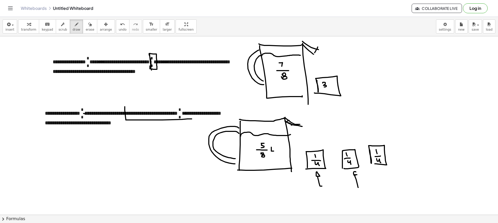
drag, startPoint x: 327, startPoint y: 90, endPoint x: 326, endPoint y: 94, distance: 4.4
drag, startPoint x: 339, startPoint y: 76, endPoint x: 317, endPoint y: 96, distance: 30.3
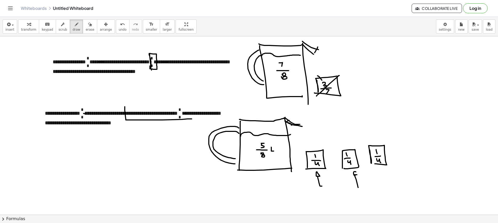
drag, startPoint x: 318, startPoint y: 76, endPoint x: 343, endPoint y: 99, distance: 34.0
click at [85, 29] on button "erase" at bounding box center [90, 26] width 14 height 14
drag, startPoint x: 327, startPoint y: 80, endPoint x: 325, endPoint y: 92, distance: 11.4
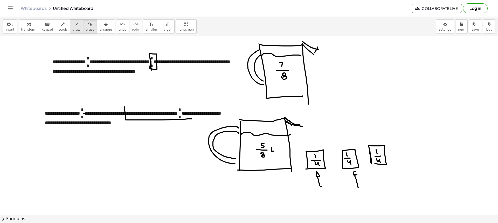
click at [73, 26] on div "button" at bounding box center [77, 24] width 8 height 6
drag, startPoint x: 266, startPoint y: 82, endPoint x: 305, endPoint y: 82, distance: 38.4
drag, startPoint x: 270, startPoint y: 82, endPoint x: 305, endPoint y: 92, distance: 36.6
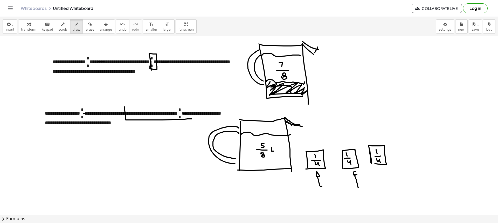
drag, startPoint x: 323, startPoint y: 83, endPoint x: 326, endPoint y: 86, distance: 4.2
drag, startPoint x: 335, startPoint y: 83, endPoint x: 326, endPoint y: 93, distance: 13.1
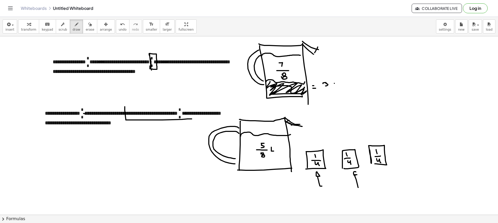
drag, startPoint x: 330, startPoint y: 89, endPoint x: 331, endPoint y: 99, distance: 9.9
drag, startPoint x: 330, startPoint y: 77, endPoint x: 291, endPoint y: 84, distance: 39.9
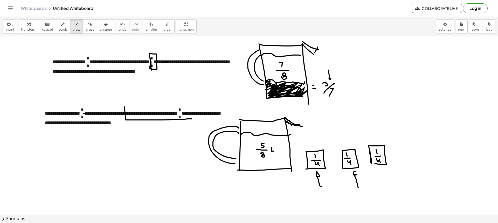
drag, startPoint x: 267, startPoint y: 82, endPoint x: 299, endPoint y: 89, distance: 32.4
drag, startPoint x: 268, startPoint y: 86, endPoint x: 305, endPoint y: 93, distance: 37.5
drag, startPoint x: 311, startPoint y: 136, endPoint x: 319, endPoint y: 140, distance: 9.4
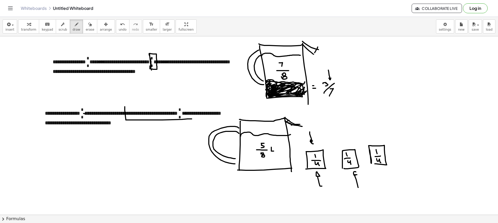
drag, startPoint x: 344, startPoint y: 130, endPoint x: 356, endPoint y: 136, distance: 14.2
drag, startPoint x: 373, startPoint y: 124, endPoint x: 378, endPoint y: 136, distance: 12.2
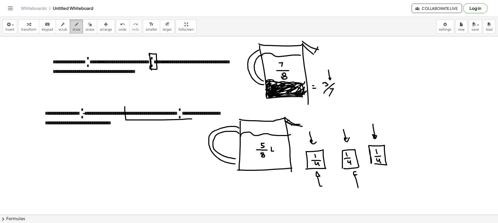
click at [75, 24] on button "draw" at bounding box center [77, 26] width 14 height 14
drag, startPoint x: 369, startPoint y: 58, endPoint x: 372, endPoint y: 62, distance: 4.5
drag, startPoint x: 370, startPoint y: 65, endPoint x: 376, endPoint y: 64, distance: 6.3
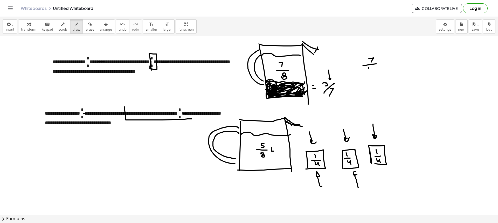
drag, startPoint x: 369, startPoint y: 72, endPoint x: 372, endPoint y: 70, distance: 3.5
drag, startPoint x: 393, startPoint y: 59, endPoint x: 396, endPoint y: 63, distance: 5.2
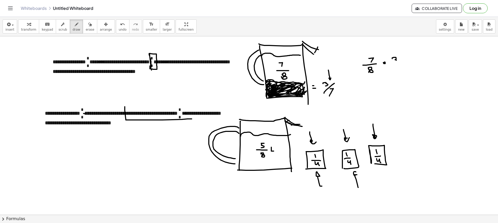
drag, startPoint x: 395, startPoint y: 69, endPoint x: 394, endPoint y: 75, distance: 5.5
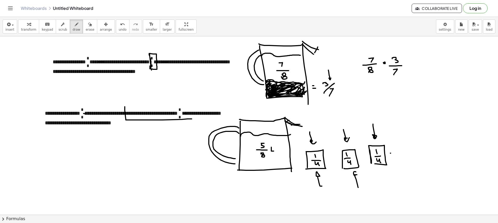
drag, startPoint x: 416, startPoint y: 136, endPoint x: 416, endPoint y: 138, distance: 2.6
drag, startPoint x: 409, startPoint y: 141, endPoint x: 424, endPoint y: 142, distance: 15.1
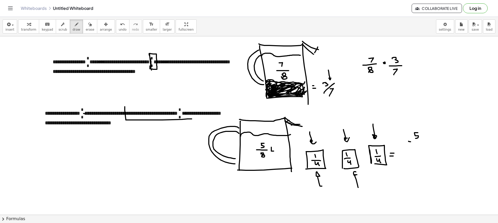
drag, startPoint x: 416, startPoint y: 145, endPoint x: 417, endPoint y: 150, distance: 4.4
drag, startPoint x: 415, startPoint y: 151, endPoint x: 416, endPoint y: 154, distance: 3.4
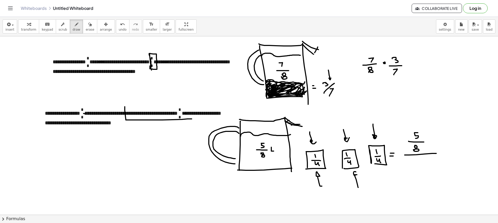
drag, startPoint x: 405, startPoint y: 155, endPoint x: 434, endPoint y: 153, distance: 29.4
drag, startPoint x: 419, startPoint y: 156, endPoint x: 418, endPoint y: 162, distance: 6.0
drag, startPoint x: 421, startPoint y: 164, endPoint x: 424, endPoint y: 164, distance: 3.2
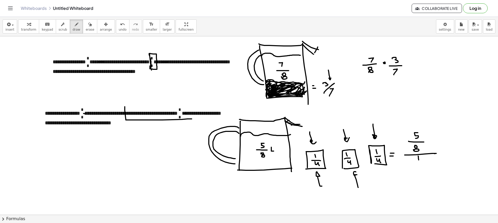
drag, startPoint x: 418, startPoint y: 167, endPoint x: 422, endPoint y: 170, distance: 5.1
drag, startPoint x: 70, startPoint y: 30, endPoint x: 77, endPoint y: 36, distance: 9.5
click at [73, 30] on span "draw" at bounding box center [77, 30] width 8 height 4
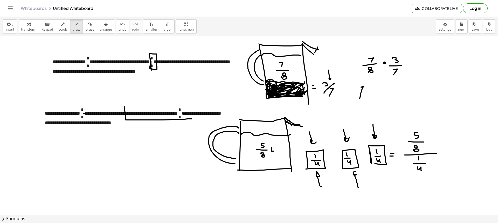
drag, startPoint x: 360, startPoint y: 99, endPoint x: 366, endPoint y: 89, distance: 11.4
drag, startPoint x: 410, startPoint y: 67, endPoint x: 413, endPoint y: 67, distance: 2.9
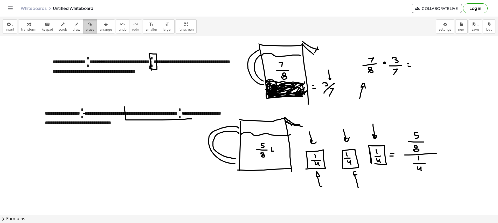
click at [87, 32] on button "erase" at bounding box center [90, 26] width 14 height 14
drag, startPoint x: 363, startPoint y: 98, endPoint x: 363, endPoint y: 93, distance: 5.0
click at [73, 28] on span "draw" at bounding box center [77, 30] width 8 height 4
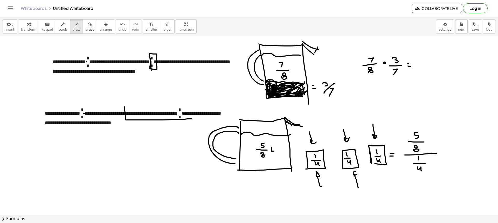
drag, startPoint x: 87, startPoint y: 62, endPoint x: 90, endPoint y: 62, distance: 3.4
drag, startPoint x: 89, startPoint y: 48, endPoint x: 89, endPoint y: 52, distance: 4.7
drag, startPoint x: 151, startPoint y: 42, endPoint x: 155, endPoint y: 49, distance: 7.5
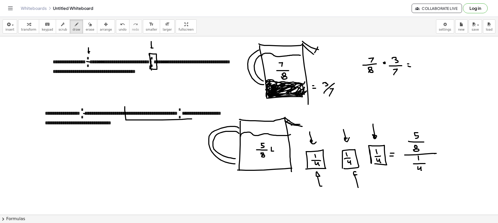
drag, startPoint x: 268, startPoint y: 86, endPoint x: 298, endPoint y: 88, distance: 29.6
drag, startPoint x: 236, startPoint y: 95, endPoint x: 267, endPoint y: 93, distance: 31.4
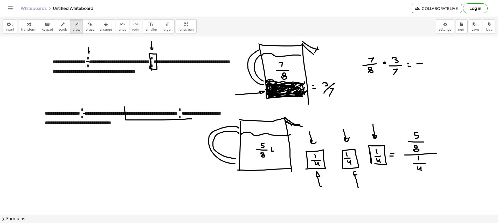
drag, startPoint x: 417, startPoint y: 64, endPoint x: 449, endPoint y: 62, distance: 31.5
drag, startPoint x: 400, startPoint y: 68, endPoint x: 422, endPoint y: 78, distance: 25.3
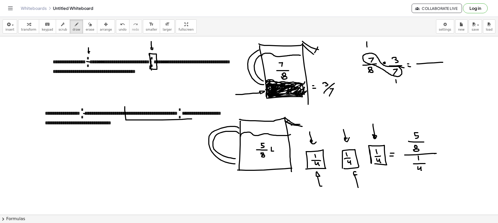
drag, startPoint x: 426, startPoint y: 50, endPoint x: 426, endPoint y: 56, distance: 6.0
drag, startPoint x: 432, startPoint y: 68, endPoint x: 428, endPoint y: 67, distance: 4.0
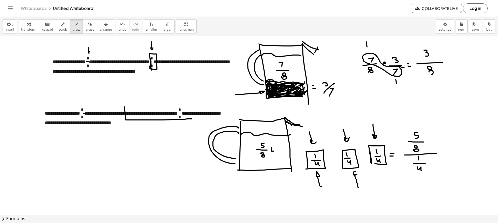
click at [86, 28] on span "erase" at bounding box center [90, 30] width 9 height 4
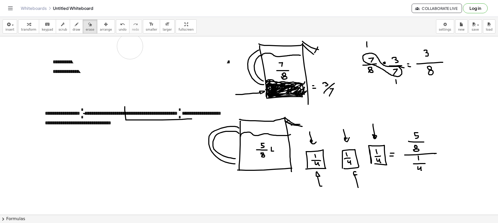
drag, startPoint x: 84, startPoint y: 56, endPoint x: 158, endPoint y: 96, distance: 83.4
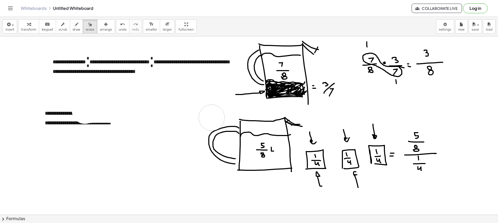
drag, startPoint x: 85, startPoint y: 111, endPoint x: 211, endPoint y: 120, distance: 126.3
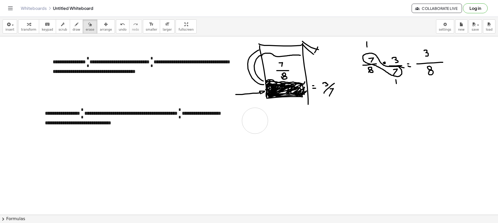
drag, startPoint x: 204, startPoint y: 139, endPoint x: 260, endPoint y: 117, distance: 60.1
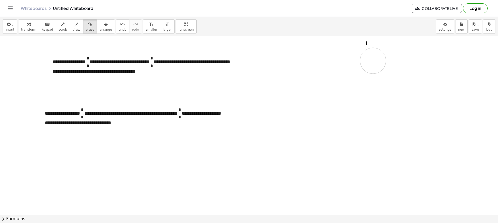
drag, startPoint x: 245, startPoint y: 107, endPoint x: 293, endPoint y: 46, distance: 77.6
drag, startPoint x: 90, startPoint y: 29, endPoint x: 146, endPoint y: 99, distance: 90.1
click at [97, 29] on button "arrange" at bounding box center [106, 26] width 18 height 14
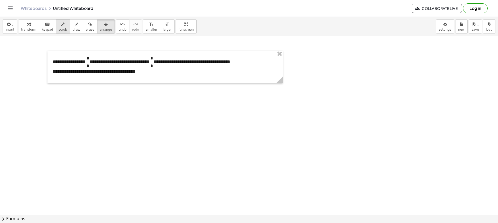
click at [61, 25] on icon "button" at bounding box center [63, 24] width 4 height 6
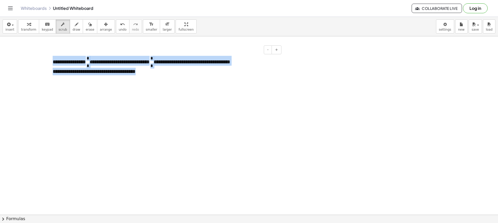
drag, startPoint x: 144, startPoint y: 72, endPoint x: 54, endPoint y: 59, distance: 90.9
click at [54, 59] on div "**********" at bounding box center [165, 67] width 235 height 32
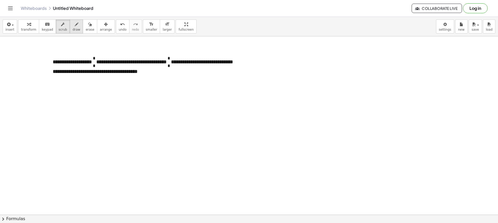
click at [73, 26] on div "button" at bounding box center [77, 24] width 8 height 6
click at [63, 25] on button "scrub" at bounding box center [63, 26] width 14 height 14
click at [96, 56] on span "*" at bounding box center [94, 58] width 3 height 4
click at [96, 57] on span "*" at bounding box center [94, 60] width 3 height 8
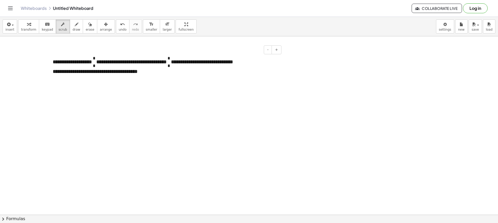
click at [96, 58] on span "*" at bounding box center [94, 58] width 3 height 4
click at [96, 59] on span "*" at bounding box center [94, 58] width 3 height 4
click at [96, 66] on span "*" at bounding box center [94, 66] width 3 height 4
click at [170, 58] on span "*" at bounding box center [168, 58] width 3 height 4
click at [170, 64] on span "*" at bounding box center [168, 66] width 3 height 4
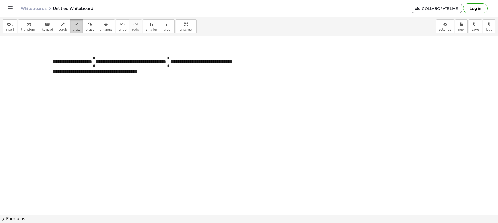
click at [75, 25] on icon "button" at bounding box center [77, 24] width 4 height 6
drag, startPoint x: 96, startPoint y: 62, endPoint x: 99, endPoint y: 63, distance: 3.1
drag, startPoint x: 173, startPoint y: 63, endPoint x: 176, endPoint y: 63, distance: 3.1
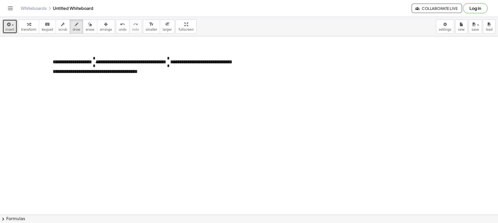
drag, startPoint x: 4, startPoint y: 25, endPoint x: 9, endPoint y: 43, distance: 18.4
click at [4, 25] on button "insert" at bounding box center [10, 26] width 15 height 14
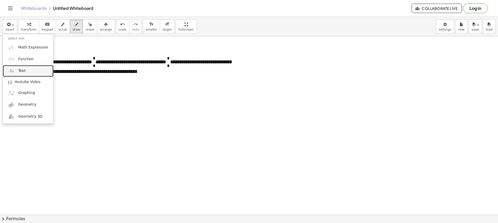
click at [22, 73] on span "Text" at bounding box center [21, 70] width 7 height 5
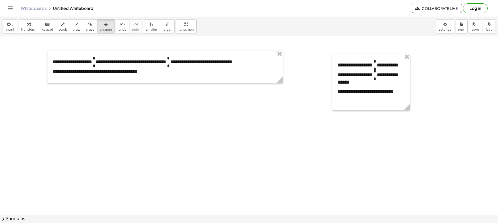
drag, startPoint x: 99, startPoint y: 25, endPoint x: 228, endPoint y: 70, distance: 137.0
click at [100, 26] on div "button" at bounding box center [106, 24] width 12 height 6
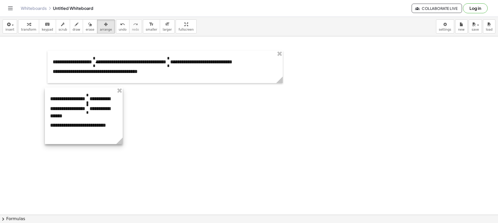
drag, startPoint x: 352, startPoint y: 79, endPoint x: 70, endPoint y: 118, distance: 284.4
click at [70, 118] on div at bounding box center [84, 115] width 78 height 57
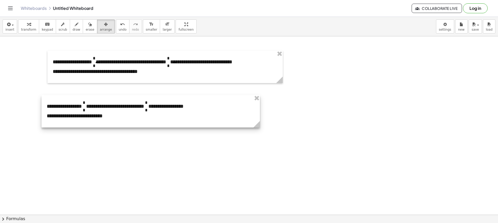
drag, startPoint x: 116, startPoint y: 149, endPoint x: 259, endPoint y: 129, distance: 143.6
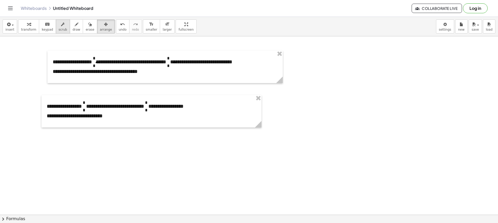
click at [61, 27] on button "scrub" at bounding box center [63, 26] width 14 height 14
click at [85, 104] on span "*" at bounding box center [84, 102] width 3 height 4
click at [88, 111] on div "**********" at bounding box center [152, 111] width 220 height 32
click at [85, 111] on span "*" at bounding box center [84, 110] width 3 height 4
click at [147, 103] on span "*" at bounding box center [146, 102] width 3 height 4
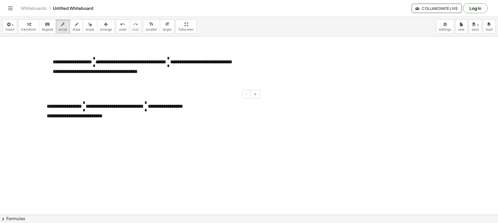
click at [147, 111] on span "*" at bounding box center [146, 110] width 3 height 4
click at [70, 28] on button "draw" at bounding box center [77, 26] width 14 height 14
drag, startPoint x: 85, startPoint y: 106, endPoint x: 90, endPoint y: 106, distance: 4.9
drag, startPoint x: 154, startPoint y: 106, endPoint x: 162, endPoint y: 106, distance: 7.5
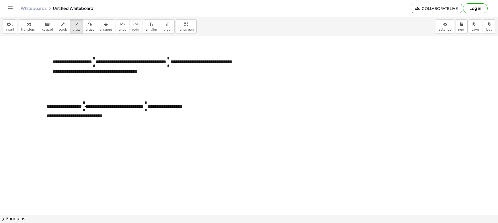
click at [86, 27] on div "button" at bounding box center [90, 24] width 9 height 6
click at [73, 26] on div "button" at bounding box center [77, 24] width 8 height 6
drag, startPoint x: 271, startPoint y: 51, endPoint x: 270, endPoint y: 56, distance: 5.9
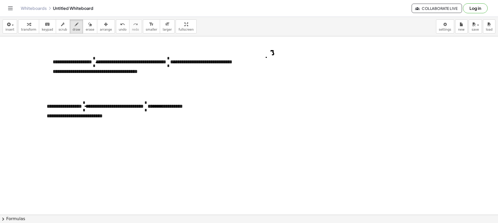
drag, startPoint x: 267, startPoint y: 57, endPoint x: 281, endPoint y: 56, distance: 14.1
drag, startPoint x: 274, startPoint y: 61, endPoint x: 272, endPoint y: 64, distance: 3.4
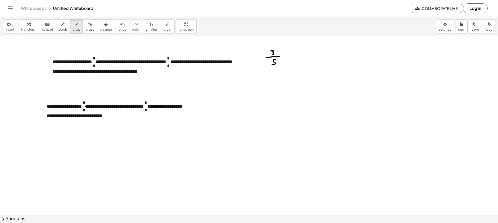
drag, startPoint x: 276, startPoint y: 73, endPoint x: 271, endPoint y: 79, distance: 7.6
drag, startPoint x: 278, startPoint y: 80, endPoint x: 283, endPoint y: 80, distance: 5.5
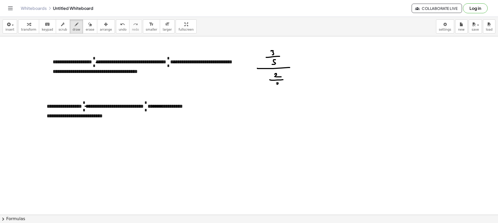
drag, startPoint x: 277, startPoint y: 83, endPoint x: 276, endPoint y: 87, distance: 4.3
drag, startPoint x: 315, startPoint y: 55, endPoint x: 315, endPoint y: 62, distance: 7.0
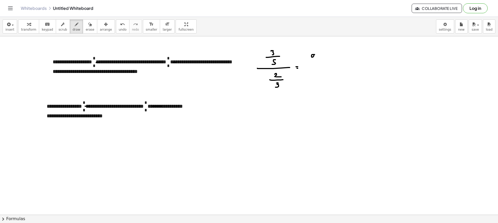
drag, startPoint x: 310, startPoint y: 63, endPoint x: 319, endPoint y: 64, distance: 9.1
drag, startPoint x: 310, startPoint y: 66, endPoint x: 311, endPoint y: 69, distance: 3.5
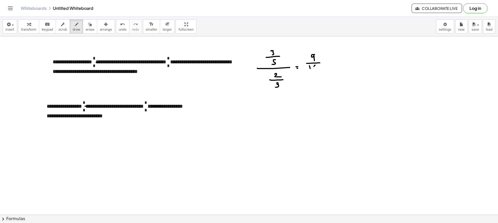
click at [88, 25] on icon "button" at bounding box center [90, 24] width 4 height 6
drag, startPoint x: 275, startPoint y: 57, endPoint x: 298, endPoint y: 76, distance: 29.7
click at [75, 27] on button "draw" at bounding box center [77, 26] width 14 height 14
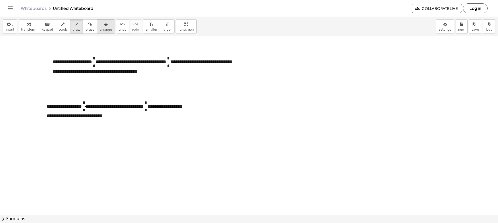
click at [100, 28] on span "arrange" at bounding box center [106, 30] width 12 height 4
click at [86, 31] on span "erase" at bounding box center [90, 30] width 9 height 4
click at [97, 28] on button "arrange" at bounding box center [106, 26] width 18 height 14
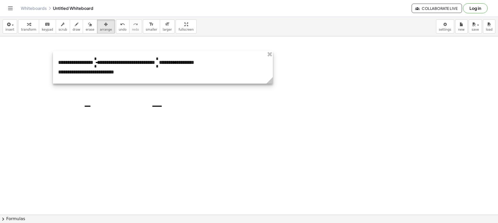
drag, startPoint x: 189, startPoint y: 116, endPoint x: 200, endPoint y: 72, distance: 45.3
click at [200, 72] on div at bounding box center [163, 67] width 220 height 32
drag, startPoint x: 84, startPoint y: 26, endPoint x: 84, endPoint y: 29, distance: 3.1
click at [88, 27] on icon "button" at bounding box center [90, 24] width 4 height 6
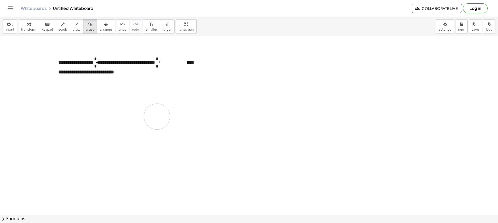
drag, startPoint x: 83, startPoint y: 122, endPoint x: 157, endPoint y: 117, distance: 73.9
drag, startPoint x: 66, startPoint y: 28, endPoint x: 97, endPoint y: 43, distance: 34.5
click at [70, 28] on button "draw" at bounding box center [77, 26] width 14 height 14
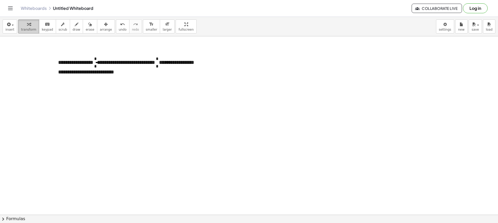
click at [18, 28] on button "transform" at bounding box center [28, 26] width 21 height 14
click at [12, 27] on button "insert" at bounding box center [10, 26] width 15 height 14
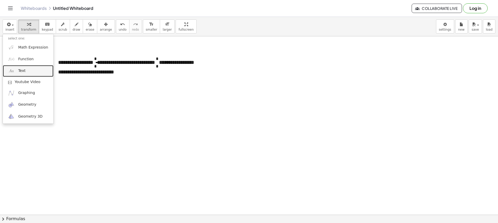
click at [25, 71] on link "Text" at bounding box center [28, 71] width 51 height 12
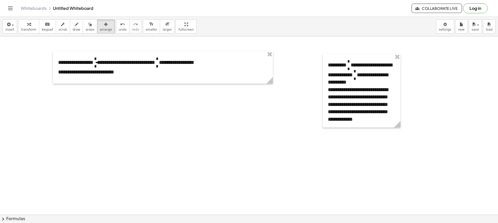
drag, startPoint x: 93, startPoint y: 26, endPoint x: 262, endPoint y: 85, distance: 179.0
click at [100, 26] on div "button" at bounding box center [106, 24] width 12 height 6
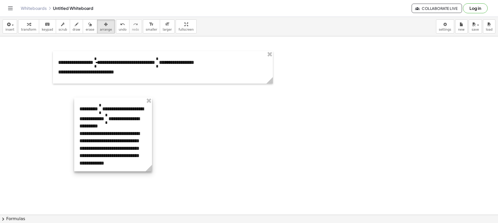
drag, startPoint x: 354, startPoint y: 89, endPoint x: 132, endPoint y: 140, distance: 227.4
click at [84, 131] on div at bounding box center [113, 135] width 78 height 74
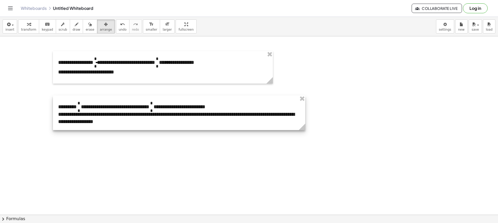
drag, startPoint x: 129, startPoint y: 168, endPoint x: 299, endPoint y: 149, distance: 171.1
click at [138, 122] on div at bounding box center [179, 113] width 252 height 35
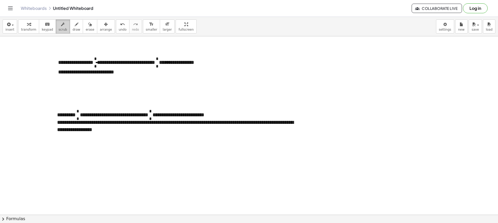
click at [61, 26] on icon "button" at bounding box center [63, 24] width 4 height 6
click at [79, 111] on span "*" at bounding box center [78, 111] width 3 height 4
click at [79, 119] on span "*" at bounding box center [78, 119] width 3 height 4
click at [152, 112] on span "*" at bounding box center [151, 113] width 1 height 8
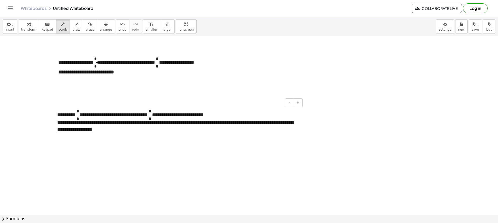
click at [151, 111] on span "*" at bounding box center [150, 111] width 3 height 4
click at [151, 118] on span "*" at bounding box center [150, 119] width 3 height 4
drag, startPoint x: 63, startPoint y: 24, endPoint x: 76, endPoint y: 104, distance: 80.5
click at [63, 25] on button "scrub" at bounding box center [63, 26] width 14 height 14
click at [73, 31] on span "draw" at bounding box center [77, 30] width 8 height 4
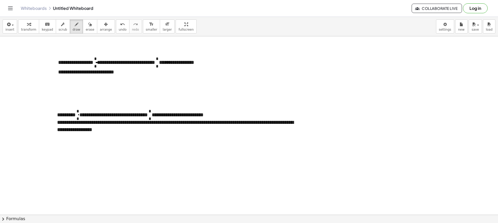
drag, startPoint x: 79, startPoint y: 115, endPoint x: 83, endPoint y: 115, distance: 4.2
drag, startPoint x: 155, startPoint y: 114, endPoint x: 161, endPoint y: 115, distance: 5.7
drag, startPoint x: 70, startPoint y: 27, endPoint x: 71, endPoint y: 44, distance: 17.4
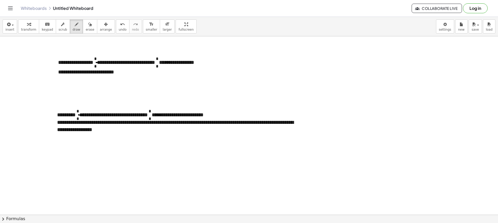
click at [70, 28] on button "draw" at bounding box center [77, 26] width 14 height 14
click at [61, 27] on icon "button" at bounding box center [63, 24] width 4 height 6
click at [73, 28] on span "draw" at bounding box center [77, 30] width 8 height 4
drag, startPoint x: 79, startPoint y: 98, endPoint x: 81, endPoint y: 103, distance: 5.1
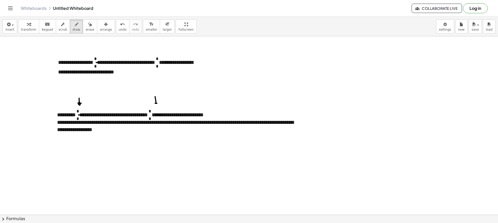
drag, startPoint x: 155, startPoint y: 97, endPoint x: 158, endPoint y: 103, distance: 7.2
click at [73, 28] on span "draw" at bounding box center [77, 30] width 8 height 4
drag, startPoint x: 79, startPoint y: 148, endPoint x: 80, endPoint y: 153, distance: 5.5
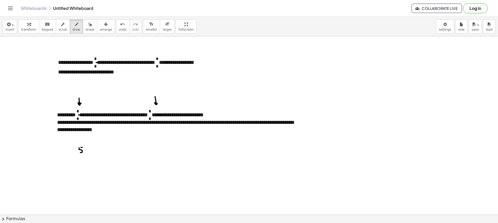
drag, startPoint x: 75, startPoint y: 155, endPoint x: 87, endPoint y: 155, distance: 11.4
drag, startPoint x: 82, startPoint y: 158, endPoint x: 80, endPoint y: 162, distance: 5.1
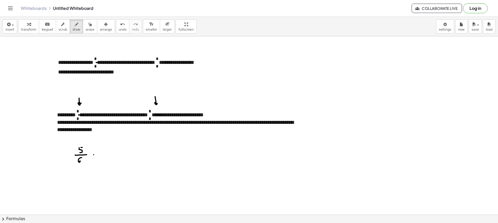
drag, startPoint x: 115, startPoint y: 147, endPoint x: 115, endPoint y: 151, distance: 3.1
drag, startPoint x: 111, startPoint y: 153, endPoint x: 116, endPoint y: 154, distance: 5.3
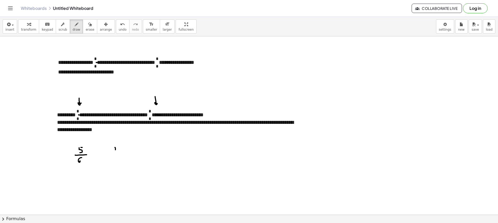
drag, startPoint x: 114, startPoint y: 155, endPoint x: 117, endPoint y: 159, distance: 4.8
drag, startPoint x: 58, startPoint y: 26, endPoint x: 63, endPoint y: 39, distance: 14.0
click at [61, 27] on icon "button" at bounding box center [63, 24] width 4 height 6
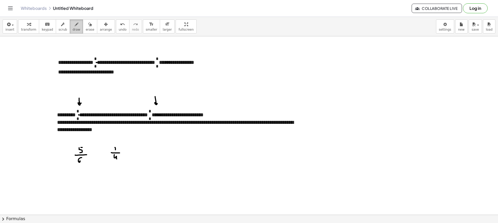
click at [73, 26] on div "button" at bounding box center [77, 24] width 8 height 6
click at [86, 26] on button "erase" at bounding box center [90, 26] width 14 height 14
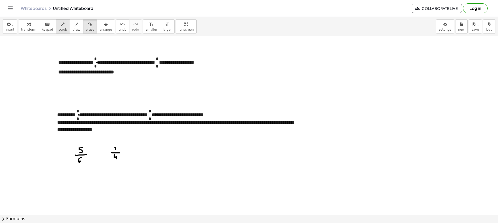
click at [64, 28] on button "scrub" at bounding box center [63, 26] width 14 height 14
click at [73, 28] on span "draw" at bounding box center [77, 30] width 8 height 4
drag, startPoint x: 154, startPoint y: 95, endPoint x: 157, endPoint y: 103, distance: 8.6
click at [88, 25] on icon "button" at bounding box center [90, 24] width 4 height 6
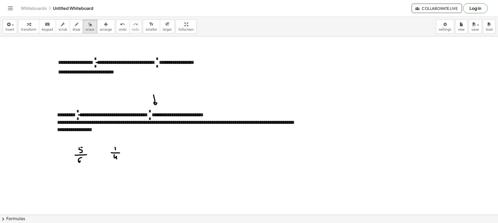
drag, startPoint x: 115, startPoint y: 149, endPoint x: 114, endPoint y: 154, distance: 4.4
click at [70, 26] on button "draw" at bounding box center [77, 26] width 14 height 14
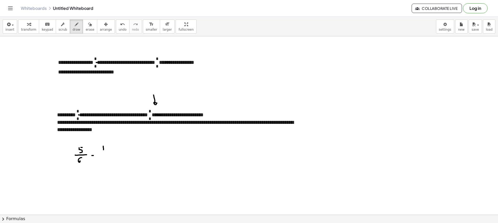
drag, startPoint x: 102, startPoint y: 152, endPoint x: 110, endPoint y: 153, distance: 7.3
drag, startPoint x: 103, startPoint y: 155, endPoint x: 117, endPoint y: 153, distance: 14.2
drag, startPoint x: 115, startPoint y: 150, endPoint x: 118, endPoint y: 151, distance: 2.9
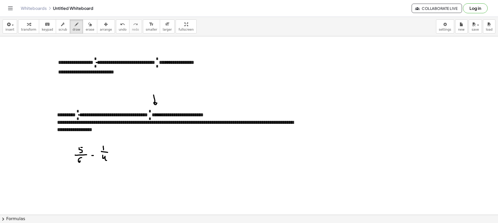
drag, startPoint x: 117, startPoint y: 152, endPoint x: 124, endPoint y: 153, distance: 7.9
drag, startPoint x: 125, startPoint y: 136, endPoint x: 137, endPoint y: 143, distance: 14.1
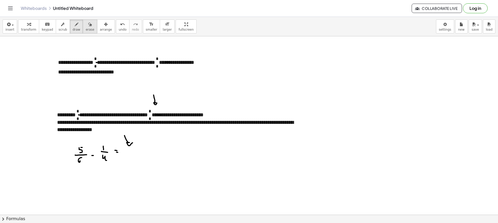
click at [86, 29] on span "erase" at bounding box center [90, 30] width 9 height 4
click at [73, 28] on span "draw" at bounding box center [77, 30] width 8 height 4
drag, startPoint x: 63, startPoint y: 143, endPoint x: 64, endPoint y: 137, distance: 5.9
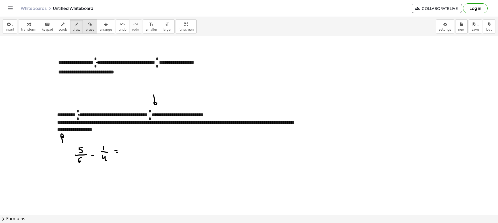
click at [87, 22] on button "erase" at bounding box center [90, 26] width 14 height 14
drag, startPoint x: 116, startPoint y: 152, endPoint x: 103, endPoint y: 157, distance: 14.2
click at [73, 30] on span "draw" at bounding box center [77, 30] width 8 height 4
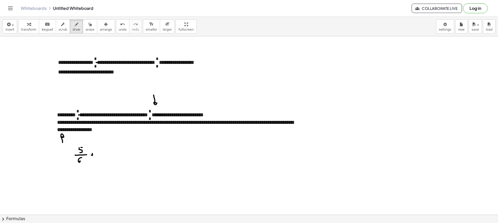
drag, startPoint x: 91, startPoint y: 155, endPoint x: 95, endPoint y: 155, distance: 3.4
drag, startPoint x: 102, startPoint y: 151, endPoint x: 103, endPoint y: 158, distance: 6.8
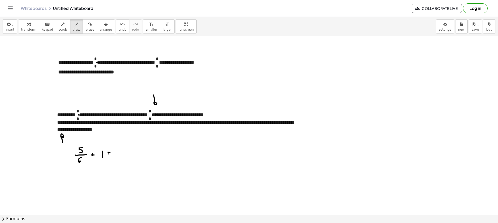
drag, startPoint x: 109, startPoint y: 154, endPoint x: 112, endPoint y: 156, distance: 3.7
drag, startPoint x: 124, startPoint y: 153, endPoint x: 127, endPoint y: 153, distance: 3.1
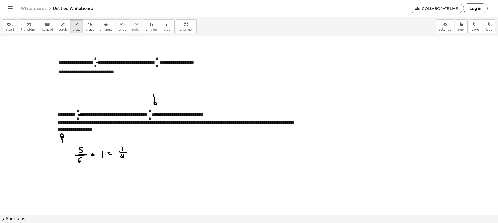
drag, startPoint x: 122, startPoint y: 154, endPoint x: 125, endPoint y: 160, distance: 7.0
click at [86, 29] on span "erase" at bounding box center [90, 30] width 9 height 4
click at [83, 27] on button "erase" at bounding box center [90, 26] width 14 height 14
click at [75, 28] on button "draw" at bounding box center [77, 26] width 14 height 14
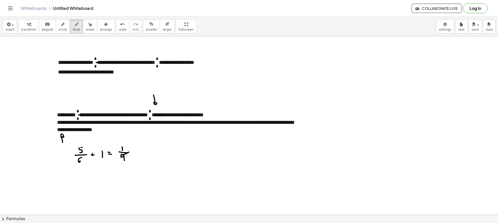
drag, startPoint x: 129, startPoint y: 152, endPoint x: 116, endPoint y: 155, distance: 13.3
click at [86, 28] on span "erase" at bounding box center [90, 30] width 9 height 4
drag, startPoint x: 123, startPoint y: 154, endPoint x: 118, endPoint y: 107, distance: 47.2
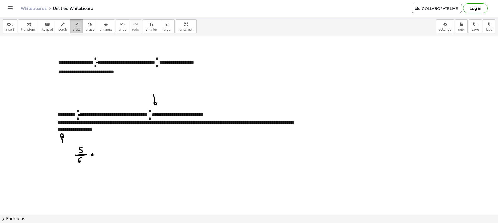
click at [73, 29] on span "draw" at bounding box center [77, 30] width 8 height 4
drag, startPoint x: 111, startPoint y: 155, endPoint x: 117, endPoint y: 155, distance: 6.2
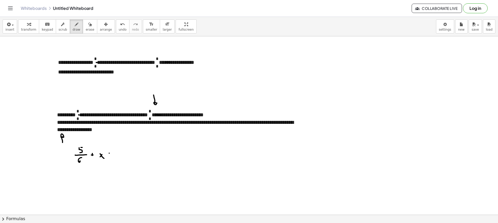
drag, startPoint x: 120, startPoint y: 152, endPoint x: 128, endPoint y: 154, distance: 7.6
drag, startPoint x: 123, startPoint y: 156, endPoint x: 125, endPoint y: 161, distance: 6.3
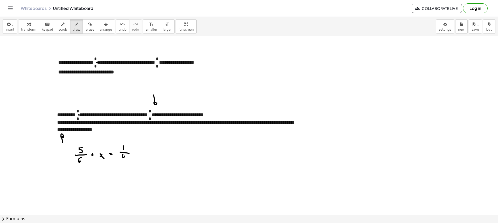
drag, startPoint x: 161, startPoint y: 100, endPoint x: 161, endPoint y: 108, distance: 7.5
drag, startPoint x: 73, startPoint y: 30, endPoint x: 84, endPoint y: 89, distance: 60.1
click at [73, 30] on span "draw" at bounding box center [77, 30] width 8 height 4
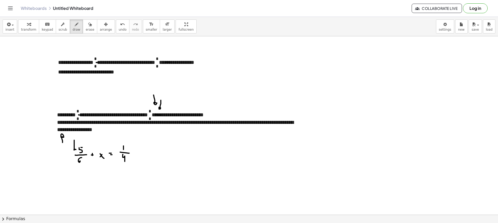
drag, startPoint x: 74, startPoint y: 140, endPoint x: 76, endPoint y: 148, distance: 8.2
drag, startPoint x: 50, startPoint y: 118, endPoint x: 115, endPoint y: 118, distance: 65.2
drag, startPoint x: 148, startPoint y: 103, endPoint x: 154, endPoint y: 109, distance: 8.8
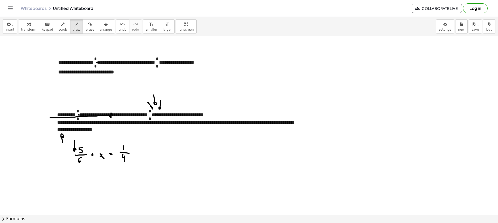
click at [86, 28] on span "erase" at bounding box center [90, 30] width 9 height 4
drag, startPoint x: 133, startPoint y: 149, endPoint x: 111, endPoint y: 155, distance: 23.7
click at [71, 30] on div "insert select one: Math Expression Function Text Youtube Video Graphing Geometr…" at bounding box center [249, 26] width 498 height 19
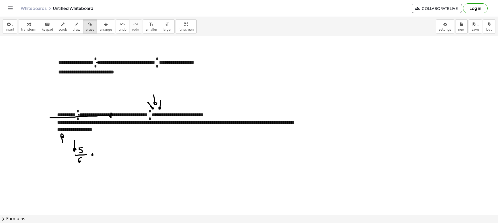
drag, startPoint x: 99, startPoint y: 150, endPoint x: 103, endPoint y: 150, distance: 3.9
click at [73, 29] on span "draw" at bounding box center [77, 30] width 8 height 4
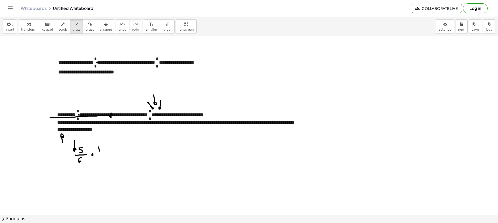
drag, startPoint x: 98, startPoint y: 151, endPoint x: 102, endPoint y: 152, distance: 4.6
drag, startPoint x: 99, startPoint y: 154, endPoint x: 104, endPoint y: 158, distance: 6.7
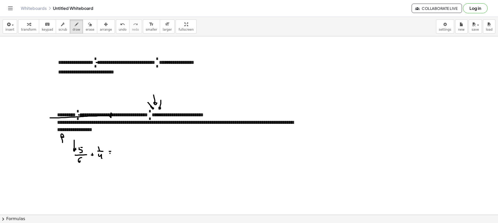
drag, startPoint x: 127, startPoint y: 132, endPoint x: 132, endPoint y: 141, distance: 10.7
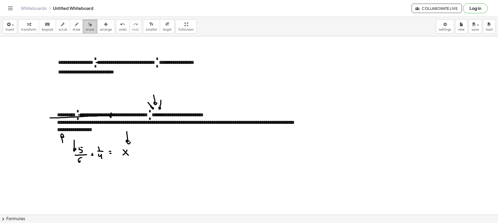
click at [83, 26] on button "erase" at bounding box center [90, 26] width 14 height 14
drag, startPoint x: 126, startPoint y: 134, endPoint x: 127, endPoint y: 157, distance: 23.1
click at [73, 30] on span "draw" at bounding box center [77, 30] width 8 height 4
drag, startPoint x: 118, startPoint y: 145, endPoint x: 120, endPoint y: 156, distance: 10.9
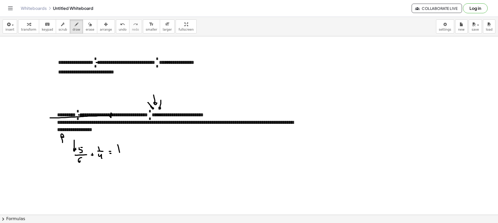
drag, startPoint x: 44, startPoint y: 130, endPoint x: 51, endPoint y: 130, distance: 6.8
drag, startPoint x: 84, startPoint y: 28, endPoint x: 59, endPoint y: 80, distance: 58.1
click at [86, 30] on span "erase" at bounding box center [90, 30] width 9 height 4
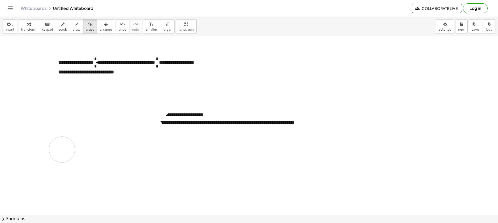
drag, startPoint x: 51, startPoint y: 147, endPoint x: 74, endPoint y: 78, distance: 72.8
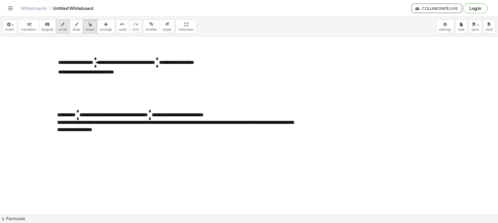
click at [59, 32] on button "scrub" at bounding box center [63, 26] width 14 height 14
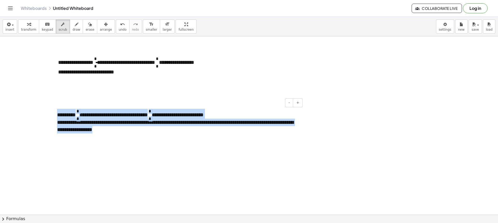
drag, startPoint x: 129, startPoint y: 131, endPoint x: 56, endPoint y: 111, distance: 75.4
click at [56, 111] on div "**********" at bounding box center [178, 121] width 252 height 35
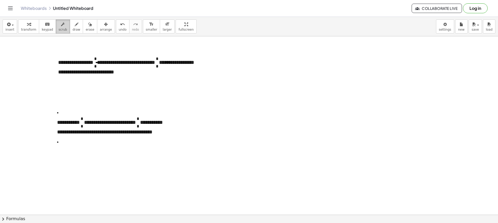
click at [60, 27] on div "button" at bounding box center [63, 24] width 9 height 6
click at [63, 113] on li "**********" at bounding box center [178, 122] width 242 height 27
click at [62, 113] on li "**********" at bounding box center [178, 122] width 242 height 27
click at [62, 111] on li "**********" at bounding box center [178, 122] width 242 height 27
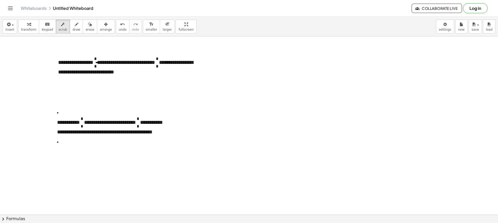
click at [73, 30] on span "draw" at bounding box center [77, 30] width 8 height 4
click at [59, 28] on span "scrub" at bounding box center [63, 30] width 9 height 4
click at [100, 23] on div "button" at bounding box center [106, 24] width 12 height 6
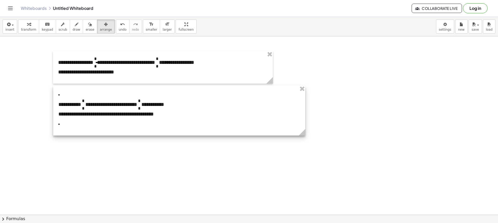
drag, startPoint x: 129, startPoint y: 112, endPoint x: 92, endPoint y: 92, distance: 41.3
click at [128, 109] on div at bounding box center [179, 111] width 252 height 50
click at [75, 26] on icon "button" at bounding box center [77, 24] width 4 height 6
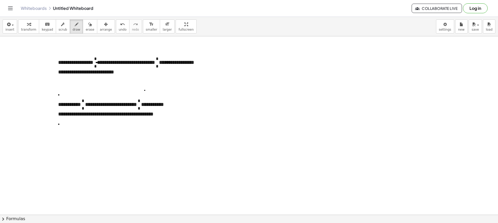
drag, startPoint x: 144, startPoint y: 93, endPoint x: 147, endPoint y: 94, distance: 4.0
drag, startPoint x: 144, startPoint y: 94, endPoint x: 143, endPoint y: 97, distance: 2.8
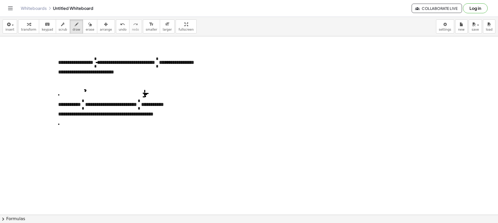
drag, startPoint x: 85, startPoint y: 90, endPoint x: 84, endPoint y: 93, distance: 3.6
drag, startPoint x: 85, startPoint y: 96, endPoint x: 85, endPoint y: 101, distance: 5.2
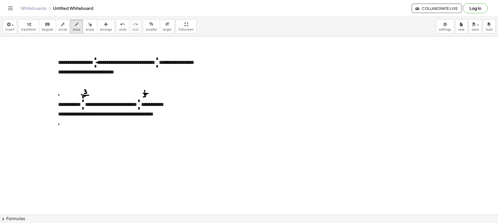
drag, startPoint x: 86, startPoint y: 100, endPoint x: 84, endPoint y: 105, distance: 5.0
drag, startPoint x: 86, startPoint y: 107, endPoint x: 84, endPoint y: 111, distance: 4.1
drag, startPoint x: 145, startPoint y: 100, endPoint x: 144, endPoint y: 105, distance: 5.4
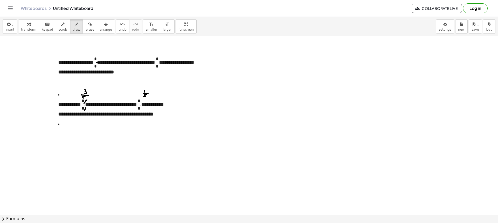
drag, startPoint x: 75, startPoint y: 133, endPoint x: 73, endPoint y: 140, distance: 6.7
drag, startPoint x: 70, startPoint y: 140, endPoint x: 77, endPoint y: 141, distance: 7.1
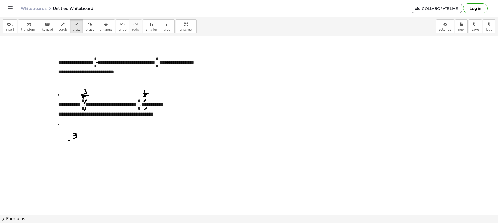
drag, startPoint x: 74, startPoint y: 143, endPoint x: 91, endPoint y: 136, distance: 17.9
drag, startPoint x: 126, startPoint y: 91, endPoint x: 127, endPoint y: 99, distance: 7.4
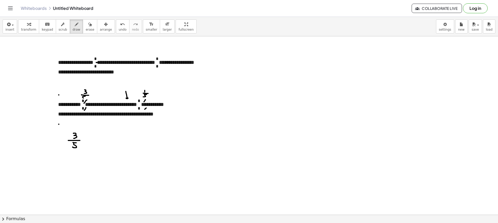
drag, startPoint x: 84, startPoint y: 140, endPoint x: 86, endPoint y: 140, distance: 2.9
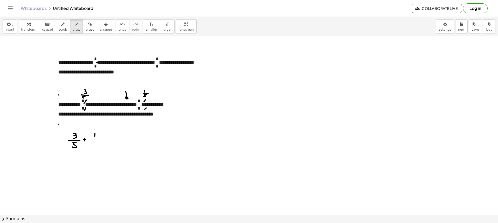
drag, startPoint x: 92, startPoint y: 139, endPoint x: 98, endPoint y: 139, distance: 5.5
drag, startPoint x: 94, startPoint y: 143, endPoint x: 92, endPoint y: 146, distance: 3.7
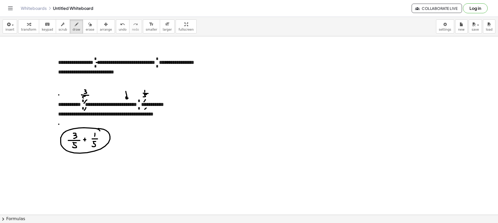
drag, startPoint x: 99, startPoint y: 130, endPoint x: 94, endPoint y: 129, distance: 5.5
click at [88, 26] on icon "button" at bounding box center [90, 24] width 4 height 6
click at [75, 26] on icon "button" at bounding box center [77, 24] width 4 height 6
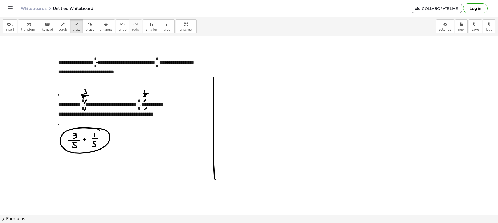
drag, startPoint x: 214, startPoint y: 77, endPoint x: 215, endPoint y: 178, distance: 101.3
drag, startPoint x: 216, startPoint y: 179, endPoint x: 320, endPoint y: 165, distance: 104.8
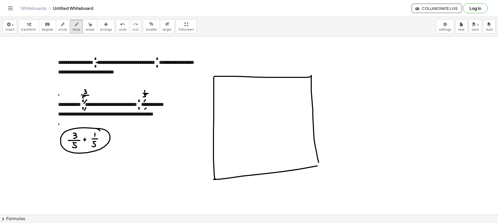
drag, startPoint x: 214, startPoint y: 76, endPoint x: 319, endPoint y: 173, distance: 142.7
drag, startPoint x: 214, startPoint y: 91, endPoint x: 308, endPoint y: 90, distance: 94.2
drag, startPoint x: 220, startPoint y: 107, endPoint x: 319, endPoint y: 106, distance: 98.7
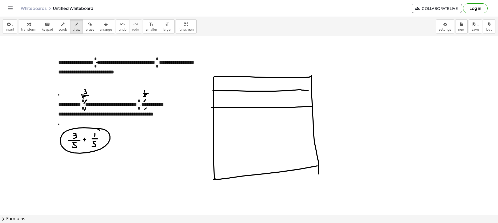
drag, startPoint x: 220, startPoint y: 129, endPoint x: 259, endPoint y: 153, distance: 46.5
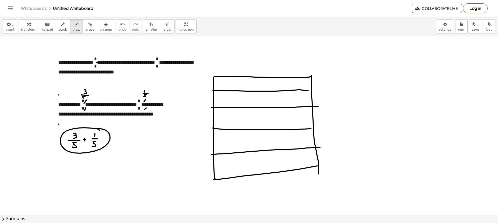
drag, startPoint x: 215, startPoint y: 154, endPoint x: 320, endPoint y: 147, distance: 105.9
drag, startPoint x: 221, startPoint y: 77, endPoint x: 255, endPoint y: 82, distance: 34.4
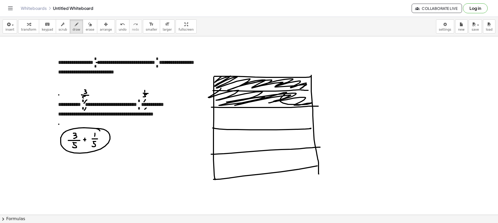
drag, startPoint x: 212, startPoint y: 96, endPoint x: 269, endPoint y: 103, distance: 57.6
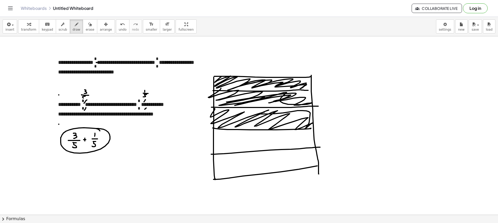
drag, startPoint x: 214, startPoint y: 109, endPoint x: 235, endPoint y: 114, distance: 21.4
drag, startPoint x: 207, startPoint y: 76, endPoint x: 203, endPoint y: 118, distance: 42.5
drag, startPoint x: 179, startPoint y: 79, endPoint x: 180, endPoint y: 84, distance: 5.2
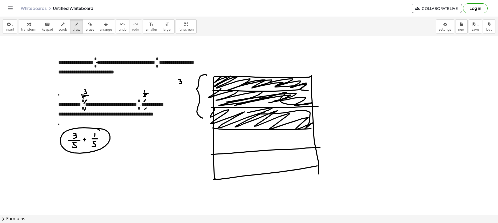
drag, startPoint x: 174, startPoint y: 86, endPoint x: 182, endPoint y: 86, distance: 7.8
drag, startPoint x: 179, startPoint y: 90, endPoint x: 179, endPoint y: 94, distance: 3.7
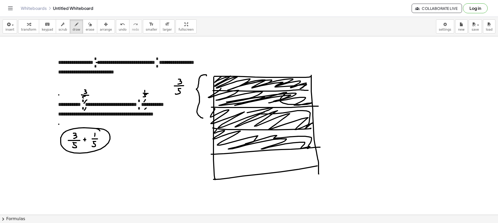
drag, startPoint x: 217, startPoint y: 130, endPoint x: 233, endPoint y: 149, distance: 25.1
drag, startPoint x: 183, startPoint y: 128, endPoint x: 183, endPoint y: 131, distance: 3.1
drag, startPoint x: 188, startPoint y: 132, endPoint x: 179, endPoint y: 136, distance: 9.9
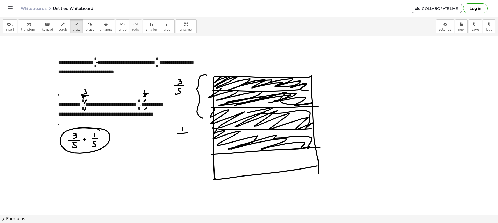
drag, startPoint x: 179, startPoint y: 136, endPoint x: 177, endPoint y: 141, distance: 6.0
drag, startPoint x: 208, startPoint y: 127, endPoint x: 205, endPoint y: 152, distance: 24.9
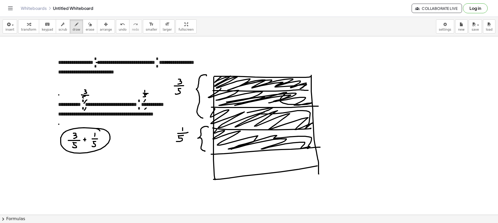
drag, startPoint x: 206, startPoint y: 154, endPoint x: 207, endPoint y: 179, distance: 25.0
drag, startPoint x: 179, startPoint y: 160, endPoint x: 173, endPoint y: 168, distance: 10.1
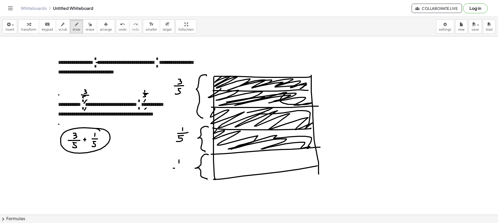
drag, startPoint x: 180, startPoint y: 173, endPoint x: 180, endPoint y: 177, distance: 3.9
drag, startPoint x: 120, startPoint y: 42, endPoint x: 124, endPoint y: 45, distance: 5.5
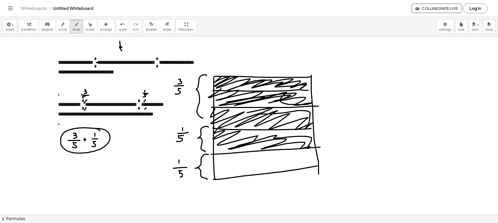
drag, startPoint x: 118, startPoint y: 151, endPoint x: 114, endPoint y: 156, distance: 6.2
drag, startPoint x: 114, startPoint y: 156, endPoint x: 123, endPoint y: 156, distance: 8.1
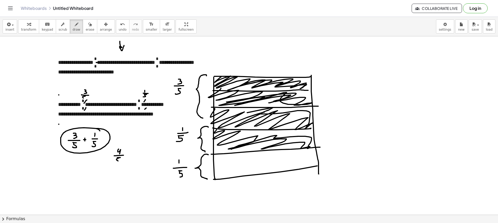
drag, startPoint x: 117, startPoint y: 158, endPoint x: 129, endPoint y: 158, distance: 11.2
drag, startPoint x: 127, startPoint y: 156, endPoint x: 131, endPoint y: 157, distance: 4.0
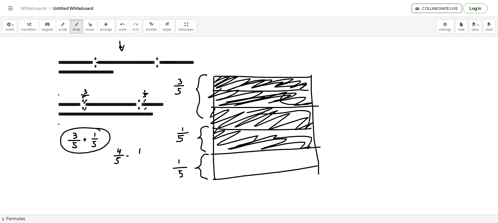
drag, startPoint x: 140, startPoint y: 150, endPoint x: 140, endPoint y: 155, distance: 4.9
drag, startPoint x: 136, startPoint y: 157, endPoint x: 145, endPoint y: 157, distance: 9.1
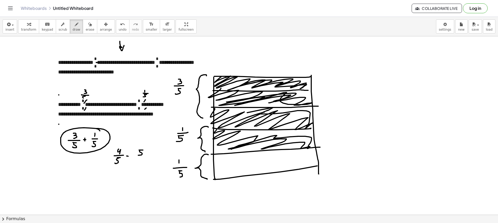
drag, startPoint x: 141, startPoint y: 159, endPoint x: 137, endPoint y: 163, distance: 5.7
drag, startPoint x: 150, startPoint y: 157, endPoint x: 152, endPoint y: 157, distance: 2.9
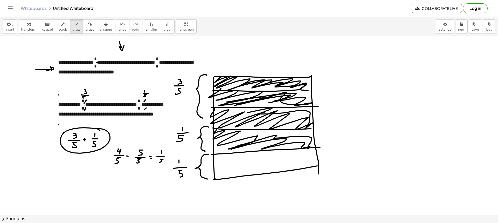
drag, startPoint x: 43, startPoint y: 69, endPoint x: 46, endPoint y: 71, distance: 3.5
drag, startPoint x: 28, startPoint y: 112, endPoint x: 49, endPoint y: 113, distance: 20.5
click at [86, 30] on span "erase" at bounding box center [90, 30] width 9 height 4
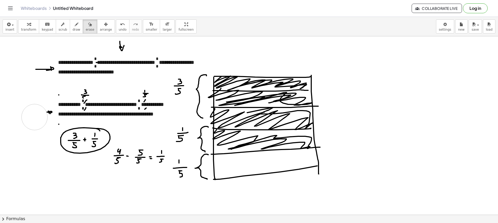
drag, startPoint x: 28, startPoint y: 118, endPoint x: 36, endPoint y: 117, distance: 8.6
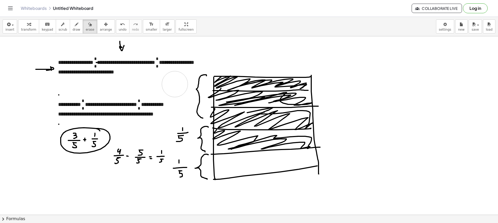
click at [75, 26] on icon "button" at bounding box center [77, 24] width 4 height 6
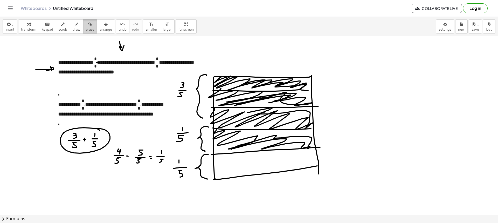
click at [83, 23] on button "erase" at bounding box center [90, 26] width 14 height 14
click at [70, 31] on button "draw" at bounding box center [77, 26] width 14 height 14
drag, startPoint x: 149, startPoint y: 103, endPoint x: 149, endPoint y: 106, distance: 3.4
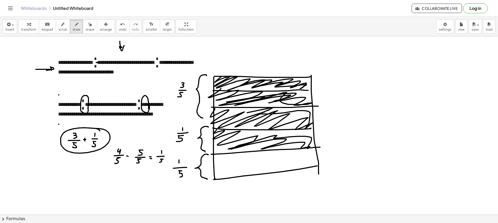
click at [75, 27] on icon "button" at bounding box center [77, 24] width 4 height 6
drag, startPoint x: 322, startPoint y: 122, endPoint x: 328, endPoint y: 123, distance: 6.5
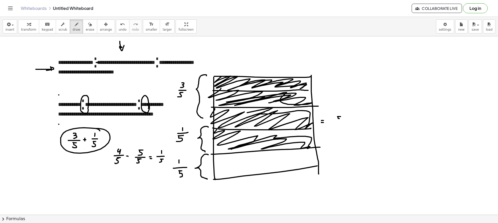
drag, startPoint x: 338, startPoint y: 118, endPoint x: 341, endPoint y: 122, distance: 5.4
drag, startPoint x: 339, startPoint y: 125, endPoint x: 341, endPoint y: 126, distance: 2.6
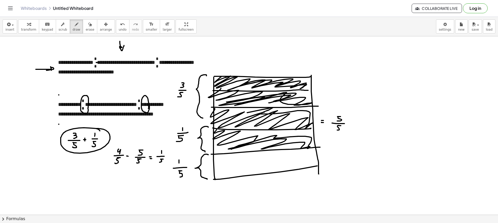
drag, startPoint x: 339, startPoint y: 129, endPoint x: 335, endPoint y: 129, distance: 4.4
drag, startPoint x: 357, startPoint y: 123, endPoint x: 360, endPoint y: 128, distance: 5.8
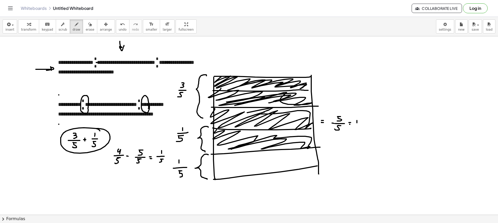
drag, startPoint x: 374, startPoint y: 124, endPoint x: 377, endPoint y: 129, distance: 5.5
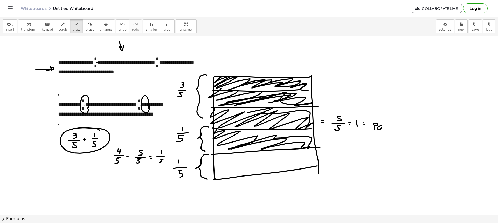
drag, startPoint x: 381, startPoint y: 126, endPoint x: 383, endPoint y: 130, distance: 4.2
drag, startPoint x: 384, startPoint y: 127, endPoint x: 388, endPoint y: 128, distance: 4.2
drag, startPoint x: 389, startPoint y: 128, endPoint x: 394, endPoint y: 128, distance: 4.9
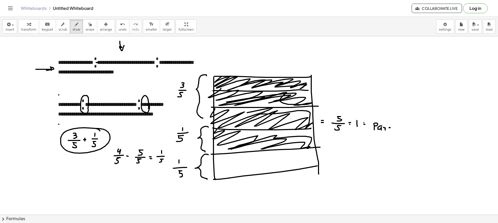
click at [88, 26] on icon "button" at bounding box center [90, 24] width 4 height 6
drag, startPoint x: 39, startPoint y: 68, endPoint x: 96, endPoint y: 58, distance: 57.0
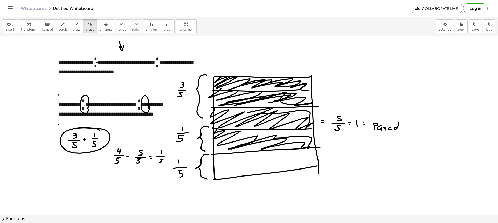
click at [73, 26] on div "button" at bounding box center [77, 24] width 8 height 6
drag, startPoint x: 215, startPoint y: 37, endPoint x: 219, endPoint y: 68, distance: 31.6
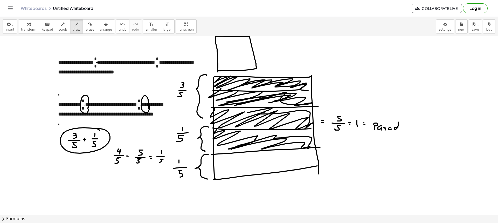
drag, startPoint x: 216, startPoint y: 36, endPoint x: 218, endPoint y: 71, distance: 34.6
drag, startPoint x: 375, startPoint y: 95, endPoint x: 377, endPoint y: 114, distance: 19.4
drag, startPoint x: 96, startPoint y: 44, endPoint x: 98, endPoint y: 50, distance: 6.7
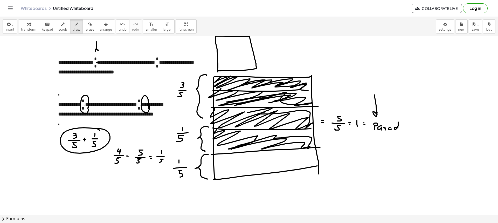
drag, startPoint x: 83, startPoint y: 26, endPoint x: 85, endPoint y: 28, distance: 3.3
click at [88, 27] on icon "button" at bounding box center [90, 24] width 4 height 6
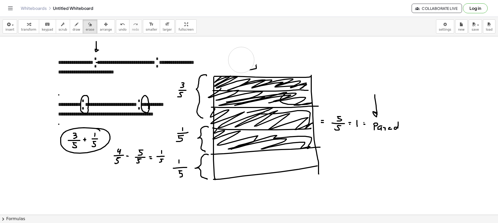
drag, startPoint x: 212, startPoint y: 39, endPoint x: 249, endPoint y: 59, distance: 42.6
click at [73, 26] on div "button" at bounding box center [77, 24] width 8 height 6
drag, startPoint x: 226, startPoint y: 44, endPoint x: 251, endPoint y: 41, distance: 25.4
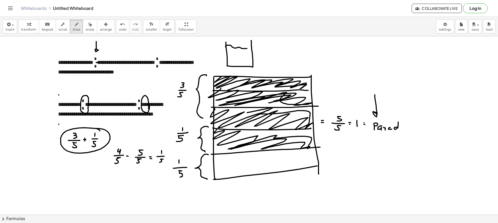
drag, startPoint x: 226, startPoint y: 47, endPoint x: 250, endPoint y: 49, distance: 24.2
drag, startPoint x: 86, startPoint y: 27, endPoint x: 100, endPoint y: 29, distance: 15.0
click at [88, 27] on button "erase" at bounding box center [90, 26] width 14 height 14
drag, startPoint x: 200, startPoint y: 40, endPoint x: 221, endPoint y: 33, distance: 21.7
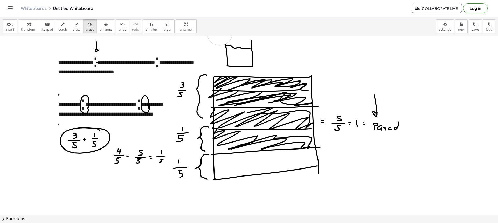
click at [221, 33] on div "**********" at bounding box center [249, 120] width 498 height 206
click at [75, 25] on icon "button" at bounding box center [77, 24] width 4 height 6
drag, startPoint x: 228, startPoint y: 57, endPoint x: 252, endPoint y: 57, distance: 23.9
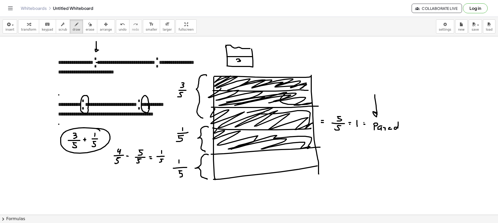
drag, startPoint x: 245, startPoint y: 61, endPoint x: 244, endPoint y: 64, distance: 3.6
drag, startPoint x: 234, startPoint y: 58, endPoint x: 232, endPoint y: 62, distance: 4.2
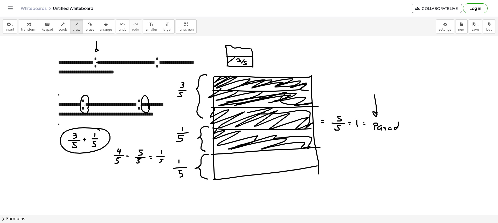
drag, startPoint x: 249, startPoint y: 63, endPoint x: 248, endPoint y: 66, distance: 4.2
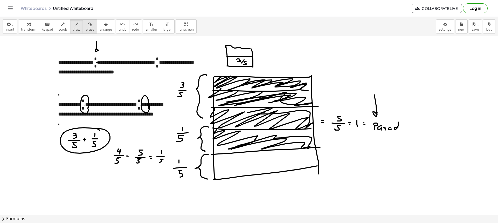
click at [88, 27] on icon "button" at bounding box center [90, 24] width 4 height 6
drag, startPoint x: 66, startPoint y: 27, endPoint x: 71, endPoint y: 35, distance: 9.3
click at [70, 28] on button "draw" at bounding box center [77, 26] width 14 height 14
click at [75, 27] on icon "button" at bounding box center [77, 24] width 4 height 6
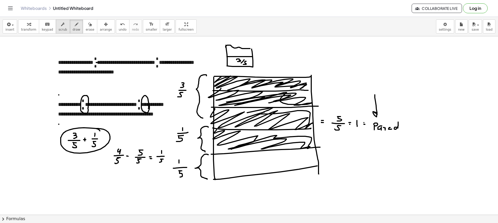
click at [61, 27] on icon "button" at bounding box center [63, 24] width 4 height 6
drag, startPoint x: 70, startPoint y: 26, endPoint x: 114, endPoint y: 58, distance: 54.3
click at [75, 26] on icon "button" at bounding box center [77, 24] width 4 height 6
click at [86, 30] on span "erase" at bounding box center [90, 30] width 9 height 4
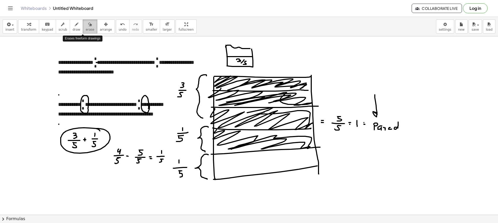
click at [73, 29] on span "draw" at bounding box center [77, 30] width 8 height 4
drag, startPoint x: 226, startPoint y: 45, endPoint x: 252, endPoint y: 49, distance: 27.0
drag, startPoint x: 229, startPoint y: 40, endPoint x: 234, endPoint y: 46, distance: 8.2
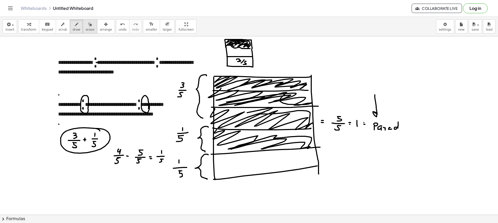
click at [86, 24] on div "button" at bounding box center [90, 24] width 9 height 6
drag, startPoint x: 264, startPoint y: 68, endPoint x: 224, endPoint y: 70, distance: 40.3
drag, startPoint x: 71, startPoint y: 23, endPoint x: 74, endPoint y: 26, distance: 3.9
click at [75, 23] on icon "button" at bounding box center [77, 24] width 4 height 6
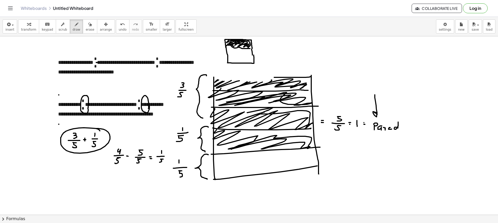
drag, startPoint x: 228, startPoint y: 56, endPoint x: 254, endPoint y: 55, distance: 26.0
drag, startPoint x: 228, startPoint y: 57, endPoint x: 254, endPoint y: 58, distance: 25.5
drag, startPoint x: 214, startPoint y: 79, endPoint x: 283, endPoint y: 76, distance: 69.1
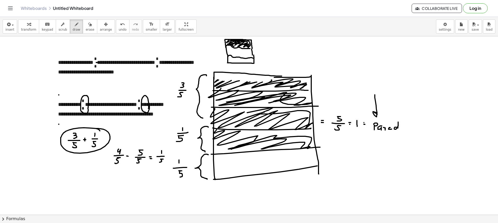
drag, startPoint x: 224, startPoint y: 73, endPoint x: 262, endPoint y: 83, distance: 39.1
drag, startPoint x: 86, startPoint y: 86, endPoint x: 114, endPoint y: 93, distance: 28.3
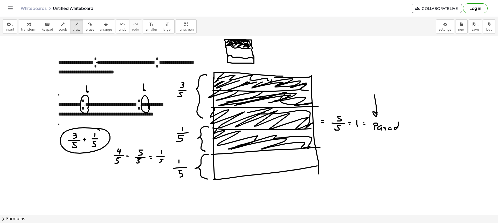
drag, startPoint x: 144, startPoint y: 91, endPoint x: 128, endPoint y: 100, distance: 18.0
drag, startPoint x: 38, startPoint y: 98, endPoint x: 35, endPoint y: 103, distance: 5.0
drag, startPoint x: 30, startPoint y: 105, endPoint x: 42, endPoint y: 104, distance: 11.9
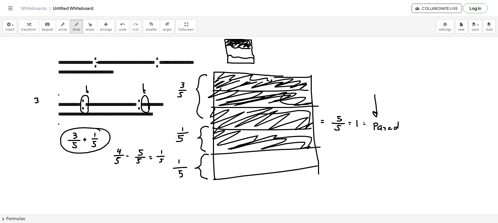
drag, startPoint x: 35, startPoint y: 106, endPoint x: 34, endPoint y: 110, distance: 3.5
drag, startPoint x: 113, startPoint y: 89, endPoint x: 111, endPoint y: 93, distance: 4.9
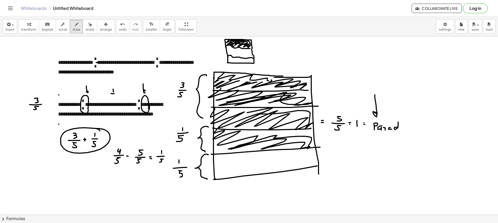
drag, startPoint x: 111, startPoint y: 93, endPoint x: 120, endPoint y: 94, distance: 8.6
drag, startPoint x: 113, startPoint y: 97, endPoint x: 117, endPoint y: 98, distance: 3.9
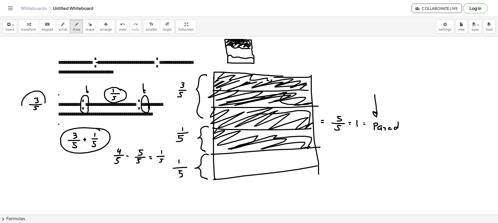
drag, startPoint x: 45, startPoint y: 103, endPoint x: 22, endPoint y: 92, distance: 25.0
drag, startPoint x: 166, startPoint y: 45, endPoint x: 171, endPoint y: 52, distance: 8.5
click at [83, 33] on button "erase" at bounding box center [90, 26] width 14 height 14
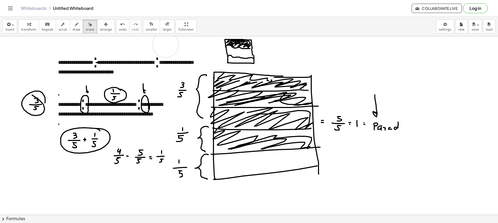
click at [83, 28] on button "erase" at bounding box center [90, 26] width 14 height 14
click at [73, 27] on button "draw" at bounding box center [77, 26] width 14 height 14
drag, startPoint x: 127, startPoint y: 43, endPoint x: 130, endPoint y: 52, distance: 9.3
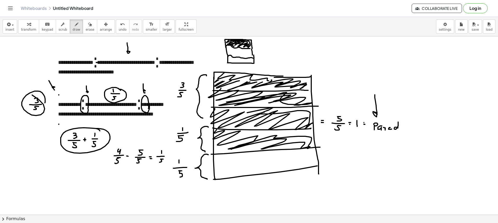
drag, startPoint x: 51, startPoint y: 85, endPoint x: 56, endPoint y: 86, distance: 5.3
click at [86, 30] on span "erase" at bounding box center [90, 30] width 9 height 4
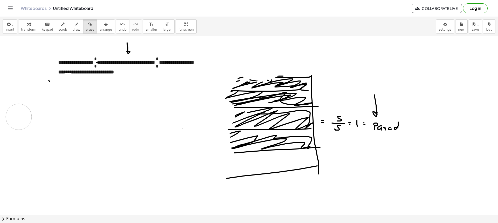
drag, startPoint x: 251, startPoint y: 57, endPoint x: 43, endPoint y: 88, distance: 210.0
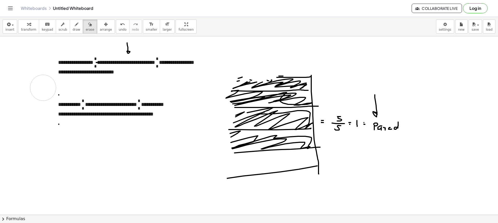
drag, startPoint x: 43, startPoint y: 88, endPoint x: 53, endPoint y: 89, distance: 10.5
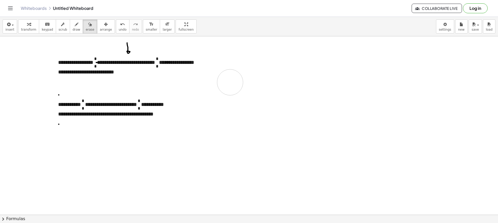
drag, startPoint x: 224, startPoint y: 110, endPoint x: 213, endPoint y: 92, distance: 21.1
click at [95, 33] on div "insert select one: Math Expression Function Text Youtube Video Graphing Geometr…" at bounding box center [249, 26] width 498 height 19
click at [76, 28] on div "transform keyboard keypad scrub draw erase arrange" at bounding box center [66, 26] width 97 height 14
drag, startPoint x: 65, startPoint y: 26, endPoint x: 58, endPoint y: 28, distance: 7.2
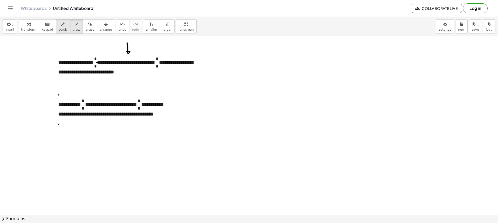
click at [70, 26] on button "draw" at bounding box center [77, 26] width 14 height 14
click at [56, 28] on button "scrub" at bounding box center [63, 26] width 14 height 14
click at [61, 98] on p "**********" at bounding box center [179, 102] width 242 height 9
click at [62, 96] on li "**********" at bounding box center [179, 104] width 242 height 27
click at [61, 97] on li "**********" at bounding box center [179, 104] width 242 height 27
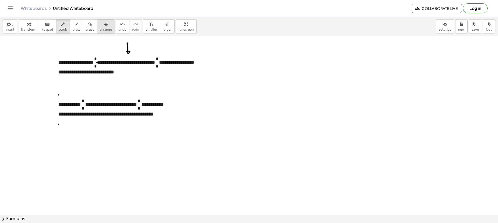
click at [100, 28] on span "arrange" at bounding box center [106, 30] width 12 height 4
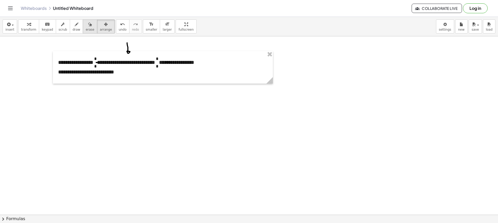
click at [86, 28] on span "erase" at bounding box center [90, 30] width 9 height 4
click at [62, 24] on button "scrub" at bounding box center [63, 26] width 14 height 14
click at [70, 26] on button "draw" at bounding box center [77, 26] width 14 height 14
drag, startPoint x: 102, startPoint y: 64, endPoint x: 101, endPoint y: 61, distance: 2.9
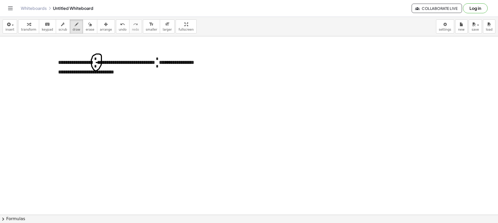
drag, startPoint x: 224, startPoint y: 53, endPoint x: 222, endPoint y: 58, distance: 5.6
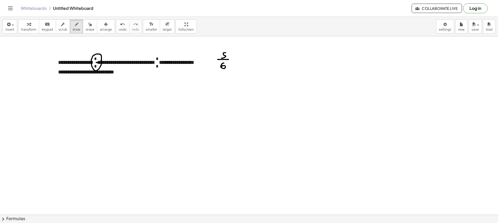
drag, startPoint x: 223, startPoint y: 63, endPoint x: 226, endPoint y: 68, distance: 5.3
drag, startPoint x: 244, startPoint y: 53, endPoint x: 247, endPoint y: 57, distance: 4.6
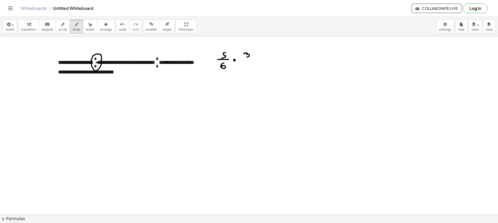
drag, startPoint x: 248, startPoint y: 64, endPoint x: 246, endPoint y: 70, distance: 5.9
click at [74, 26] on button "draw" at bounding box center [77, 26] width 14 height 14
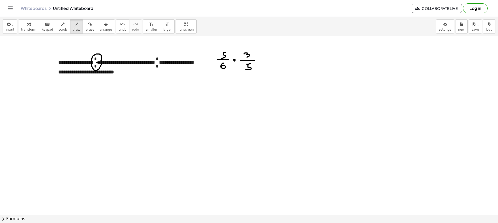
drag, startPoint x: 265, startPoint y: 58, endPoint x: 264, endPoint y: 61, distance: 3.0
drag, startPoint x: 264, startPoint y: 61, endPoint x: 271, endPoint y: 62, distance: 7.6
drag, startPoint x: 287, startPoint y: 51, endPoint x: 285, endPoint y: 55, distance: 4.8
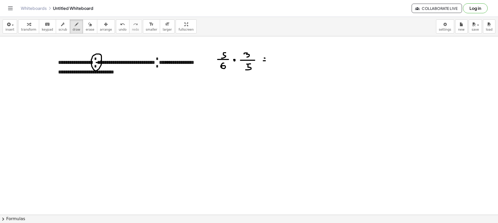
drag, startPoint x: 287, startPoint y: 57, endPoint x: 292, endPoint y: 57, distance: 5.7
drag, startPoint x: 287, startPoint y: 59, endPoint x: 289, endPoint y: 66, distance: 7.1
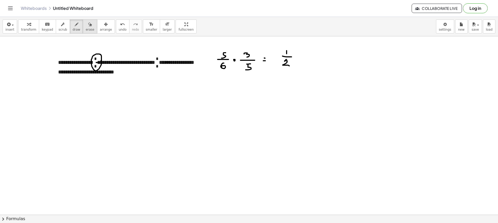
click at [86, 26] on div "button" at bounding box center [90, 24] width 9 height 6
drag, startPoint x: 220, startPoint y: 55, endPoint x: 215, endPoint y: 66, distance: 11.7
click at [56, 28] on button "scrub" at bounding box center [63, 26] width 14 height 14
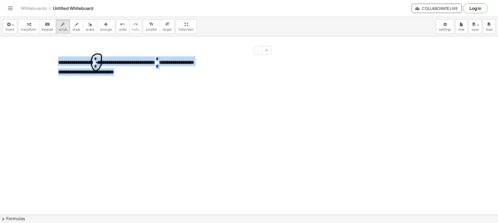
drag, startPoint x: 120, startPoint y: 70, endPoint x: 59, endPoint y: 60, distance: 62.5
click at [59, 60] on div "**********" at bounding box center [163, 67] width 220 height 32
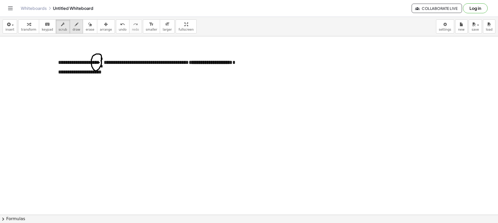
click at [73, 27] on div "button" at bounding box center [77, 24] width 8 height 6
click at [83, 28] on button "erase" at bounding box center [90, 26] width 14 height 14
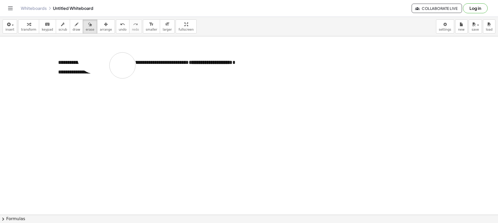
drag, startPoint x: 93, startPoint y: 60, endPoint x: 123, endPoint y: 65, distance: 30.0
click at [75, 25] on icon "button" at bounding box center [77, 24] width 4 height 6
click at [61, 25] on icon "button" at bounding box center [63, 24] width 4 height 6
click at [103, 58] on span "*" at bounding box center [101, 59] width 3 height 4
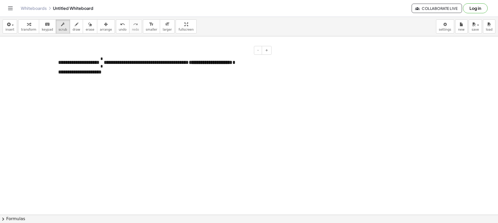
click at [103, 66] on span "*" at bounding box center [101, 66] width 3 height 4
click at [10, 22] on div "button" at bounding box center [9, 24] width 9 height 6
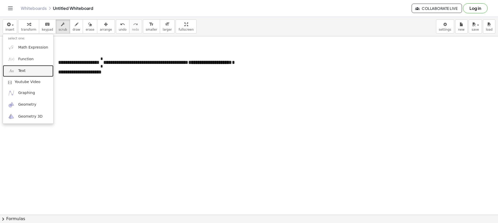
click at [34, 72] on link "Text" at bounding box center [28, 71] width 51 height 12
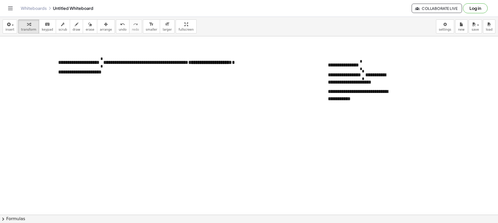
click at [101, 25] on div "button" at bounding box center [106, 24] width 12 height 6
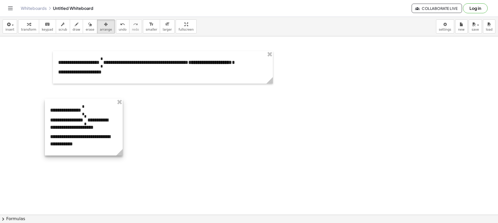
drag, startPoint x: 338, startPoint y: 95, endPoint x: 125, endPoint y: 143, distance: 218.7
click at [86, 133] on div at bounding box center [84, 127] width 78 height 57
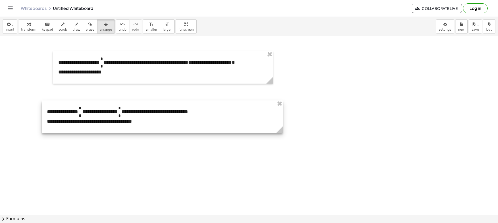
drag, startPoint x: 115, startPoint y: 155, endPoint x: 279, endPoint y: 156, distance: 163.3
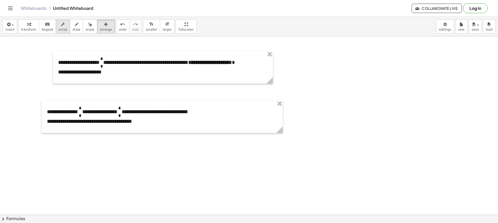
click at [64, 26] on div "transform keyboard keypad scrub draw erase arrange" at bounding box center [66, 26] width 97 height 14
drag, startPoint x: 62, startPoint y: 25, endPoint x: 70, endPoint y: 65, distance: 39.9
click at [62, 25] on button "scrub" at bounding box center [63, 26] width 14 height 14
click at [82, 116] on span "*" at bounding box center [80, 115] width 3 height 4
click at [86, 110] on p "**********" at bounding box center [162, 110] width 231 height 9
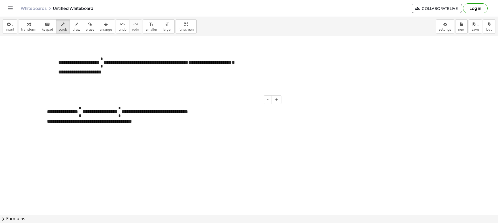
click at [82, 109] on span "*" at bounding box center [82, 110] width 1 height 8
click at [82, 108] on span "*" at bounding box center [80, 108] width 3 height 4
click at [75, 26] on button "draw" at bounding box center [77, 26] width 14 height 14
drag, startPoint x: 82, startPoint y: 112, endPoint x: 85, endPoint y: 112, distance: 3.4
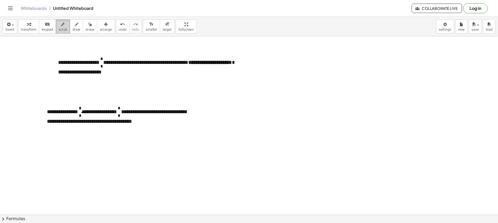
click at [59, 28] on span "scrub" at bounding box center [63, 30] width 9 height 4
click at [120, 106] on span "*" at bounding box center [119, 108] width 3 height 4
click at [120, 116] on span "*" at bounding box center [119, 115] width 3 height 4
click at [73, 30] on span "draw" at bounding box center [77, 30] width 8 height 4
drag, startPoint x: 122, startPoint y: 112, endPoint x: 127, endPoint y: 112, distance: 5.5
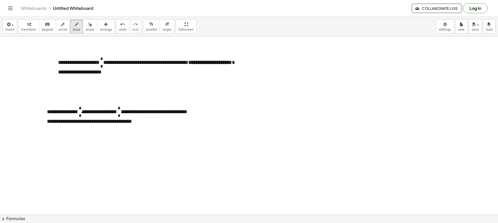
click at [70, 27] on button "draw" at bounding box center [77, 26] width 14 height 14
drag, startPoint x: 271, startPoint y: 56, endPoint x: 267, endPoint y: 61, distance: 6.3
drag, startPoint x: 266, startPoint y: 61, endPoint x: 276, endPoint y: 61, distance: 10.1
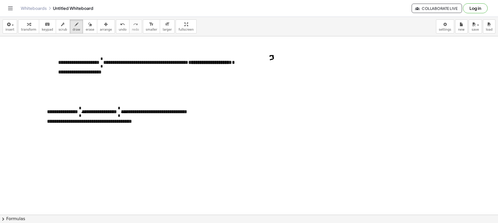
drag, startPoint x: 270, startPoint y: 63, endPoint x: 272, endPoint y: 67, distance: 4.3
drag, startPoint x: 258, startPoint y: 70, endPoint x: 281, endPoint y: 70, distance: 22.3
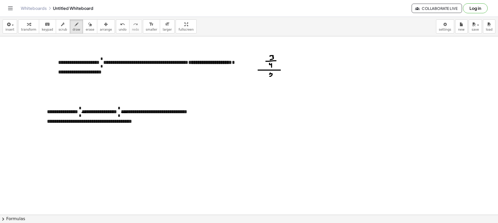
drag, startPoint x: 270, startPoint y: 74, endPoint x: 278, endPoint y: 77, distance: 8.9
drag, startPoint x: 103, startPoint y: 62, endPoint x: 109, endPoint y: 62, distance: 6.0
click at [83, 28] on button "erase" at bounding box center [90, 26] width 14 height 14
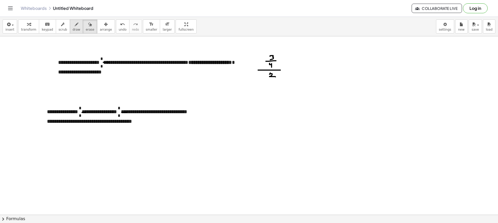
click at [83, 28] on button "erase" at bounding box center [90, 26] width 14 height 14
click at [73, 27] on div "button" at bounding box center [77, 24] width 8 height 6
drag, startPoint x: 212, startPoint y: 47, endPoint x: 215, endPoint y: 53, distance: 6.5
click at [88, 28] on button "erase" at bounding box center [90, 26] width 14 height 14
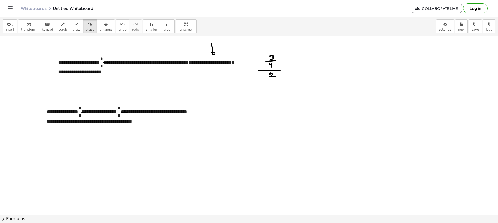
click at [73, 26] on div "button" at bounding box center [77, 24] width 8 height 6
drag, startPoint x: 209, startPoint y: 42, endPoint x: 215, endPoint y: 53, distance: 13.0
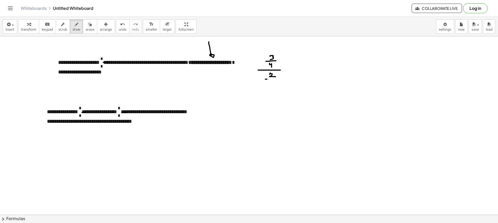
drag, startPoint x: 267, startPoint y: 79, endPoint x: 282, endPoint y: 79, distance: 14.8
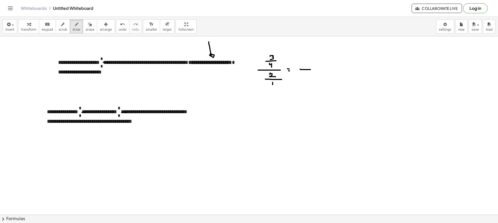
drag, startPoint x: 301, startPoint y: 70, endPoint x: 320, endPoint y: 69, distance: 18.4
drag, startPoint x: 309, startPoint y: 62, endPoint x: 309, endPoint y: 66, distance: 4.9
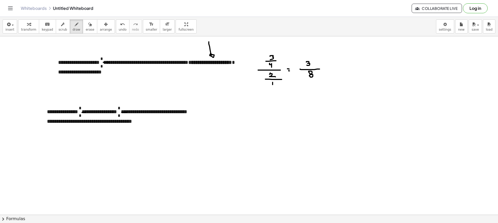
drag, startPoint x: 310, startPoint y: 76, endPoint x: 312, endPoint y: 75, distance: 2.6
click at [86, 28] on span "erase" at bounding box center [90, 30] width 9 height 4
drag, startPoint x: 202, startPoint y: 45, endPoint x: 222, endPoint y: 52, distance: 20.7
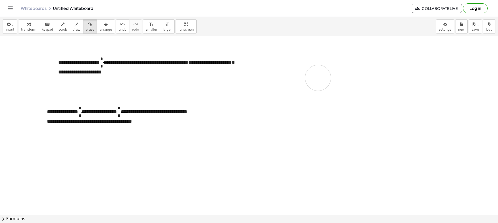
drag, startPoint x: 263, startPoint y: 87, endPoint x: 295, endPoint y: 68, distance: 37.8
click at [104, 25] on icon "button" at bounding box center [106, 24] width 4 height 6
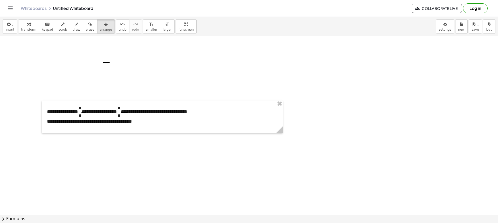
drag, startPoint x: 79, startPoint y: 26, endPoint x: 87, endPoint y: 41, distance: 17.0
click at [83, 26] on button "erase" at bounding box center [90, 26] width 14 height 14
drag, startPoint x: 107, startPoint y: 70, endPoint x: 113, endPoint y: 42, distance: 28.6
click at [103, 28] on button "arrange" at bounding box center [106, 26] width 18 height 14
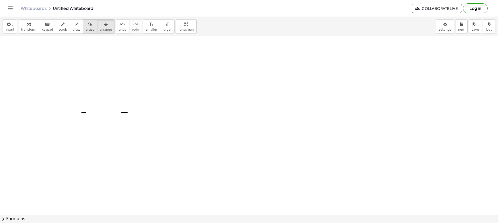
click at [86, 28] on span "erase" at bounding box center [90, 30] width 9 height 4
drag, startPoint x: 80, startPoint y: 125, endPoint x: 133, endPoint y: 113, distance: 53.7
